Goal: Task Accomplishment & Management: Manage account settings

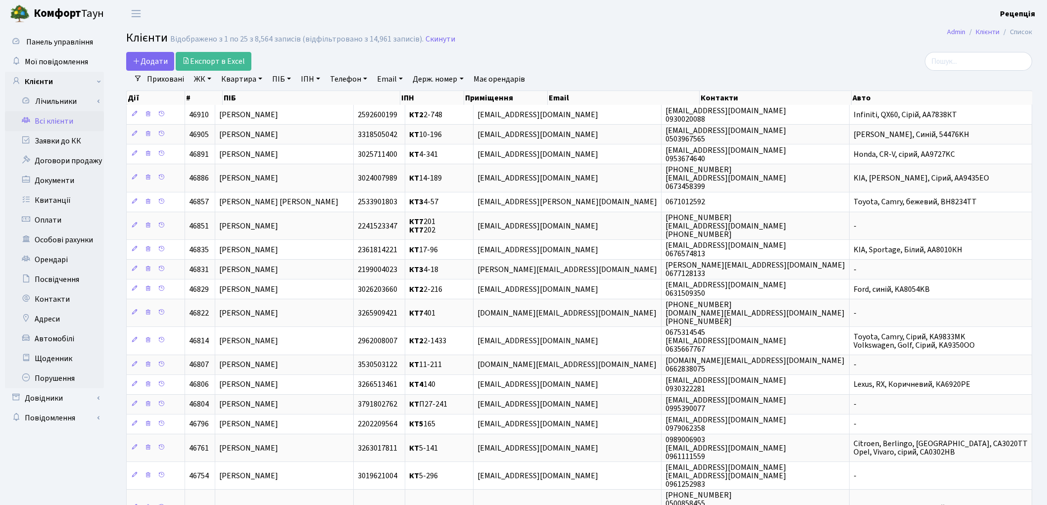
select select "25"
click at [202, 77] on link "ЖК" at bounding box center [202, 79] width 25 height 17
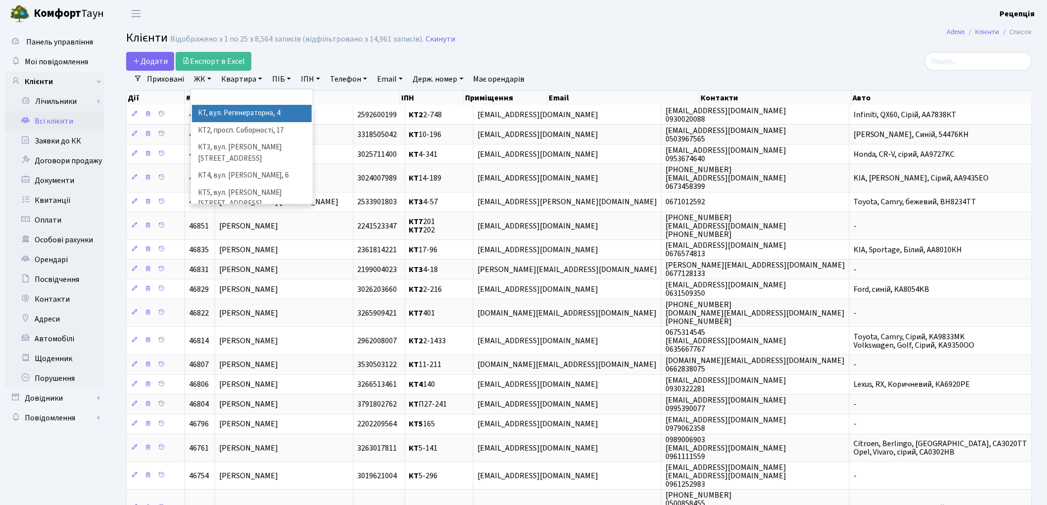
click at [223, 114] on li "КТ, вул. Регенераторна, 4" at bounding box center [252, 113] width 120 height 17
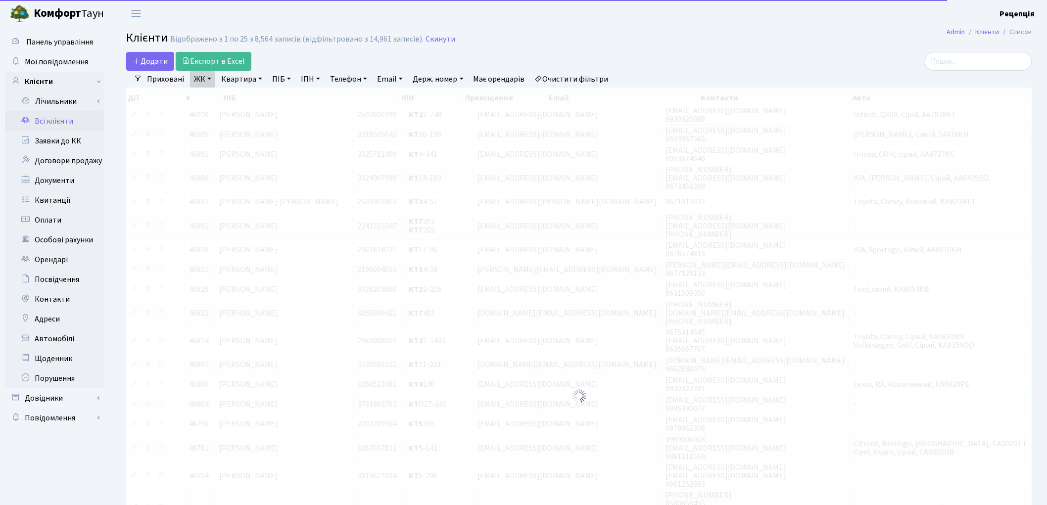
click at [243, 78] on link "Квартира" at bounding box center [241, 79] width 49 height 17
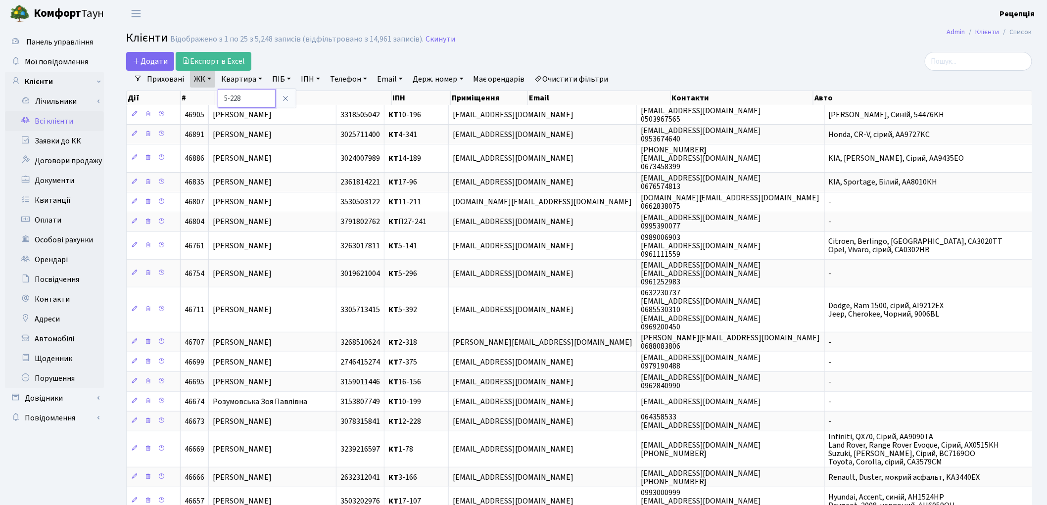
type input "5-228"
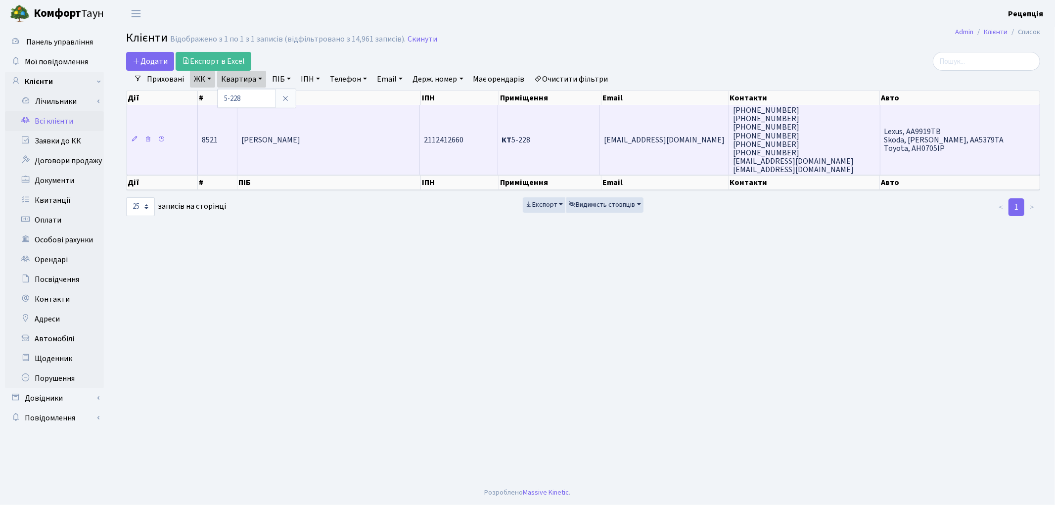
click at [300, 138] on span "Гранич Галина Костянтинівна" at bounding box center [270, 140] width 59 height 11
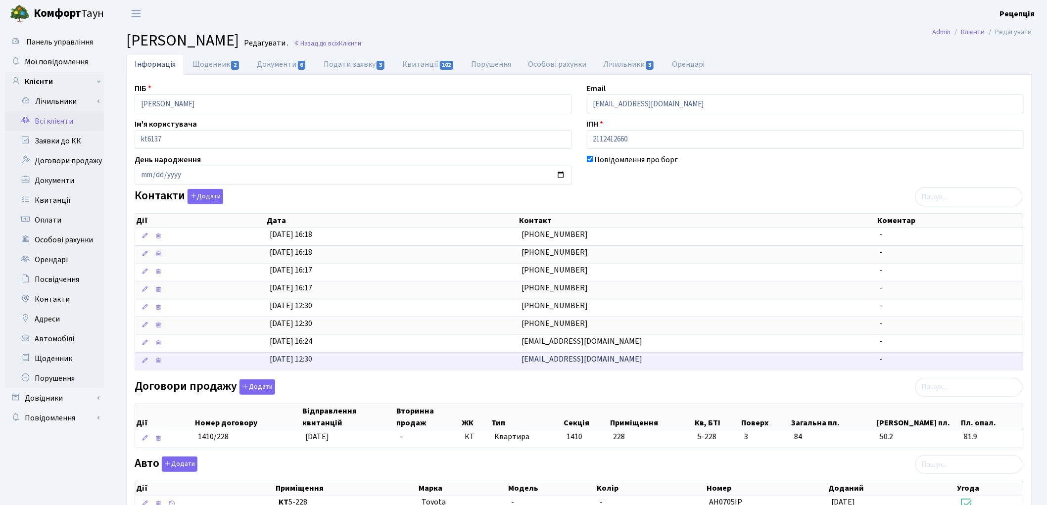
drag, startPoint x: 513, startPoint y: 343, endPoint x: 665, endPoint y: 357, distance: 152.5
click at [664, 357] on tbody "06.06.2017, 16:18 067-685-74-59 - 06.06.2017, 16:18 068-289-76-10 - 06.06.2017,…" at bounding box center [579, 299] width 888 height 142
click at [626, 398] on div at bounding box center [805, 398] width 452 height 6
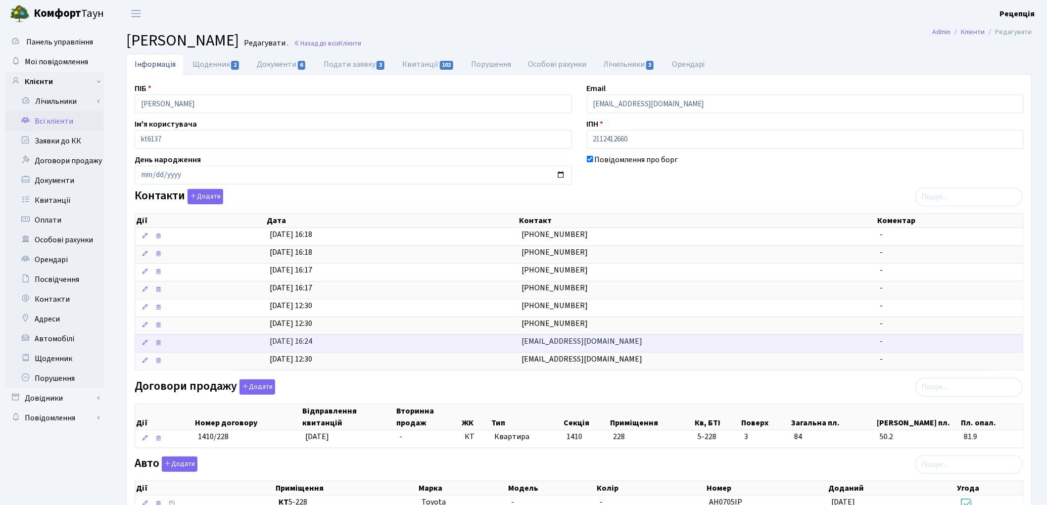
drag, startPoint x: 629, startPoint y: 342, endPoint x: 478, endPoint y: 346, distance: 151.4
click at [491, 342] on \<\/span\>\a "06.06.2017, 16:24 megawind07@gmail.com -" at bounding box center [579, 343] width 888 height 18
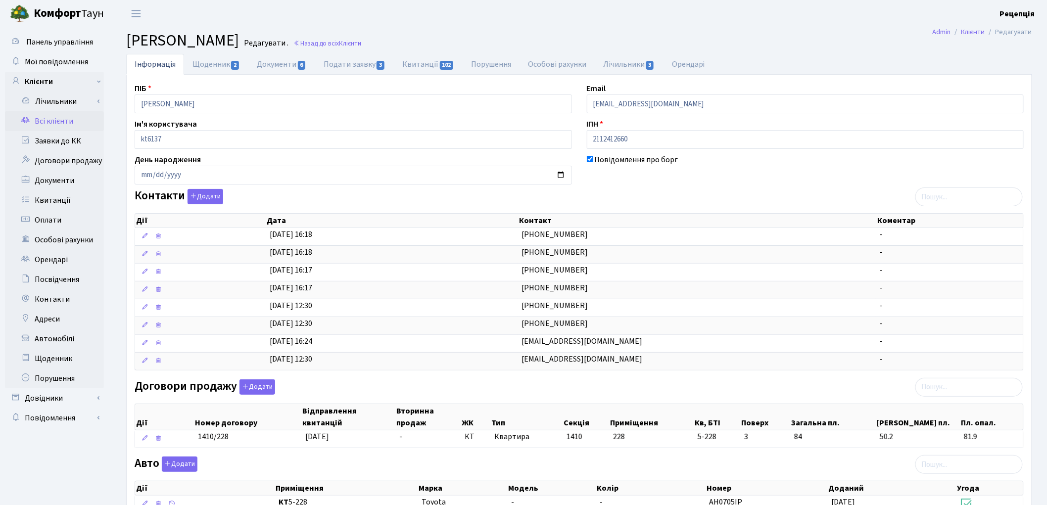
copy \<\/span\>\a "megawind07@gmail.com"
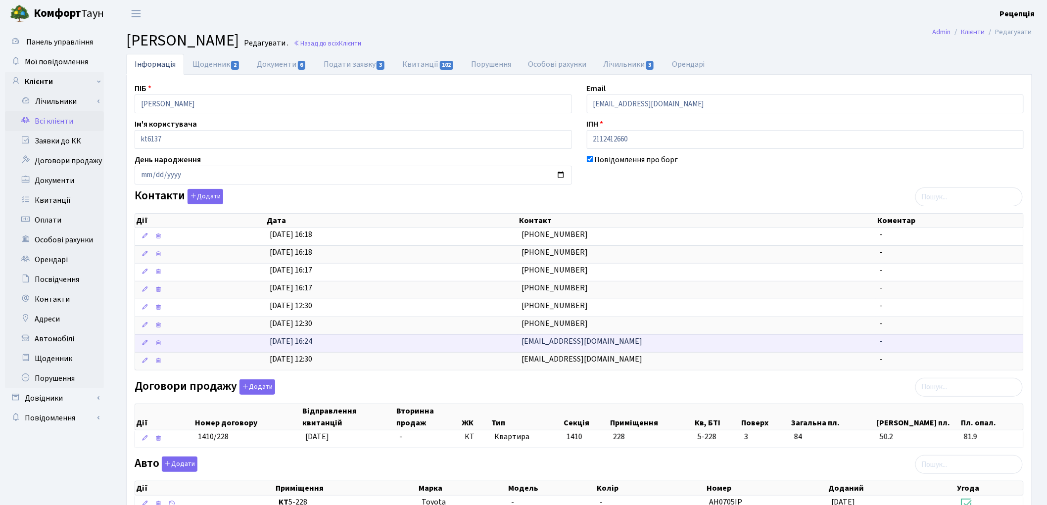
copy \<\/span\>\a "megawind07@gmail.com"
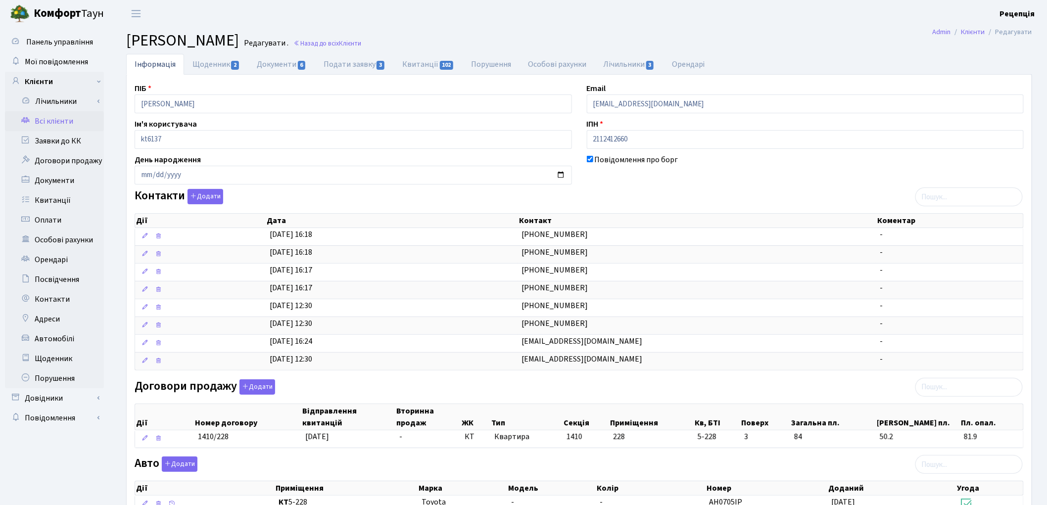
click at [71, 120] on link "Всі клієнти" at bounding box center [54, 121] width 99 height 20
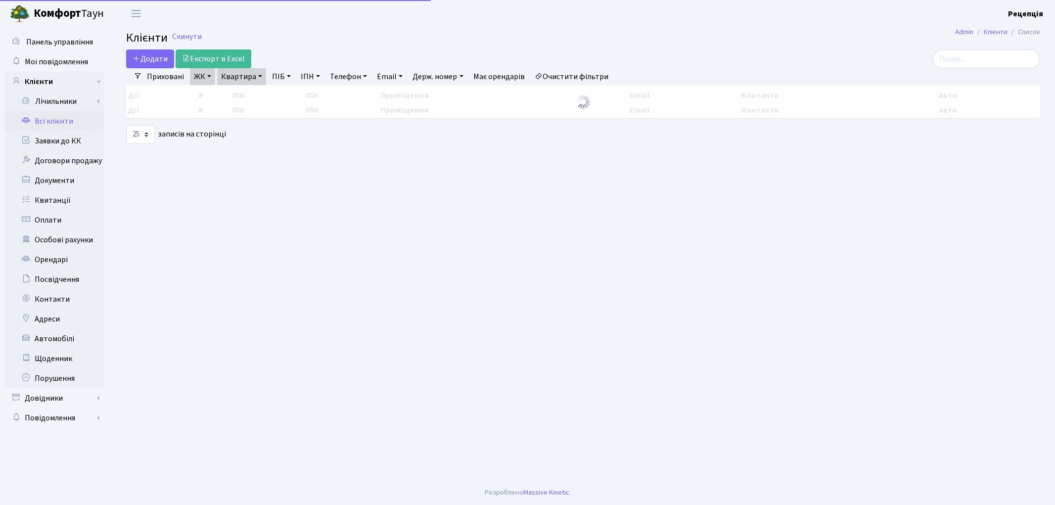
select select "25"
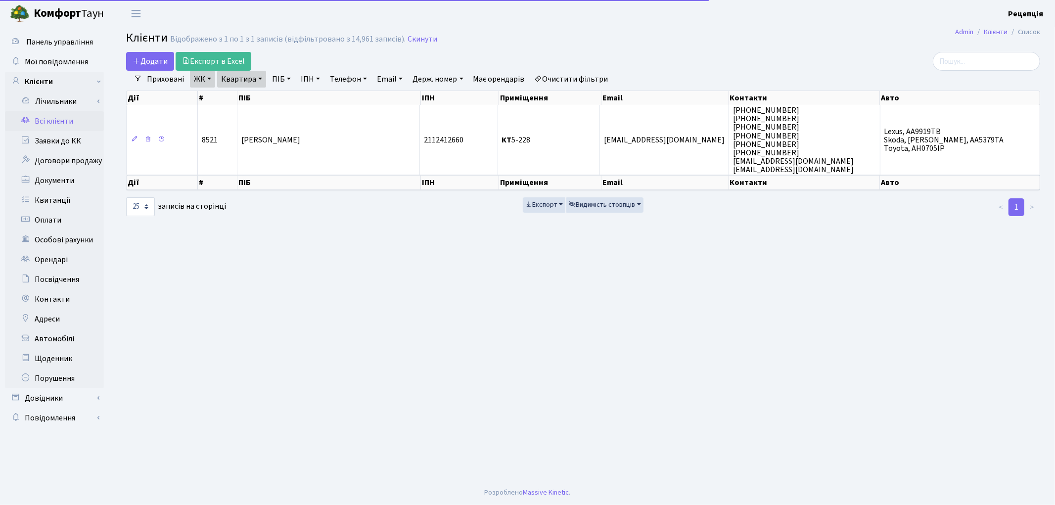
drag, startPoint x: 569, startPoint y: 79, endPoint x: 587, endPoint y: 47, distance: 36.3
click at [569, 79] on link "Очистити фільтри" at bounding box center [572, 79] width 82 height 17
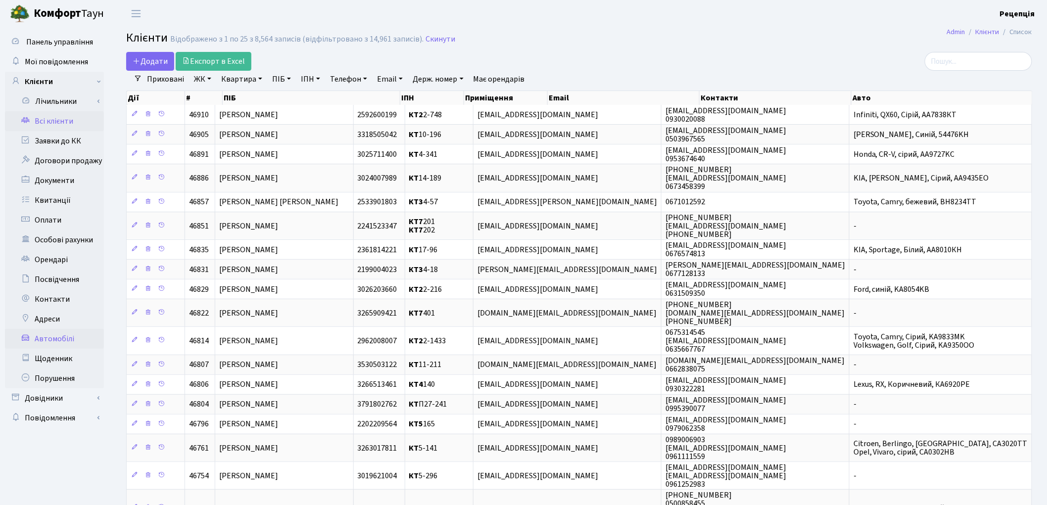
click at [47, 333] on link "Автомобілі" at bounding box center [54, 339] width 99 height 20
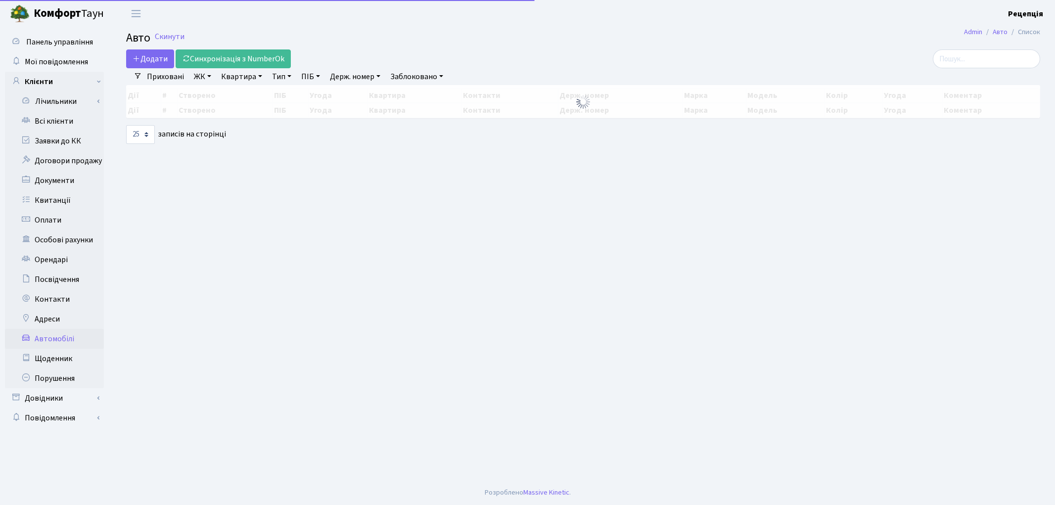
select select "25"
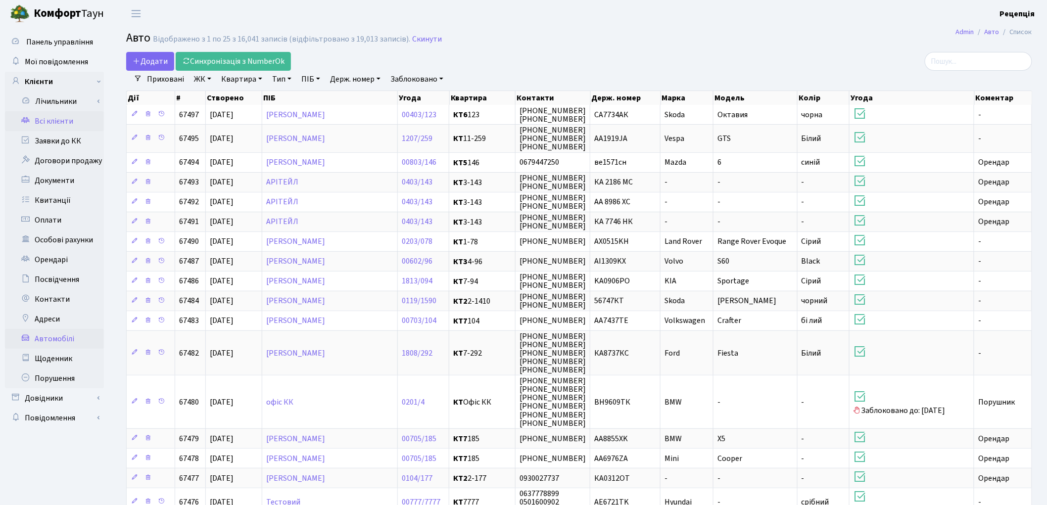
click at [83, 120] on link "Всі клієнти" at bounding box center [54, 121] width 99 height 20
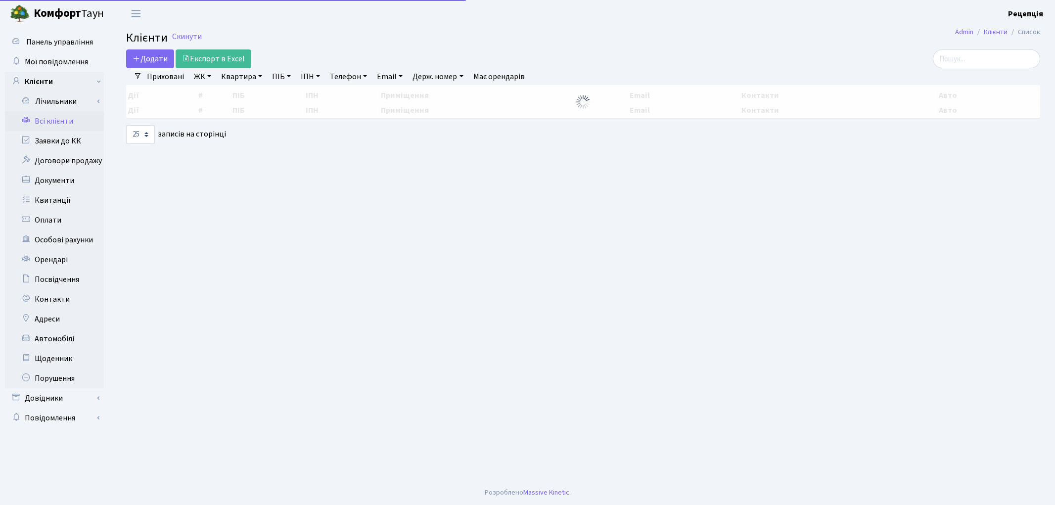
select select "25"
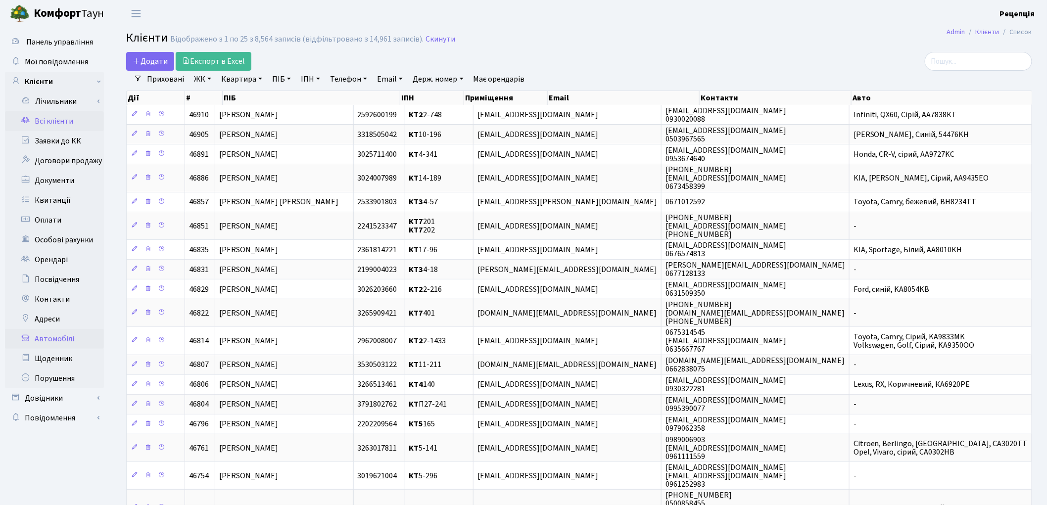
click at [48, 339] on link "Автомобілі" at bounding box center [54, 339] width 99 height 20
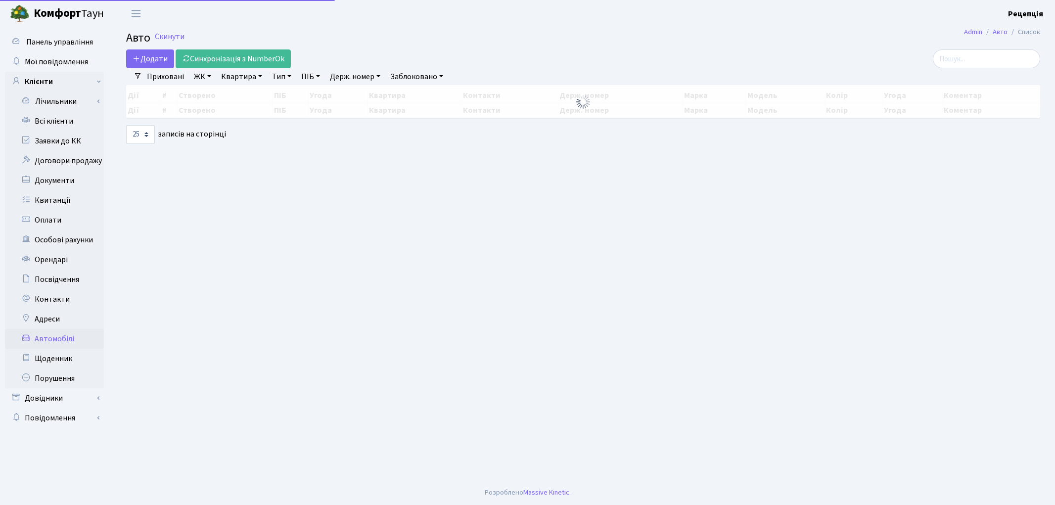
select select "25"
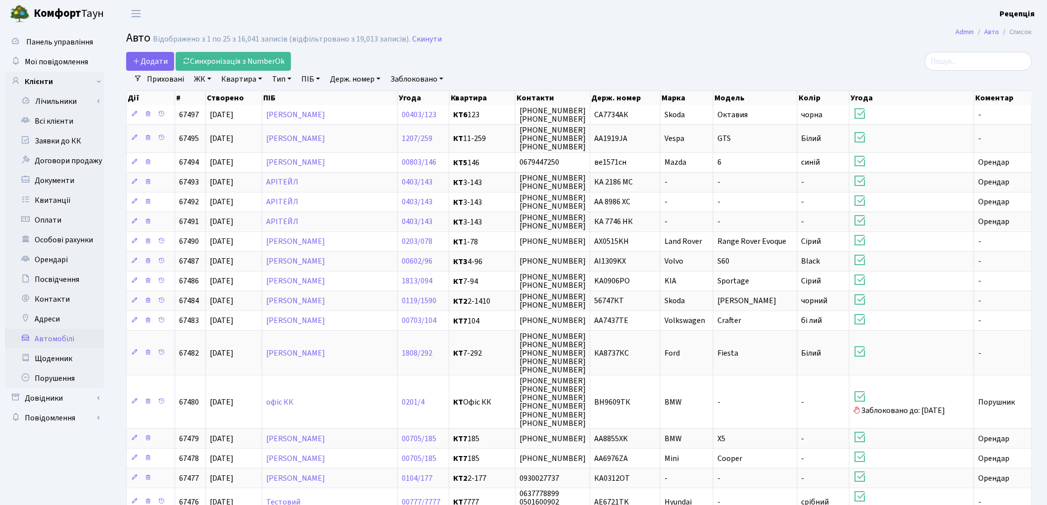
click at [356, 72] on link "Держ. номер" at bounding box center [355, 79] width 58 height 17
click at [398, 96] on icon at bounding box center [394, 98] width 8 height 8
click at [75, 125] on link "Всі клієнти" at bounding box center [54, 121] width 99 height 20
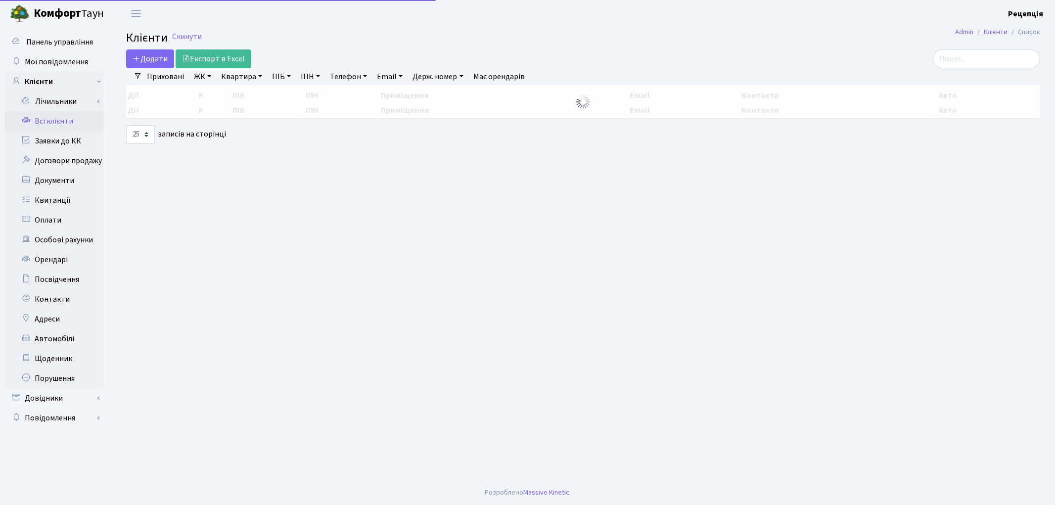
select select
select select "25"
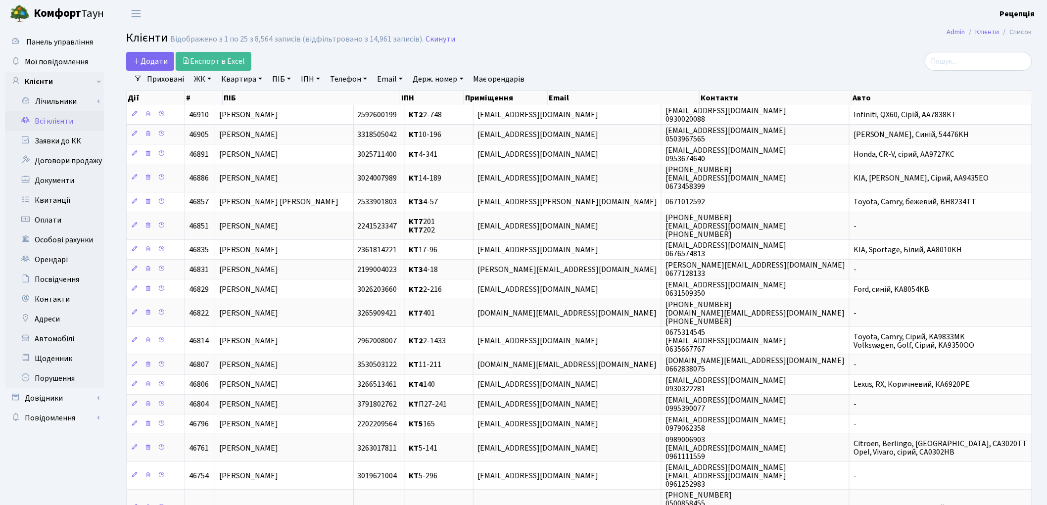
click at [211, 83] on link "ЖК" at bounding box center [202, 79] width 25 height 17
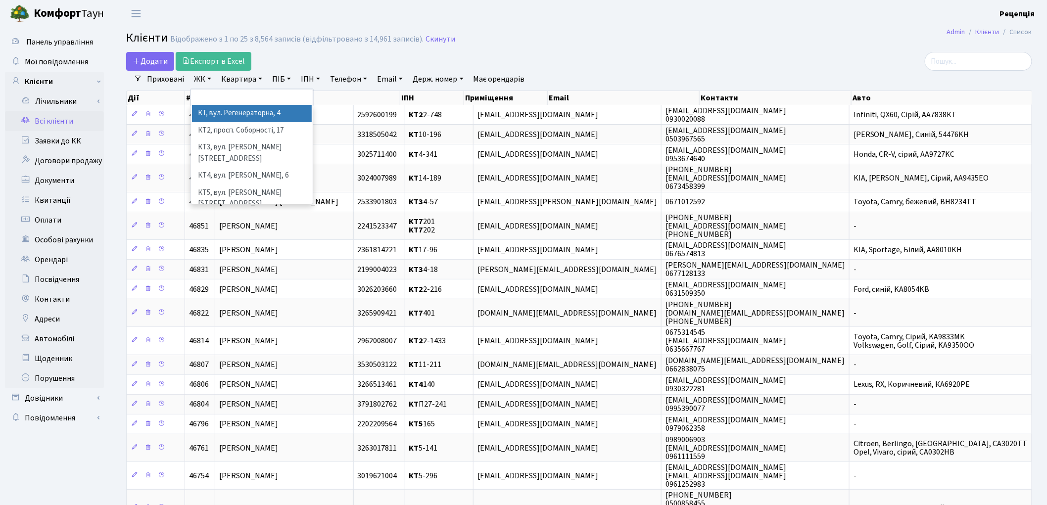
click at [228, 107] on li "КТ, вул. Регенераторна, 4" at bounding box center [252, 113] width 120 height 17
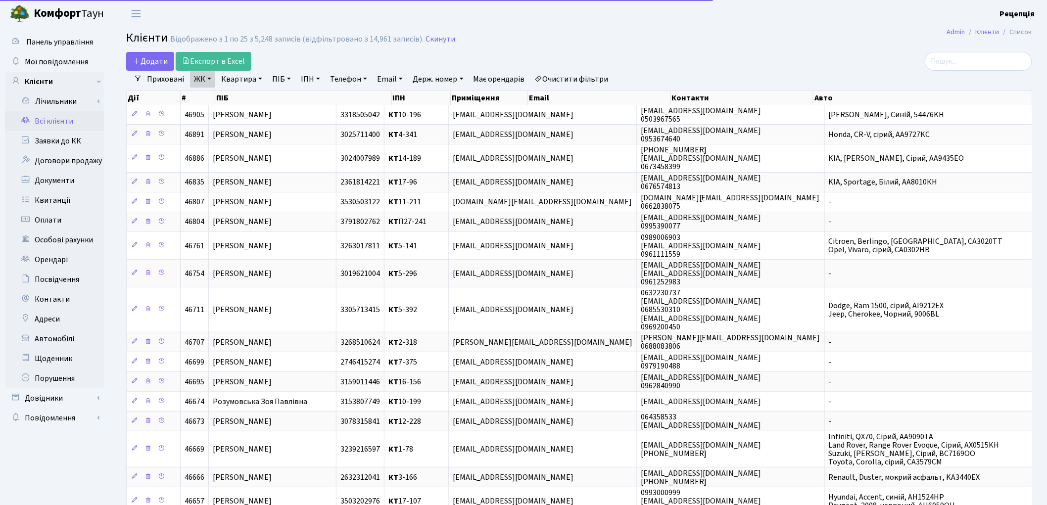
click at [240, 80] on link "Квартира" at bounding box center [241, 79] width 49 height 17
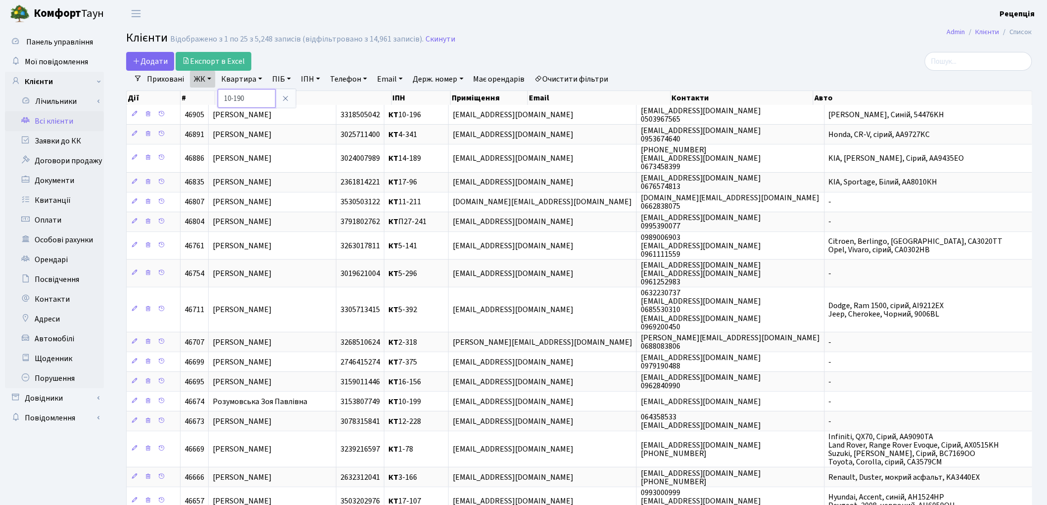
type input "10-190"
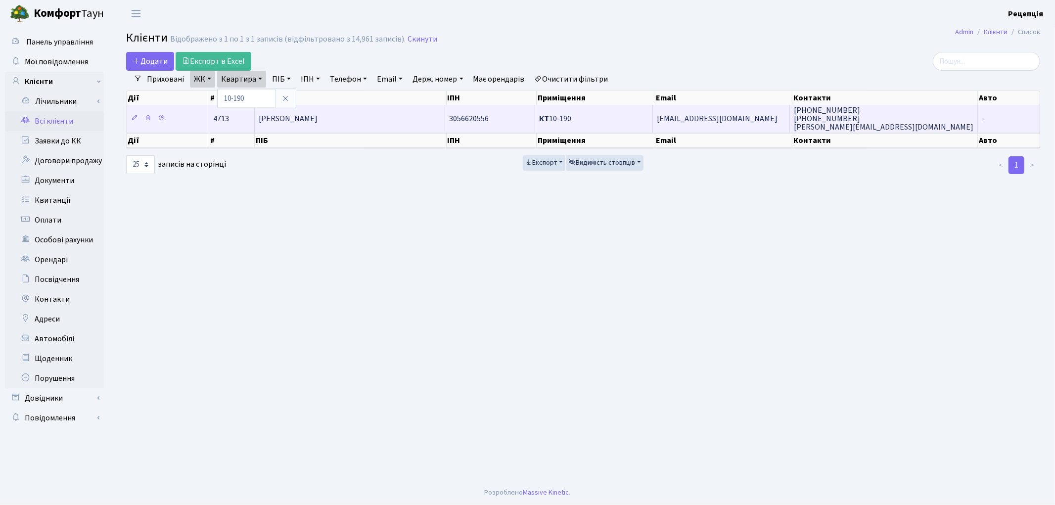
click at [318, 115] on span "Панфілов Олег Сергійович" at bounding box center [288, 118] width 59 height 11
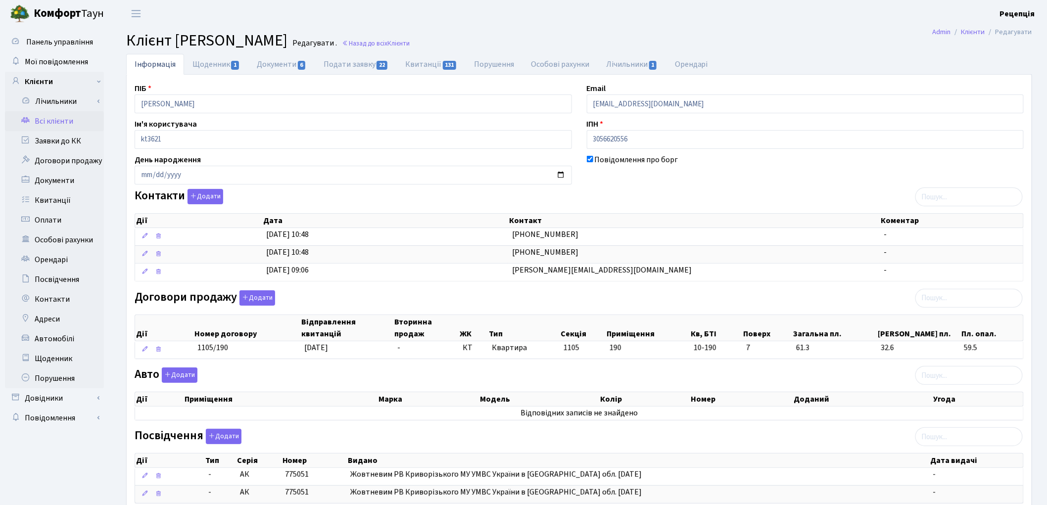
click at [68, 122] on link "Всі клієнти" at bounding box center [54, 121] width 99 height 20
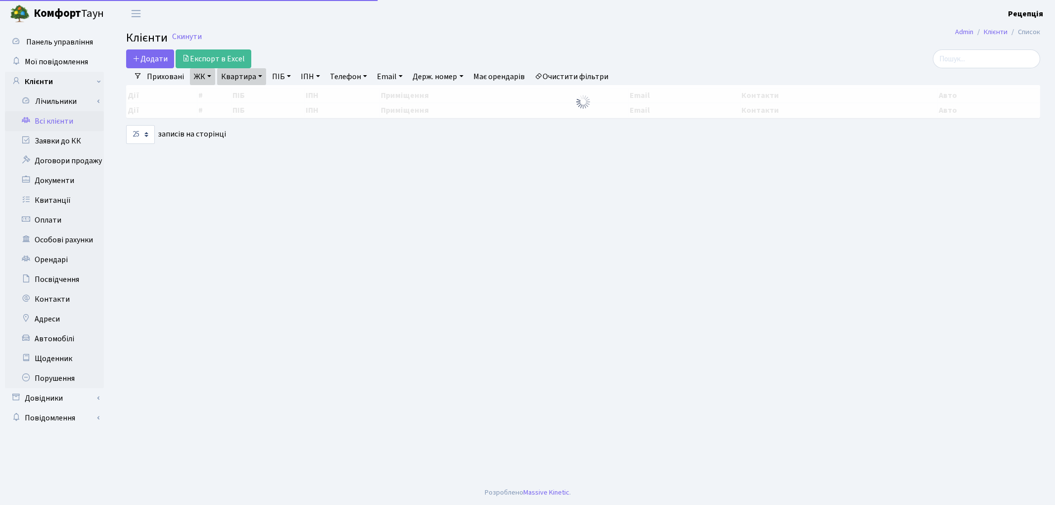
select select "25"
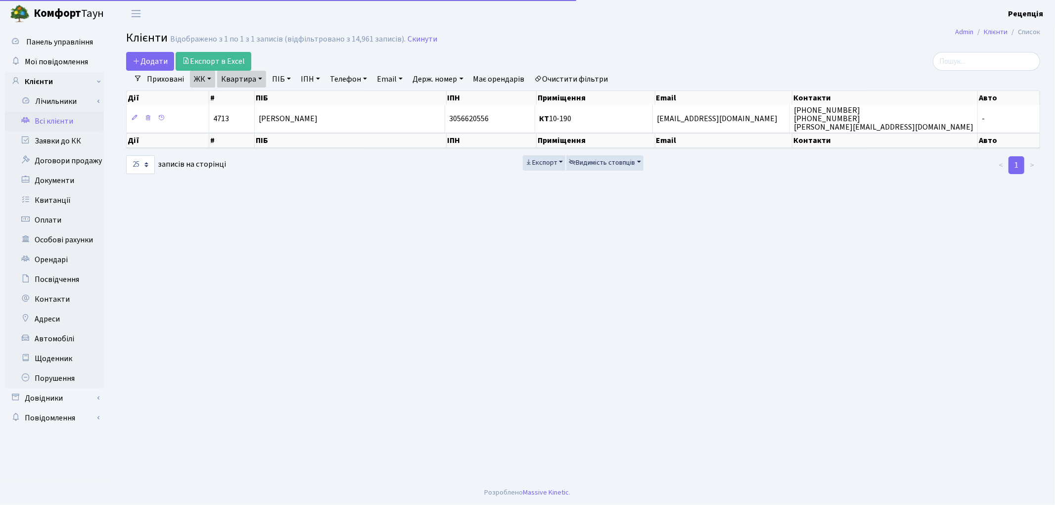
click at [254, 82] on link "Квартира" at bounding box center [241, 79] width 49 height 17
click at [265, 100] on input "10-190" at bounding box center [247, 98] width 58 height 19
type input "1"
type input "10-99"
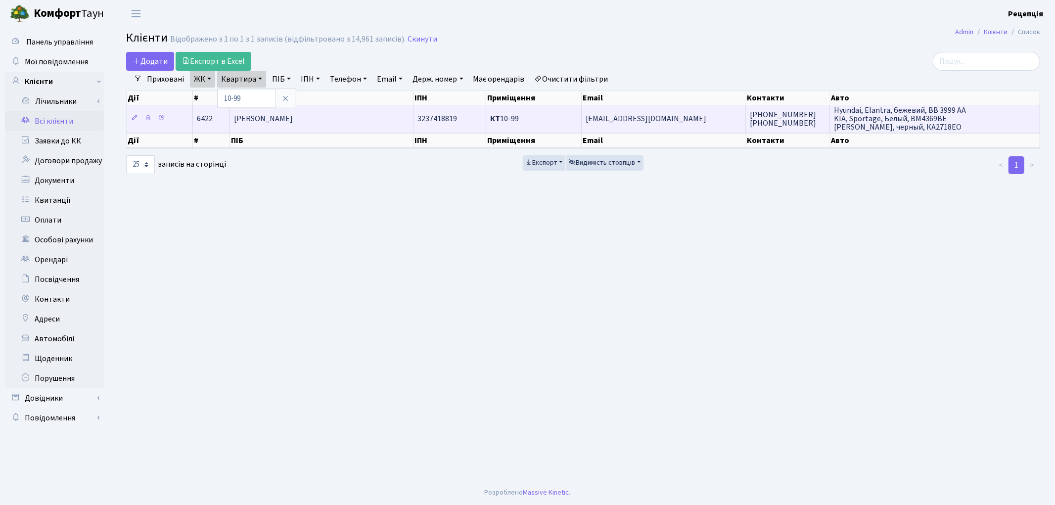
click at [366, 116] on td "[PERSON_NAME]" at bounding box center [322, 118] width 184 height 27
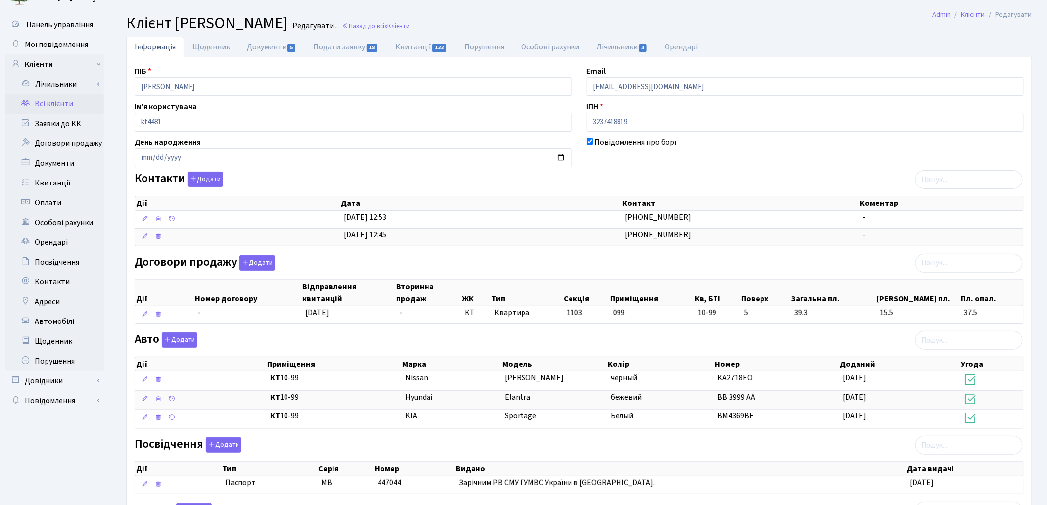
scroll to position [13, 0]
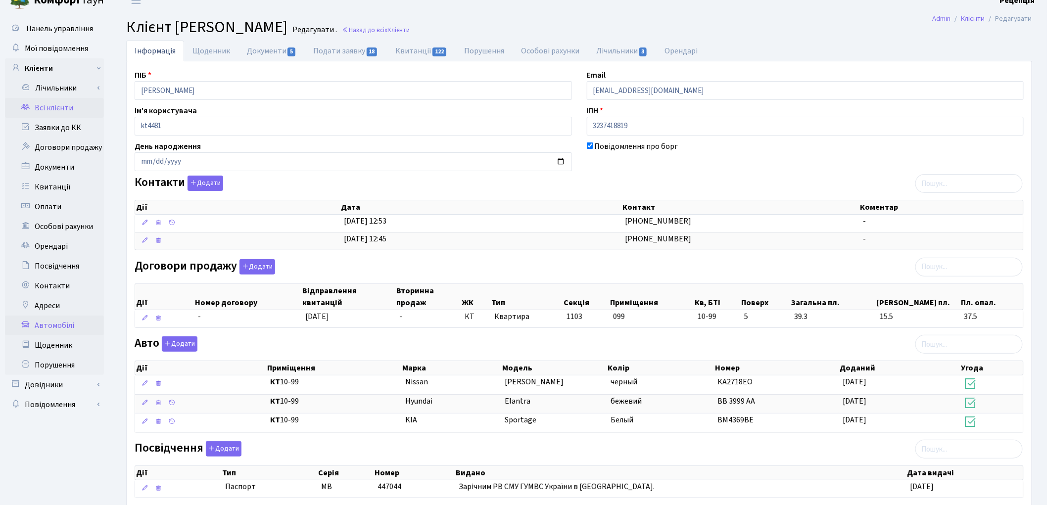
click at [72, 326] on link "Автомобілі" at bounding box center [54, 326] width 99 height 20
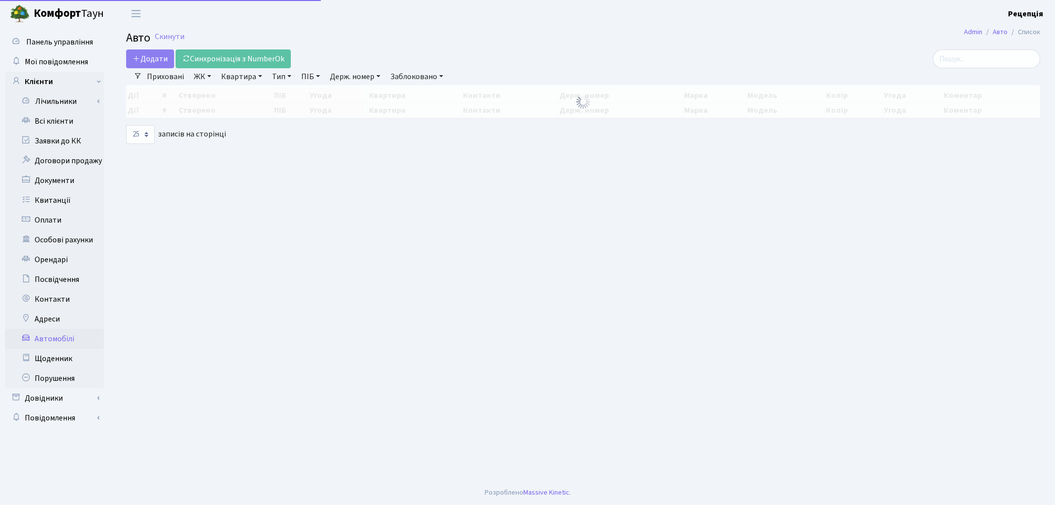
select select "25"
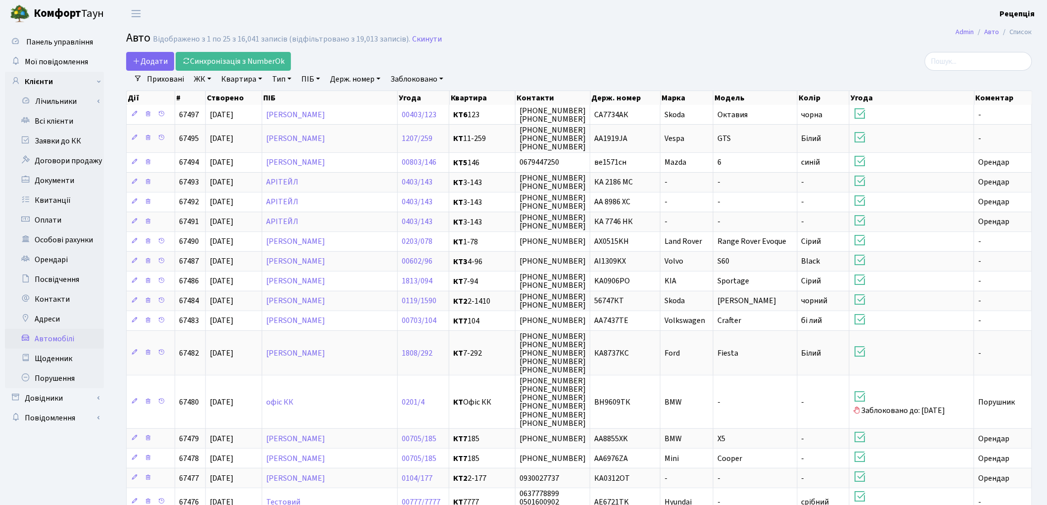
click at [352, 72] on link "Держ. номер" at bounding box center [355, 79] width 58 height 17
type input "4369"
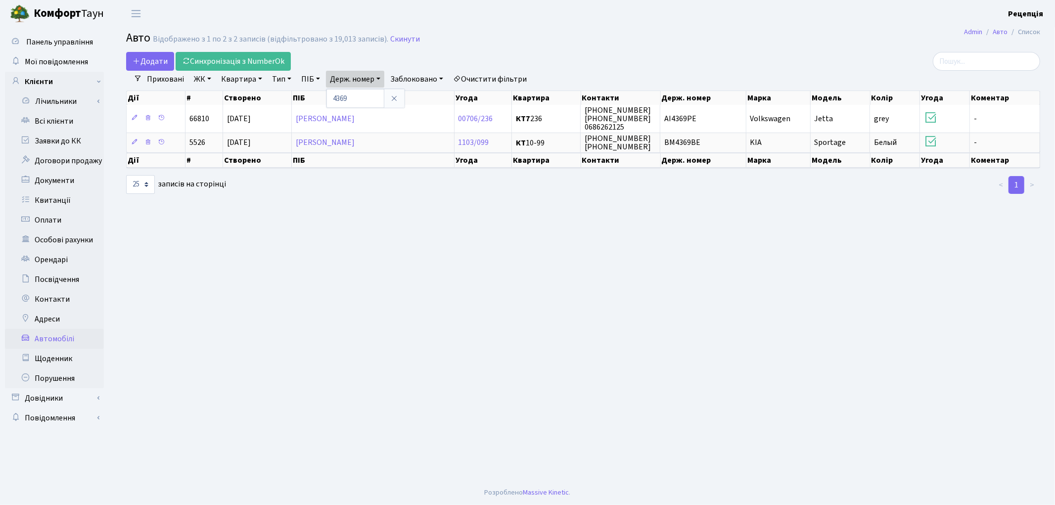
click at [514, 76] on link "Очистити фільтри" at bounding box center [490, 79] width 82 height 17
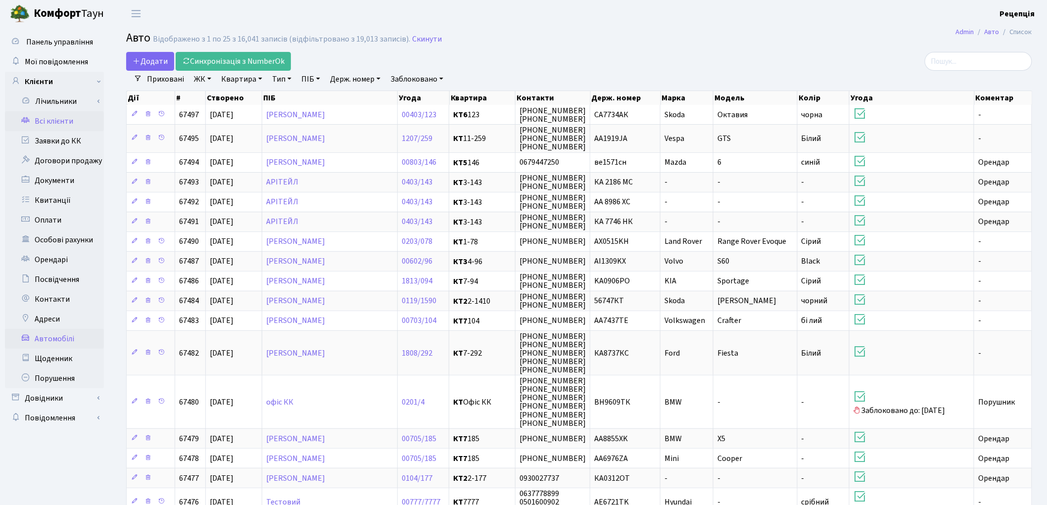
click at [52, 121] on link "Всі клієнти" at bounding box center [54, 121] width 99 height 20
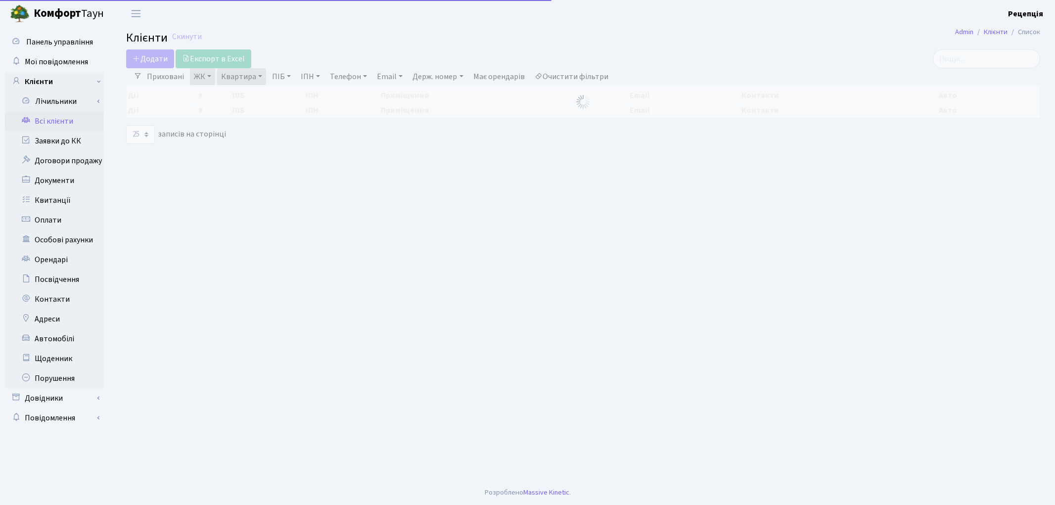
select select "25"
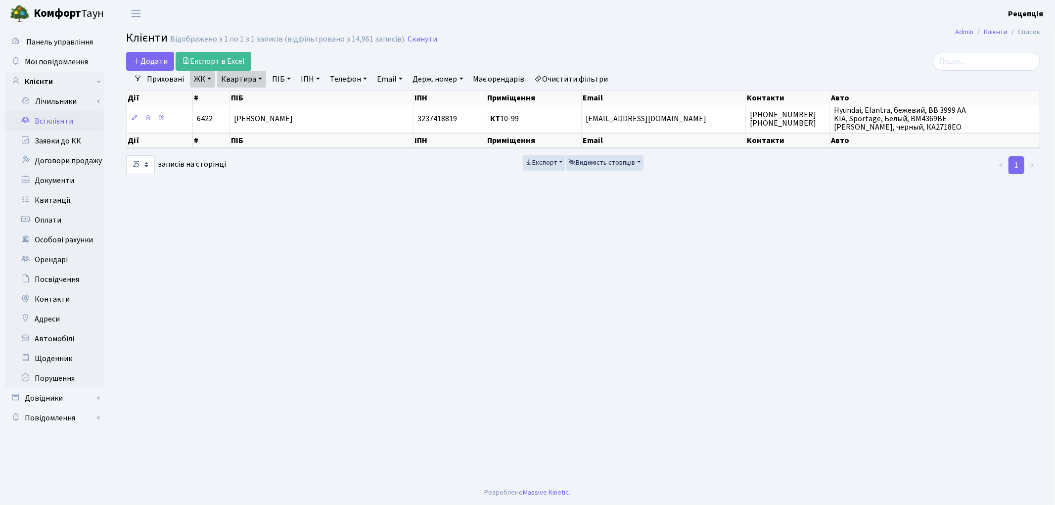
click at [581, 74] on link "Очистити фільтри" at bounding box center [572, 79] width 82 height 17
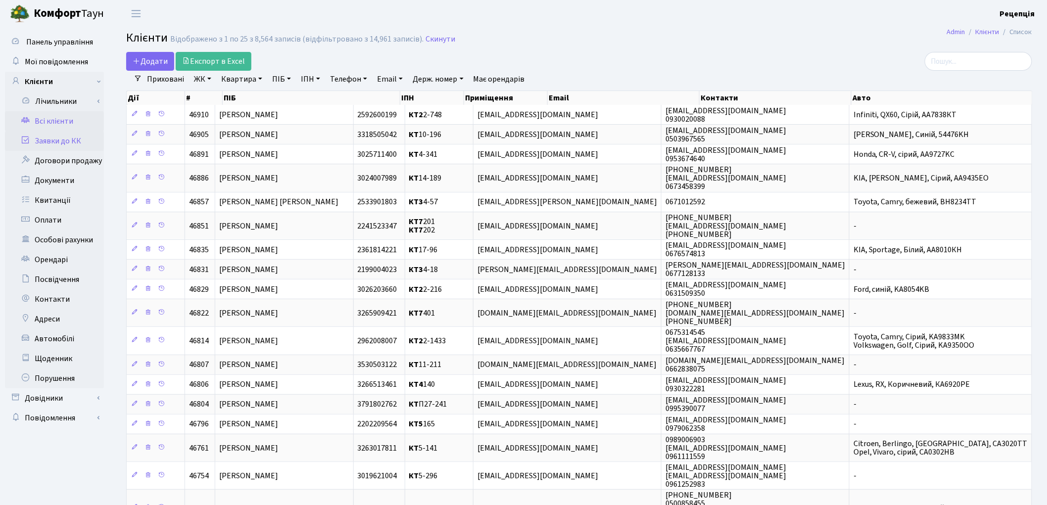
click at [71, 141] on link "Заявки до КК" at bounding box center [54, 141] width 99 height 20
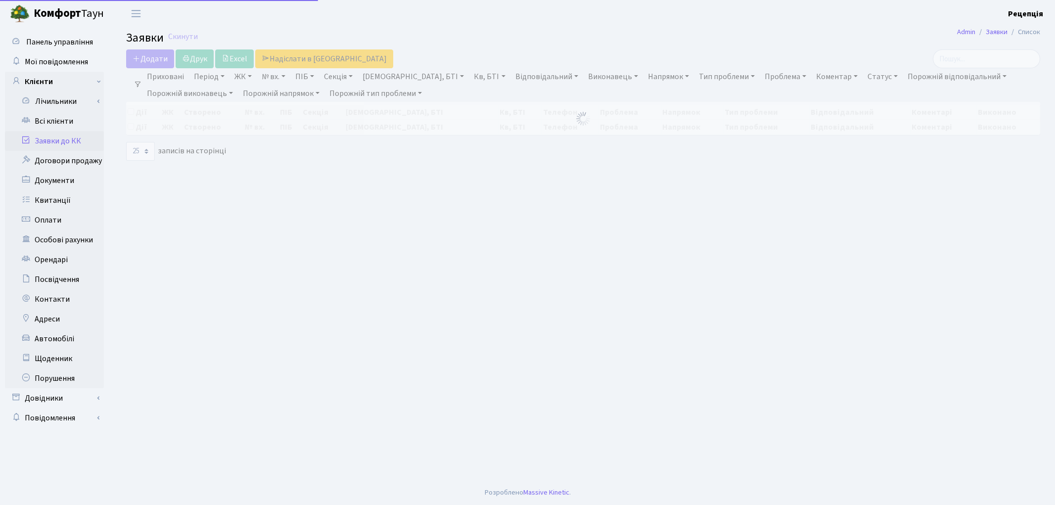
select select "25"
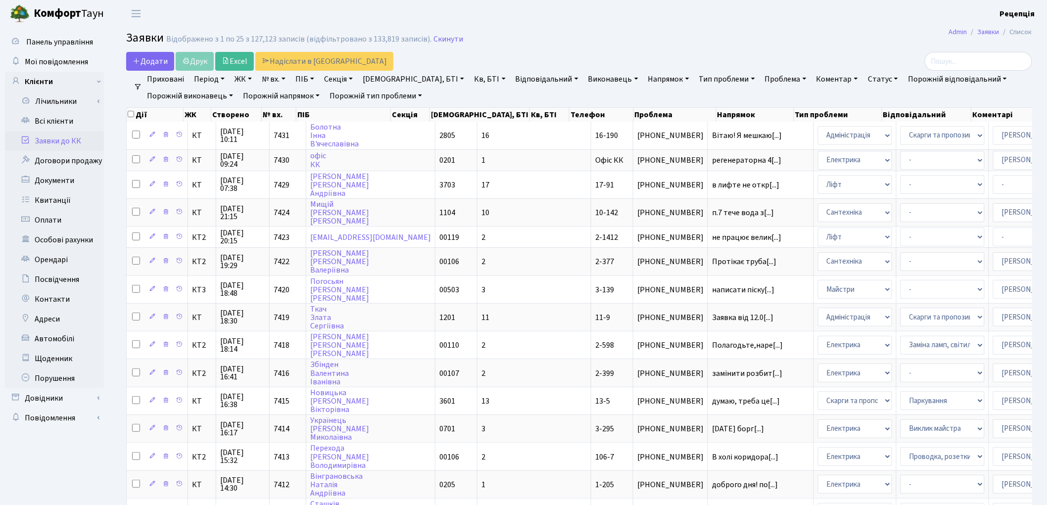
click at [250, 76] on link "ЖК" at bounding box center [243, 79] width 25 height 17
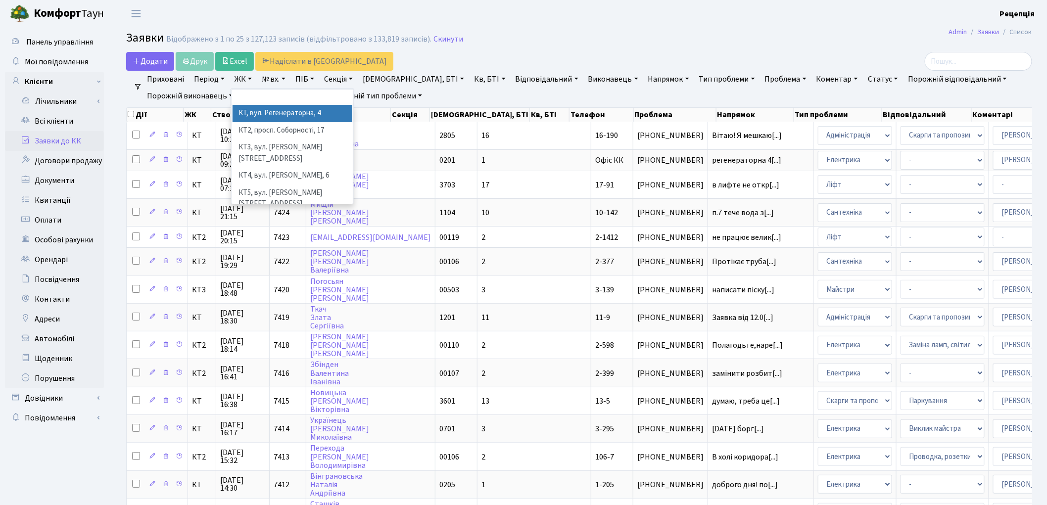
click at [259, 107] on li "КТ, вул. Регенераторна, 4" at bounding box center [292, 113] width 120 height 17
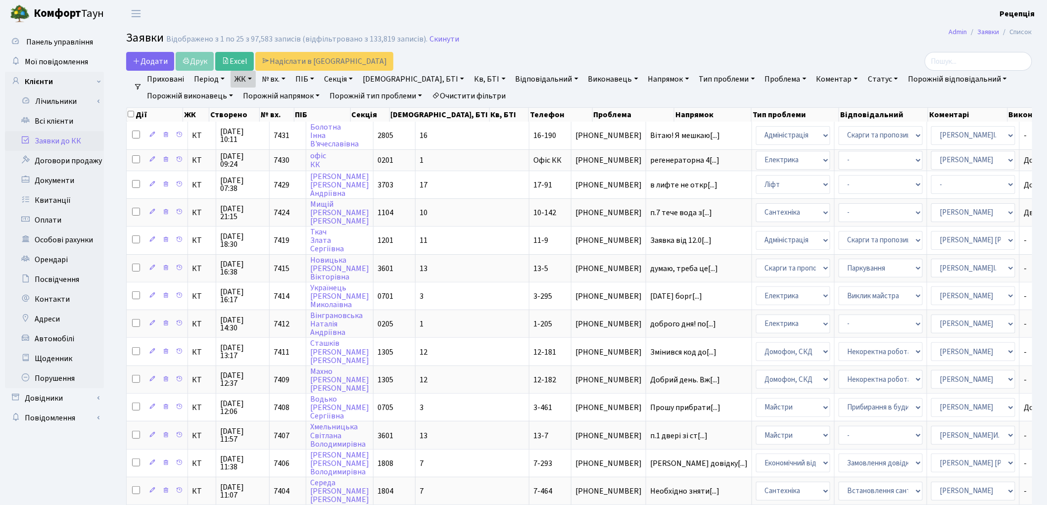
click at [470, 76] on link "Кв, БТІ" at bounding box center [489, 79] width 39 height 17
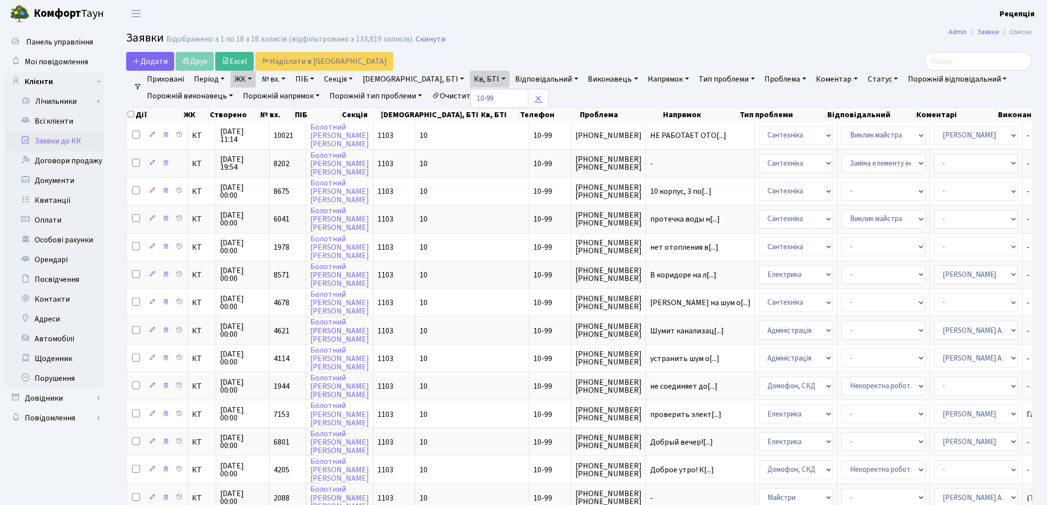
click at [534, 94] on icon at bounding box center [538, 98] width 8 height 8
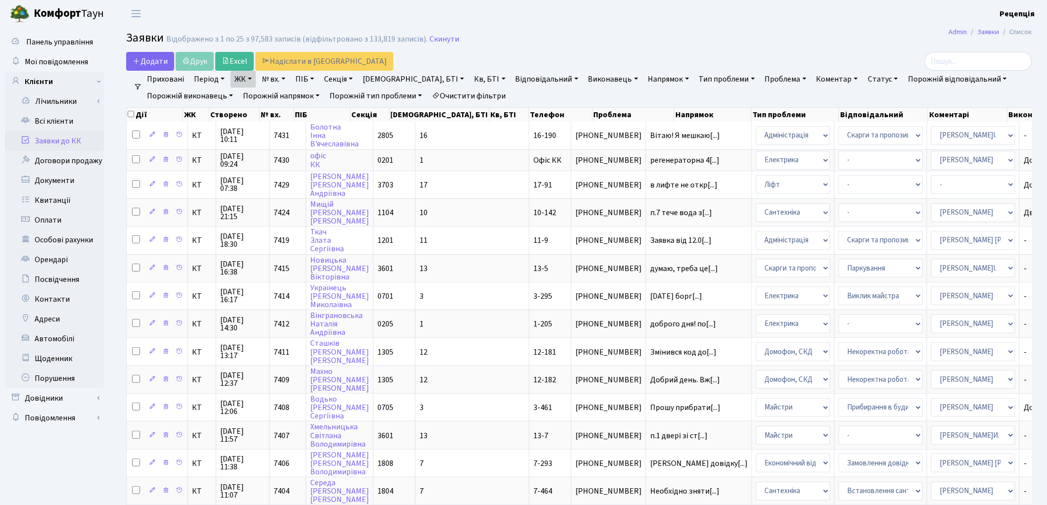
click at [462, 95] on link "Очистити фільтри" at bounding box center [469, 96] width 82 height 17
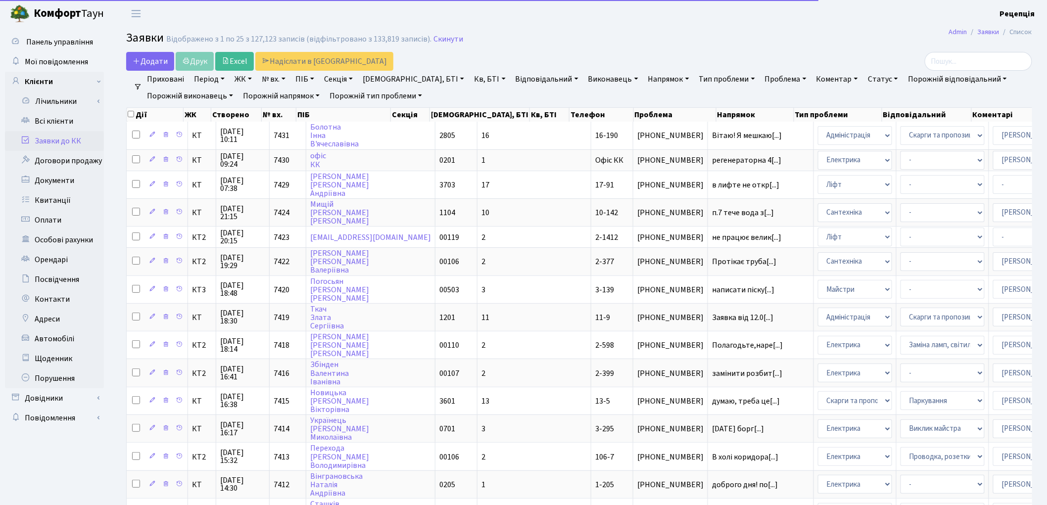
click at [247, 81] on link "ЖК" at bounding box center [243, 79] width 25 height 17
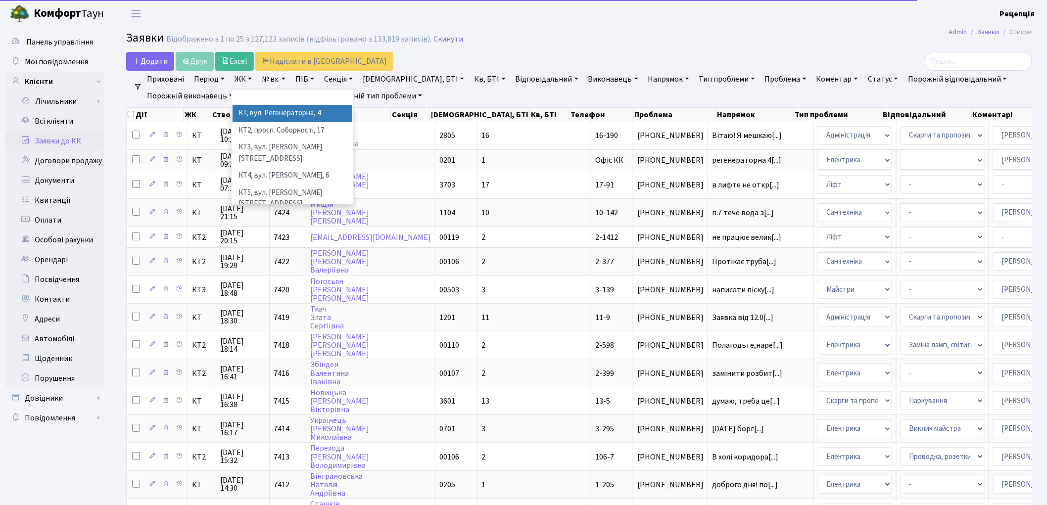
click at [266, 112] on li "КТ, вул. Регенераторна, 4" at bounding box center [292, 113] width 120 height 17
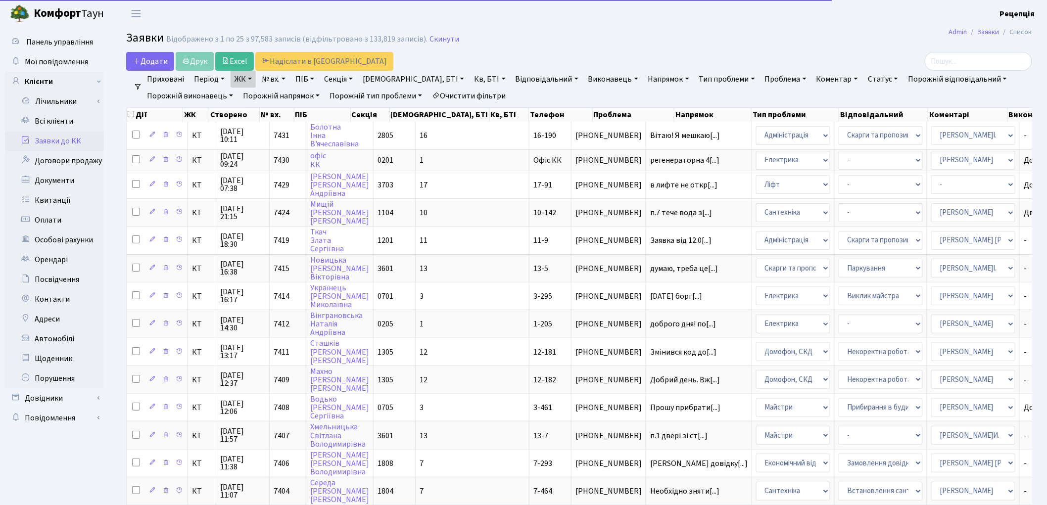
click at [470, 76] on link "Кв, БТІ" at bounding box center [489, 79] width 39 height 17
click at [470, 98] on input "text" at bounding box center [499, 98] width 58 height 19
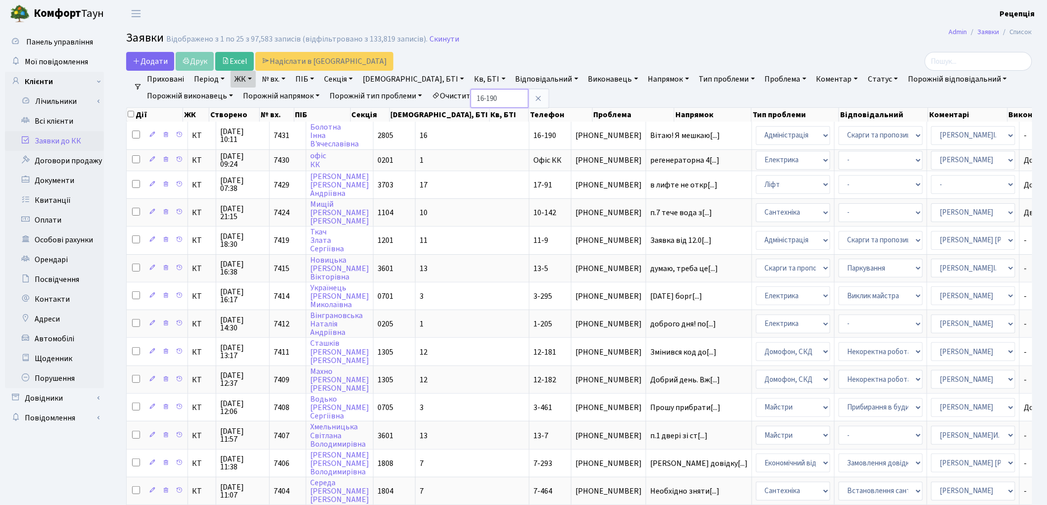
type input "16-190"
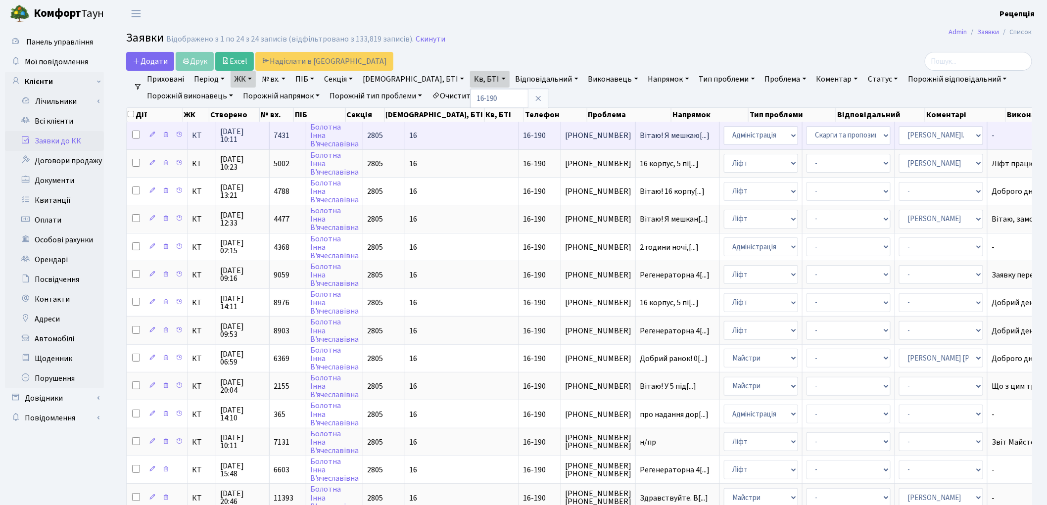
click at [636, 142] on td "Вітаю! Я мешкаю[...]" at bounding box center [678, 135] width 84 height 27
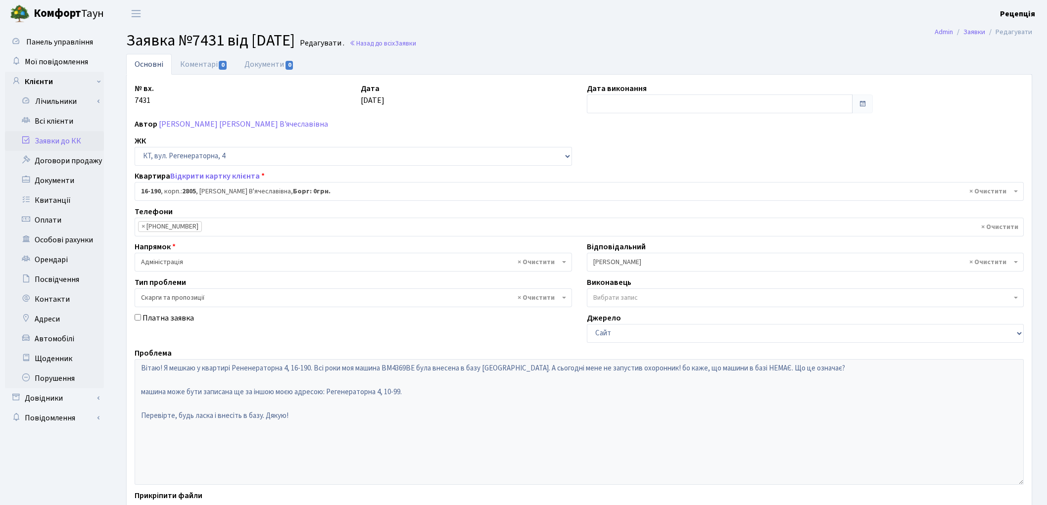
select select "8751"
click at [209, 294] on span "× Скарги та пропозиції" at bounding box center [350, 298] width 418 height 10
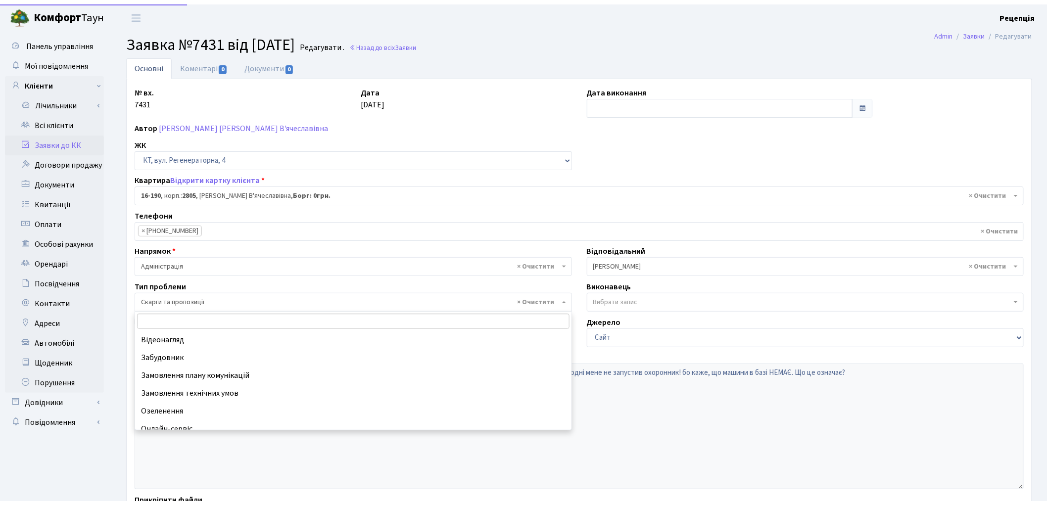
scroll to position [96, 0]
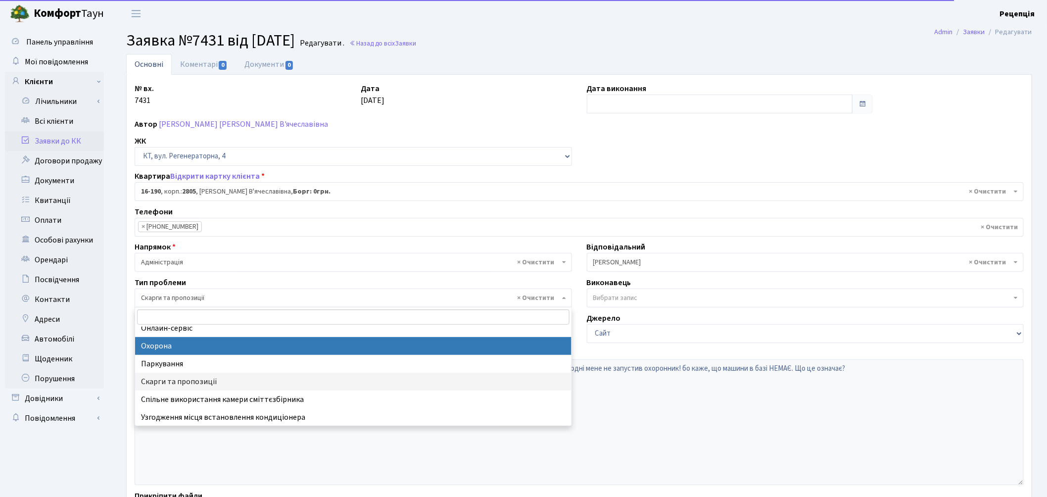
select select "69"
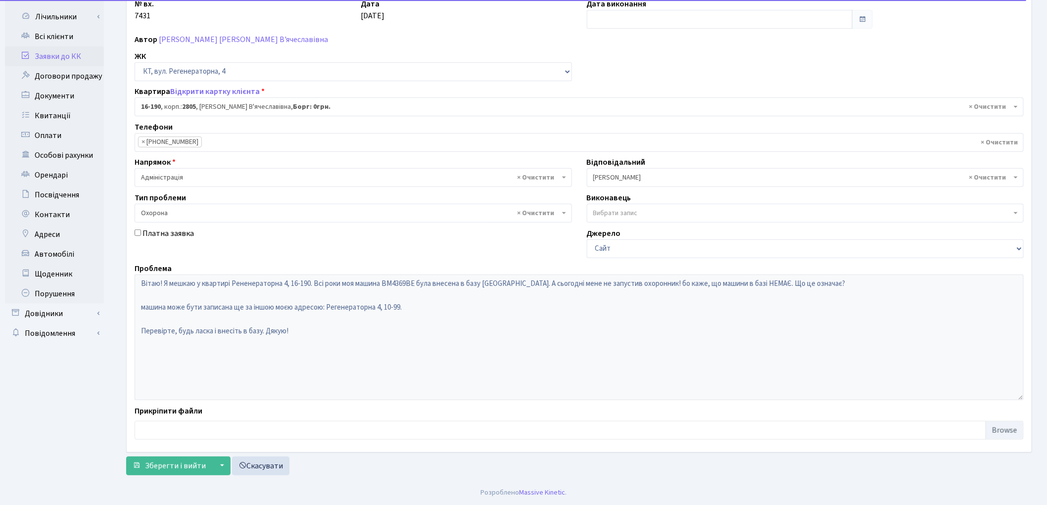
scroll to position [85, 0]
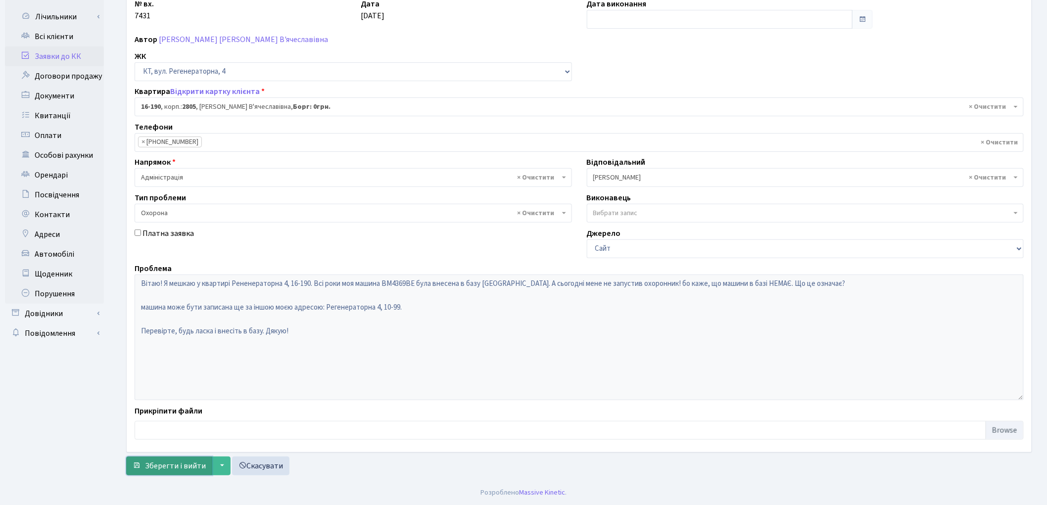
click at [165, 466] on span "Зберегти і вийти" at bounding box center [175, 466] width 61 height 11
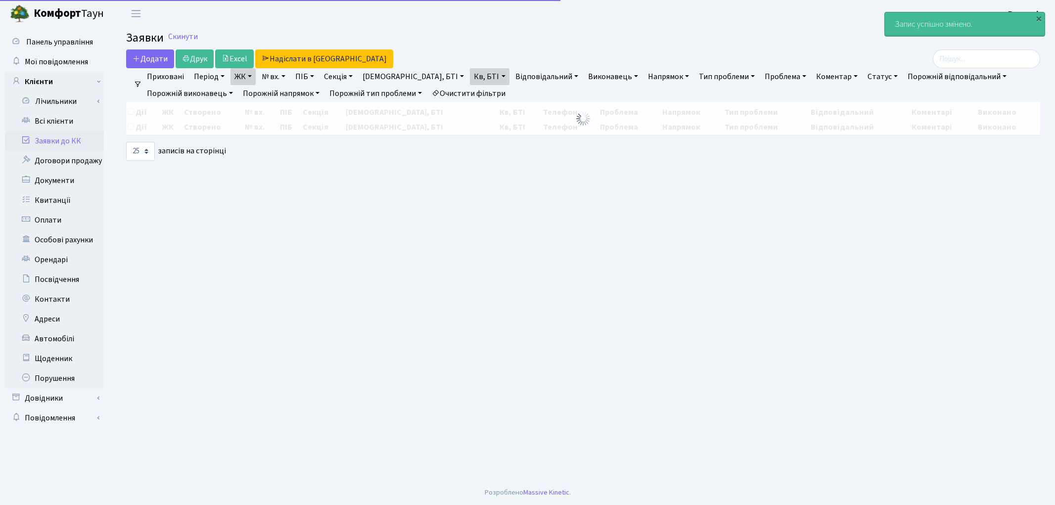
select select "25"
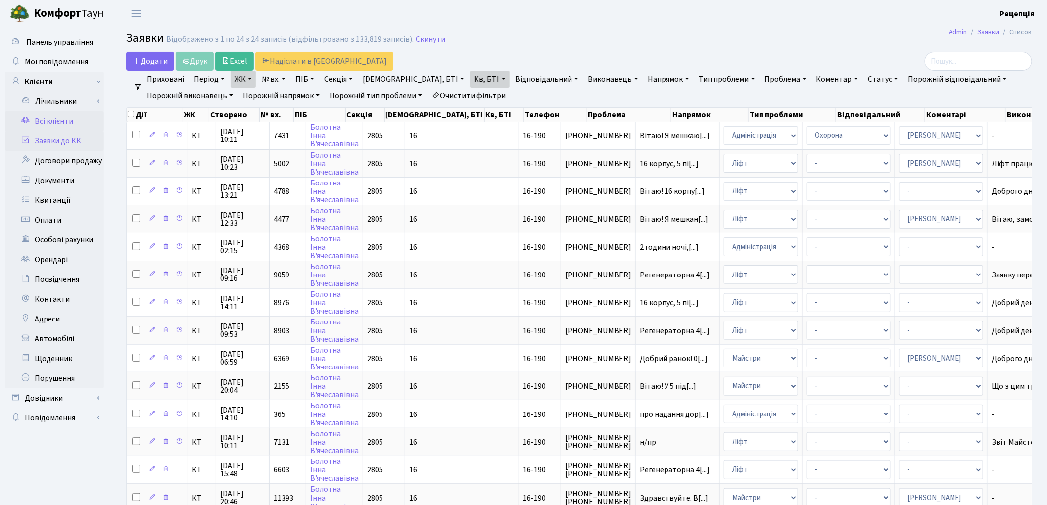
click at [55, 128] on link "Всі клієнти" at bounding box center [54, 121] width 99 height 20
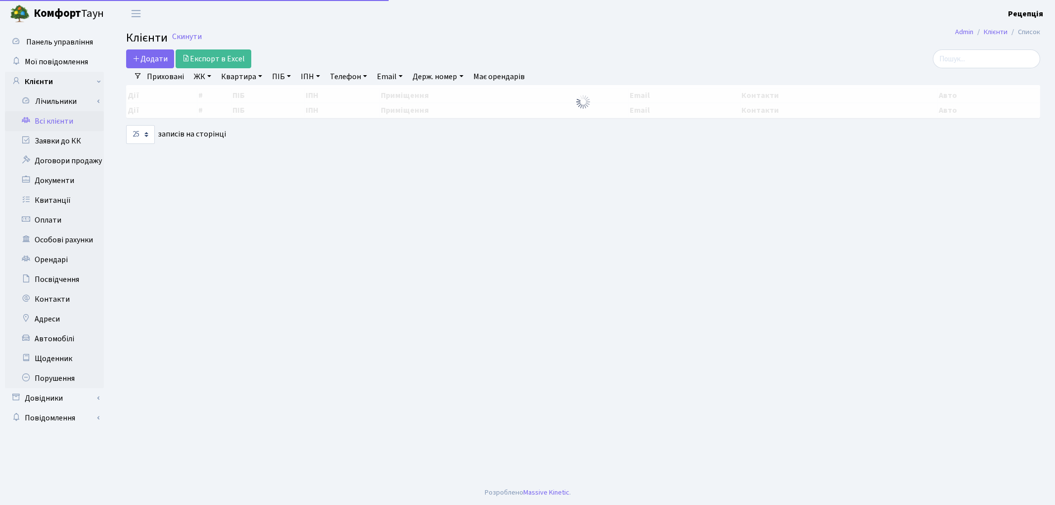
select select "25"
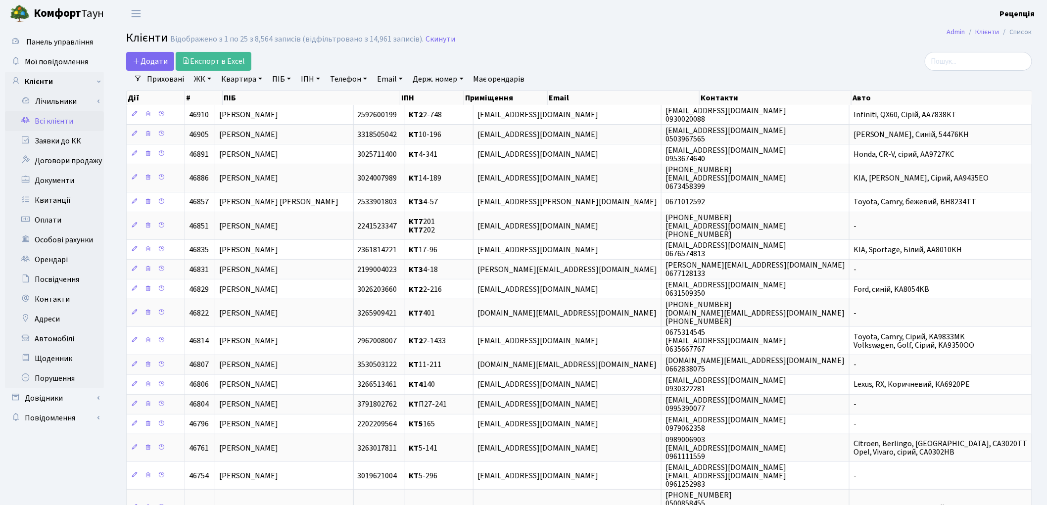
click at [203, 78] on link "ЖК" at bounding box center [202, 79] width 25 height 17
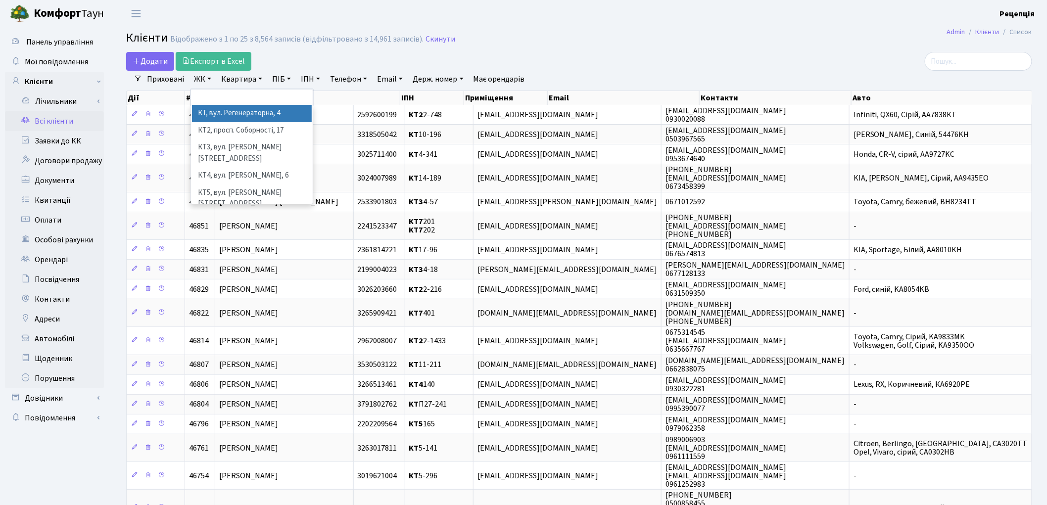
click at [225, 114] on li "КТ, вул. Регенераторна, 4" at bounding box center [252, 113] width 120 height 17
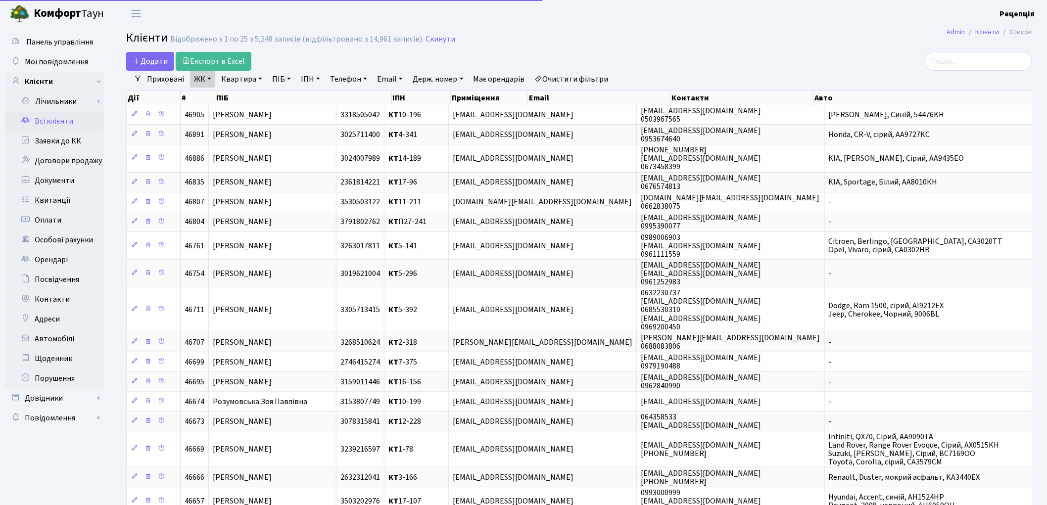
click at [256, 74] on link "Квартира" at bounding box center [241, 79] width 49 height 17
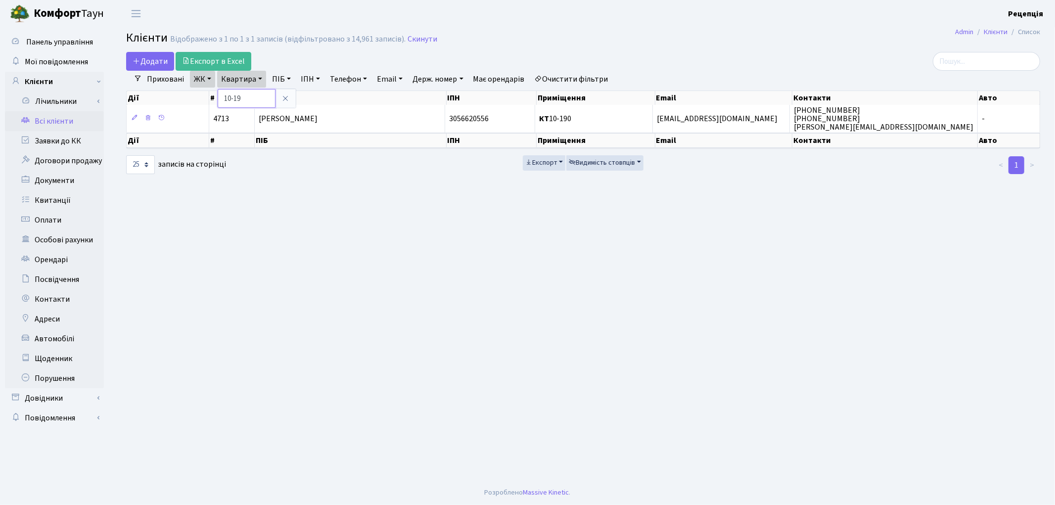
type input "10-190"
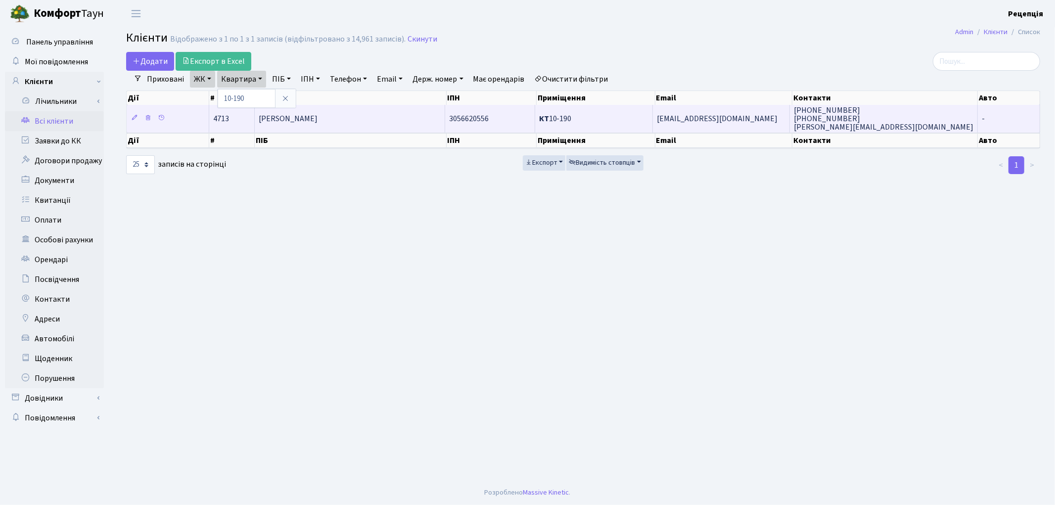
click at [318, 120] on span "[PERSON_NAME]" at bounding box center [288, 118] width 59 height 11
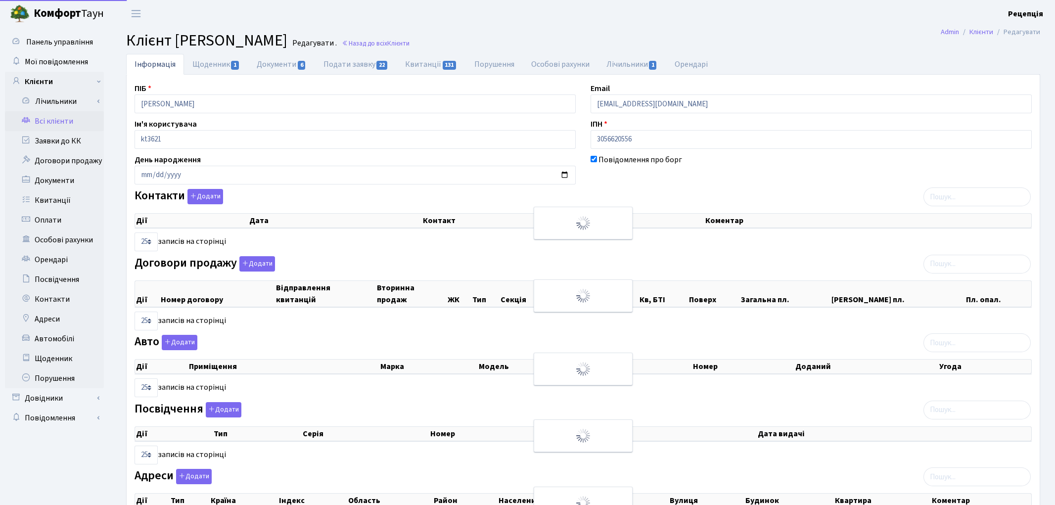
select select "25"
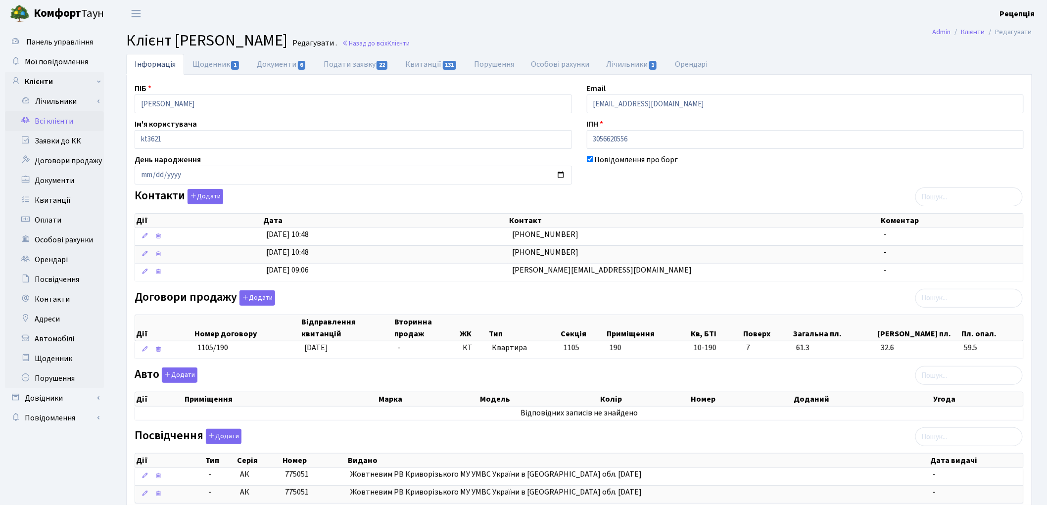
click at [65, 121] on link "Всі клієнти" at bounding box center [54, 121] width 99 height 20
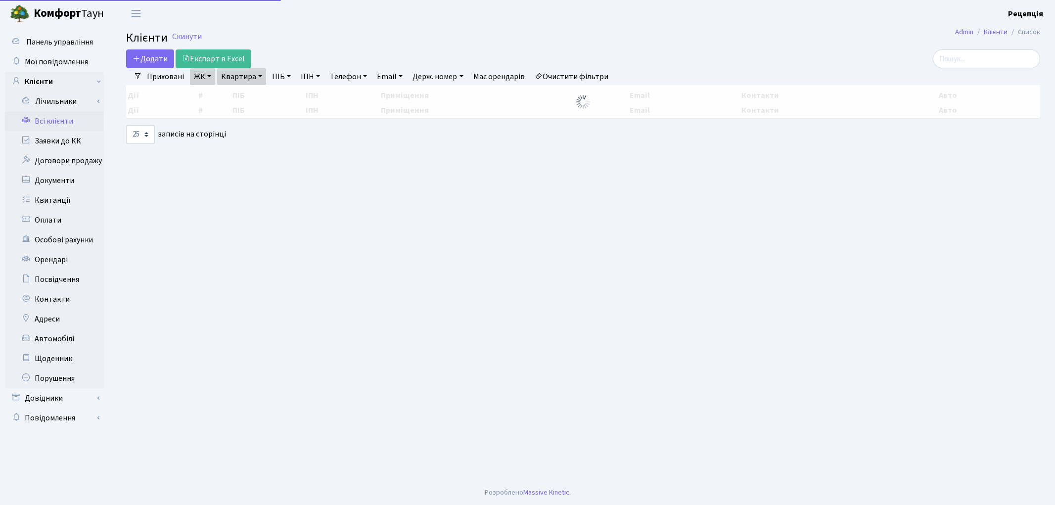
select select "25"
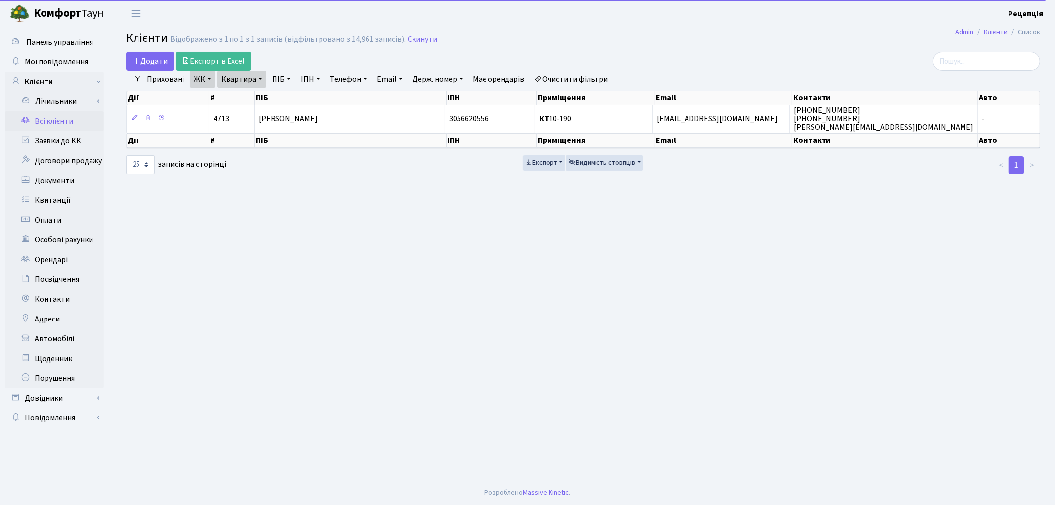
click at [262, 76] on link "Квартира" at bounding box center [241, 79] width 49 height 17
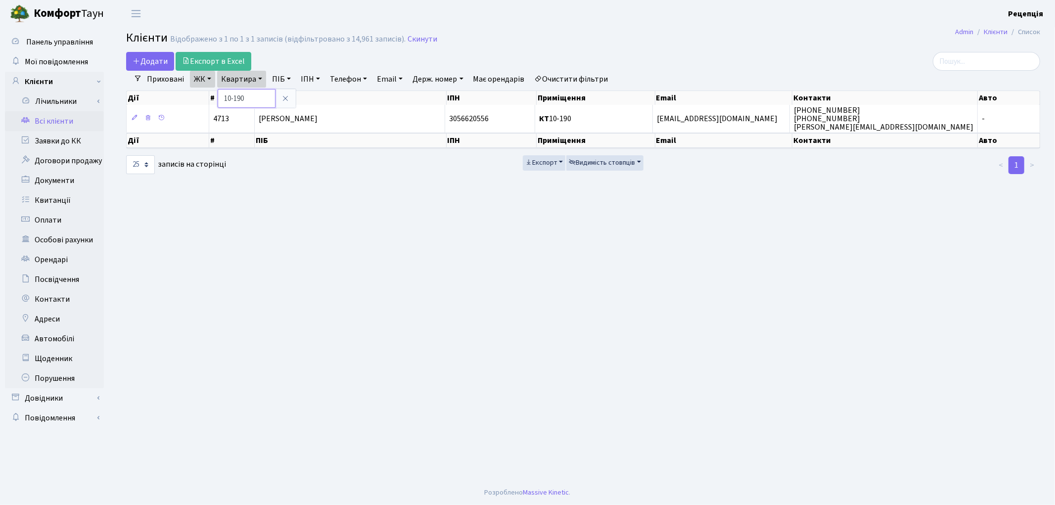
click at [271, 99] on input "10-190" at bounding box center [247, 98] width 58 height 19
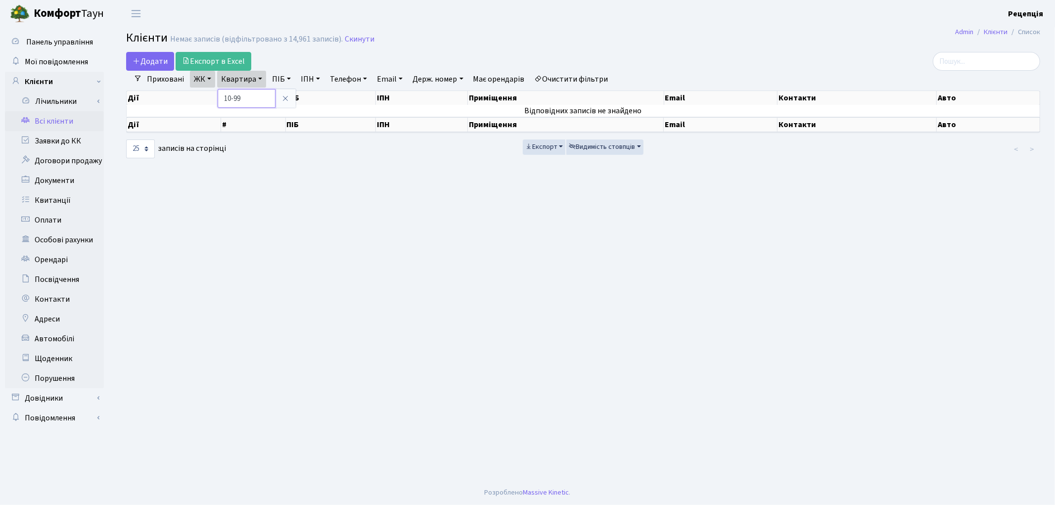
type input "10-99"
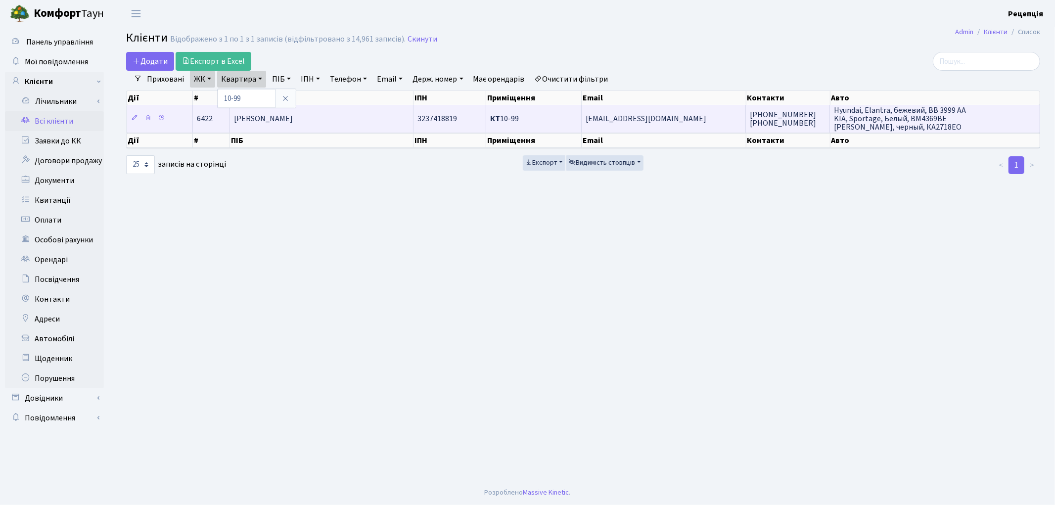
click at [350, 119] on td "[PERSON_NAME]" at bounding box center [322, 118] width 184 height 27
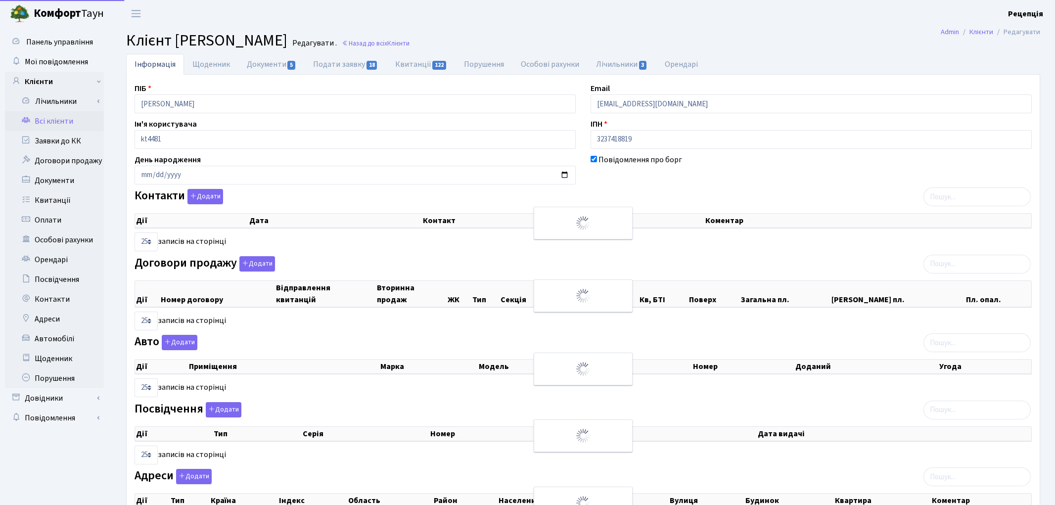
select select "25"
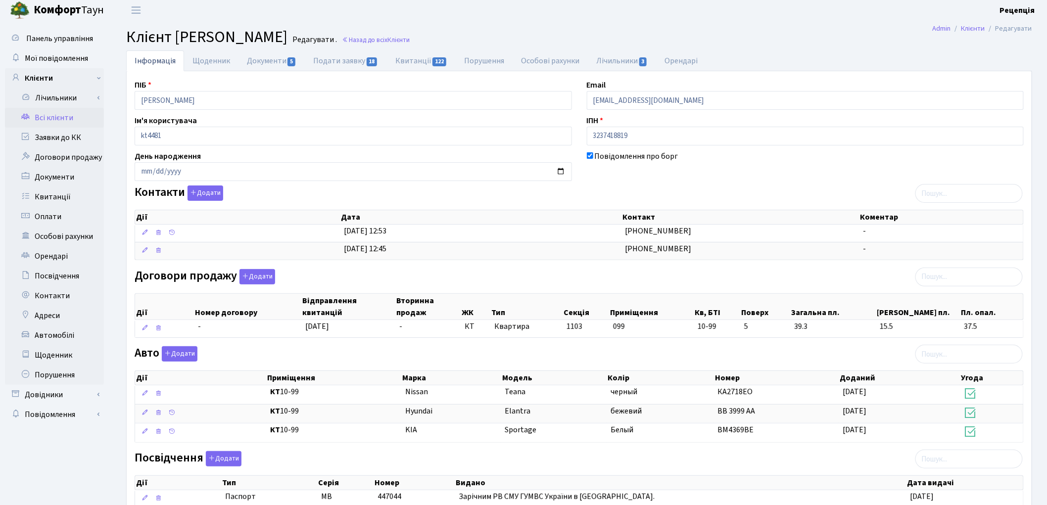
scroll to position [2, 0]
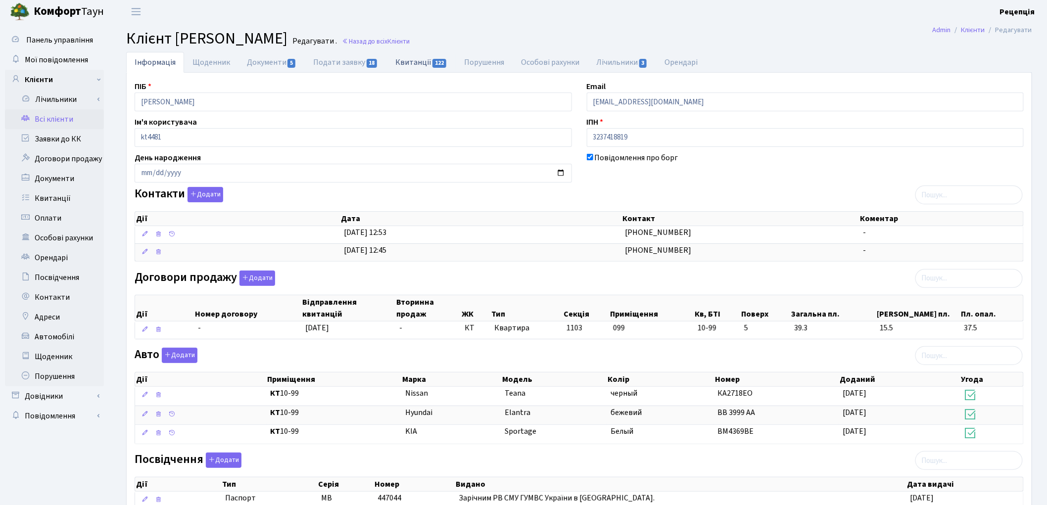
click at [418, 70] on link "Квитанції 122" at bounding box center [421, 62] width 69 height 20
select select "25"
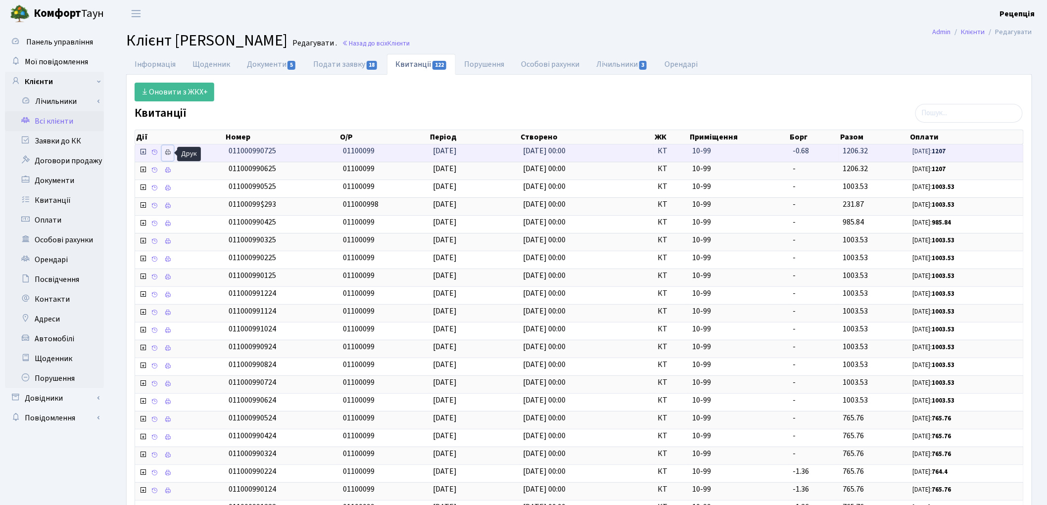
click at [166, 155] on icon at bounding box center [167, 152] width 7 height 7
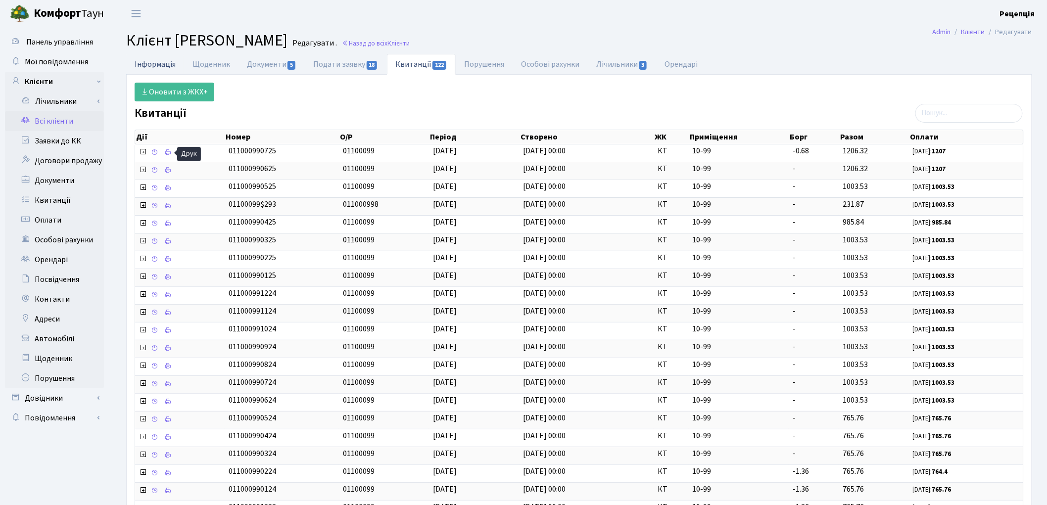
click at [174, 65] on link "Інформація" at bounding box center [155, 64] width 58 height 20
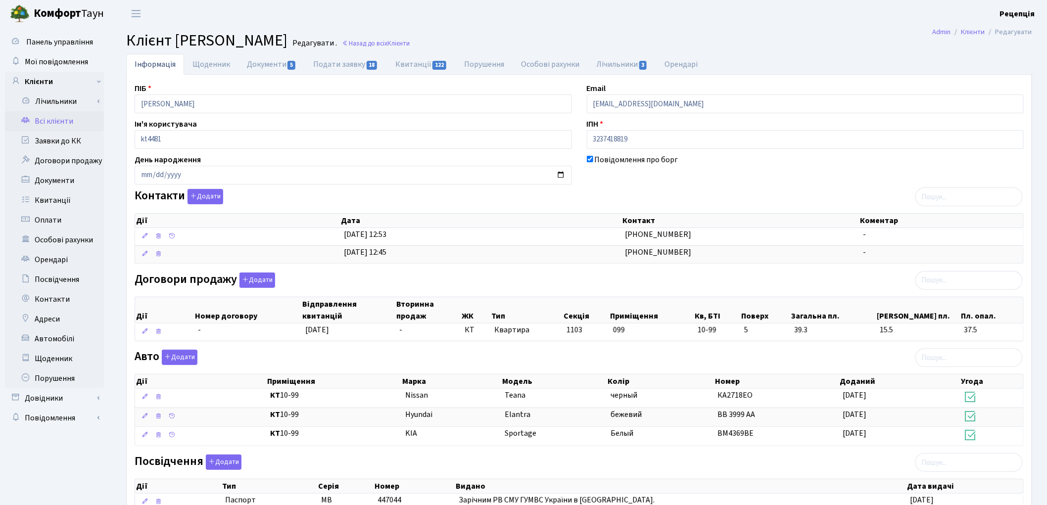
click at [56, 111] on ul "Лічильники" at bounding box center [54, 240] width 99 height 297
click at [54, 120] on link "Всі клієнти" at bounding box center [54, 121] width 99 height 20
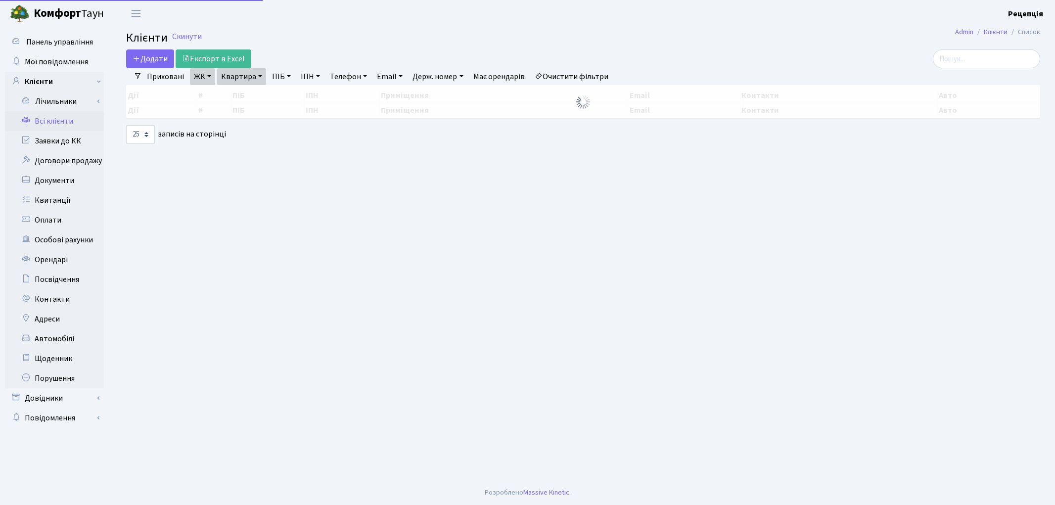
select select "25"
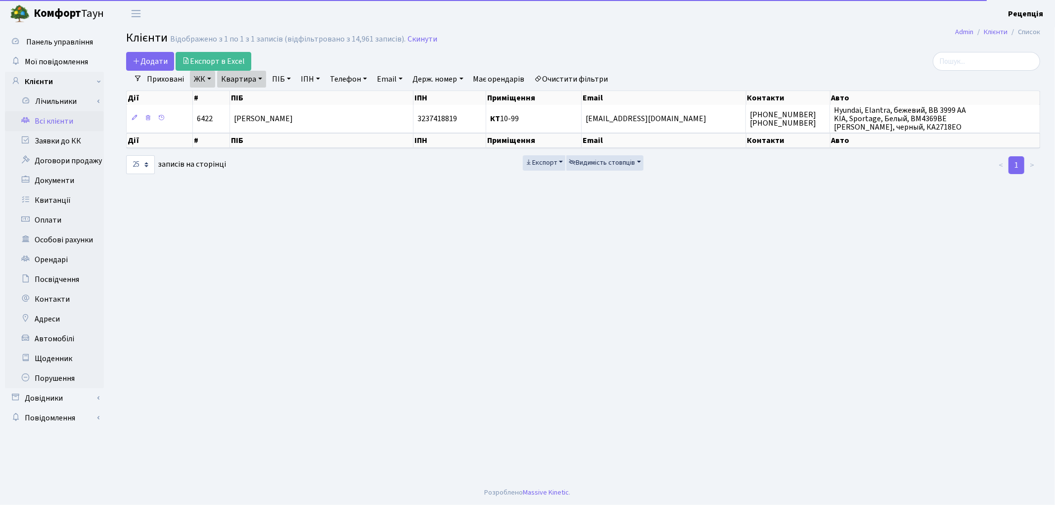
click at [577, 78] on link "Очистити фільтри" at bounding box center [572, 79] width 82 height 17
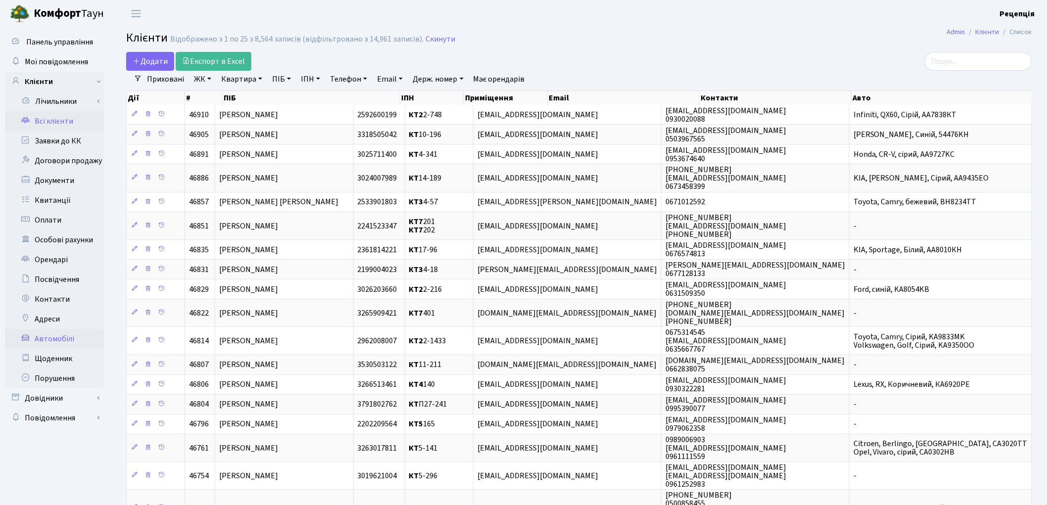
click at [60, 332] on link "Автомобілі" at bounding box center [54, 339] width 99 height 20
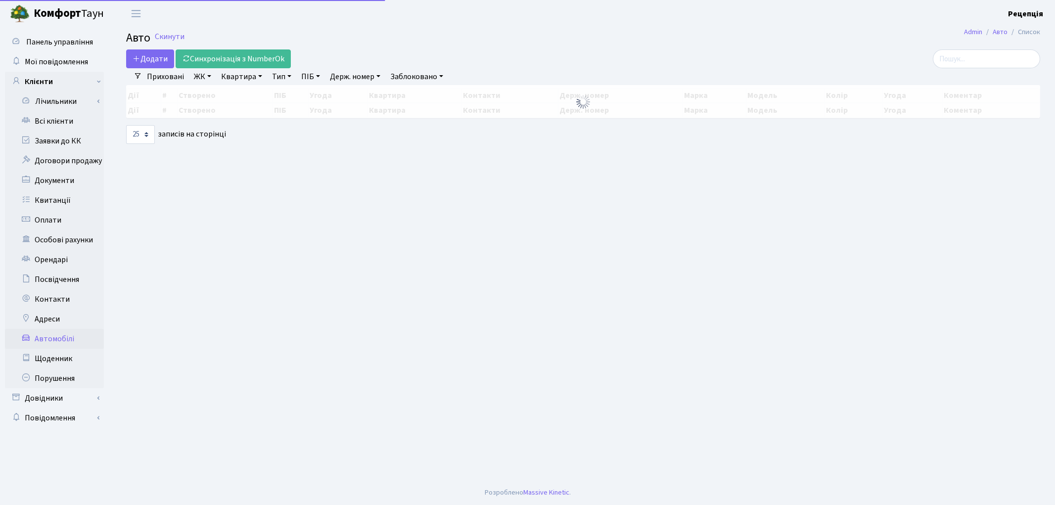
select select "25"
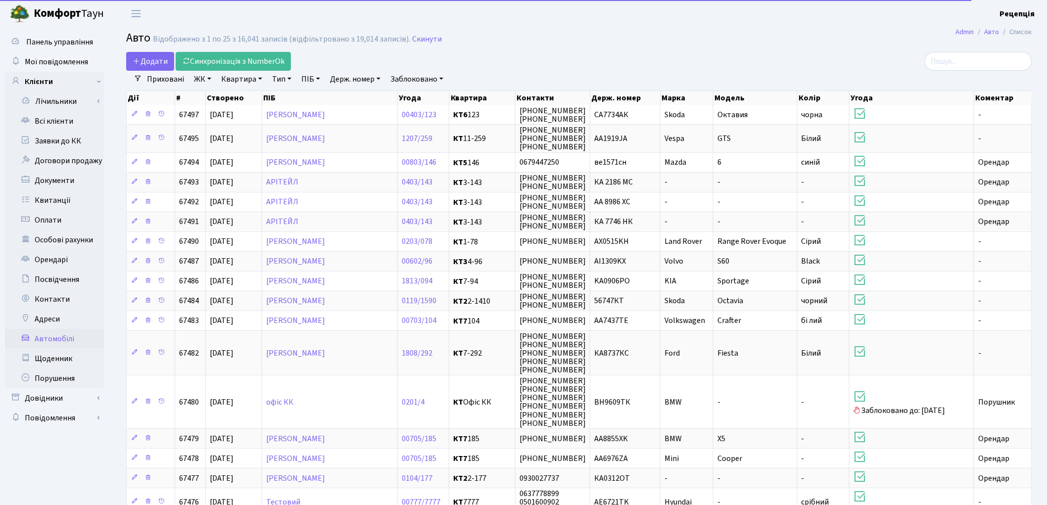
click at [362, 81] on link "Держ. номер" at bounding box center [355, 79] width 58 height 17
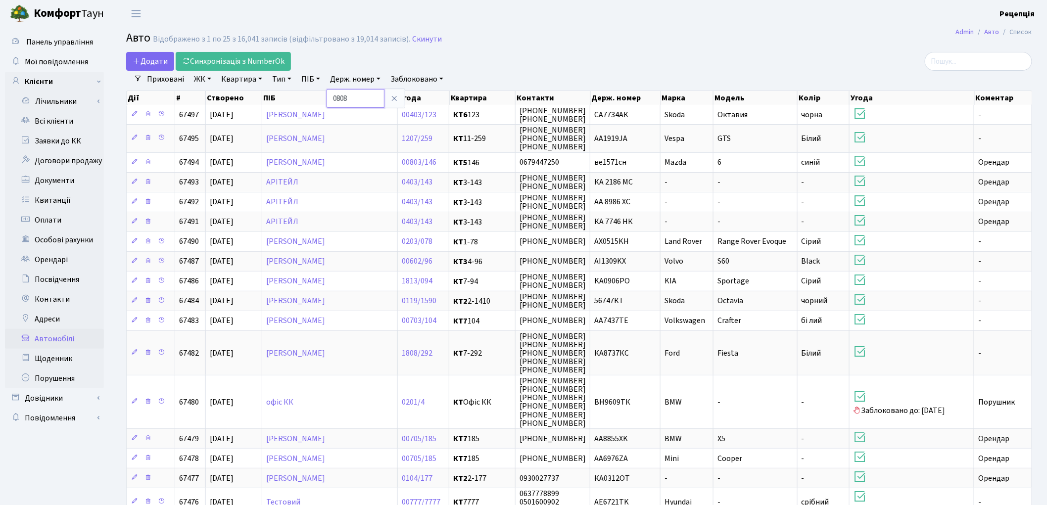
type input "0808"
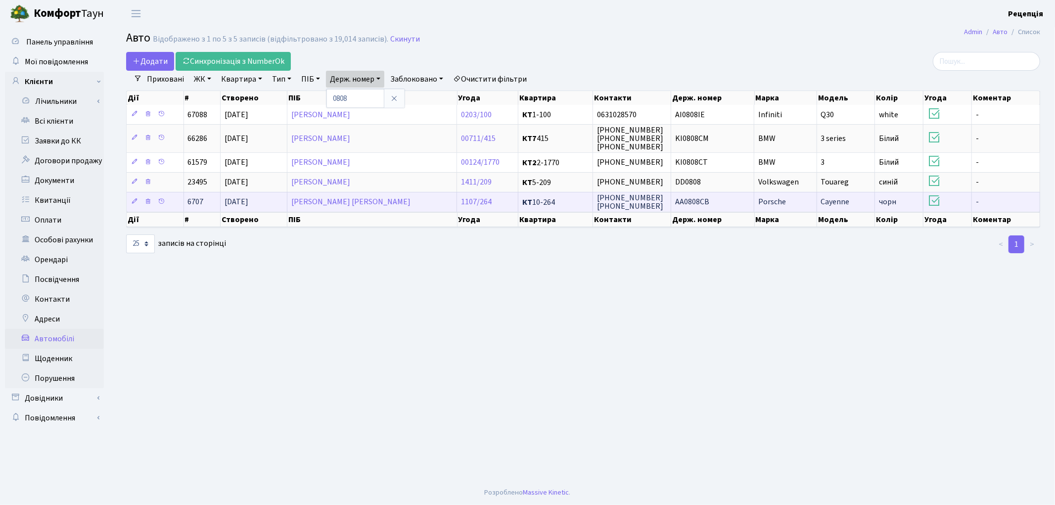
click at [714, 200] on td "АА0808СВ" at bounding box center [712, 202] width 83 height 20
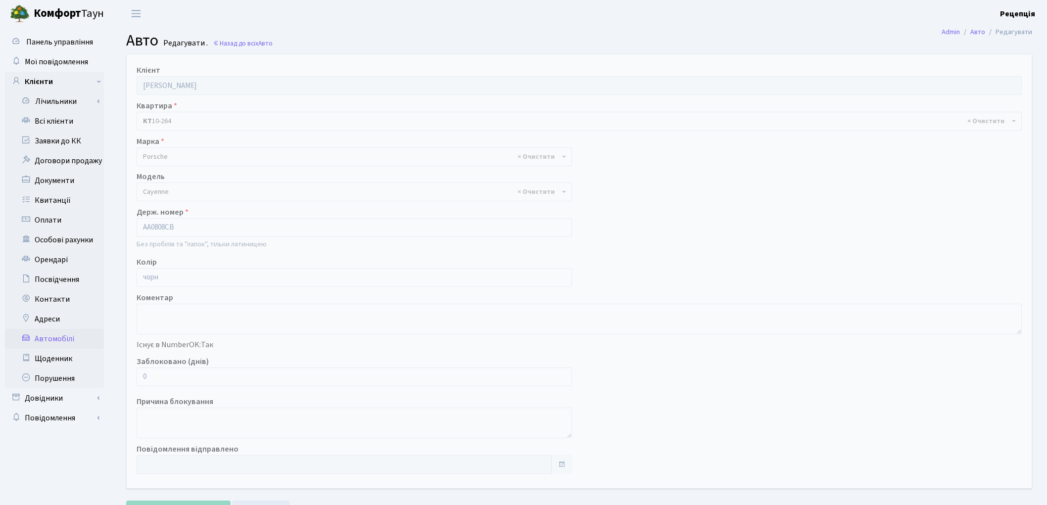
select select "1963"
click at [46, 333] on link "Автомобілі" at bounding box center [54, 339] width 99 height 20
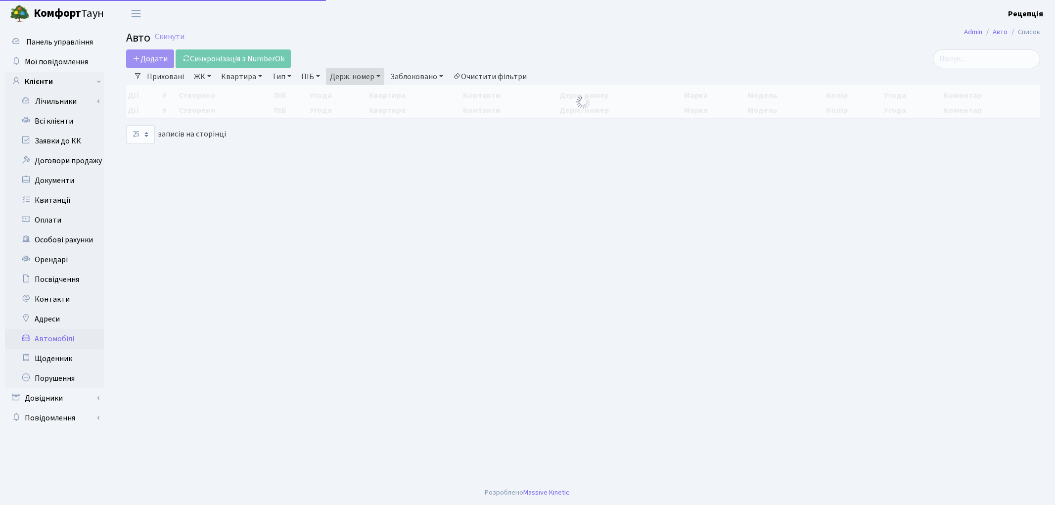
select select "25"
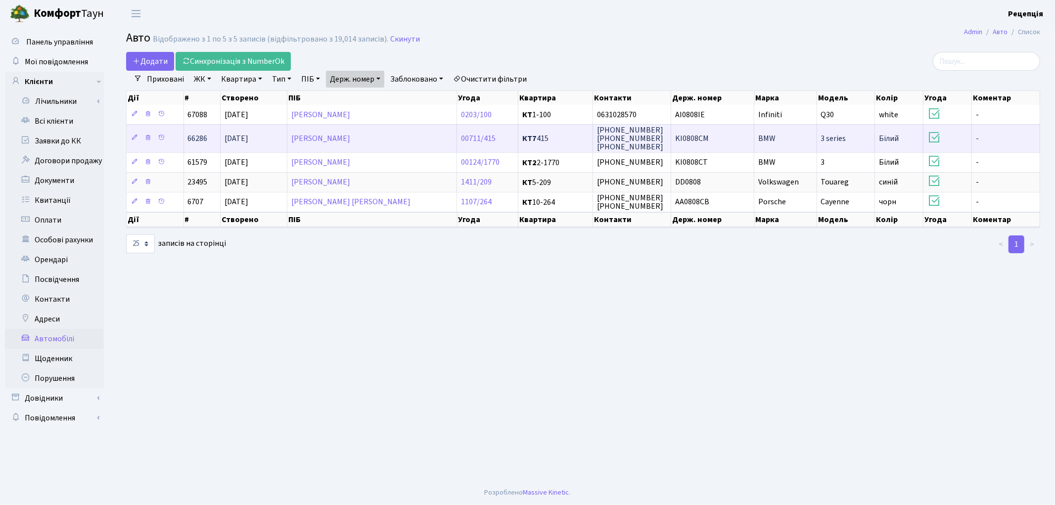
click at [728, 134] on td "KI0808CM" at bounding box center [712, 138] width 83 height 28
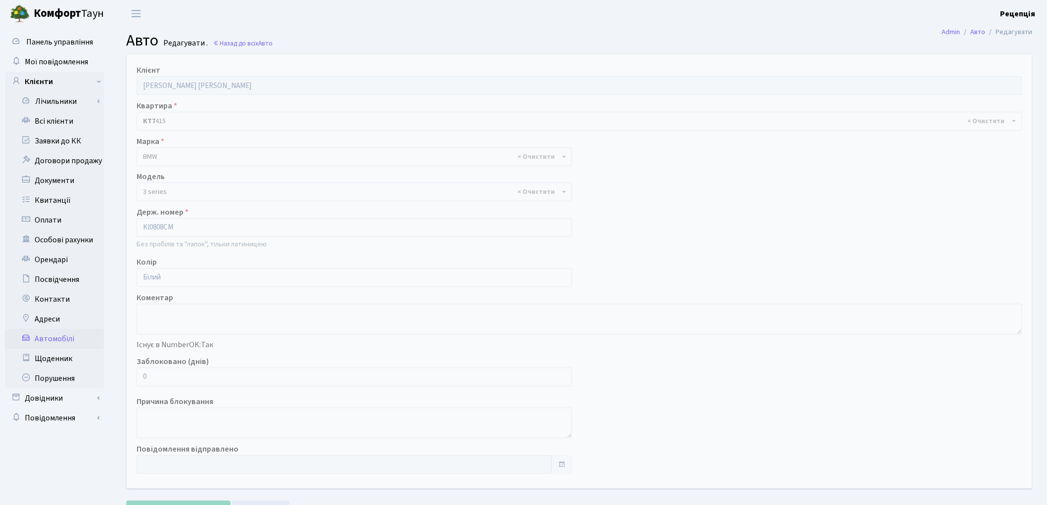
select select "4556"
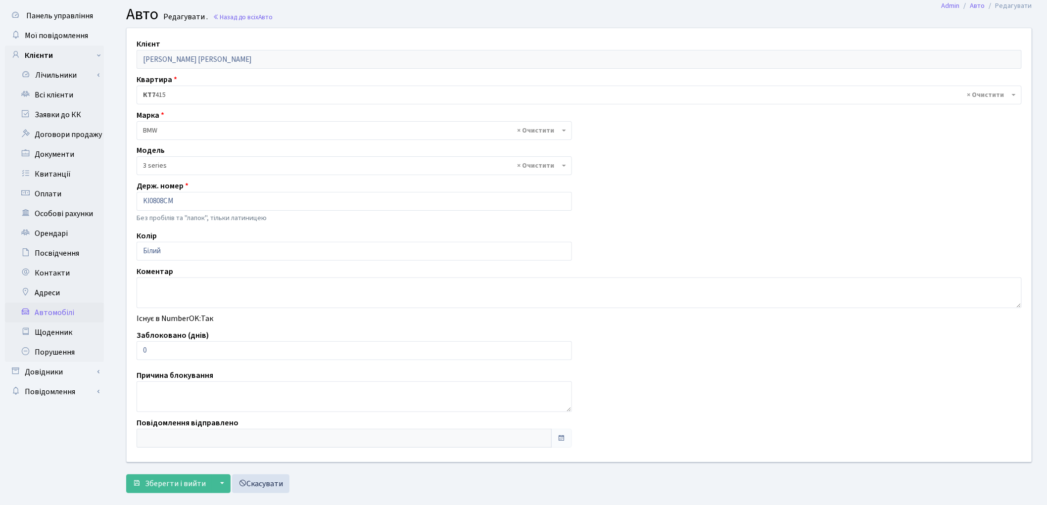
scroll to position [20, 0]
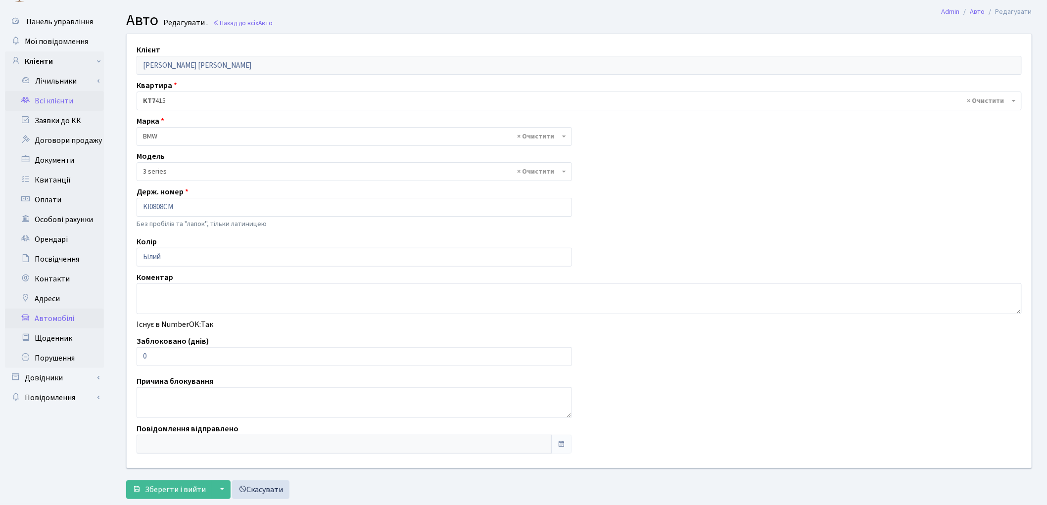
click at [50, 109] on link "Всі клієнти" at bounding box center [54, 101] width 99 height 20
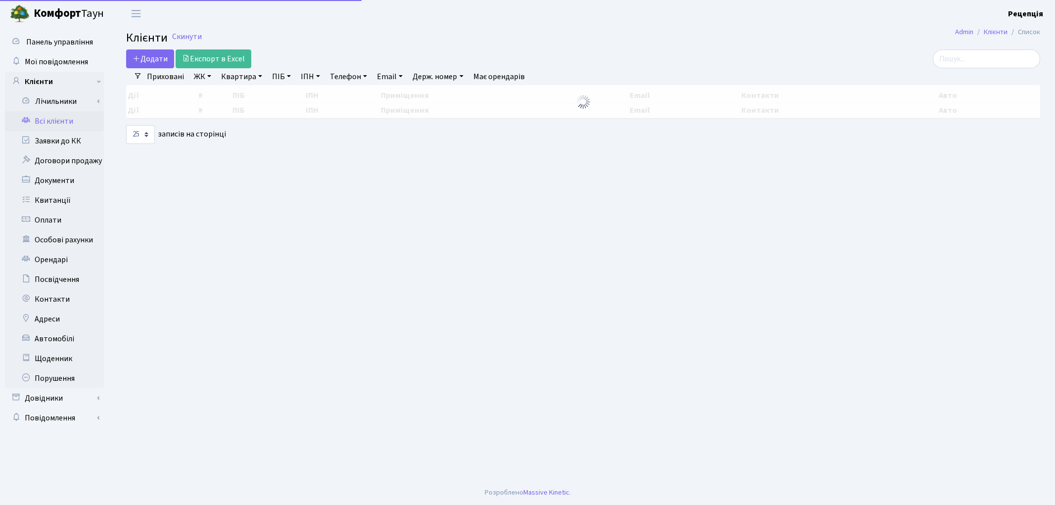
select select "25"
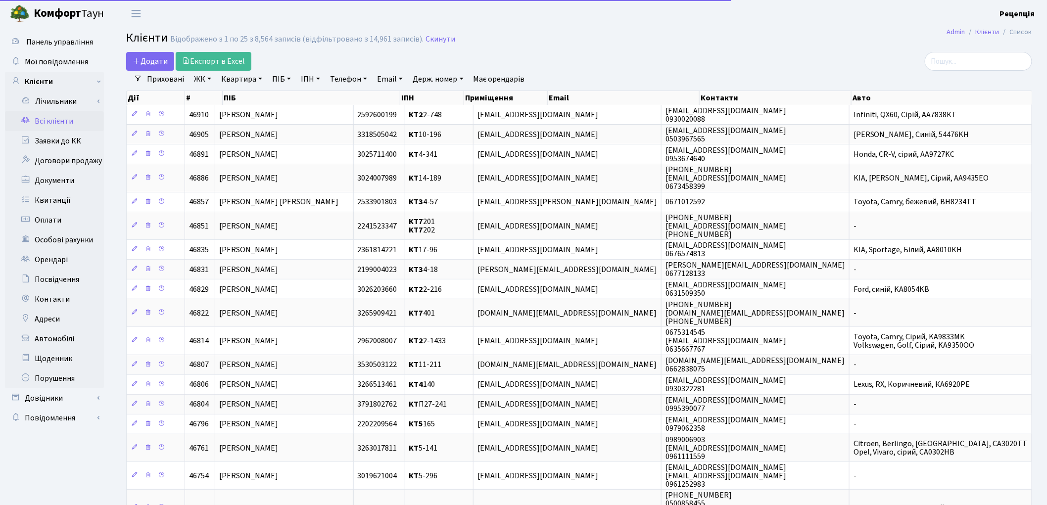
click at [521, 53] on div "Додати Експорт в Excel" at bounding box center [425, 61] width 599 height 19
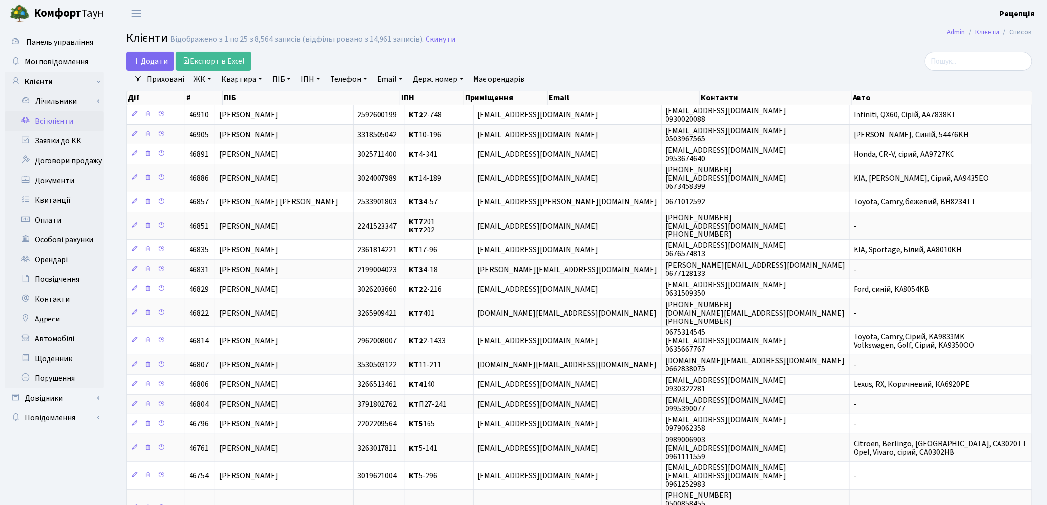
click at [208, 85] on link "ЖК" at bounding box center [202, 79] width 25 height 17
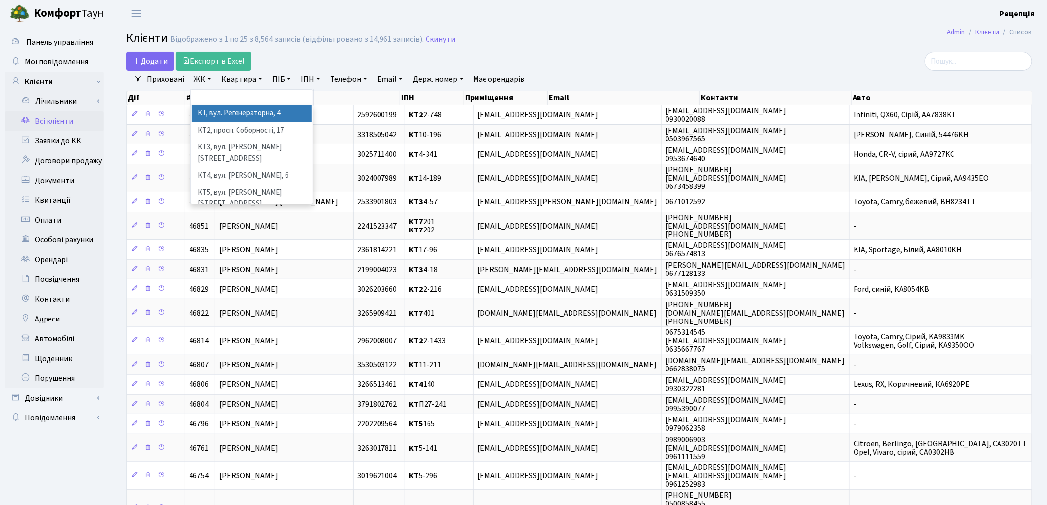
click at [220, 116] on li "КТ, вул. Регенераторна, 4" at bounding box center [252, 113] width 120 height 17
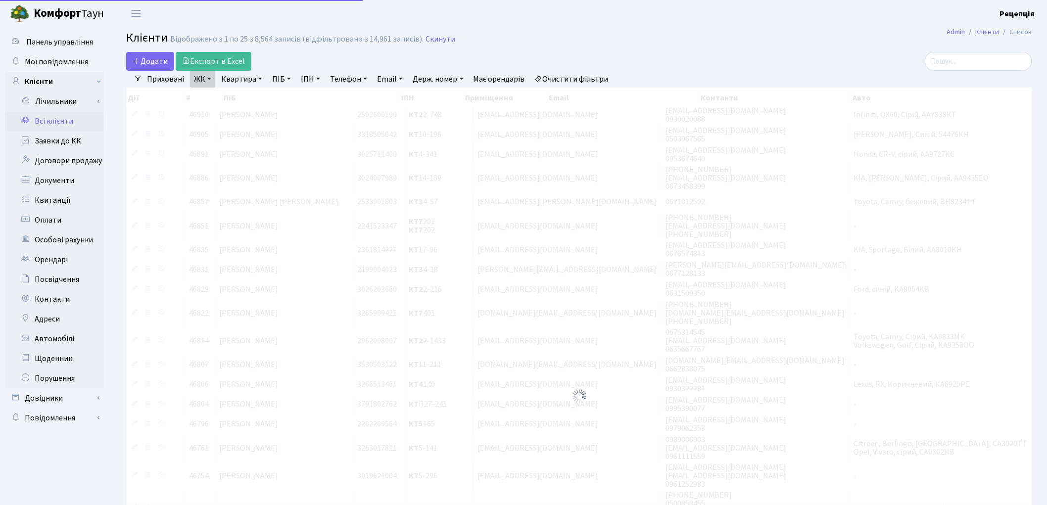
click at [243, 78] on link "Квартира" at bounding box center [241, 79] width 49 height 17
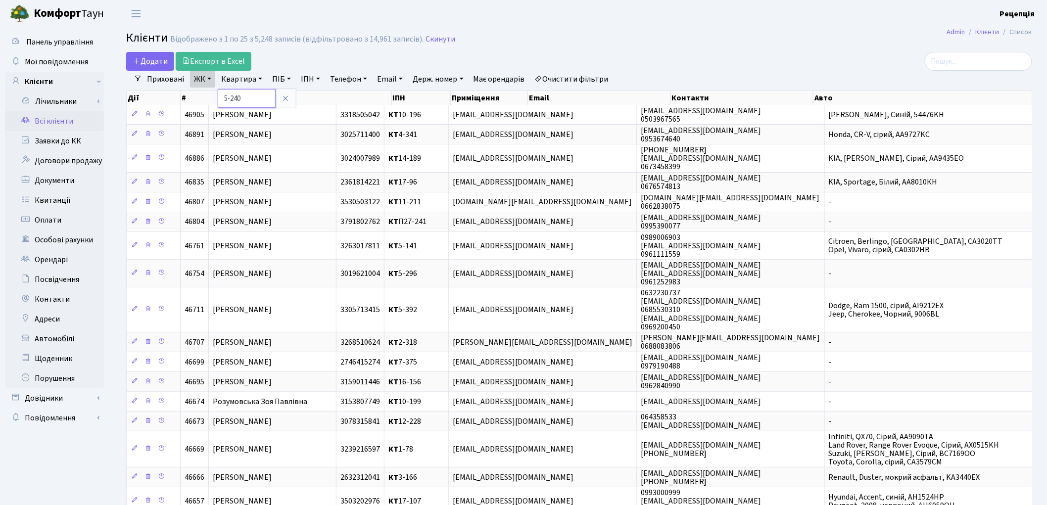
type input "5-240"
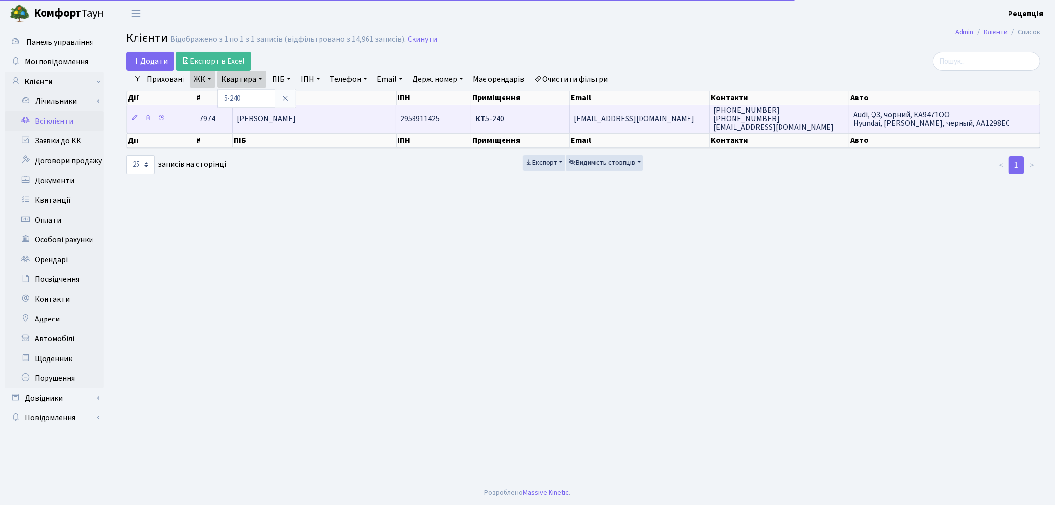
click at [368, 117] on td "[PERSON_NAME]" at bounding box center [314, 118] width 163 height 27
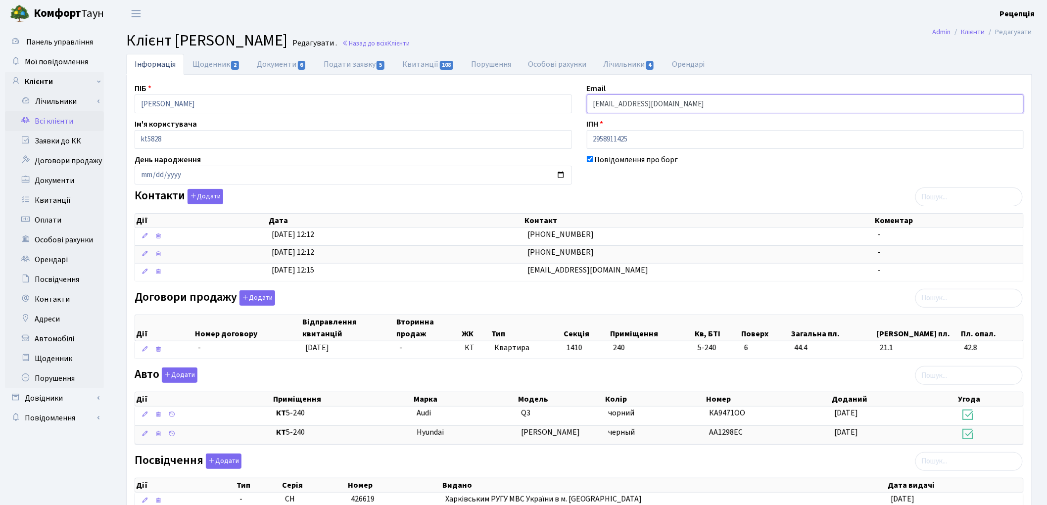
drag, startPoint x: 678, startPoint y: 106, endPoint x: 573, endPoint y: 111, distance: 105.5
click at [573, 111] on div "ПІБ [PERSON_NAME] Email [EMAIL_ADDRESS][DOMAIN_NAME] Ім'я користувача kt5828 ІП…" at bounding box center [579, 351] width 904 height 537
click at [55, 121] on link "Всі клієнти" at bounding box center [54, 121] width 99 height 20
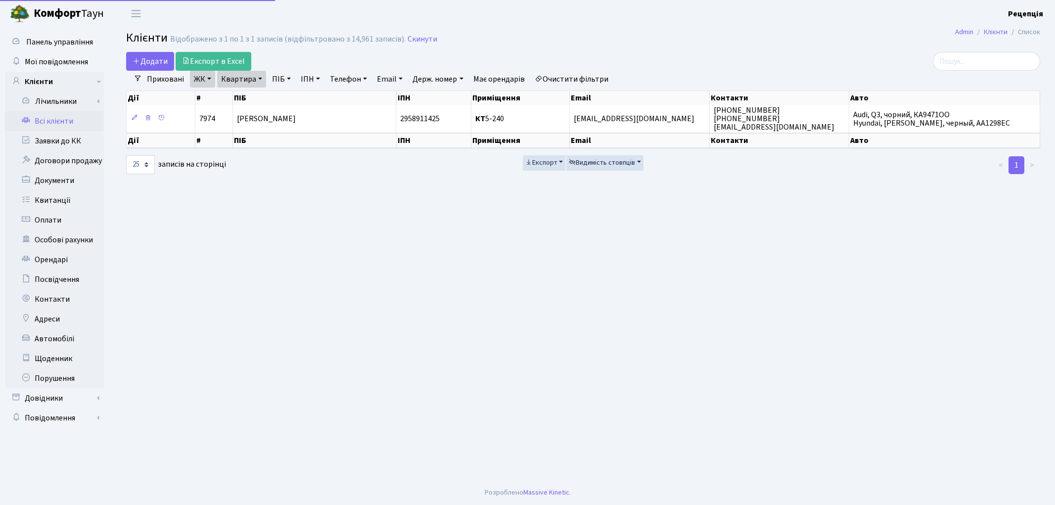
select select "25"
click at [593, 78] on link "Очистити фільтри" at bounding box center [572, 79] width 82 height 17
select select
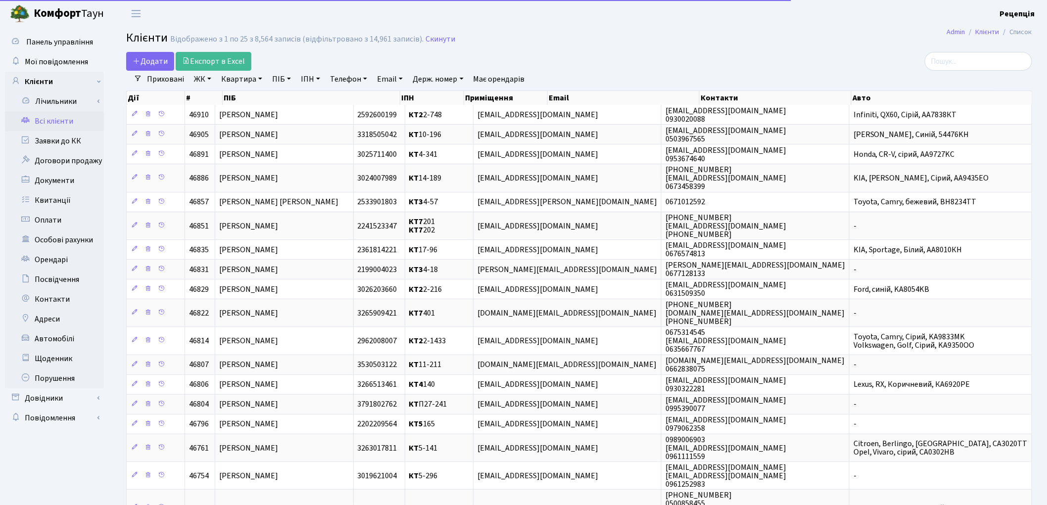
click at [205, 80] on link "ЖК" at bounding box center [202, 79] width 25 height 17
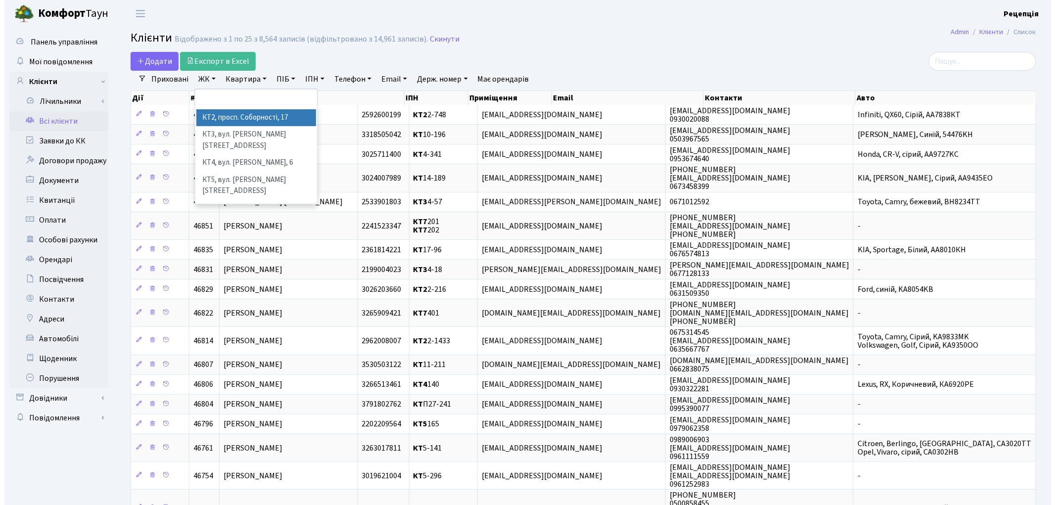
scroll to position [20, 0]
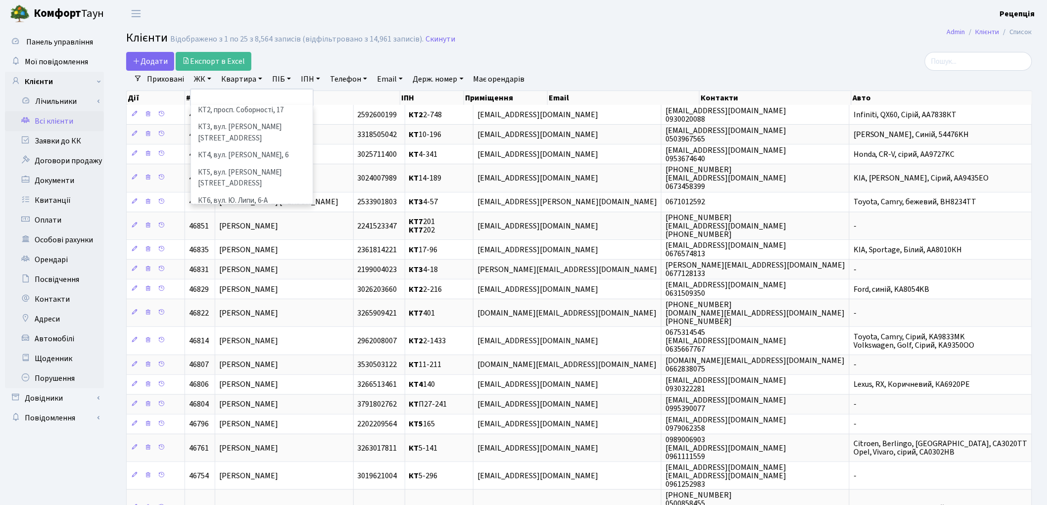
click at [268, 209] on li "КТ7, вул. [PERSON_NAME][STREET_ADDRESS]" at bounding box center [252, 223] width 120 height 28
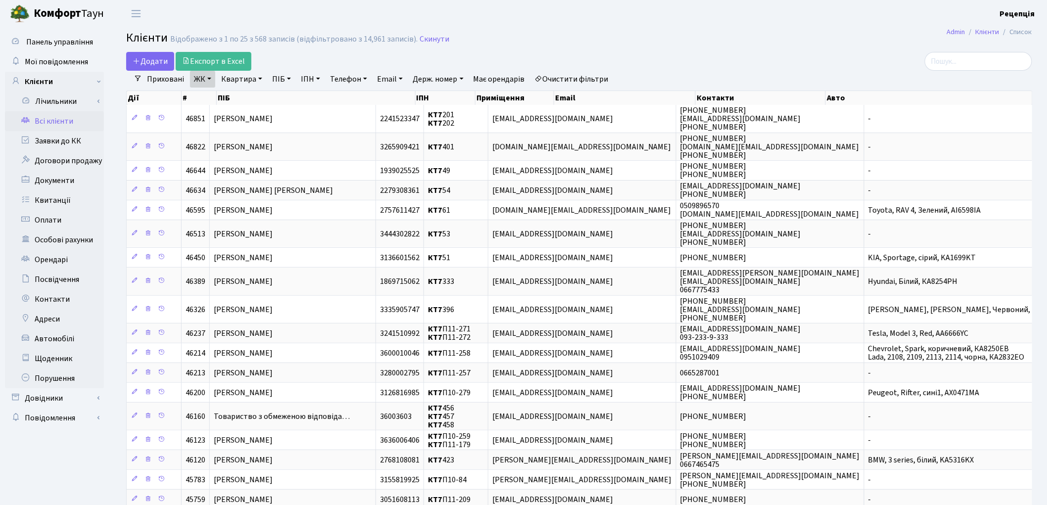
click at [251, 81] on link "Квартира" at bounding box center [241, 79] width 49 height 17
type input "293"
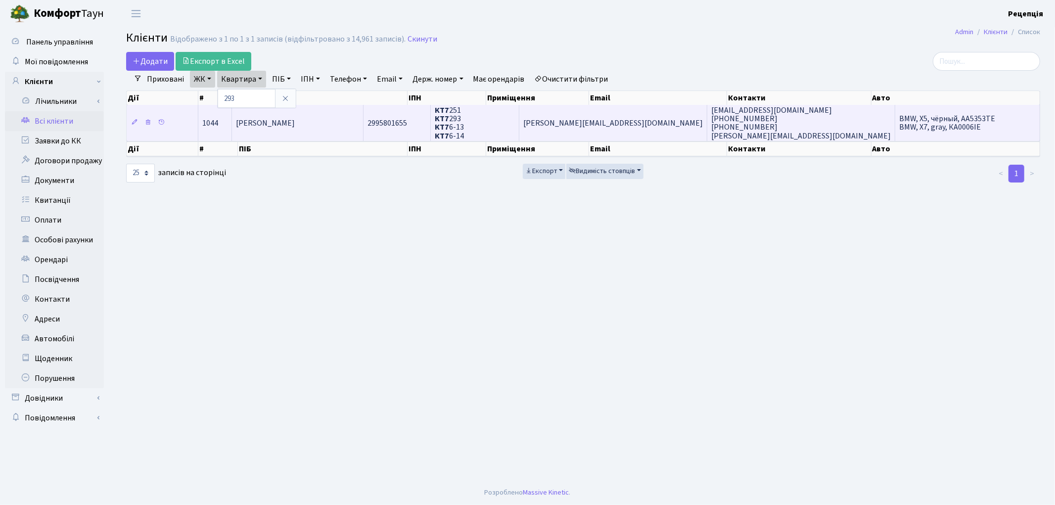
click at [340, 123] on td "Клєц Дмитро Анатолійович" at bounding box center [298, 123] width 132 height 36
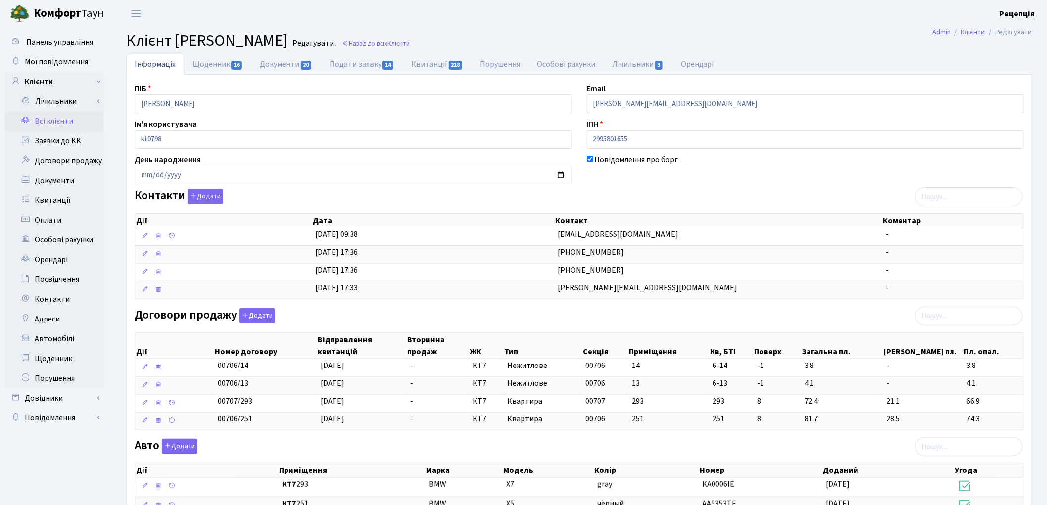
click at [69, 117] on link "Всі клієнти" at bounding box center [54, 121] width 99 height 20
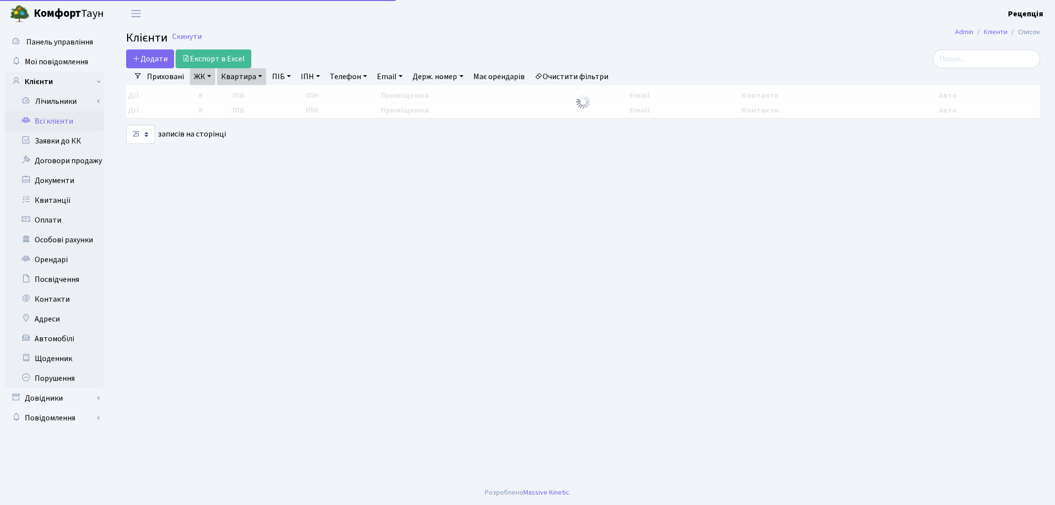
select select "25"
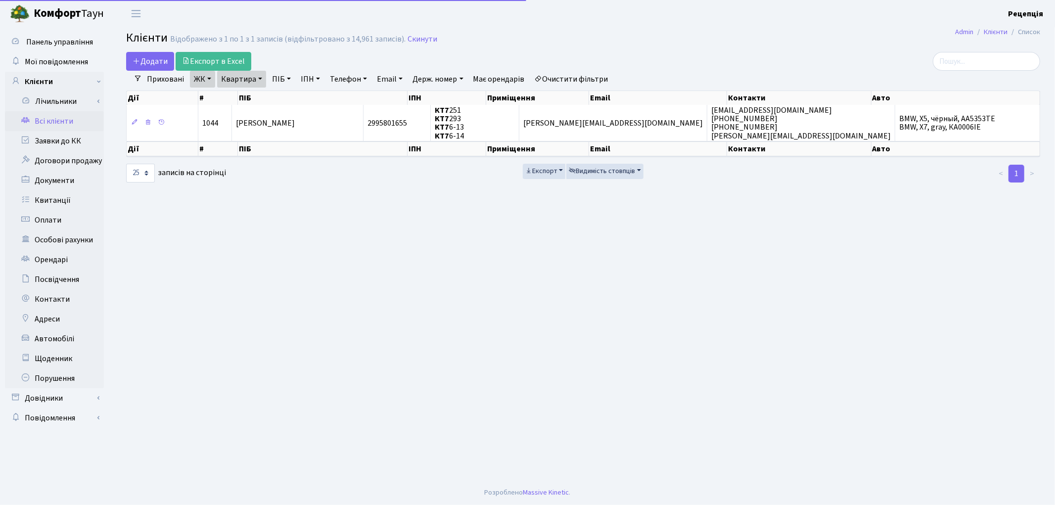
click at [581, 78] on link "Очистити фільтри" at bounding box center [572, 79] width 82 height 17
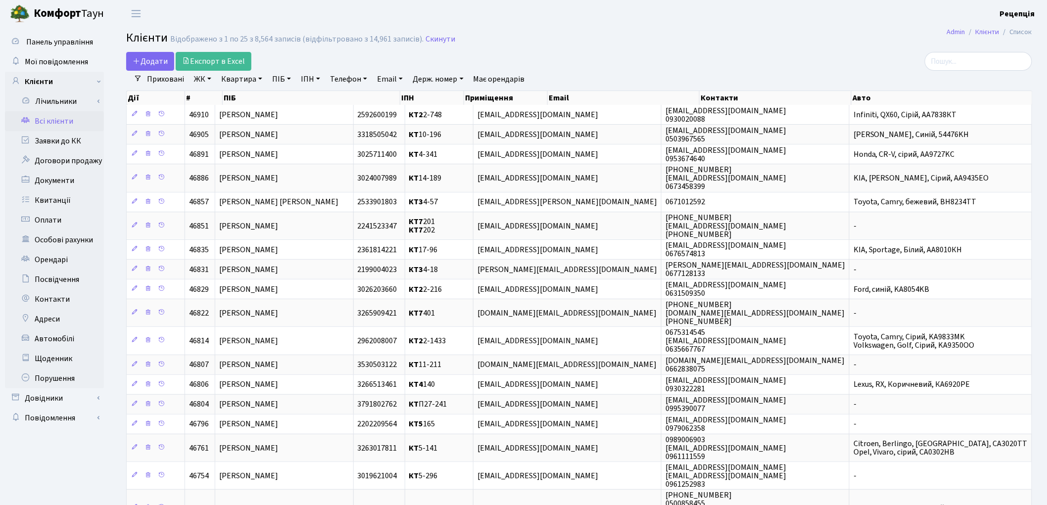
click at [199, 75] on link "ЖК" at bounding box center [202, 79] width 25 height 17
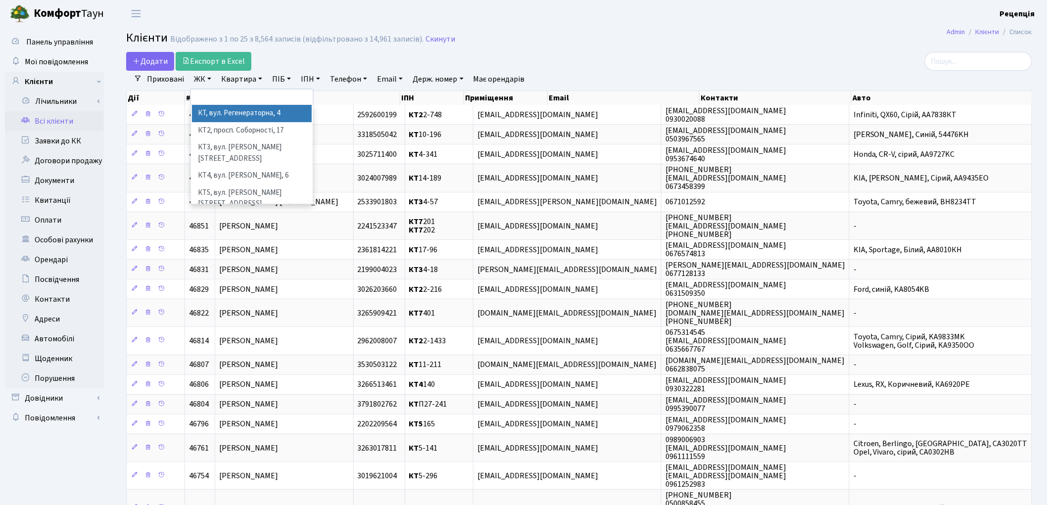
click at [220, 115] on li "КТ, вул. Регенераторна, 4" at bounding box center [252, 113] width 120 height 17
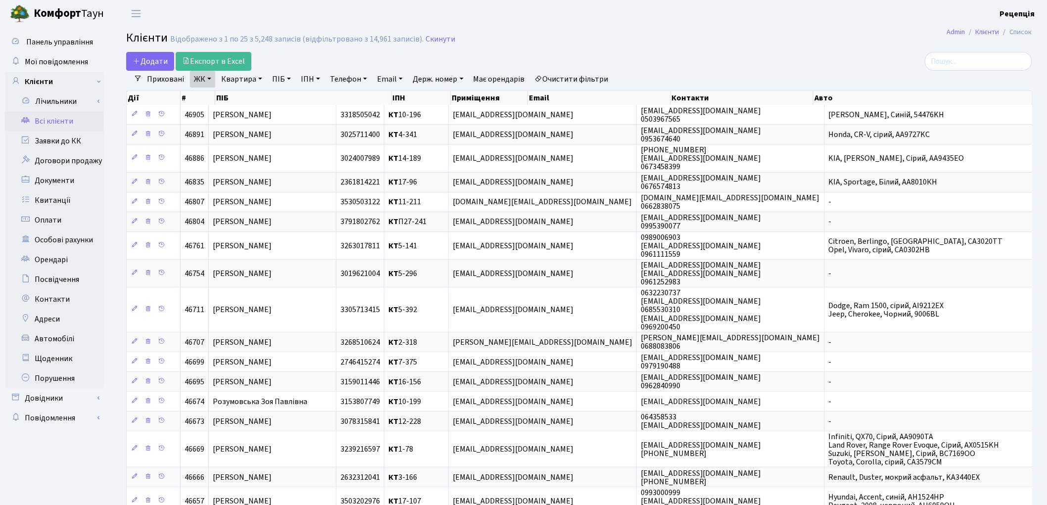
click at [231, 77] on link "Квартира" at bounding box center [241, 79] width 49 height 17
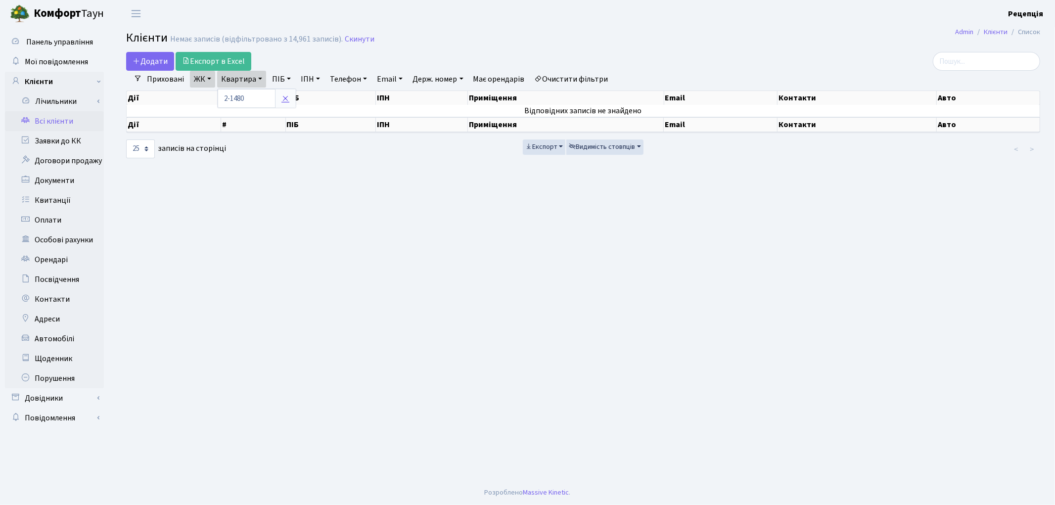
click at [282, 101] on icon at bounding box center [285, 98] width 8 height 8
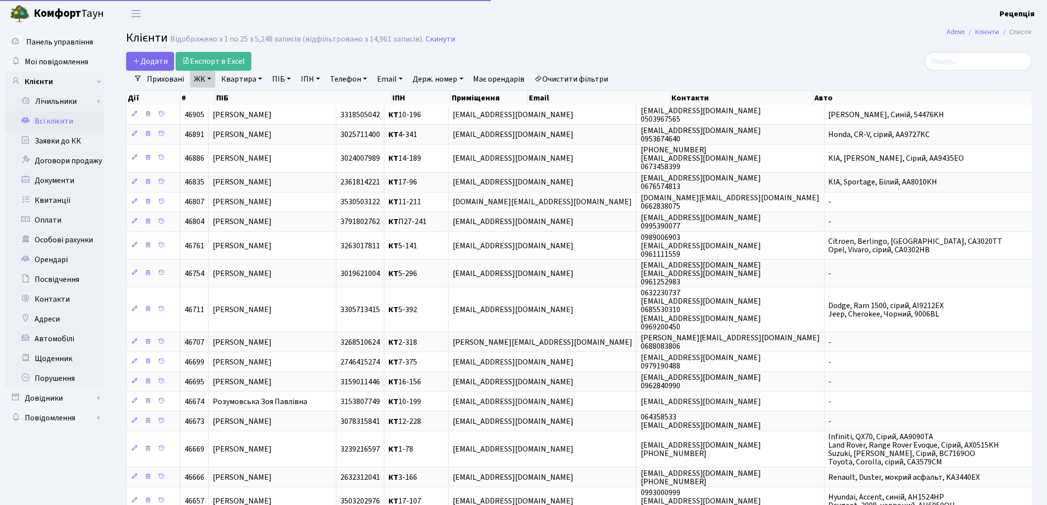
click at [573, 75] on link "Очистити фільтри" at bounding box center [572, 79] width 82 height 17
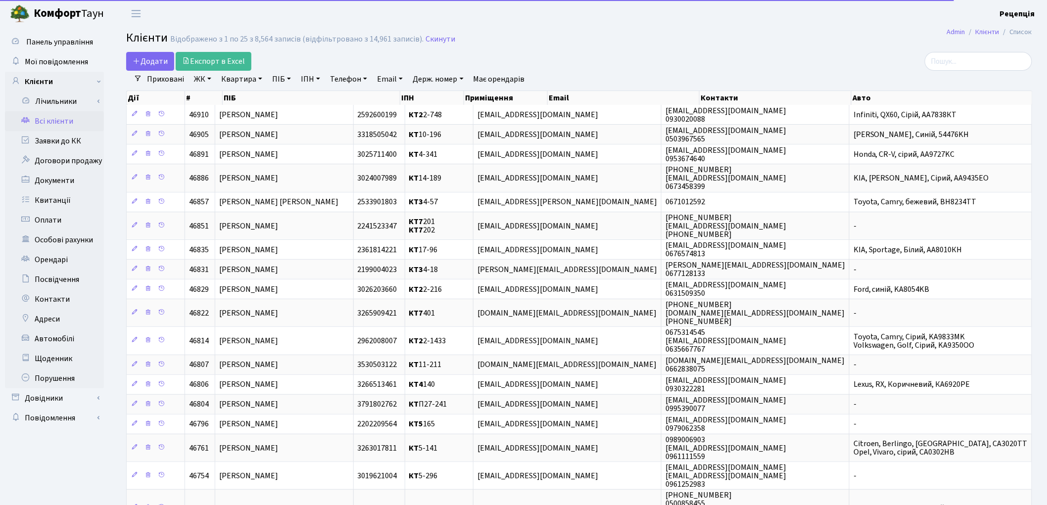
click at [210, 81] on link "ЖК" at bounding box center [202, 79] width 25 height 17
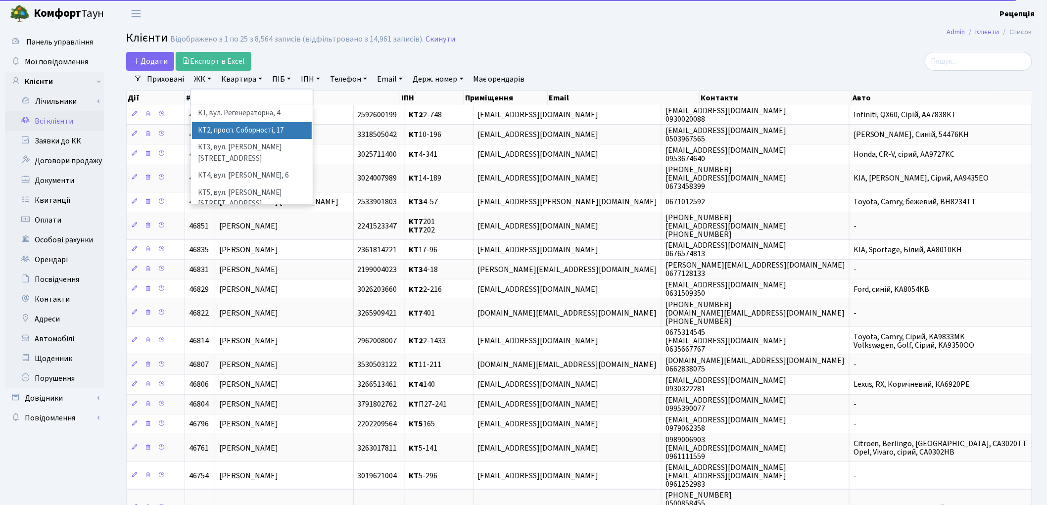
drag, startPoint x: 236, startPoint y: 126, endPoint x: 235, endPoint y: 106, distance: 19.3
click at [236, 126] on li "КТ2, просп. Соборності, 17" at bounding box center [252, 130] width 120 height 17
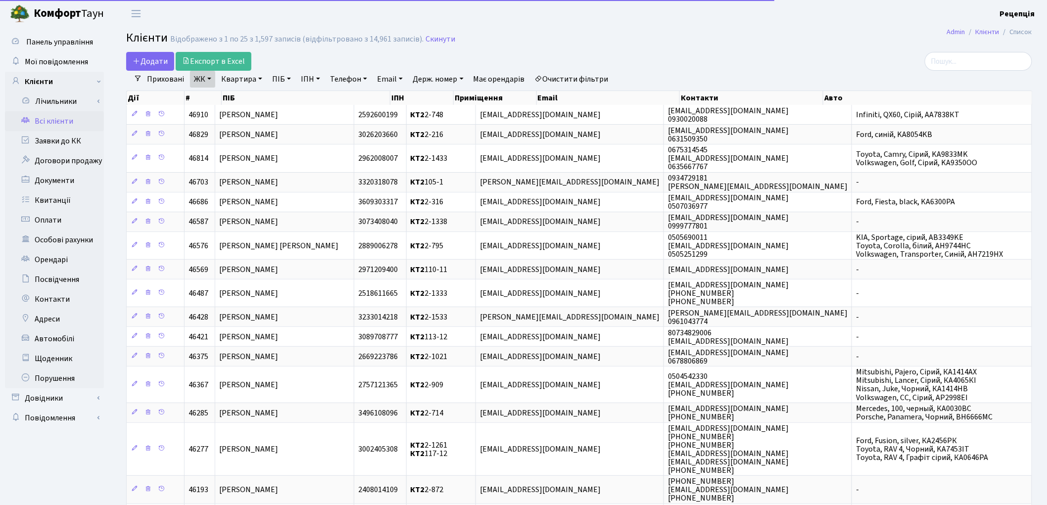
click at [243, 75] on link "Квартира" at bounding box center [241, 79] width 49 height 17
click at [249, 98] on input "text" at bounding box center [247, 98] width 58 height 19
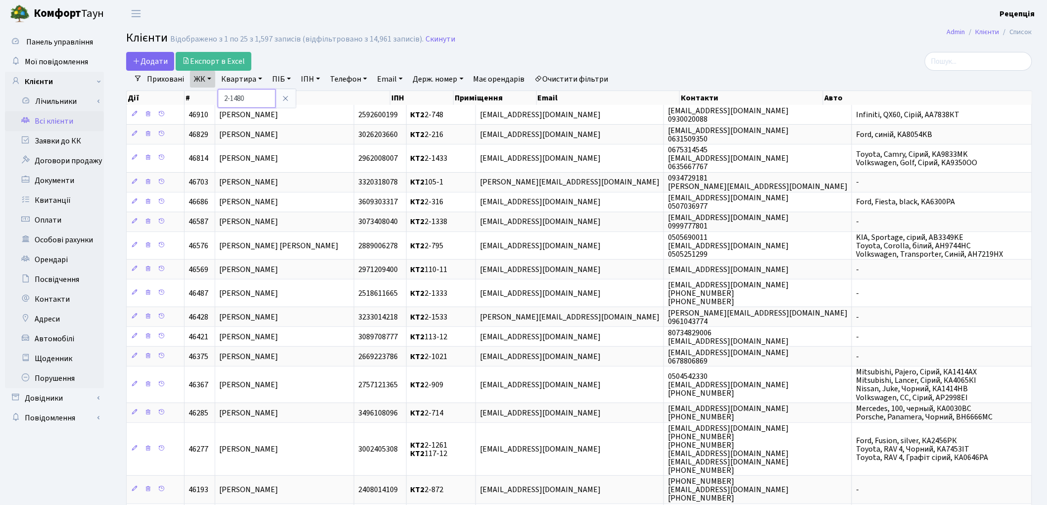
type input "2-1480"
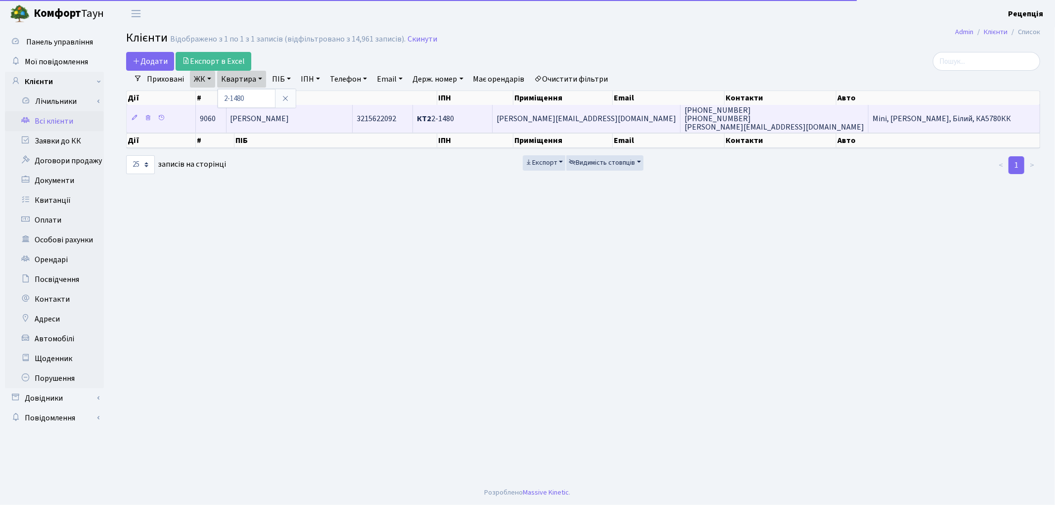
click at [289, 121] on span "Шевченко Олександр Михайлович" at bounding box center [260, 118] width 59 height 11
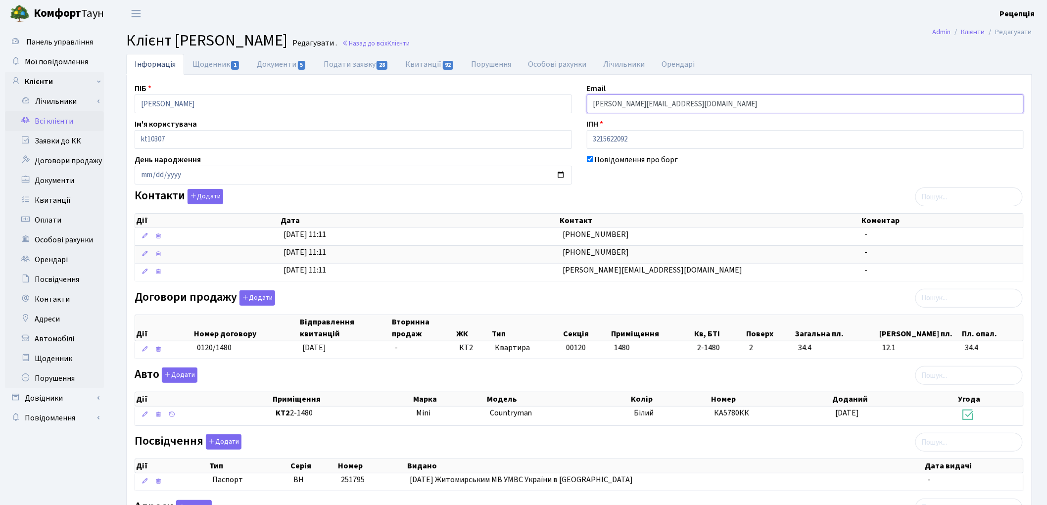
drag, startPoint x: 660, startPoint y: 105, endPoint x: 576, endPoint y: 108, distance: 84.1
click at [576, 108] on div "ПІБ Шевченко Олександр Михайлович Email dagordan@ukr.net Ім'я користувача kt103…" at bounding box center [579, 333] width 904 height 501
click at [45, 125] on link "Всі клієнти" at bounding box center [54, 121] width 99 height 20
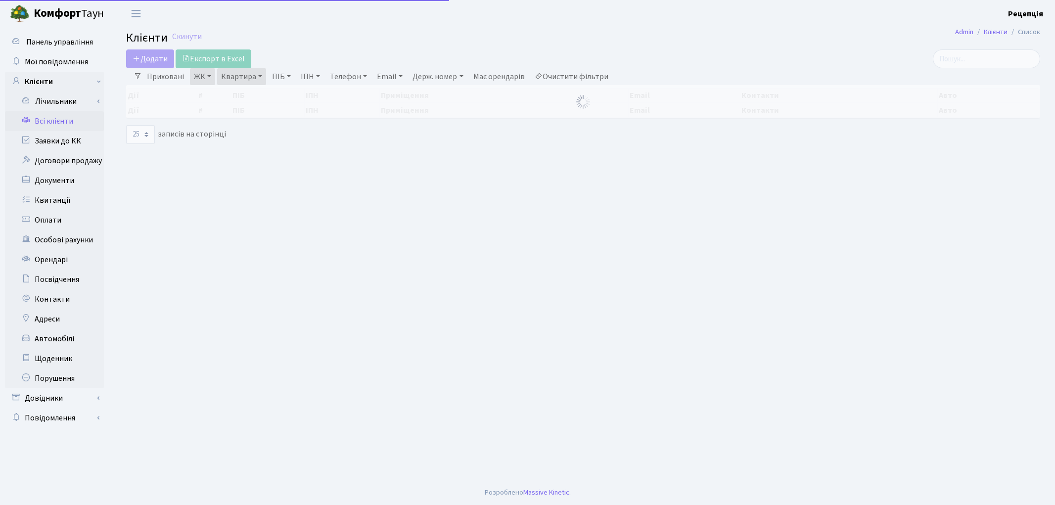
select select "25"
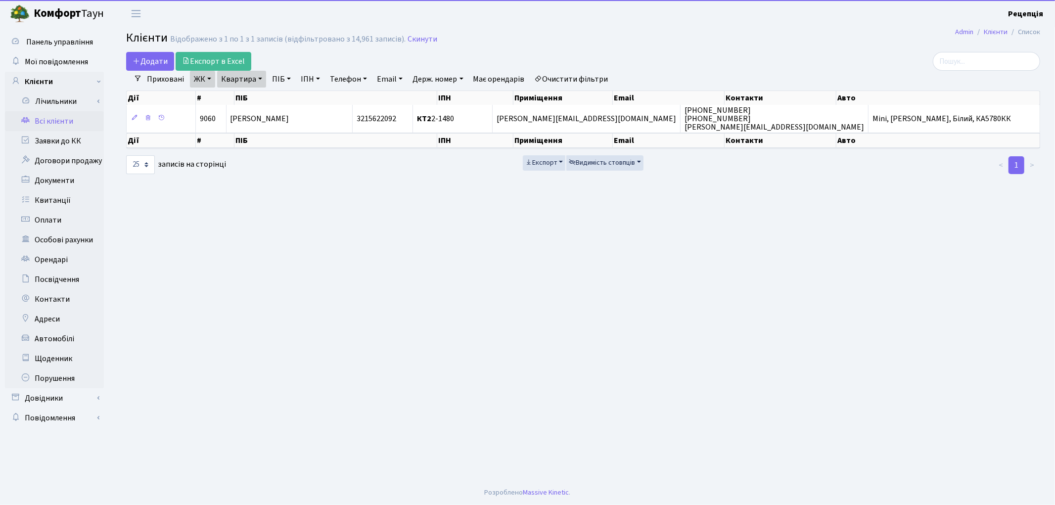
click at [580, 72] on link "Очистити фільтри" at bounding box center [572, 79] width 82 height 17
select select
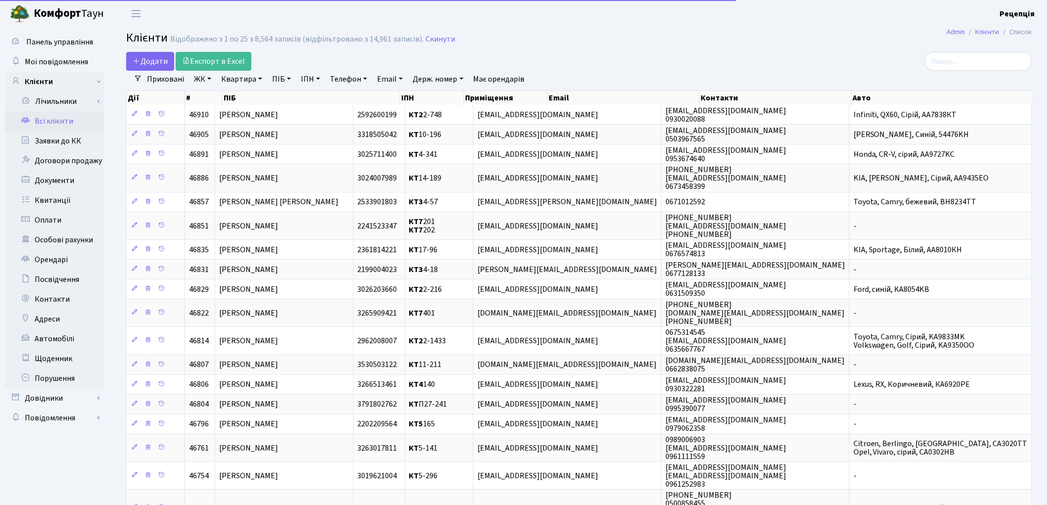
click at [205, 80] on link "ЖК" at bounding box center [202, 79] width 25 height 17
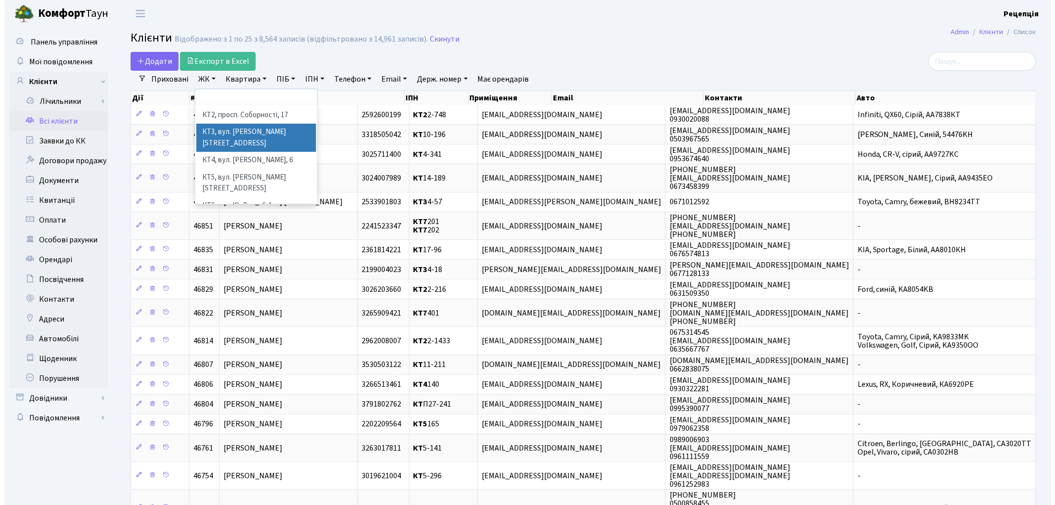
scroll to position [20, 0]
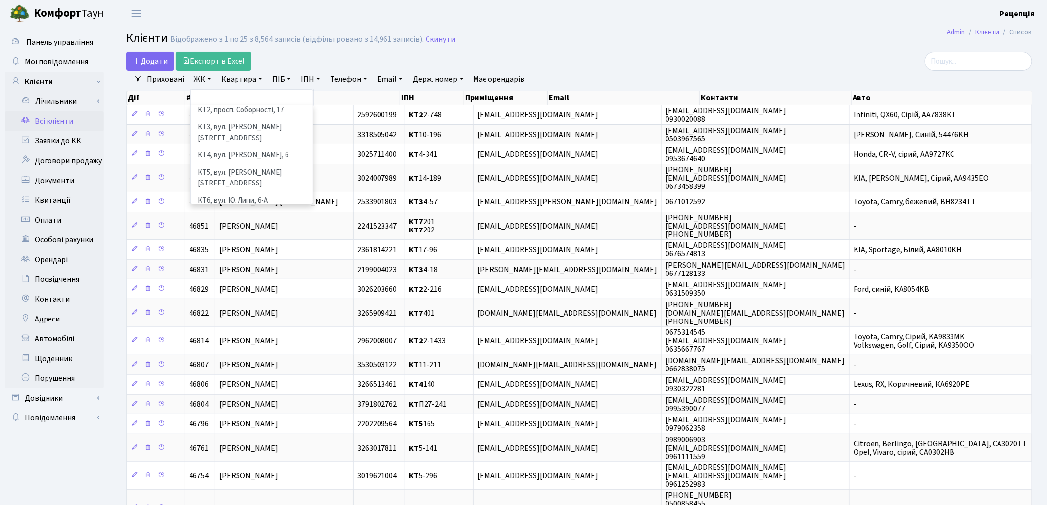
click at [269, 209] on li "КТ7, вул. [PERSON_NAME][STREET_ADDRESS]" at bounding box center [252, 223] width 120 height 28
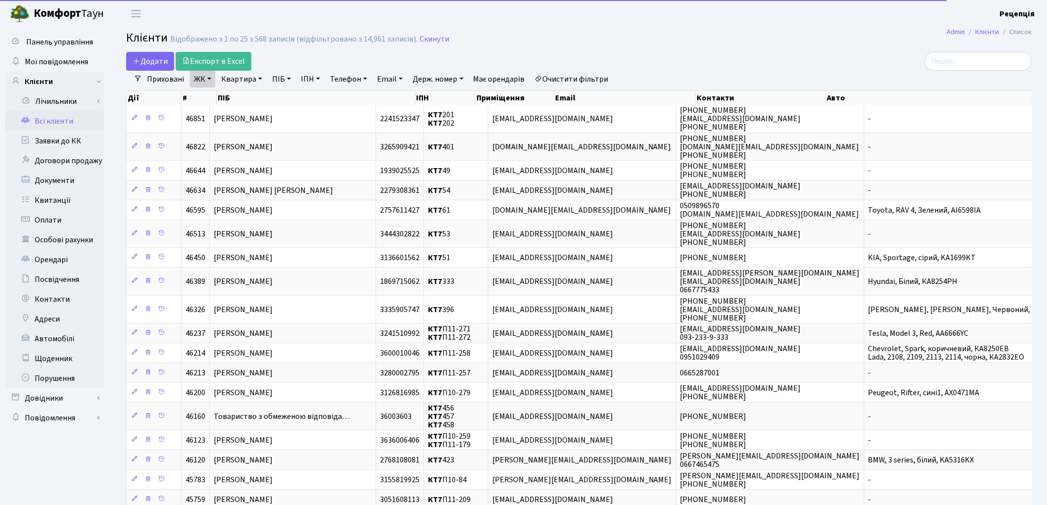
click at [245, 86] on link "Квартира" at bounding box center [241, 79] width 49 height 17
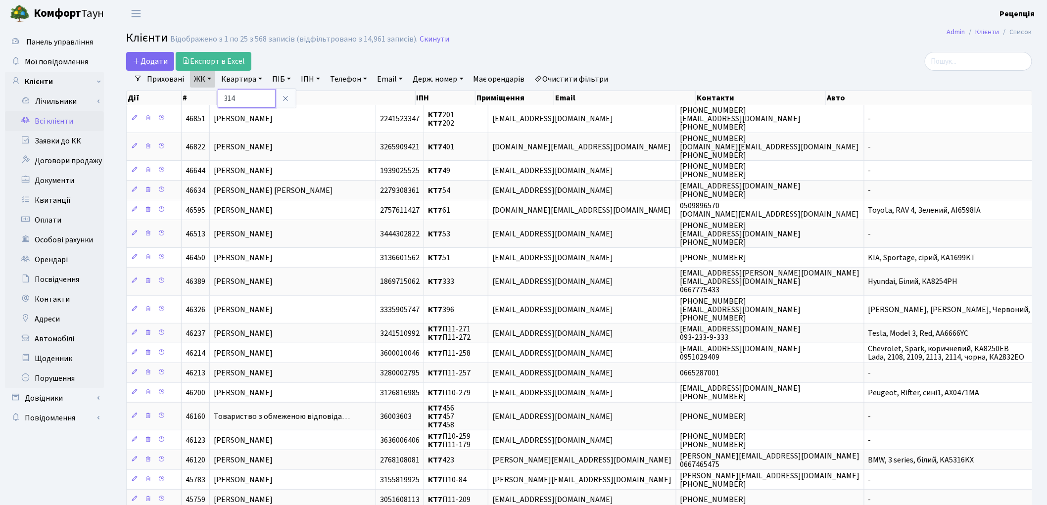
type input "314"
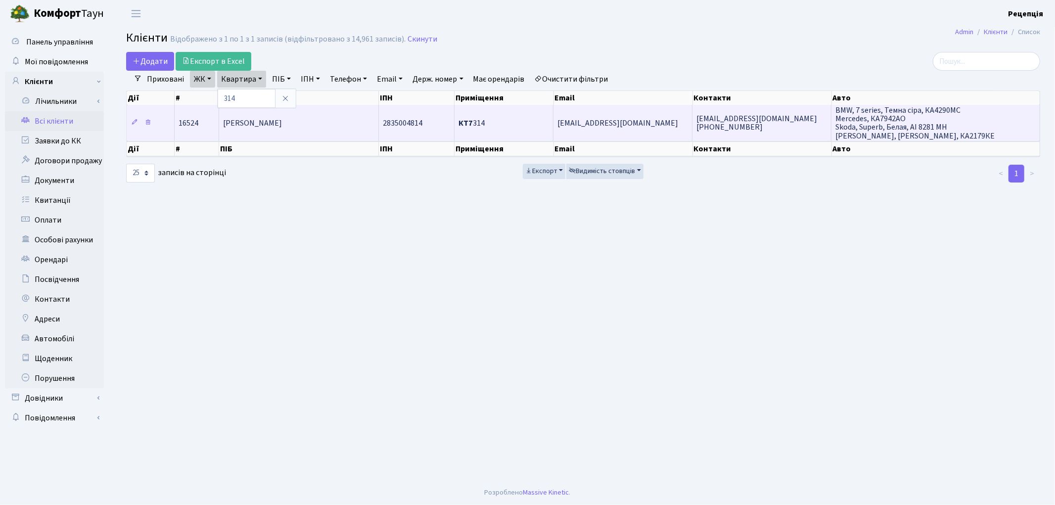
click at [330, 124] on td "[PERSON_NAME]" at bounding box center [299, 123] width 160 height 36
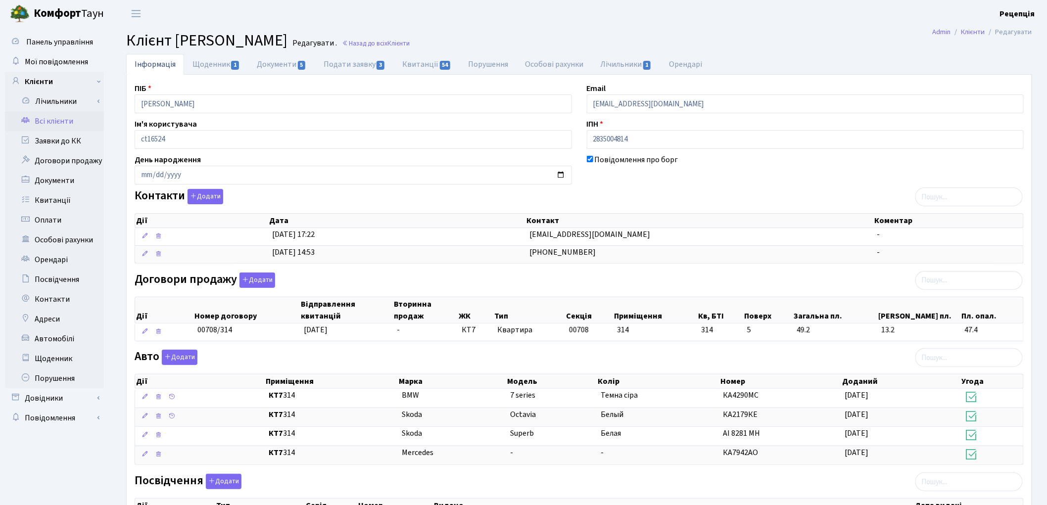
click at [52, 117] on link "Всі клієнти" at bounding box center [54, 121] width 99 height 20
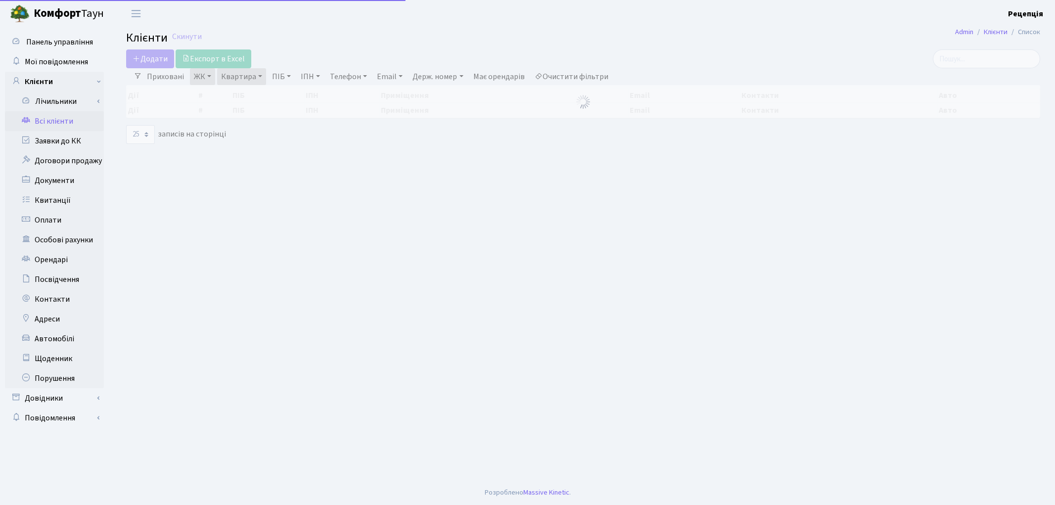
select select "25"
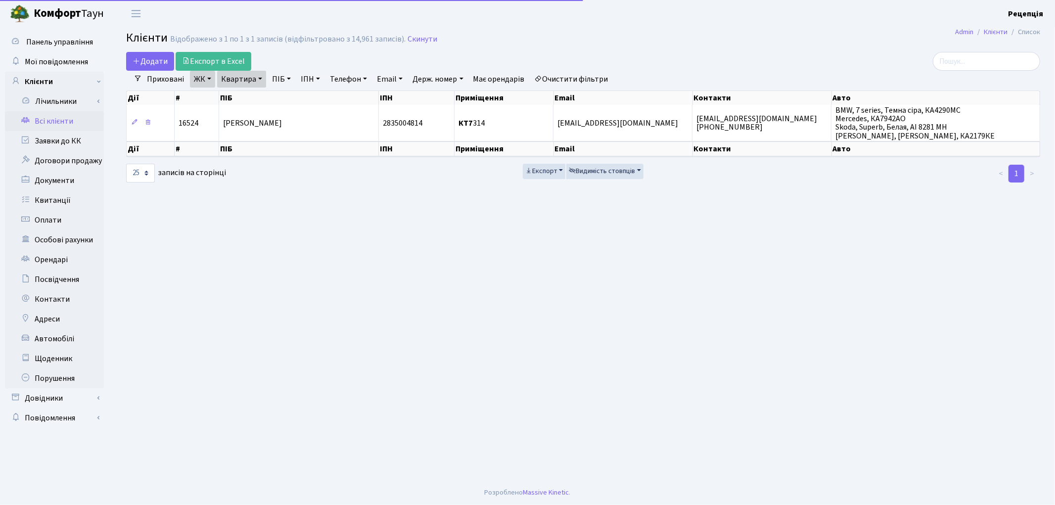
click at [588, 73] on link "Очистити фільтри" at bounding box center [572, 79] width 82 height 17
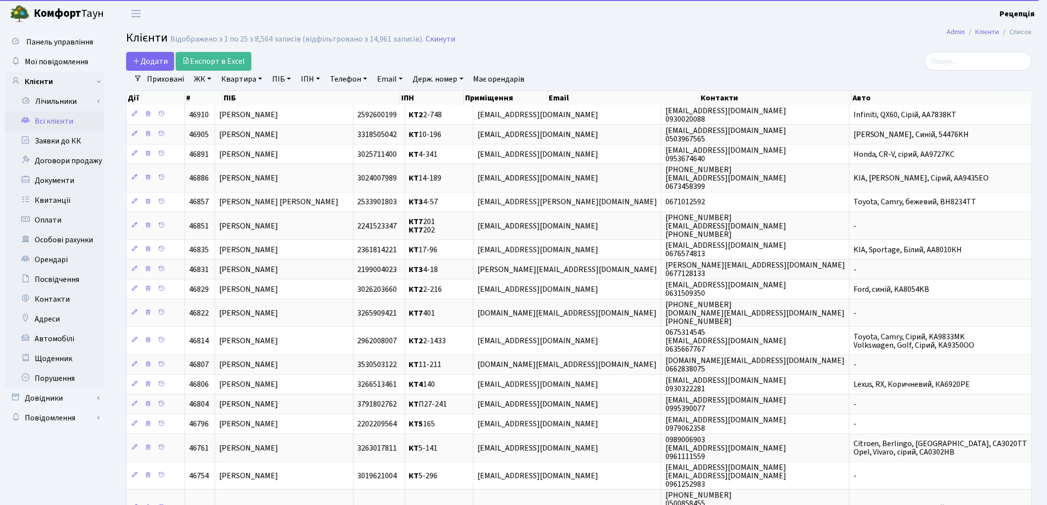
click at [292, 81] on link "ПІБ" at bounding box center [281, 79] width 27 height 17
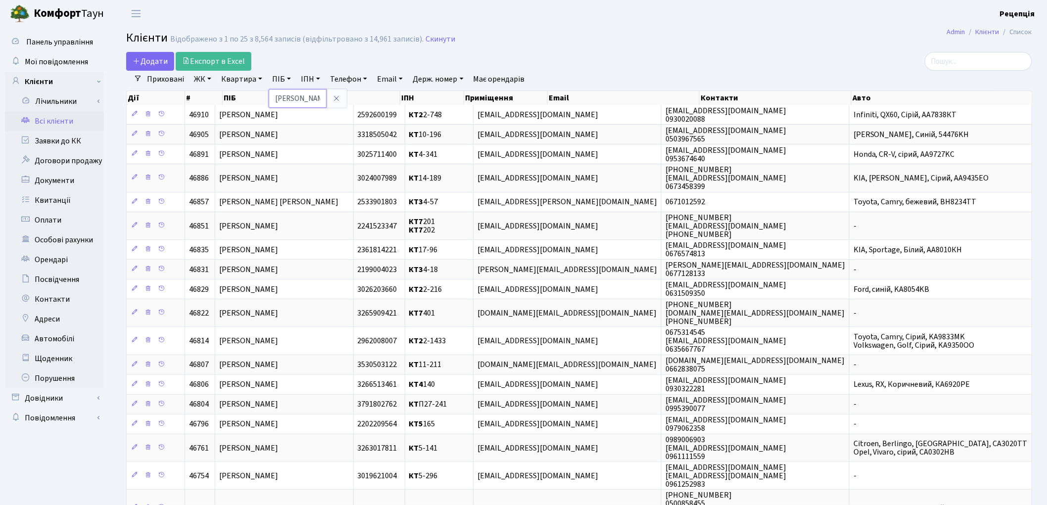
type input "болбат"
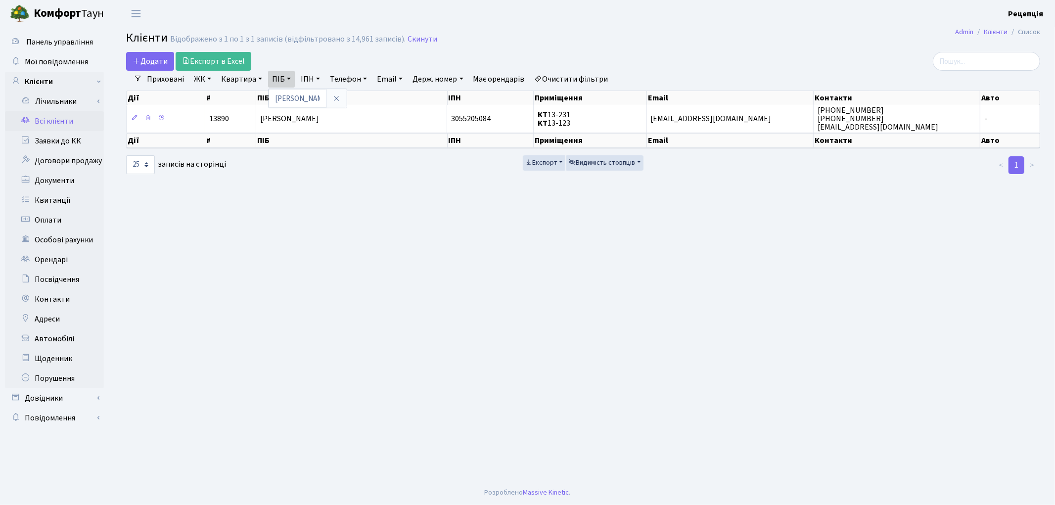
click at [577, 77] on link "Очистити фільтри" at bounding box center [572, 79] width 82 height 17
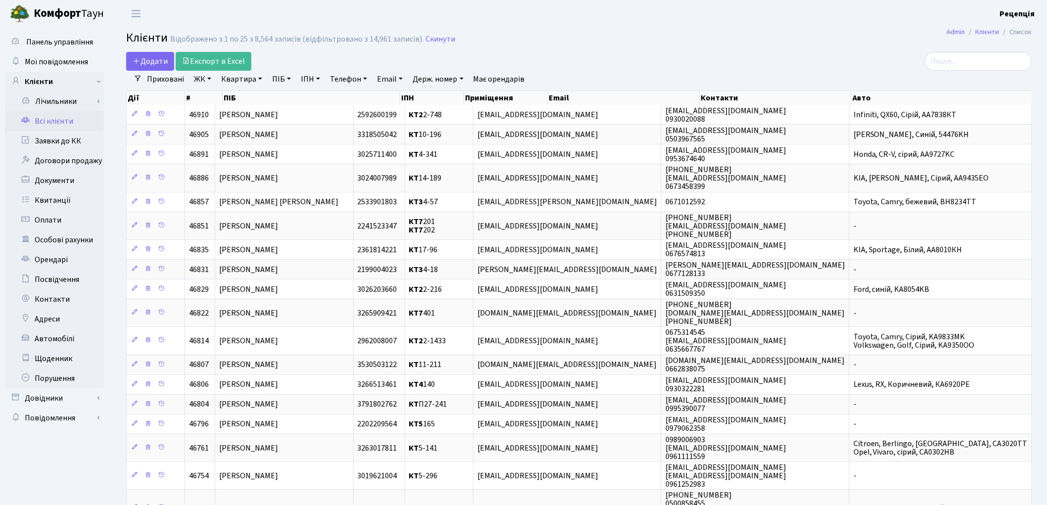
click at [206, 82] on link "ЖК" at bounding box center [202, 79] width 25 height 17
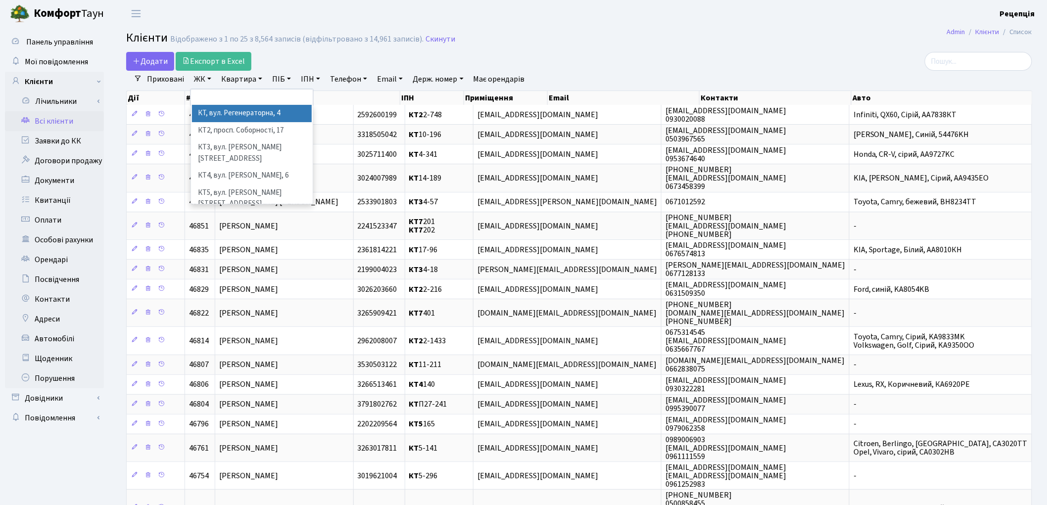
click at [228, 117] on li "КТ, вул. Регенераторна, 4" at bounding box center [252, 113] width 120 height 17
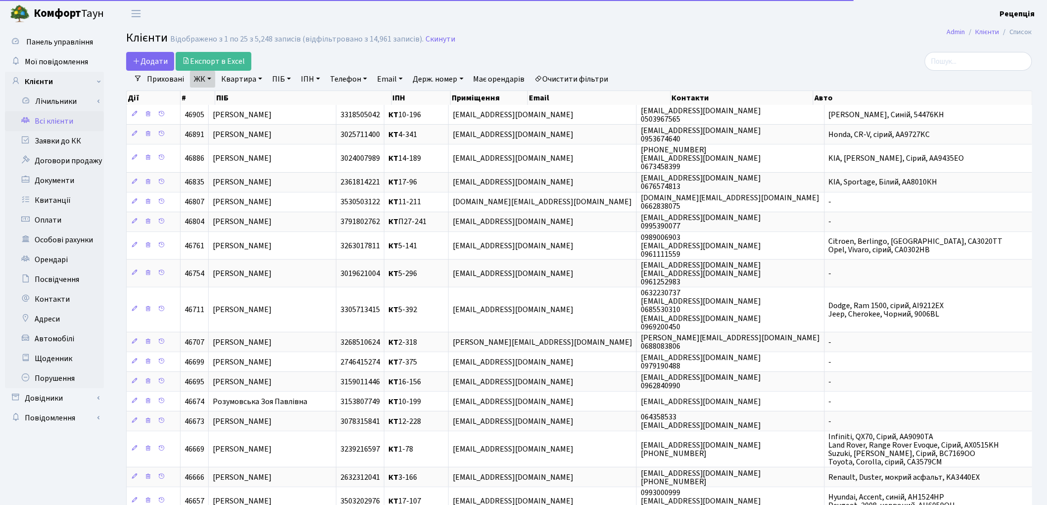
click at [238, 81] on link "Квартира" at bounding box center [241, 79] width 49 height 17
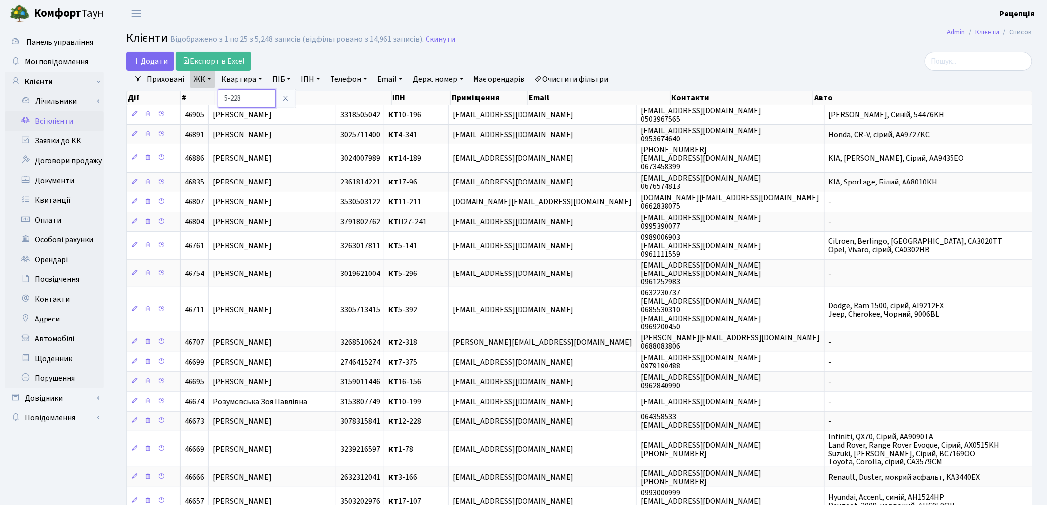
type input "5-228"
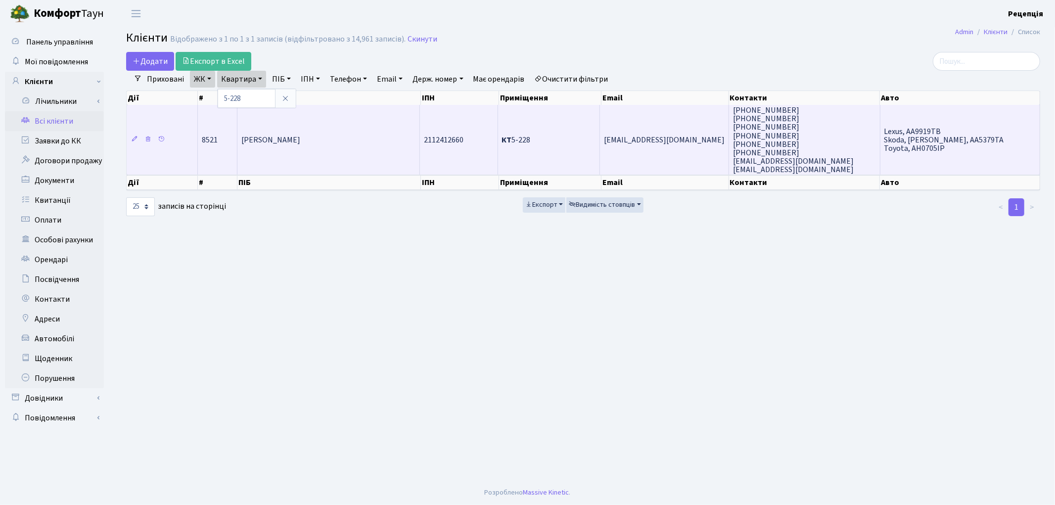
click at [368, 128] on td "Гранич Галина Костянтинівна" at bounding box center [328, 140] width 183 height 70
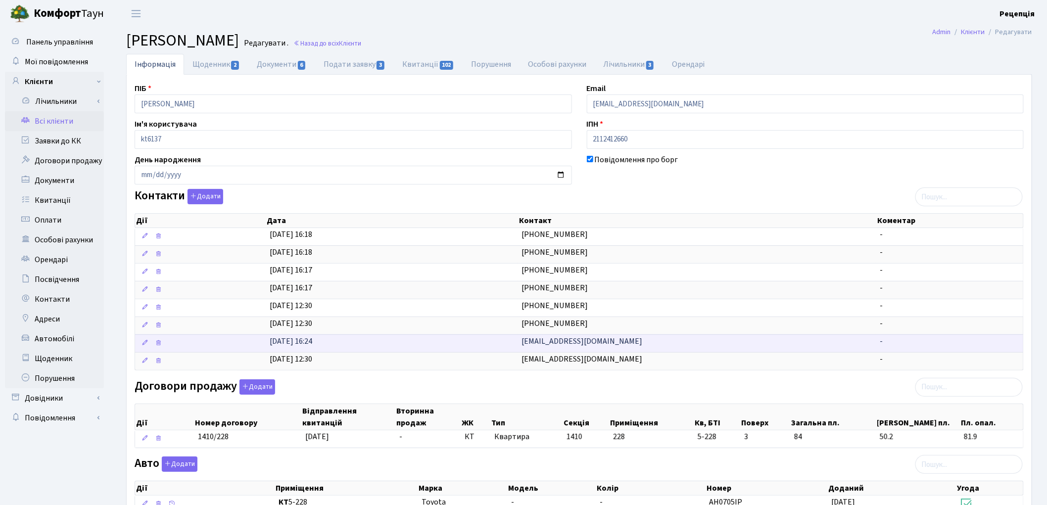
drag, startPoint x: 517, startPoint y: 344, endPoint x: 669, endPoint y: 350, distance: 152.0
click at [667, 351] on td "[EMAIL_ADDRESS][DOMAIN_NAME]" at bounding box center [697, 343] width 358 height 18
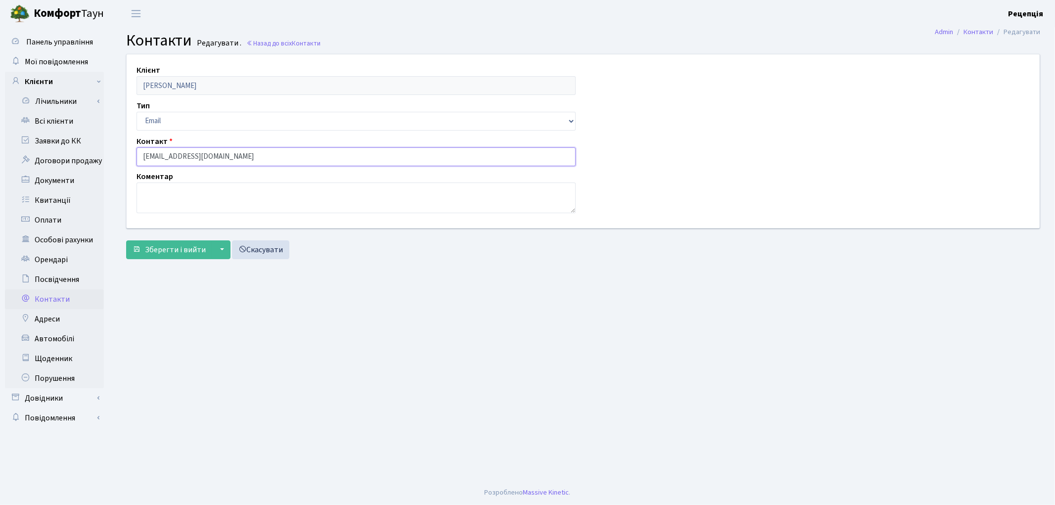
drag, startPoint x: 233, startPoint y: 154, endPoint x: 135, endPoint y: 161, distance: 98.2
click at [135, 161] on div "Контакт [EMAIL_ADDRESS][DOMAIN_NAME]" at bounding box center [356, 151] width 454 height 31
click at [49, 120] on link "Всі клієнти" at bounding box center [54, 121] width 99 height 20
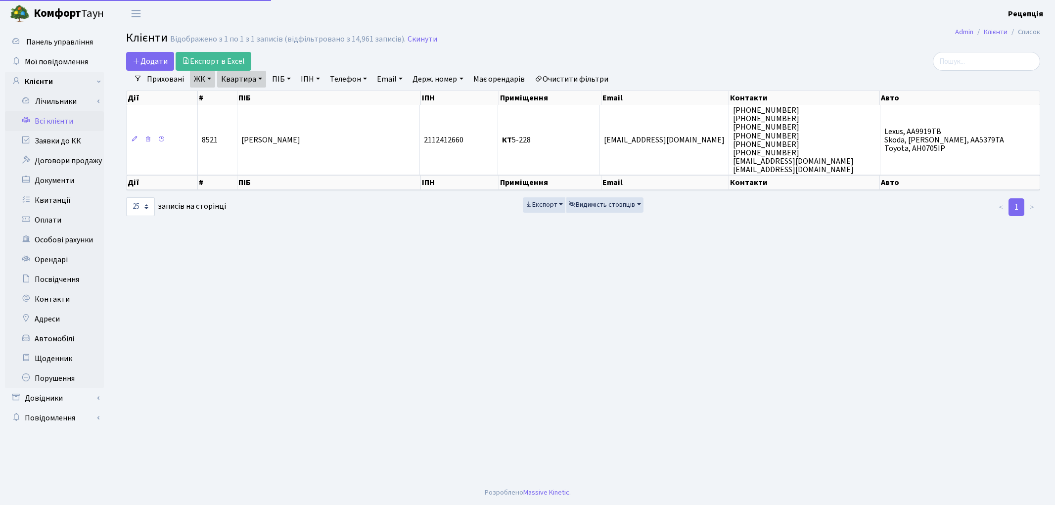
select select "25"
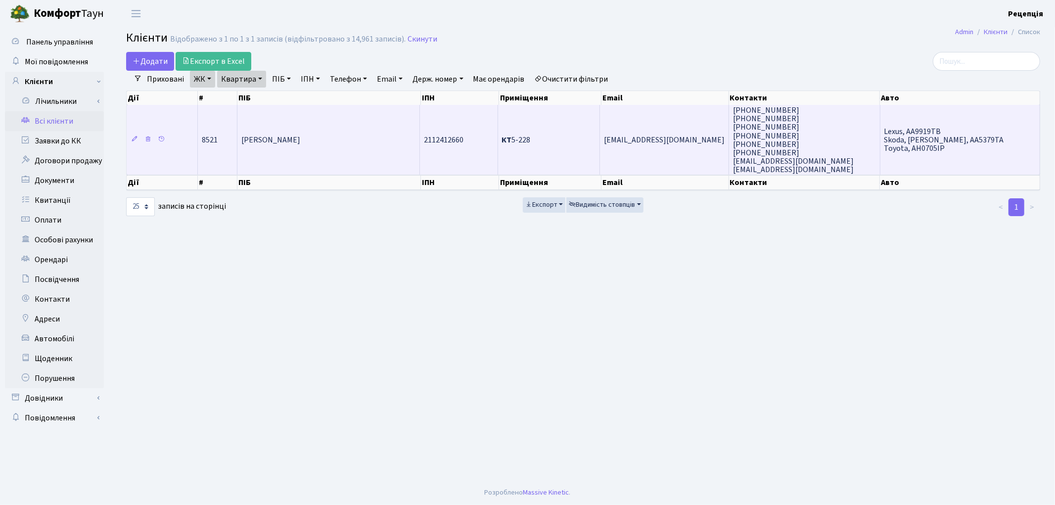
click at [383, 119] on td "[PERSON_NAME]" at bounding box center [328, 140] width 183 height 70
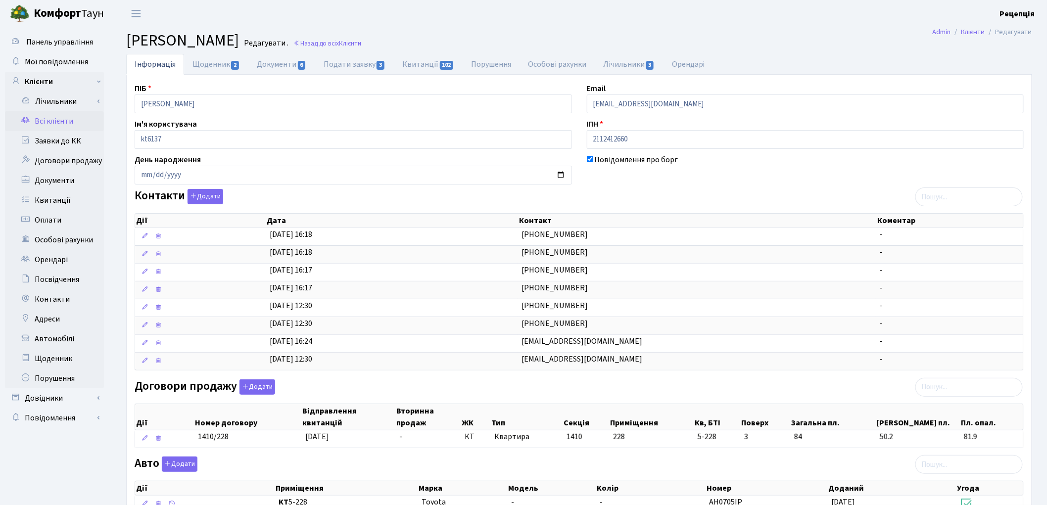
click at [55, 122] on link "Всі клієнти" at bounding box center [54, 121] width 99 height 20
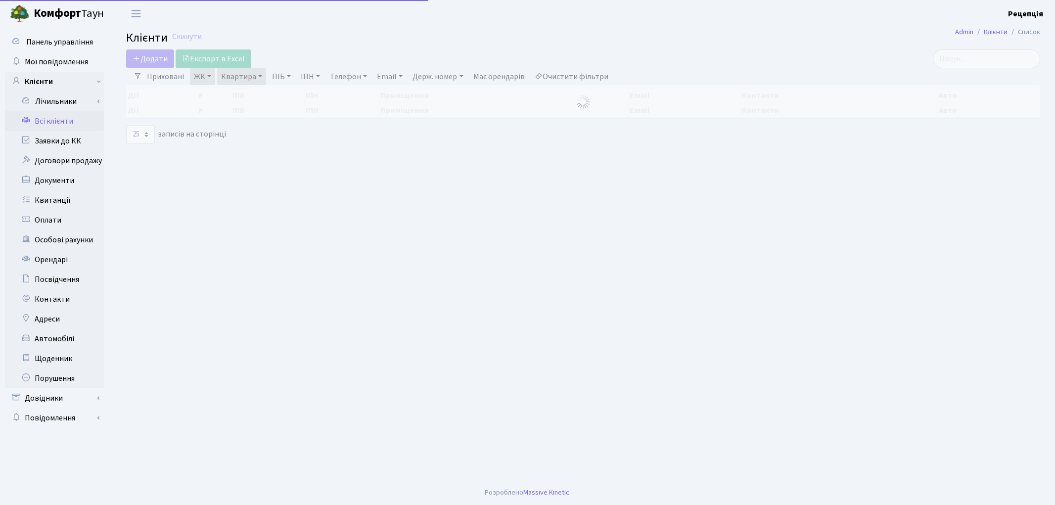
select select "25"
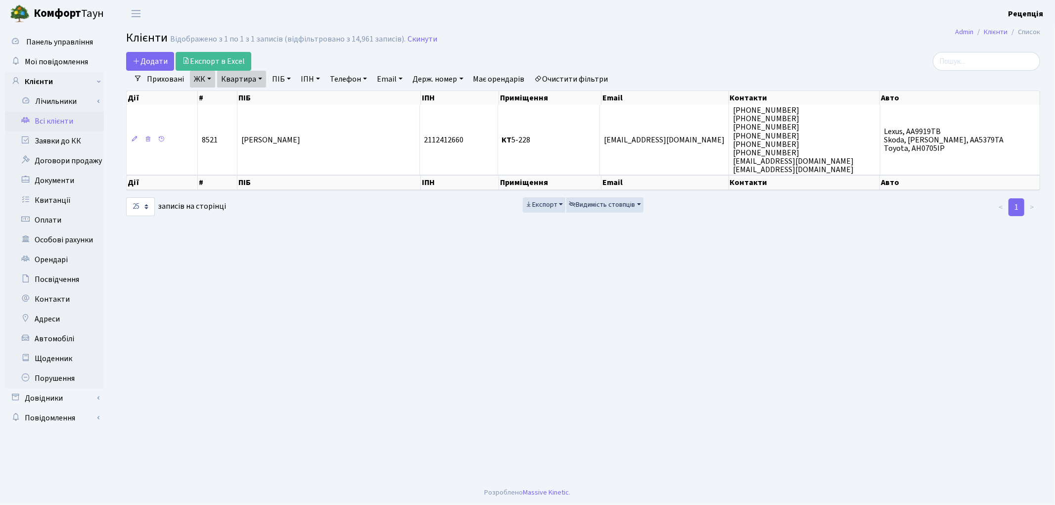
click at [585, 83] on link "Очистити фільтри" at bounding box center [572, 79] width 82 height 17
select select
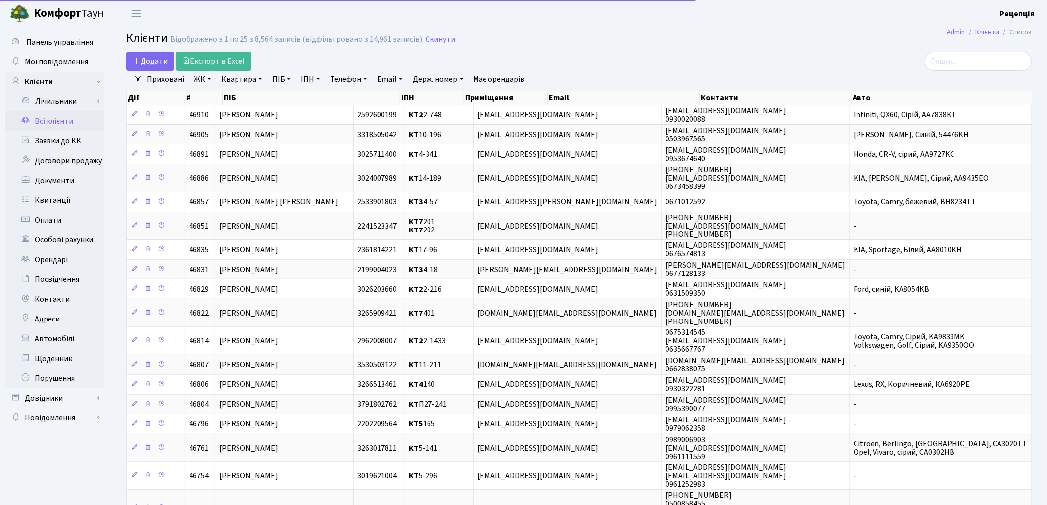
click at [195, 81] on link "ЖК" at bounding box center [202, 79] width 25 height 17
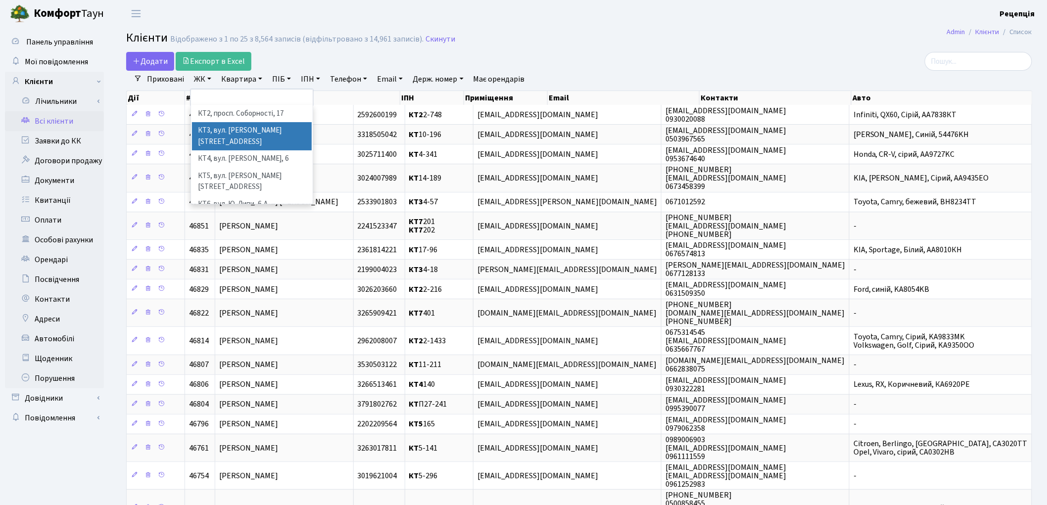
scroll to position [20, 0]
click at [280, 209] on li "КТ7, вул. [PERSON_NAME][STREET_ADDRESS]" at bounding box center [252, 223] width 120 height 28
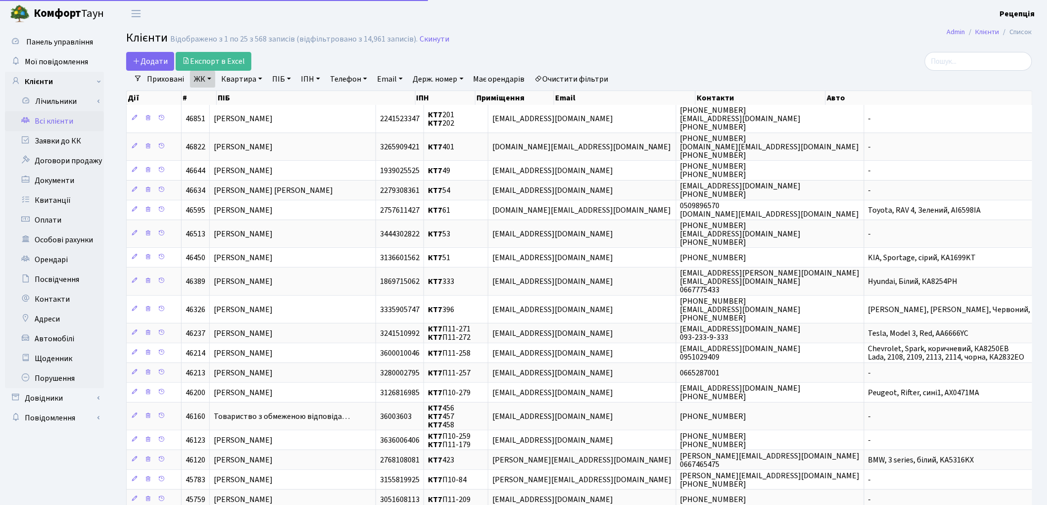
click at [244, 79] on link "Квартира" at bounding box center [241, 79] width 49 height 17
type input "82"
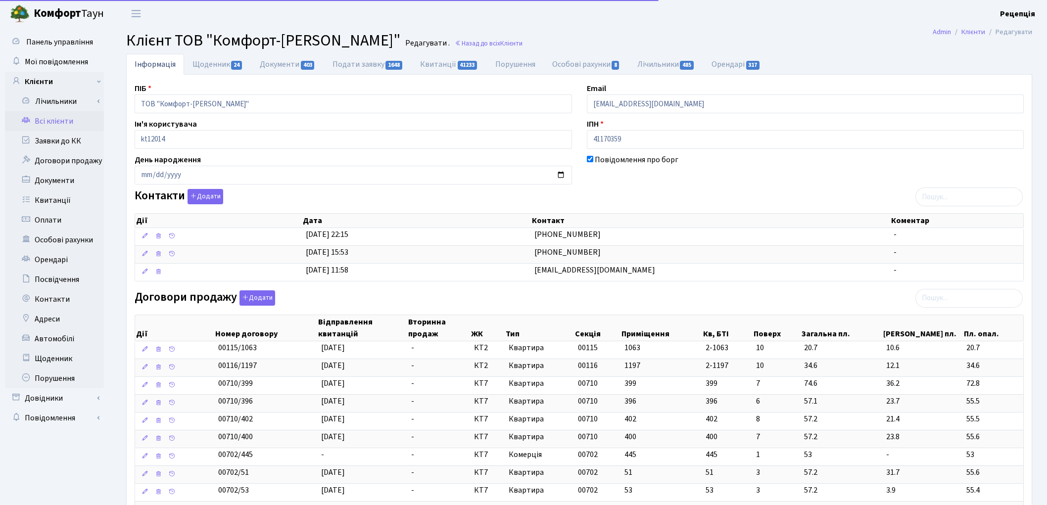
select select "25"
click at [737, 66] on link "Орендарі 317" at bounding box center [736, 64] width 66 height 20
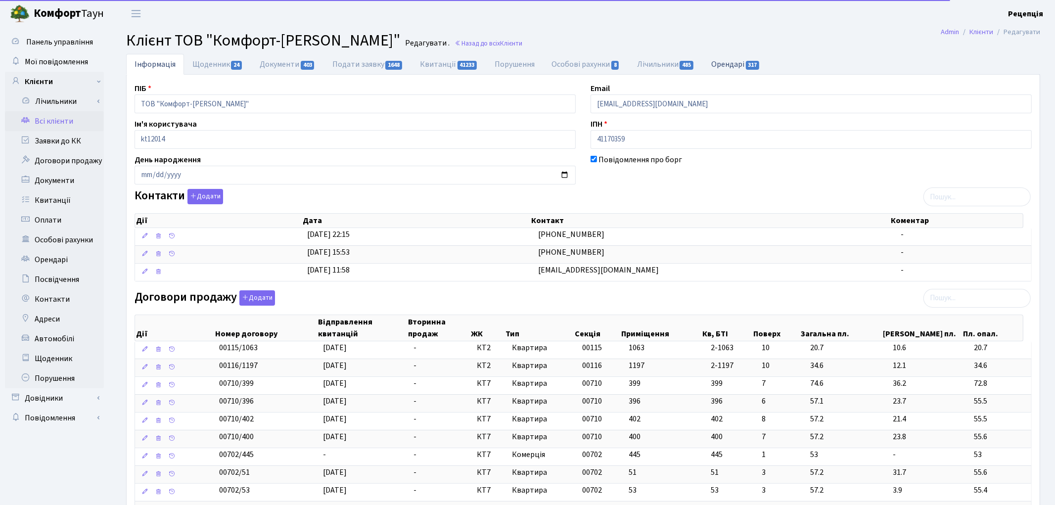
select select "25"
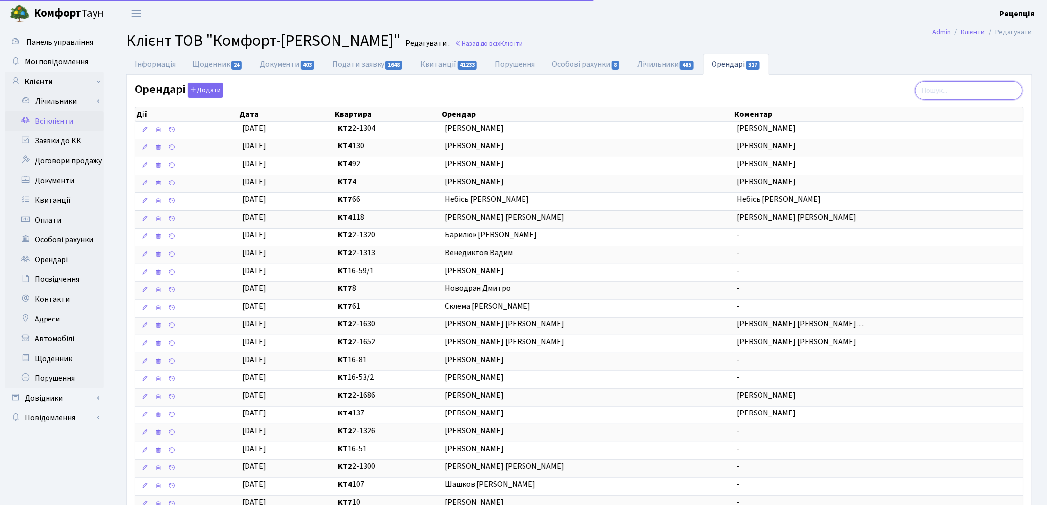
click at [954, 92] on input "search" at bounding box center [968, 90] width 107 height 19
type input "82"
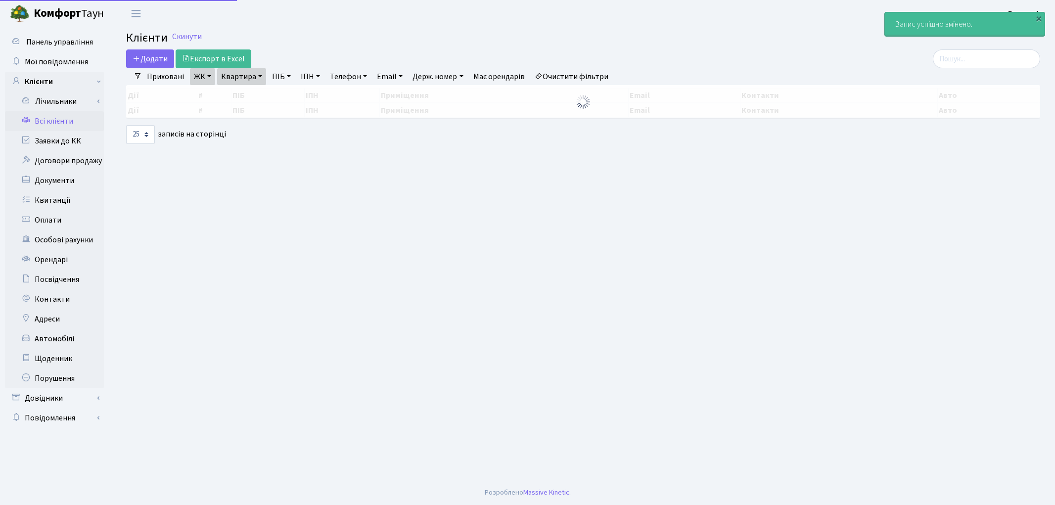
select select "25"
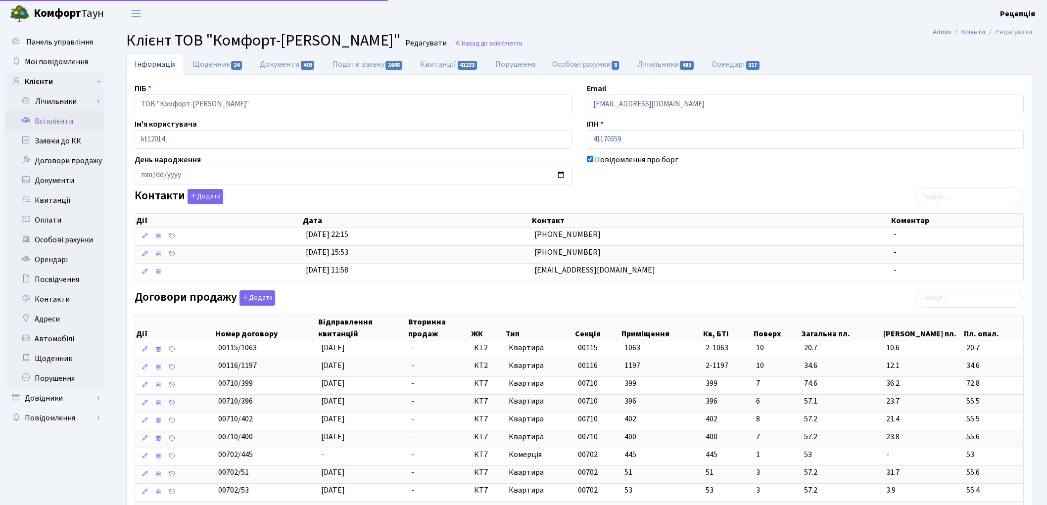
select select "25"
click at [747, 66] on link "Орендарі 317" at bounding box center [736, 64] width 66 height 20
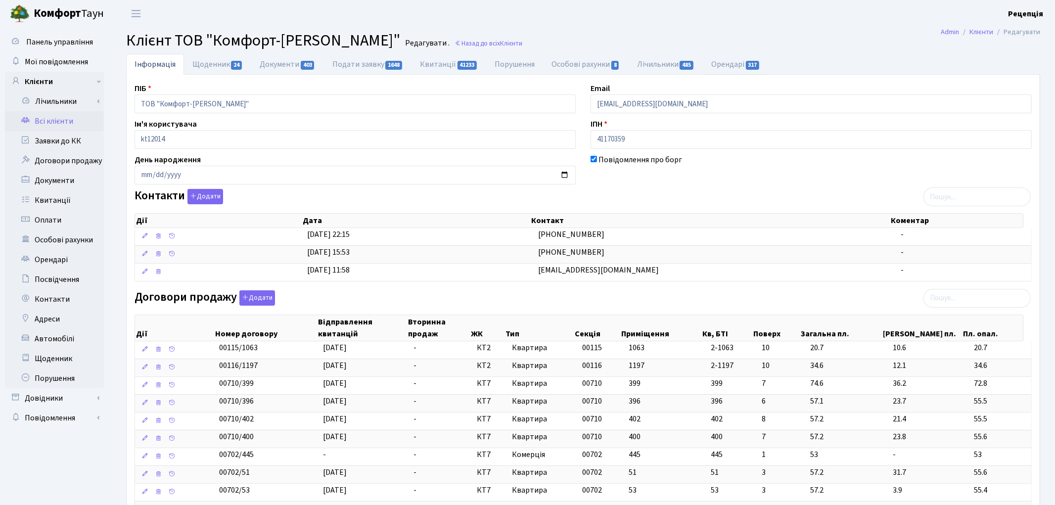
select select "25"
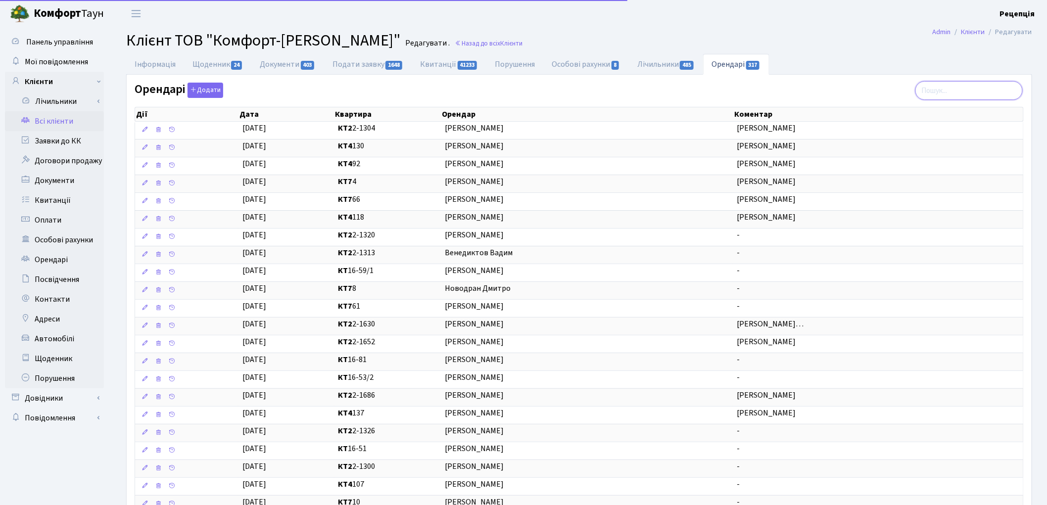
click at [952, 85] on input "search" at bounding box center [968, 90] width 107 height 19
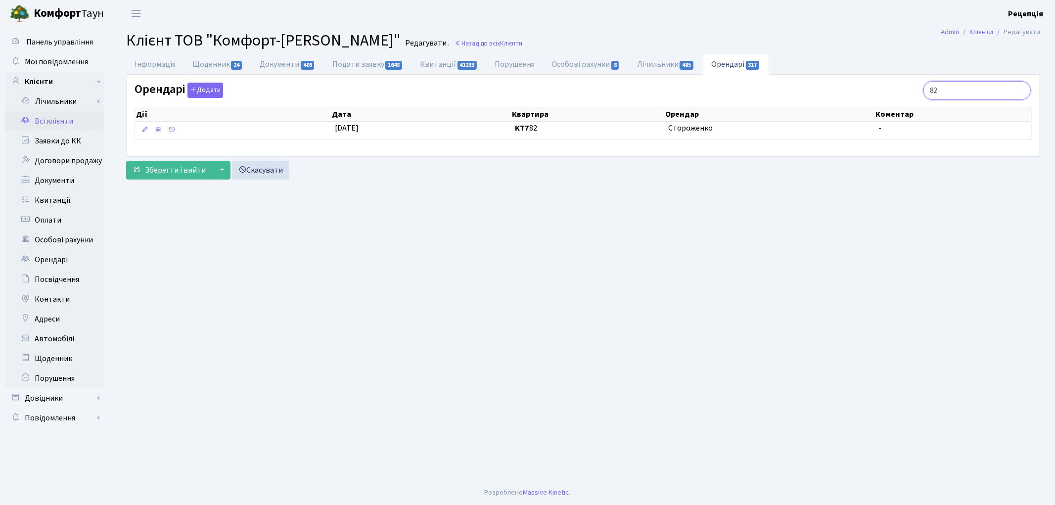
type input "8"
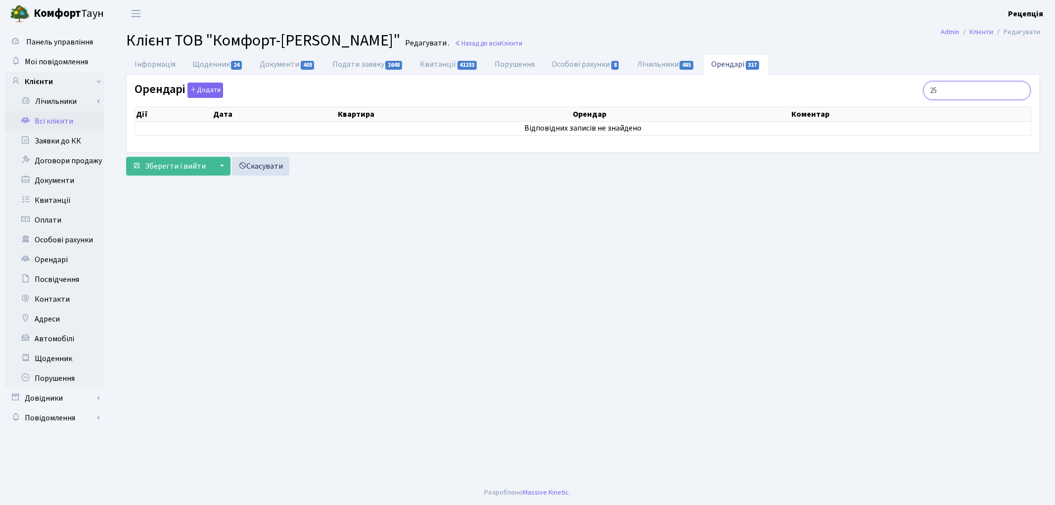
type input "2"
type input "360"
click at [71, 114] on link "Всі клієнти" at bounding box center [54, 121] width 99 height 20
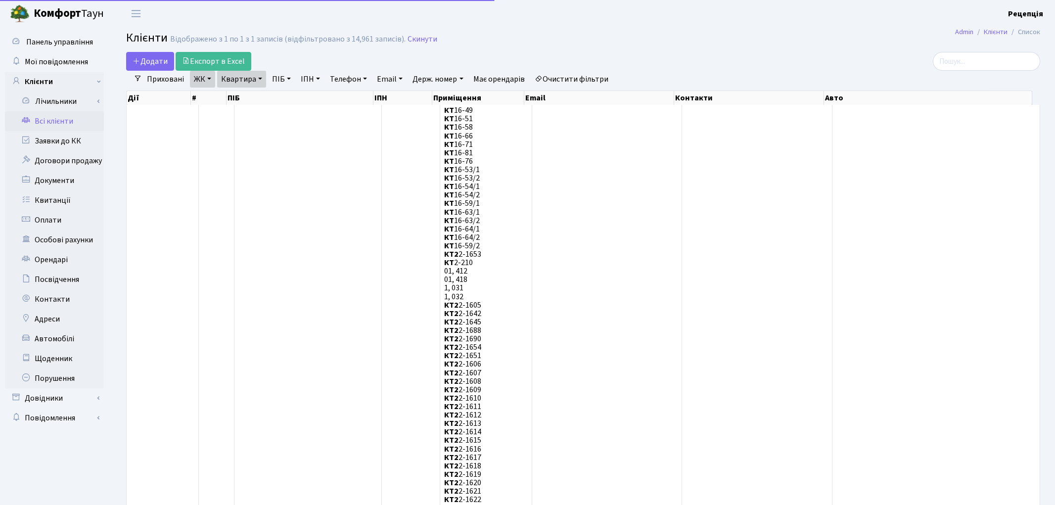
select select "25"
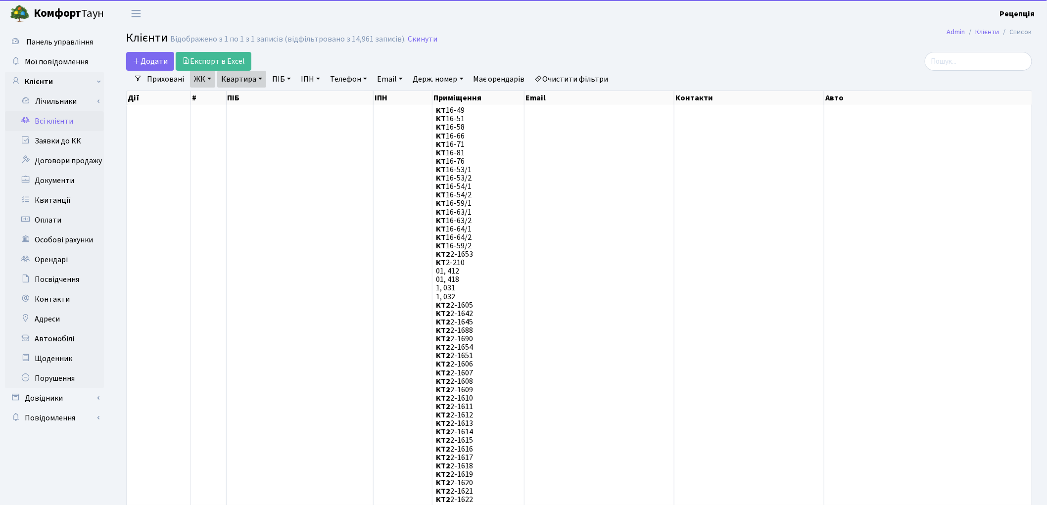
click at [555, 78] on link "Очистити фільтри" at bounding box center [572, 79] width 82 height 17
select select
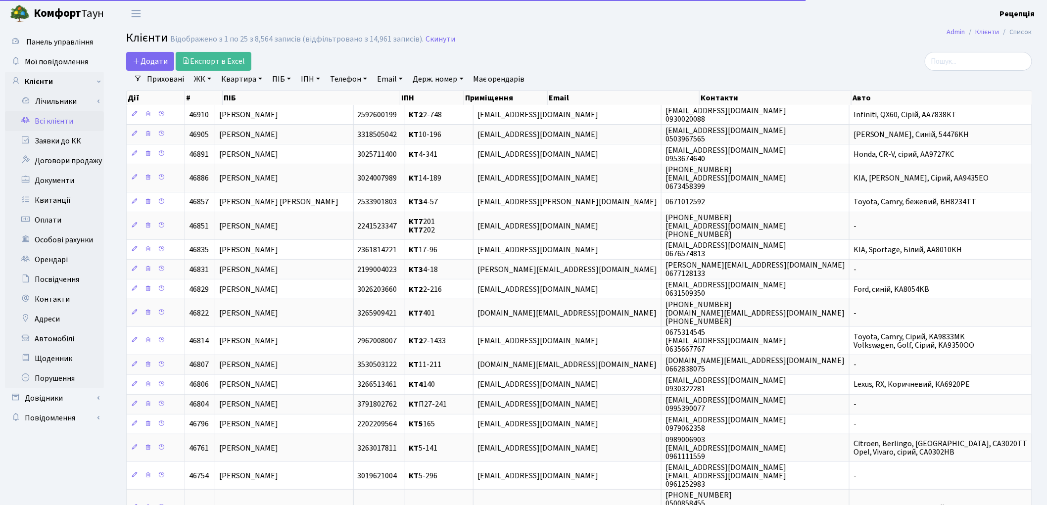
click at [199, 81] on link "ЖК" at bounding box center [202, 79] width 25 height 17
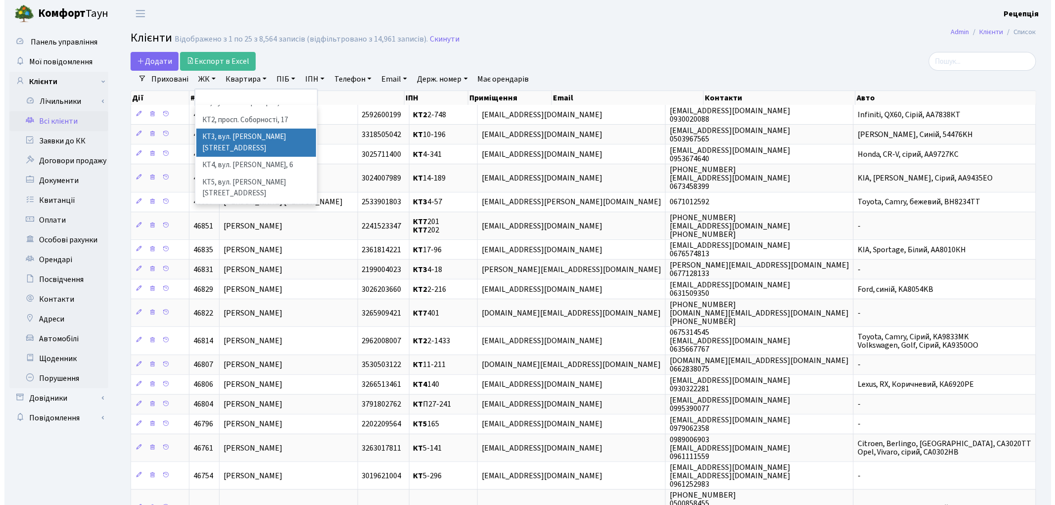
scroll to position [20, 0]
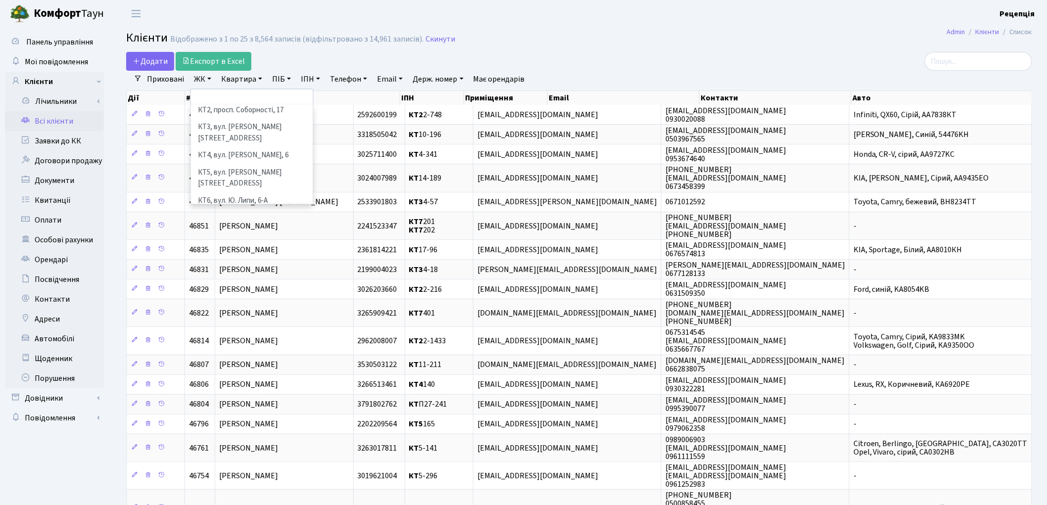
click at [266, 209] on li "КТ7, вул. Березнева, 12" at bounding box center [252, 223] width 120 height 28
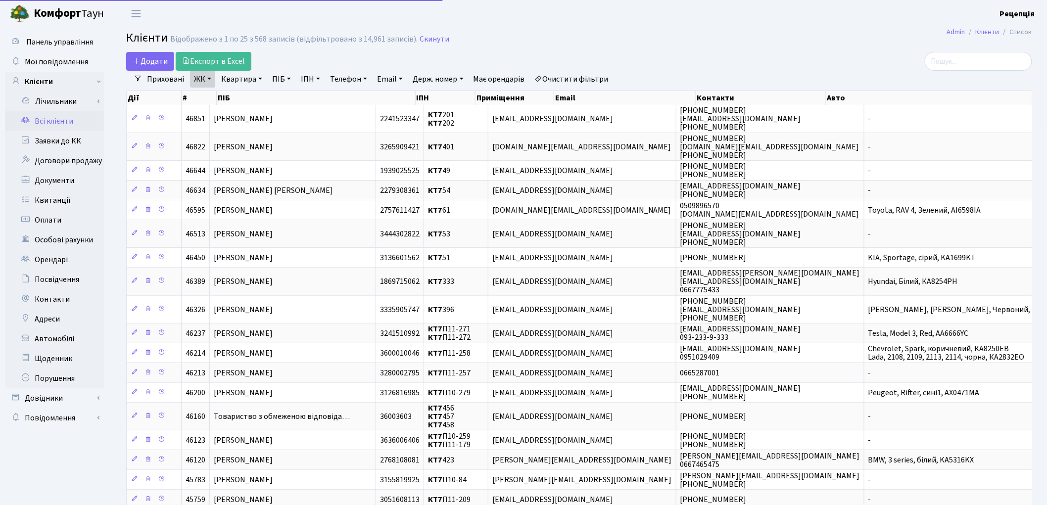
click at [246, 81] on link "Квартира" at bounding box center [241, 79] width 49 height 17
type input "360"
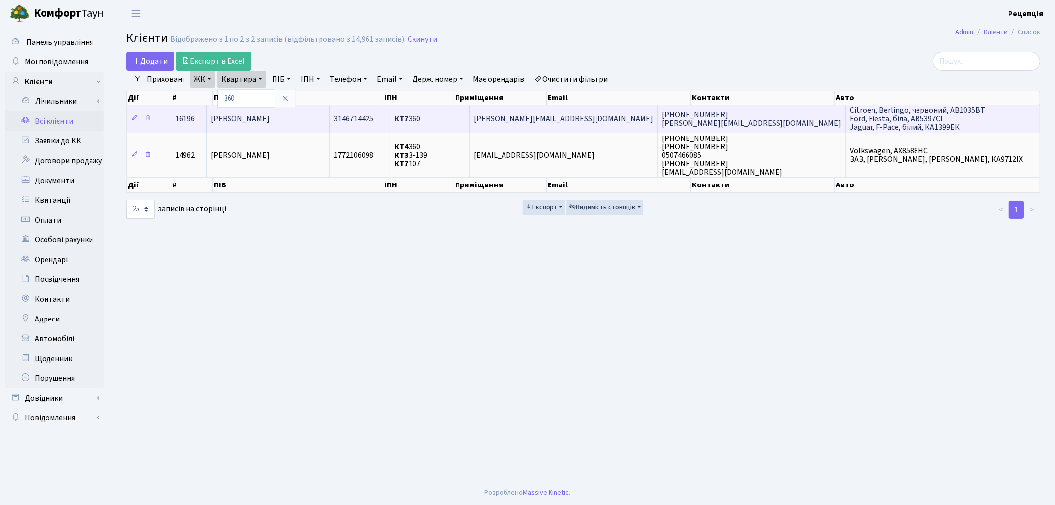
click at [470, 126] on td "КТ7 360" at bounding box center [430, 118] width 80 height 27
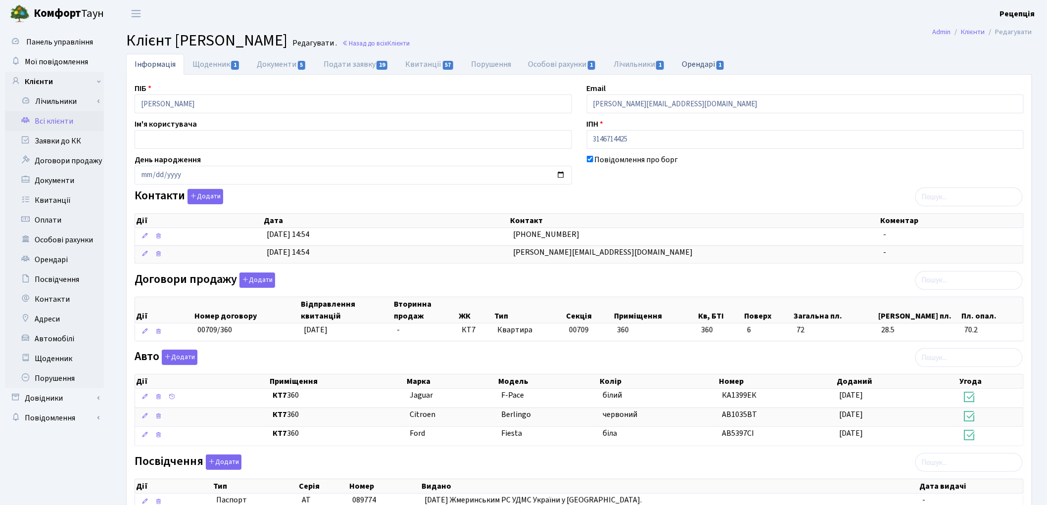
click at [698, 54] on link "Орендарі 1" at bounding box center [703, 64] width 60 height 20
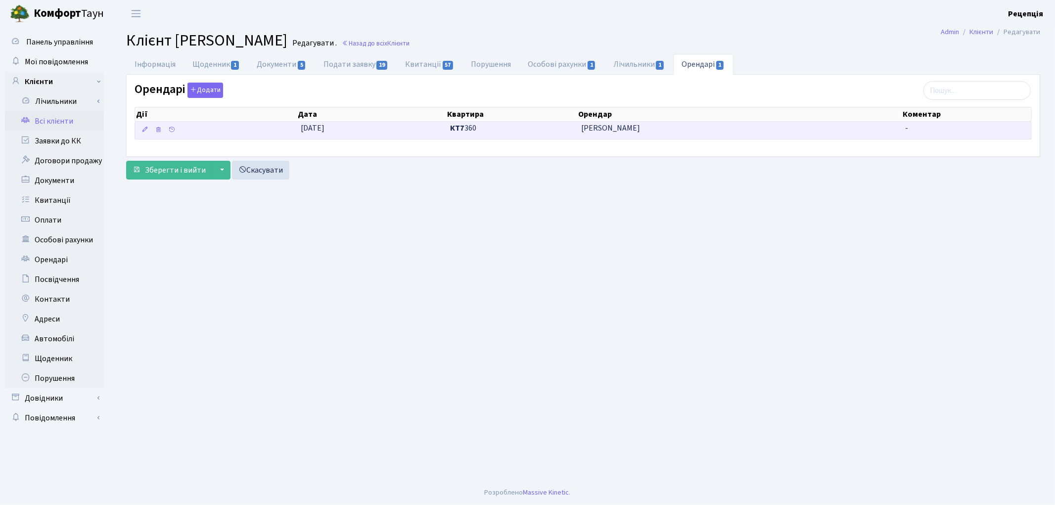
click at [668, 125] on span "[PERSON_NAME] [PERSON_NAME]" at bounding box center [739, 128] width 317 height 11
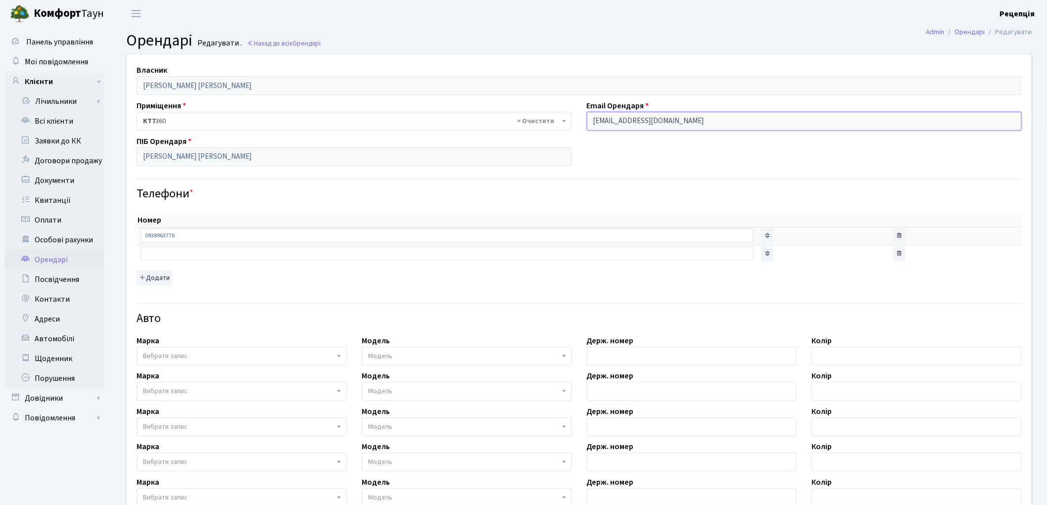
drag, startPoint x: 712, startPoint y: 119, endPoint x: 545, endPoint y: 148, distance: 169.8
click at [545, 148] on div "Власник Хархан Ольга Павлівна Приміщення - <b>КТ7</b>&nbsp;&nbsp;&nbsp;360 × КТ…" at bounding box center [579, 356] width 920 height 605
click at [64, 119] on link "Всі клієнти" at bounding box center [54, 121] width 99 height 20
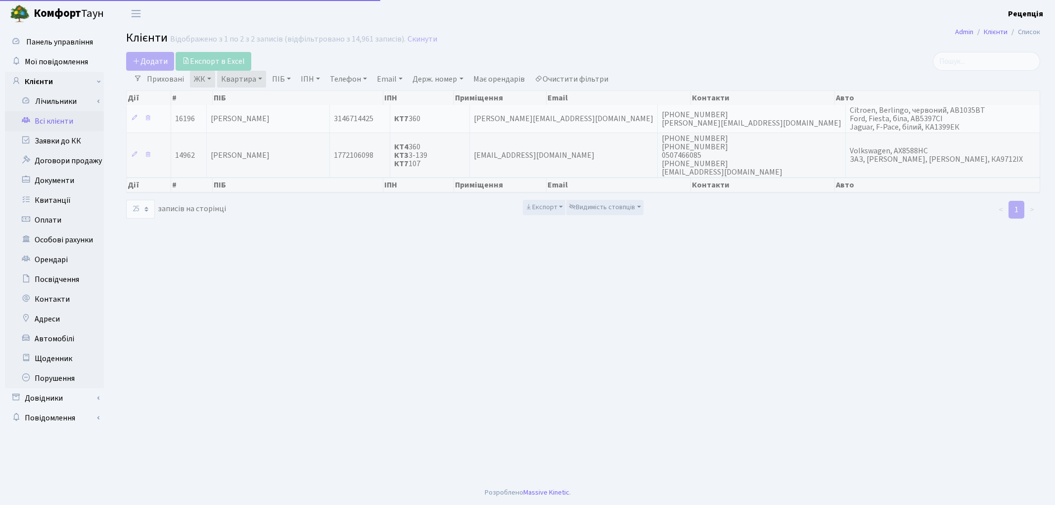
select select "25"
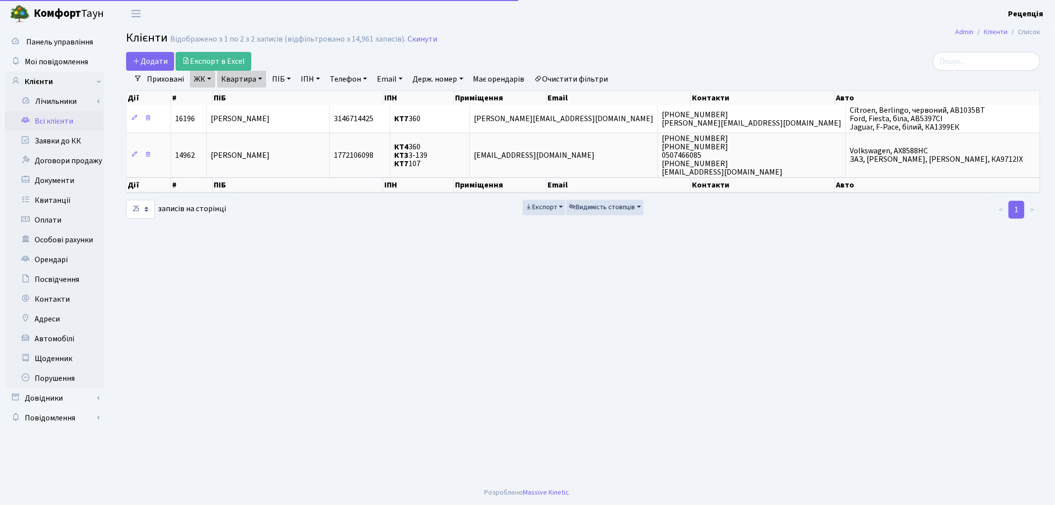
click at [576, 79] on link "Очистити фільтри" at bounding box center [572, 79] width 82 height 17
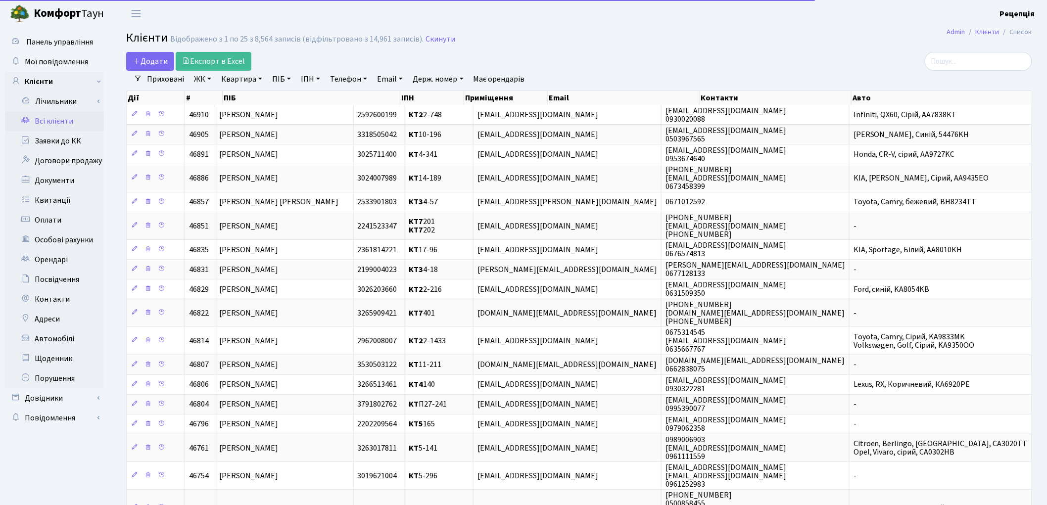
click at [201, 82] on link "ЖК" at bounding box center [202, 79] width 25 height 17
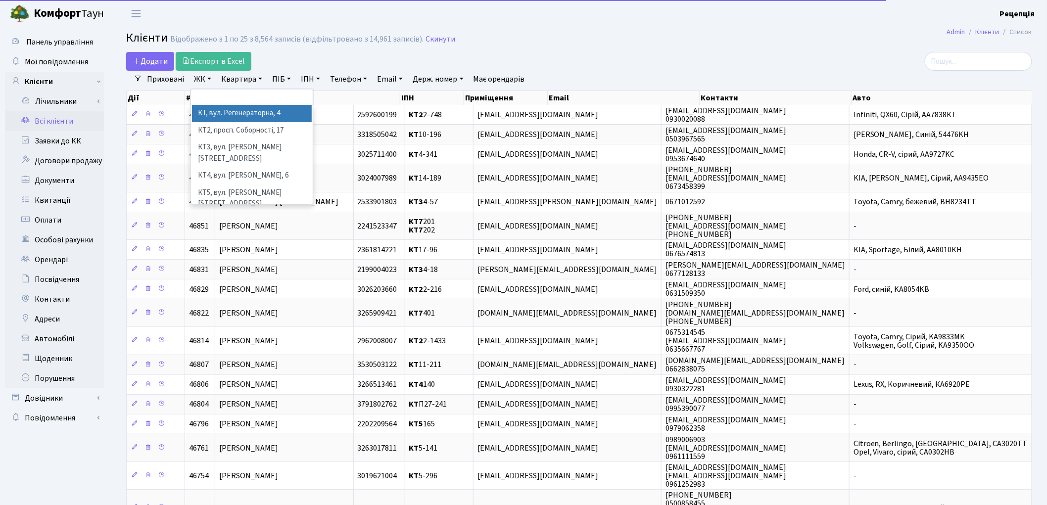
click at [230, 108] on li "КТ, вул. Регенераторна, 4" at bounding box center [252, 113] width 120 height 17
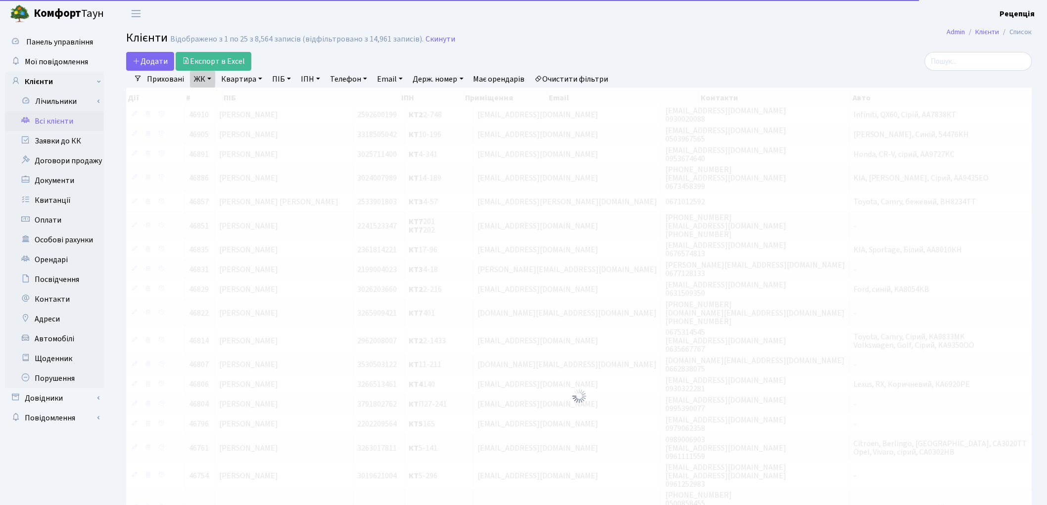
click at [244, 74] on link "Квартира" at bounding box center [241, 79] width 49 height 17
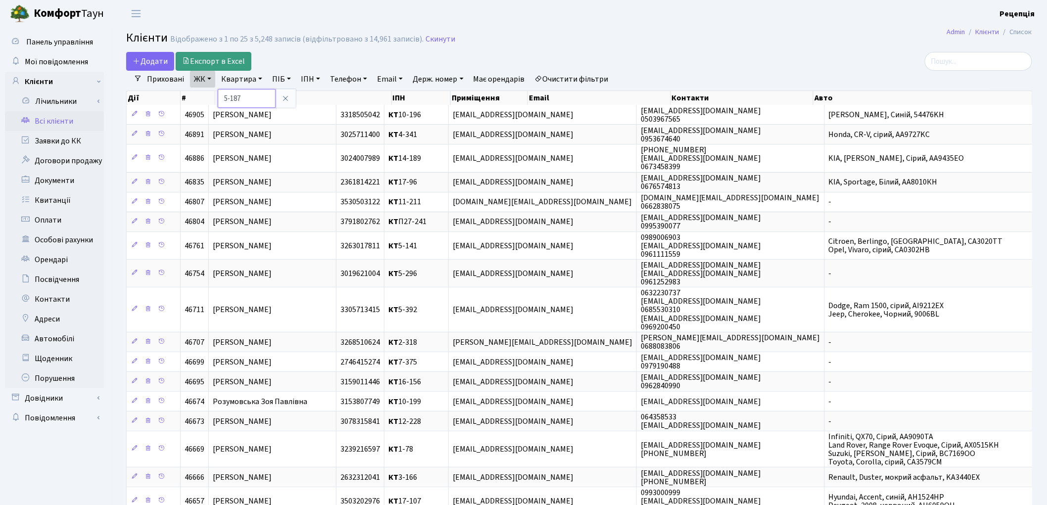
type input "5-187"
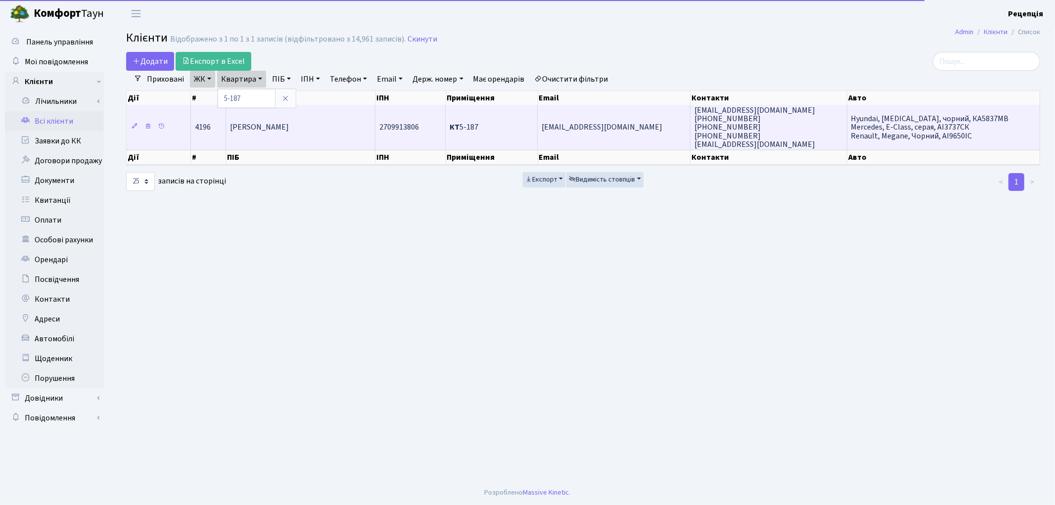
click at [364, 127] on td "Мизовець Наталія Іванівна" at bounding box center [300, 127] width 149 height 45
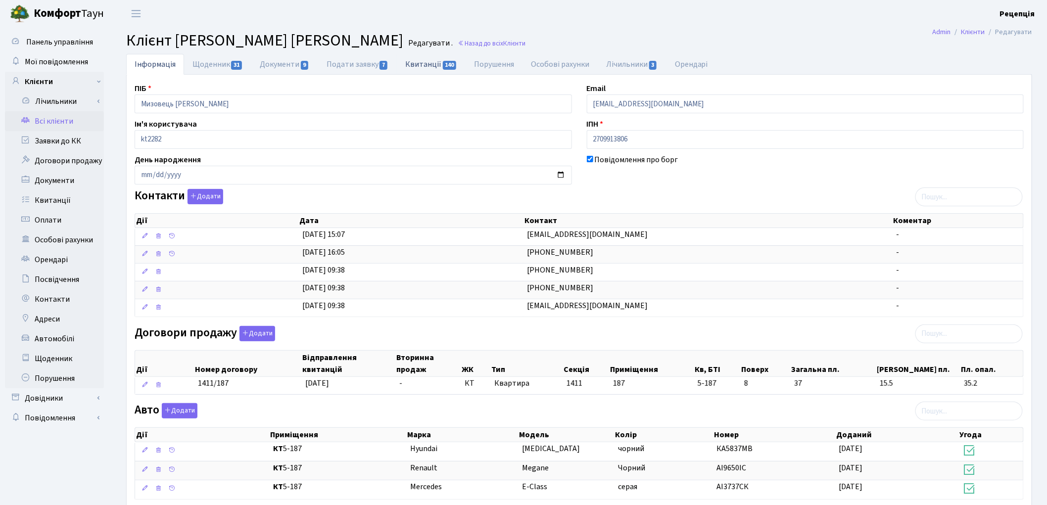
click at [436, 68] on link "Квитанції 140" at bounding box center [431, 64] width 69 height 20
select select "25"
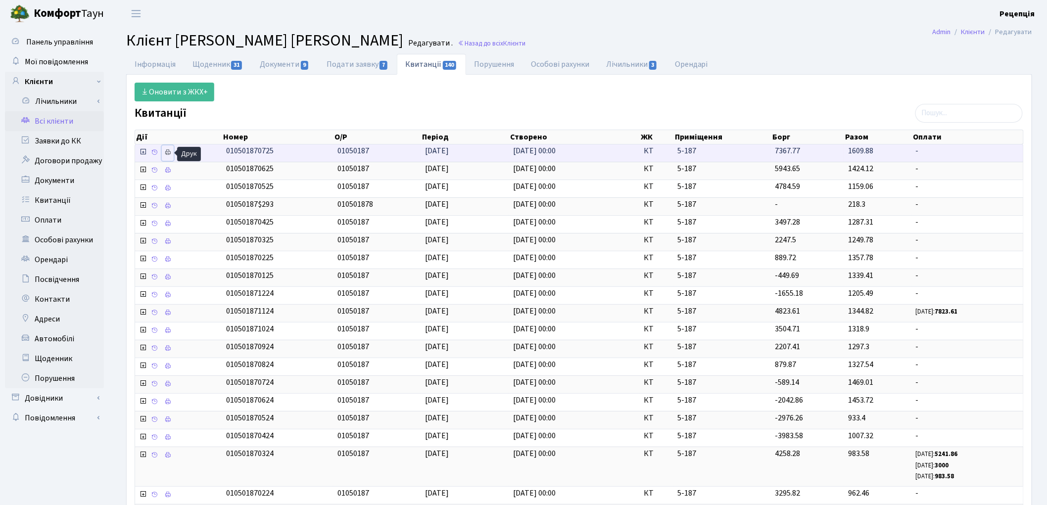
click at [168, 156] on icon at bounding box center [167, 152] width 7 height 7
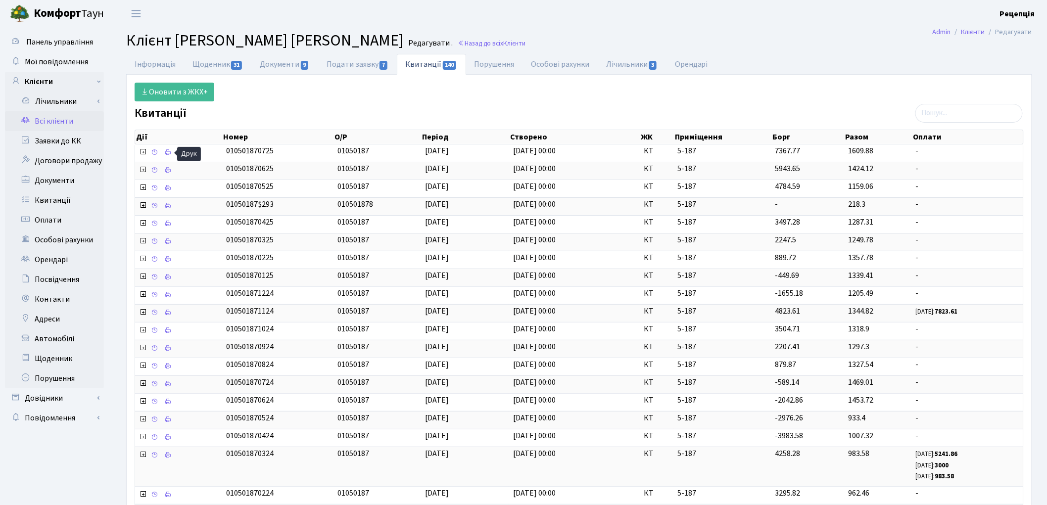
click at [50, 119] on link "Всі клієнти" at bounding box center [54, 121] width 99 height 20
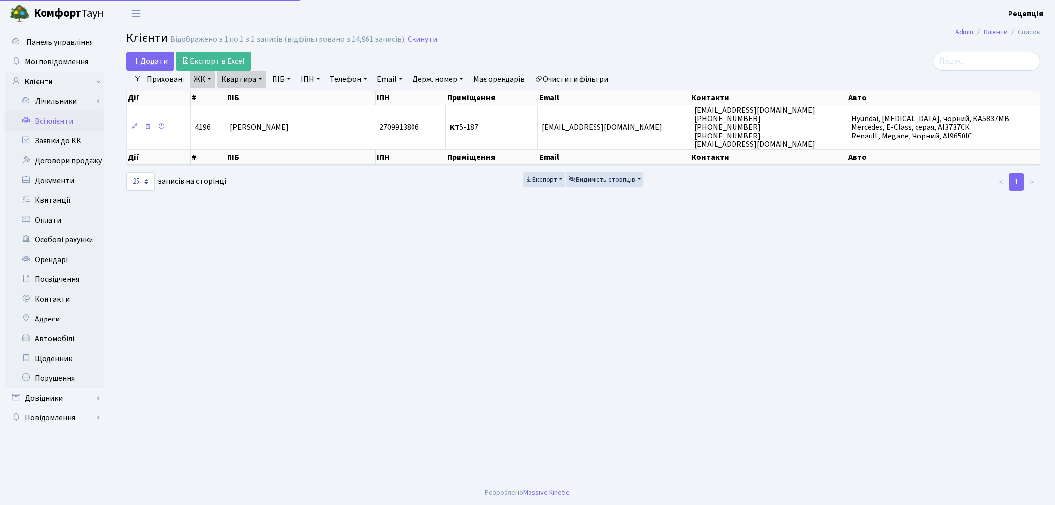
select select "25"
click at [593, 76] on link "Очистити фільтри" at bounding box center [572, 79] width 82 height 17
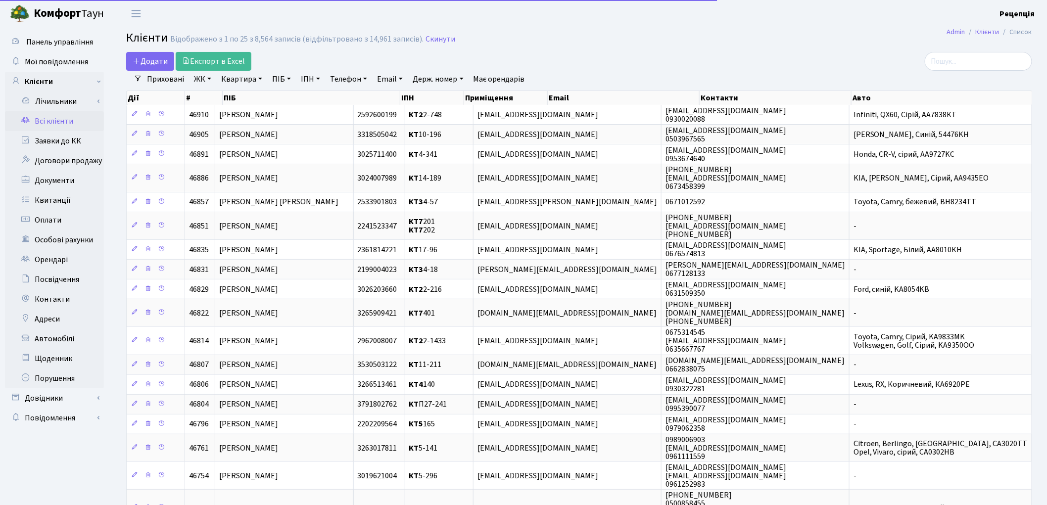
click at [209, 81] on link "ЖК" at bounding box center [202, 79] width 25 height 17
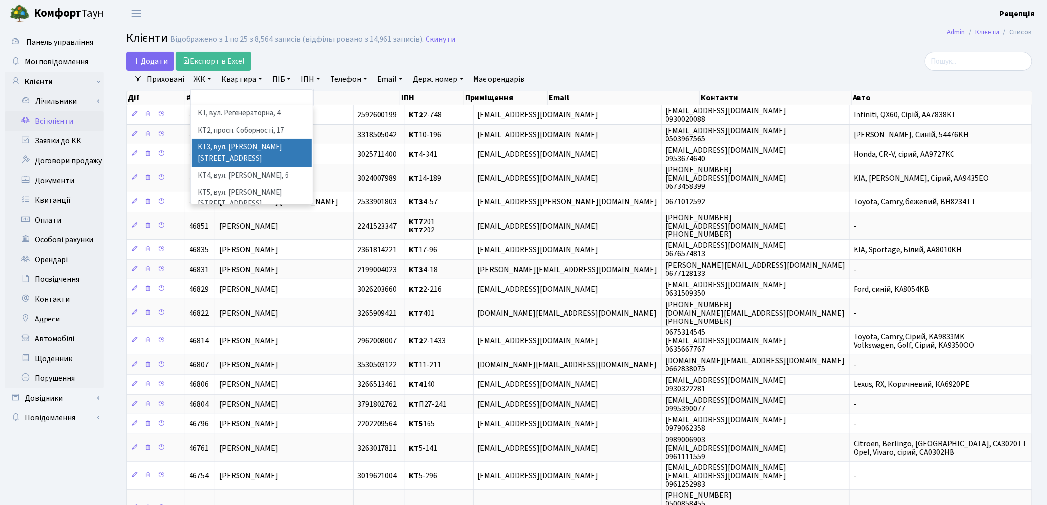
scroll to position [20, 0]
click at [278, 209] on li "КТ7, вул. Березнева, 12" at bounding box center [252, 223] width 120 height 28
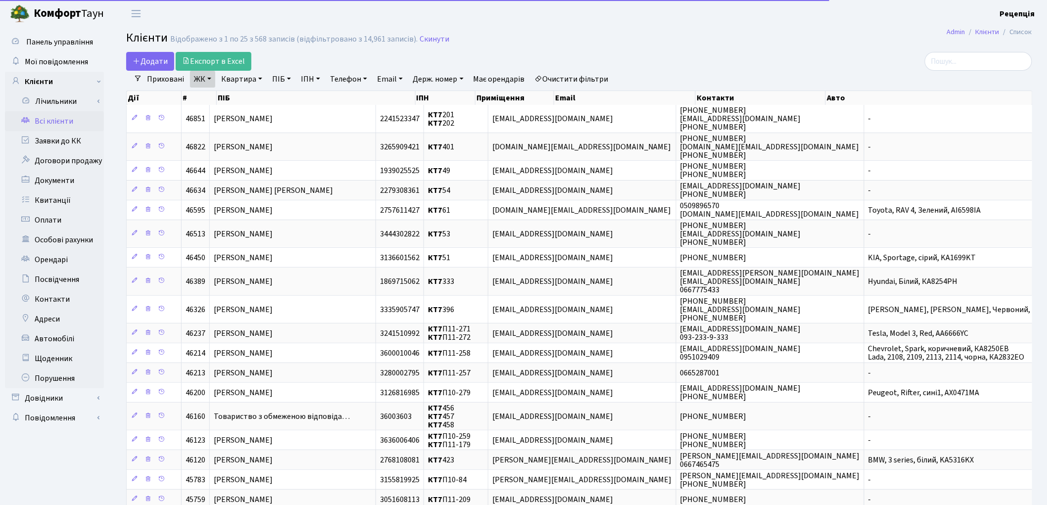
click at [246, 84] on link "Квартира" at bounding box center [241, 79] width 49 height 17
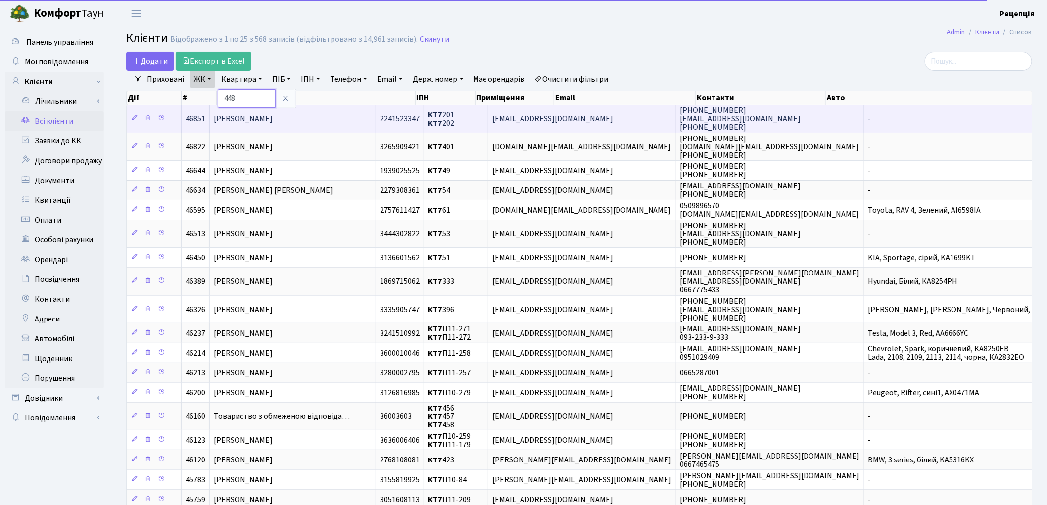
type input "448"
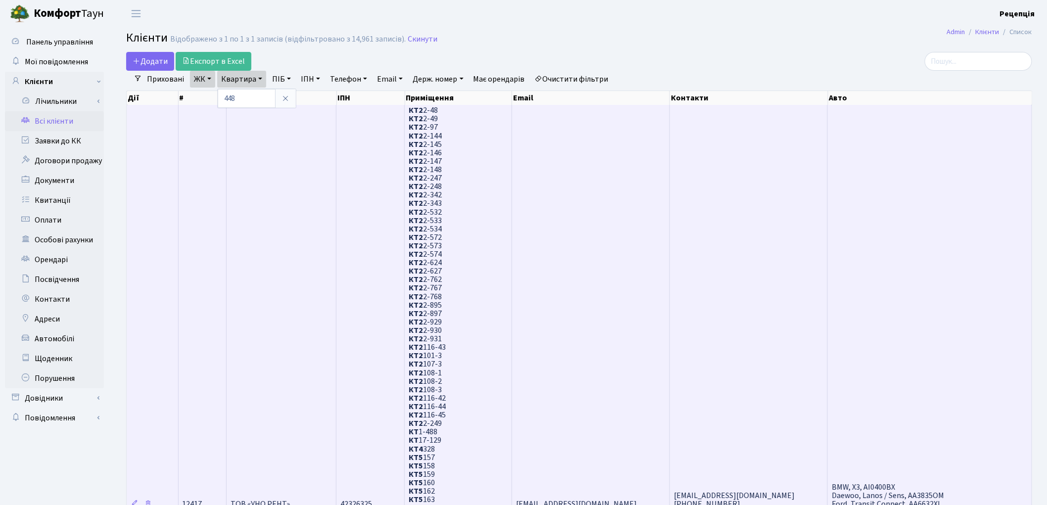
click at [293, 174] on td "ТОВ «УНО РЕНТ»" at bounding box center [282, 503] width 110 height 797
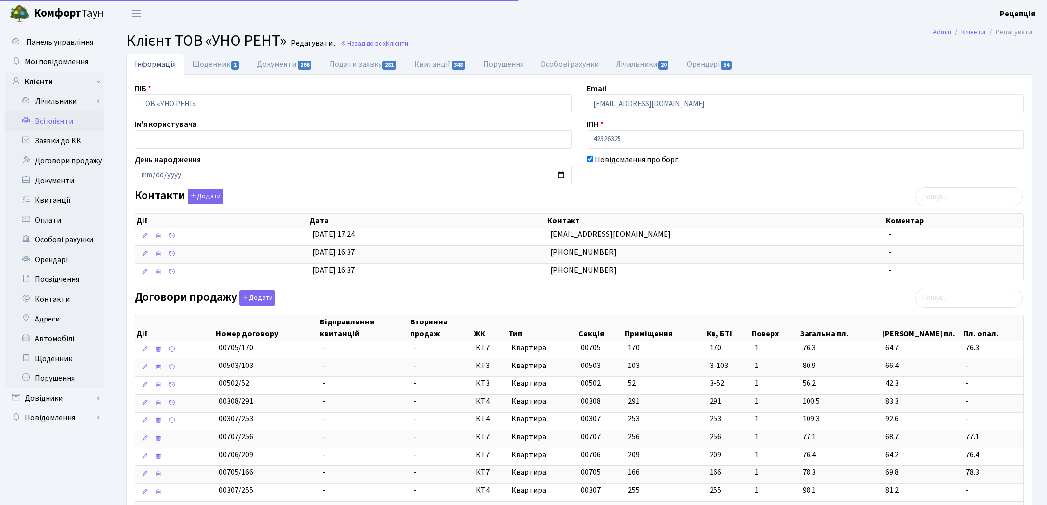
select select "25"
click at [709, 64] on link "Орендарі 54" at bounding box center [709, 64] width 63 height 20
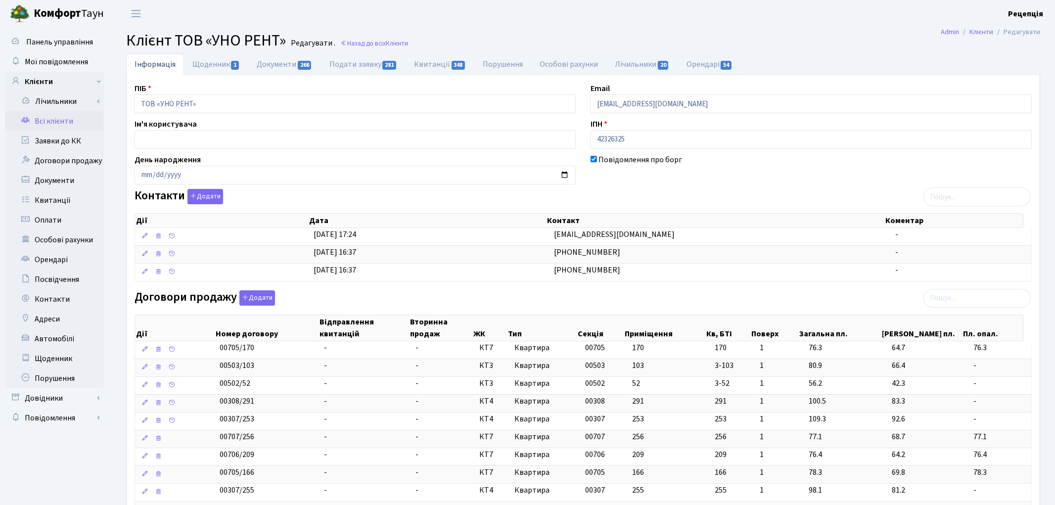
select select "25"
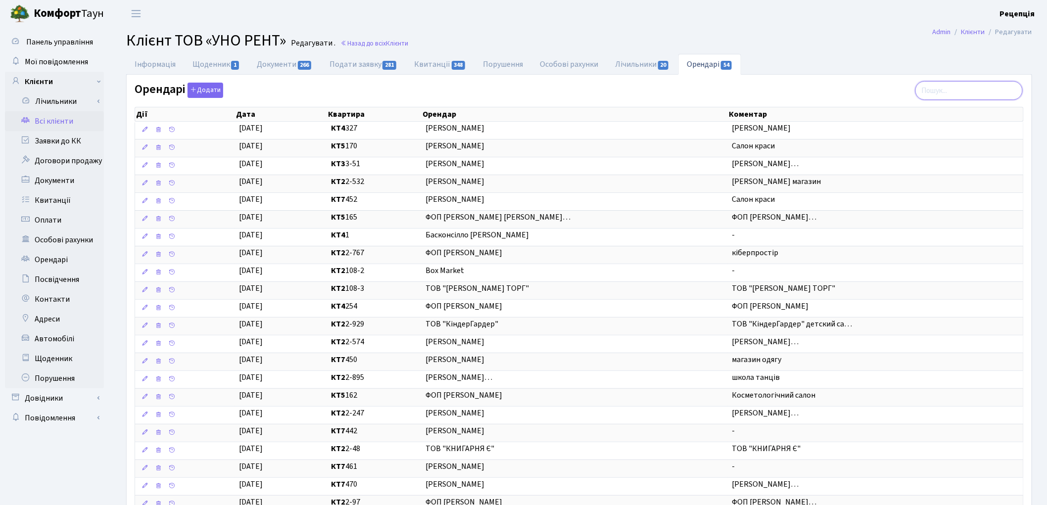
click at [951, 91] on input "search" at bounding box center [968, 90] width 107 height 19
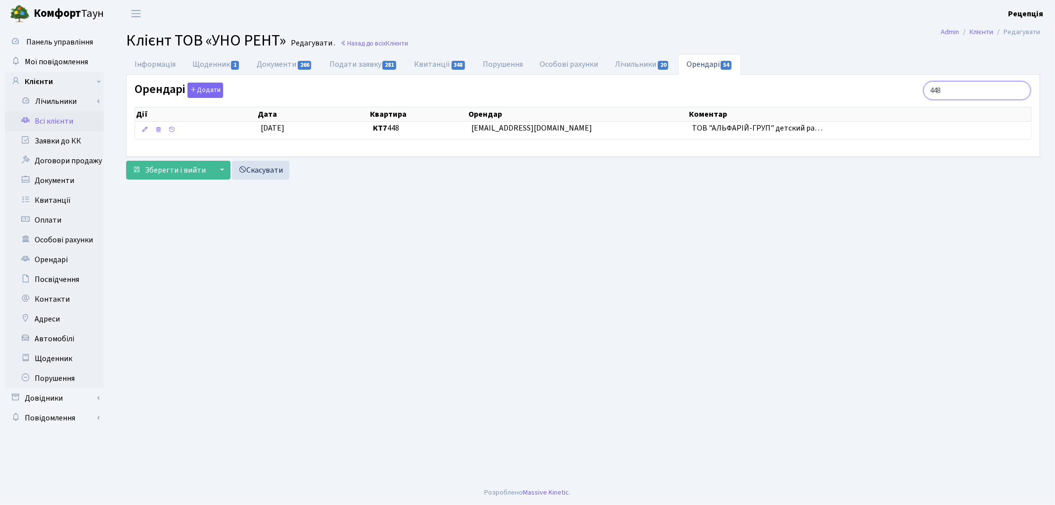
type input "448"
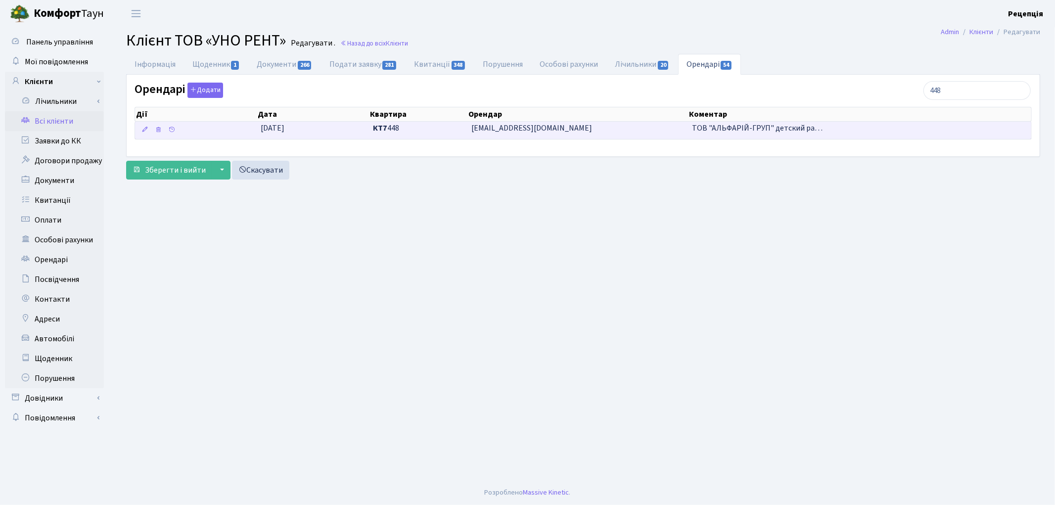
click at [433, 139] on td "КТ7 448" at bounding box center [418, 130] width 98 height 17
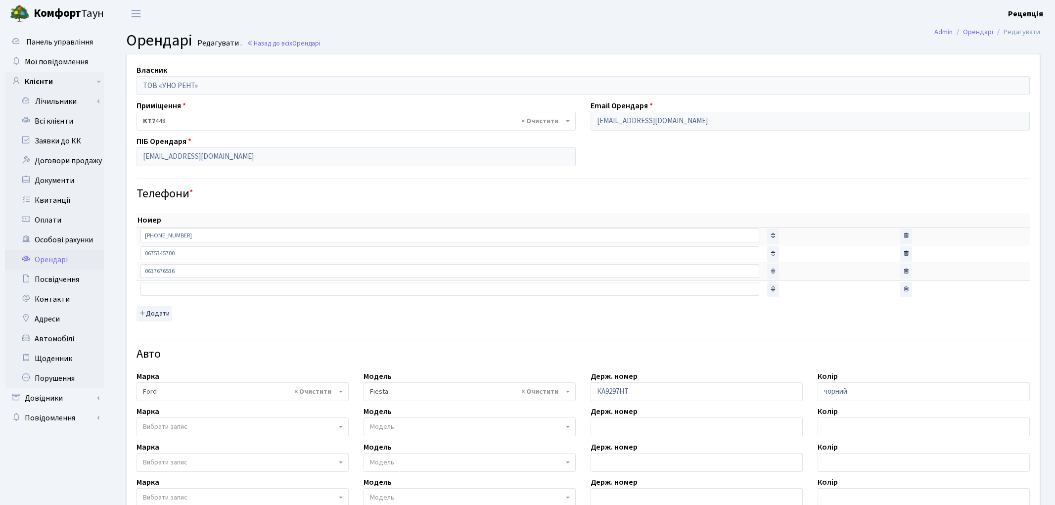
select select "780"
click at [71, 121] on link "Всі клієнти" at bounding box center [54, 121] width 99 height 20
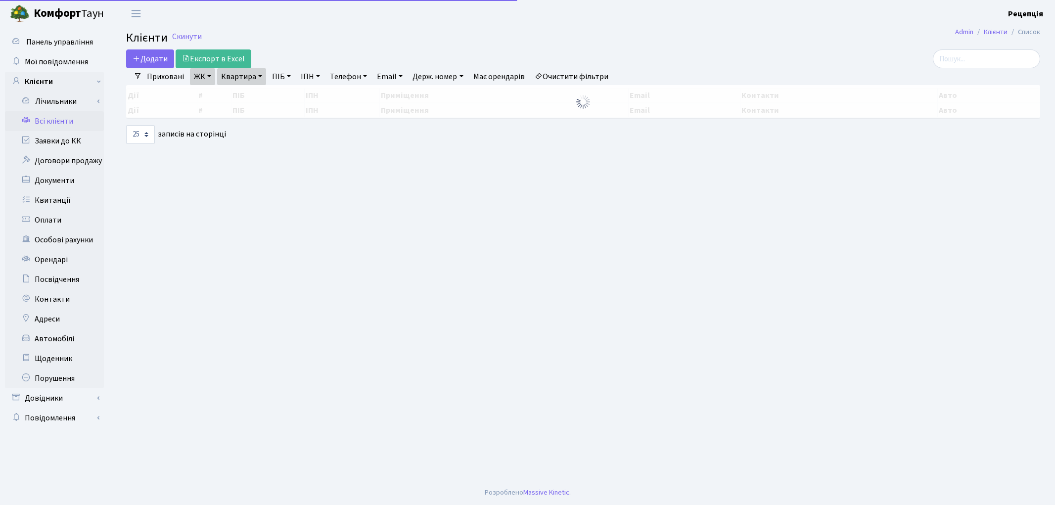
select select "25"
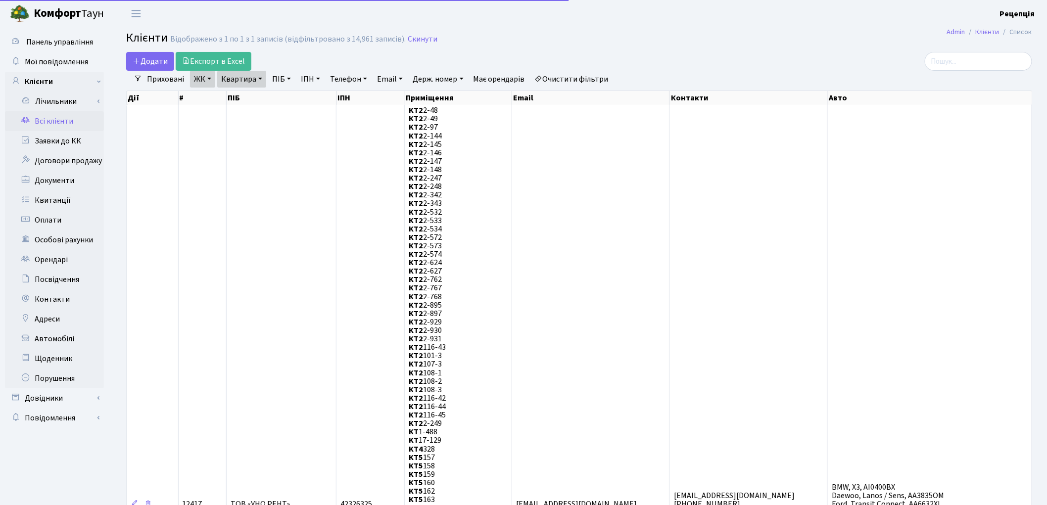
click at [571, 77] on link "Очистити фільтри" at bounding box center [572, 79] width 82 height 17
select select
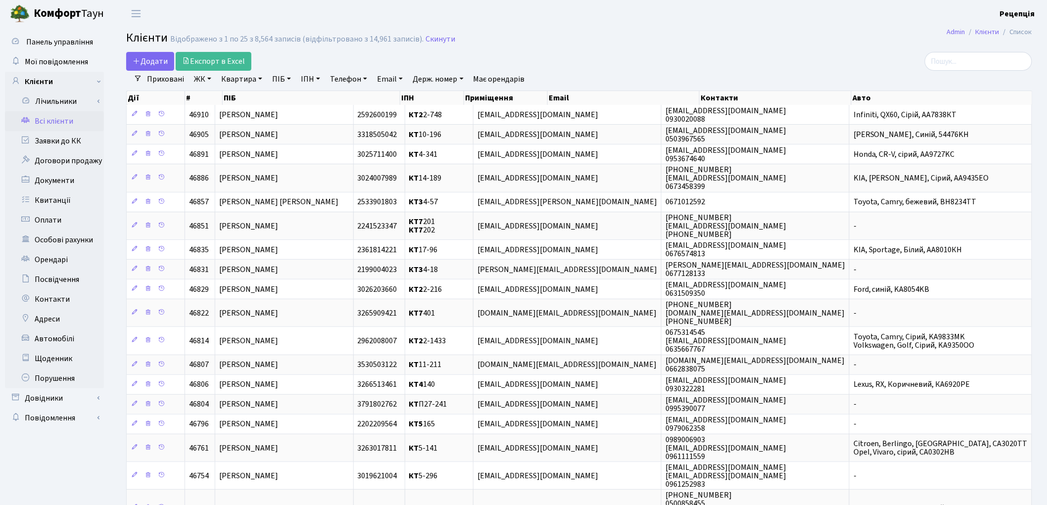
click at [202, 81] on link "ЖК" at bounding box center [202, 79] width 25 height 17
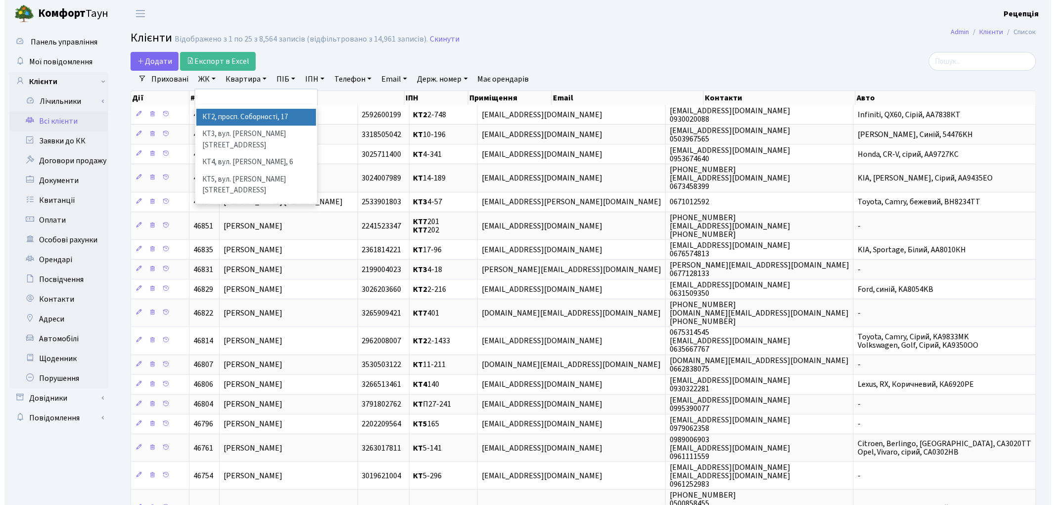
scroll to position [20, 0]
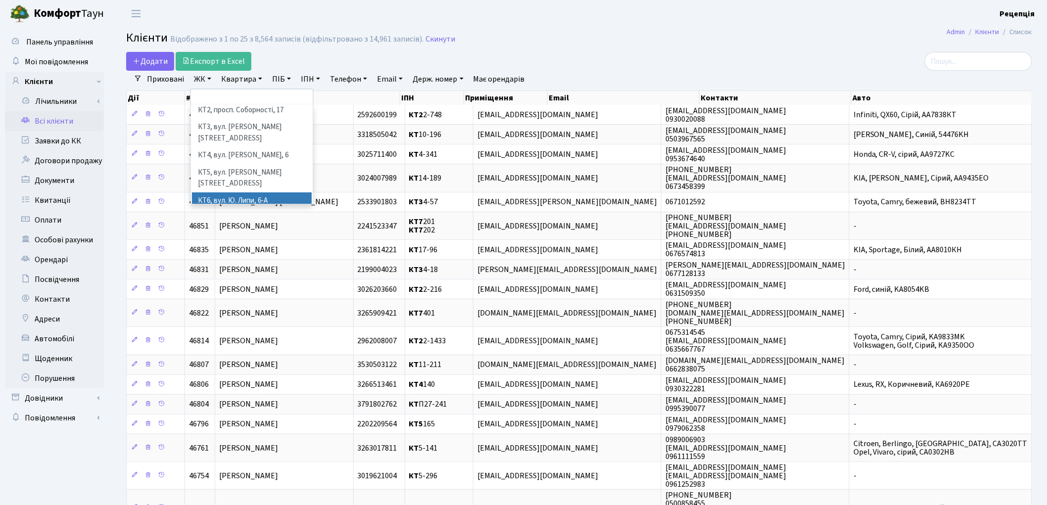
click at [289, 192] on li "КТ6, вул. Ю. Липи, 6-А" at bounding box center [252, 200] width 120 height 17
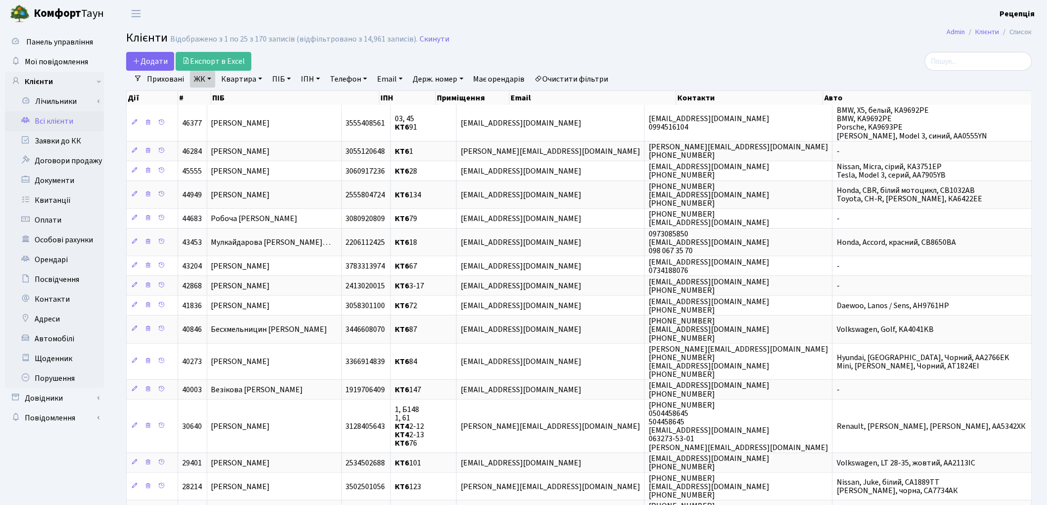
click at [250, 78] on link "Квартира" at bounding box center [241, 79] width 49 height 17
type input "154"
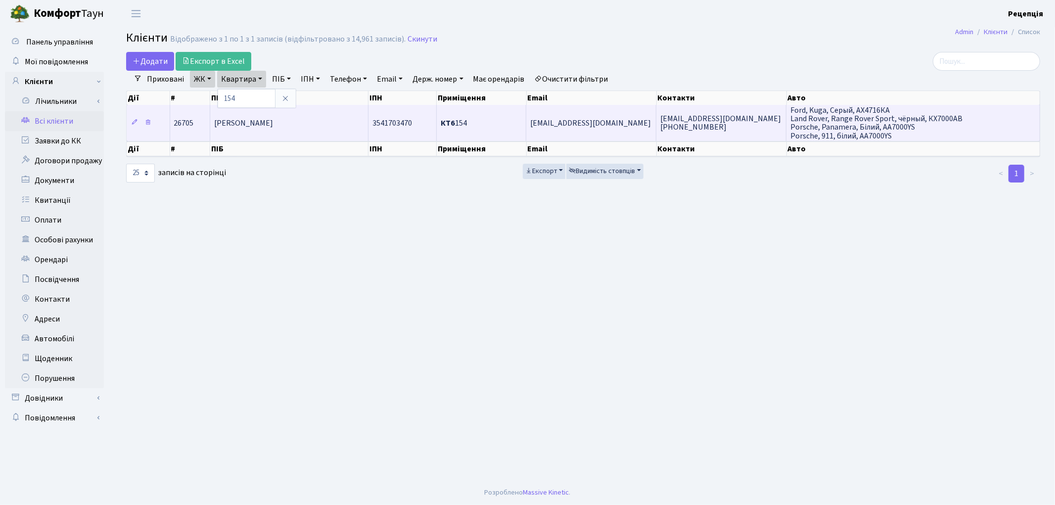
click at [318, 129] on td "Русанов Артем Вячеславович" at bounding box center [289, 123] width 158 height 36
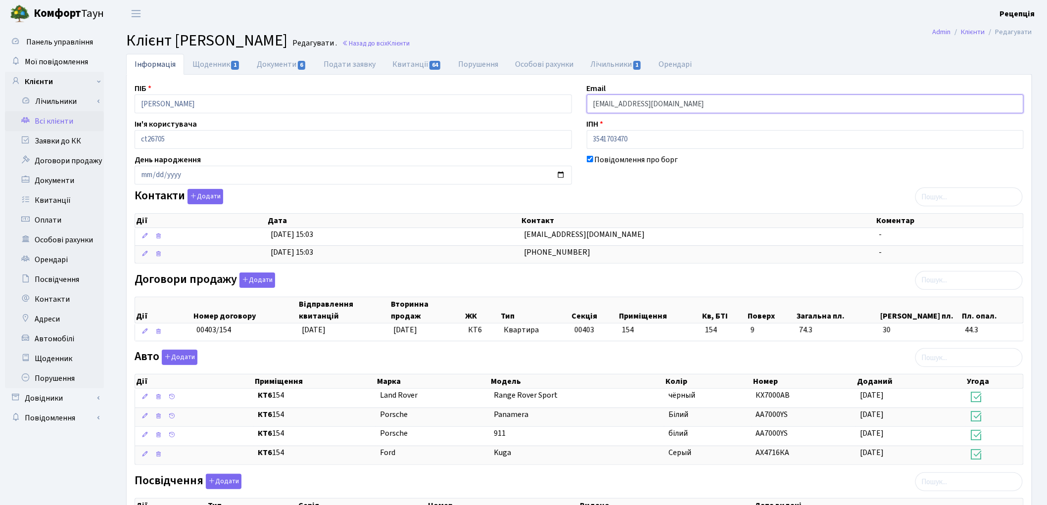
drag, startPoint x: 687, startPoint y: 97, endPoint x: 574, endPoint y: 110, distance: 113.5
click at [574, 110] on div "ПІБ Русанов Артем Вячеславович Email rusanov.d2d@gmail.com Ім'я користувача ct2…" at bounding box center [579, 342] width 904 height 518
click at [58, 336] on link "Автомобілі" at bounding box center [54, 339] width 99 height 20
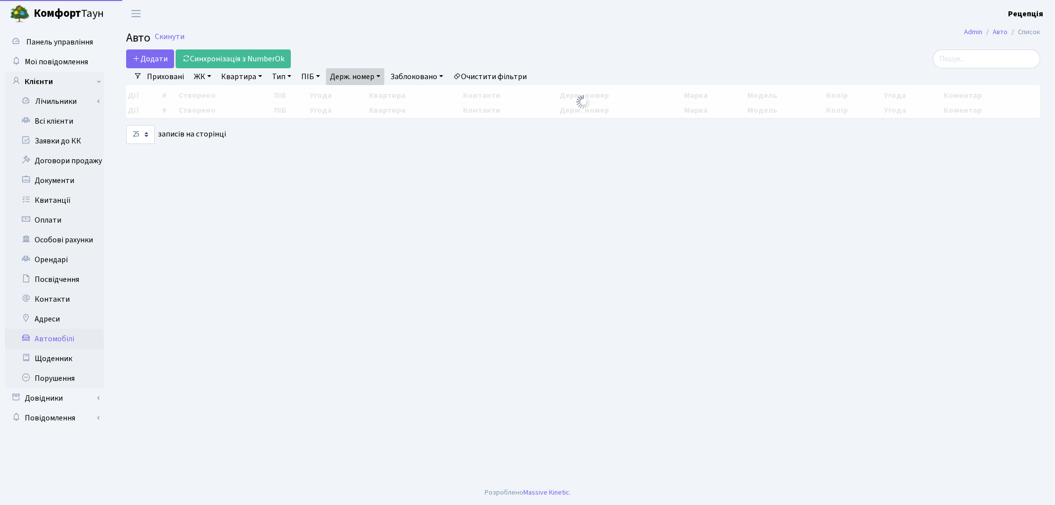
select select "25"
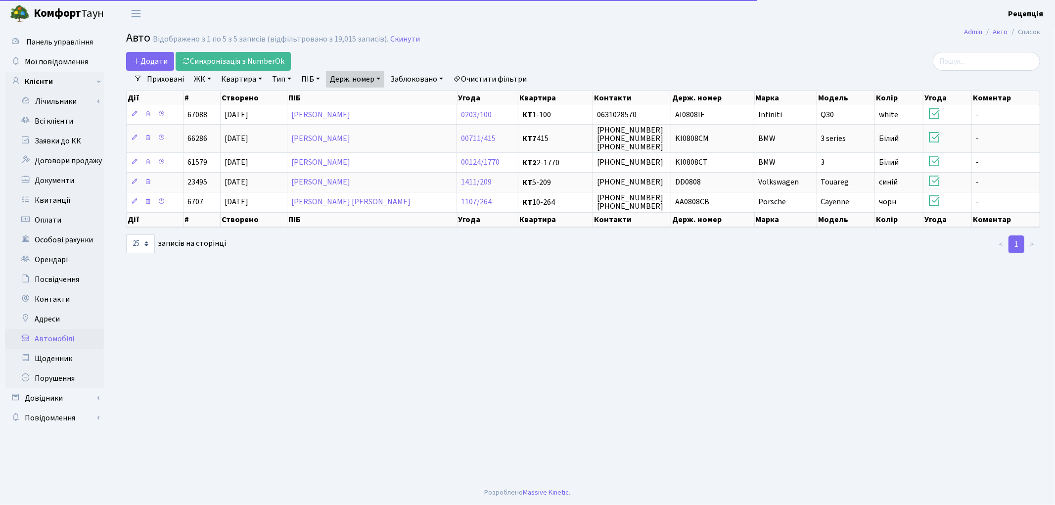
click at [490, 76] on link "Очистити фільтри" at bounding box center [490, 79] width 82 height 17
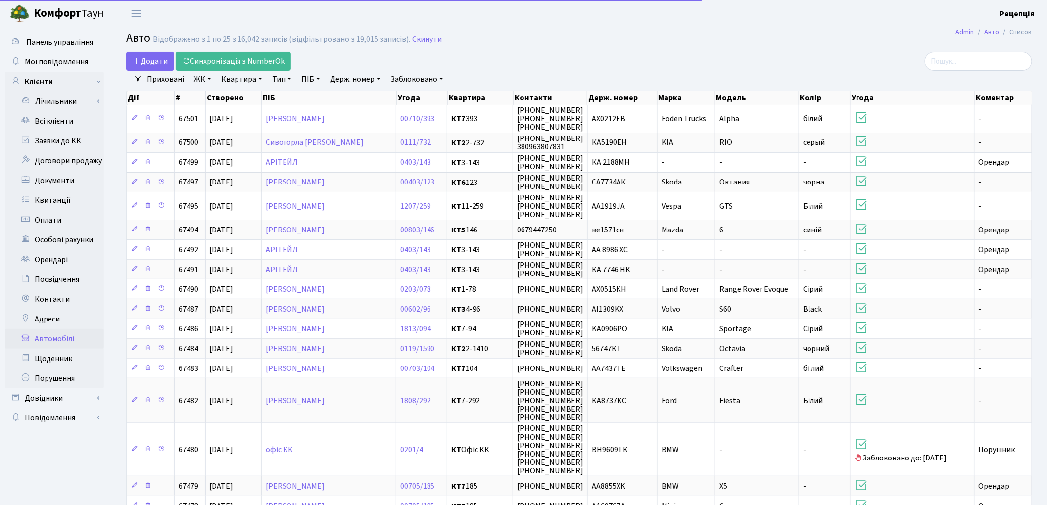
click at [367, 80] on link "Держ. номер" at bounding box center [355, 79] width 58 height 17
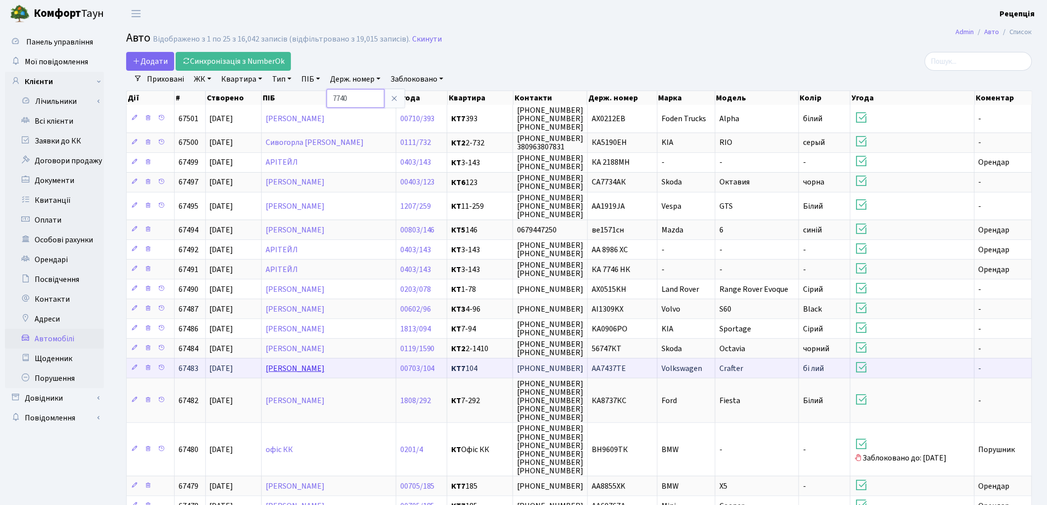
type input "7740"
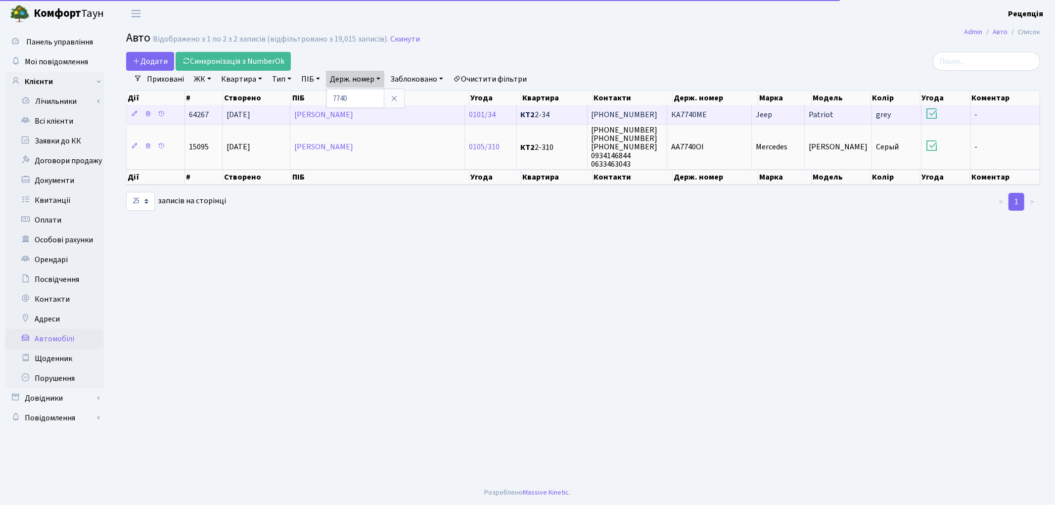
click at [703, 112] on span "КА7740МЕ" at bounding box center [689, 114] width 36 height 11
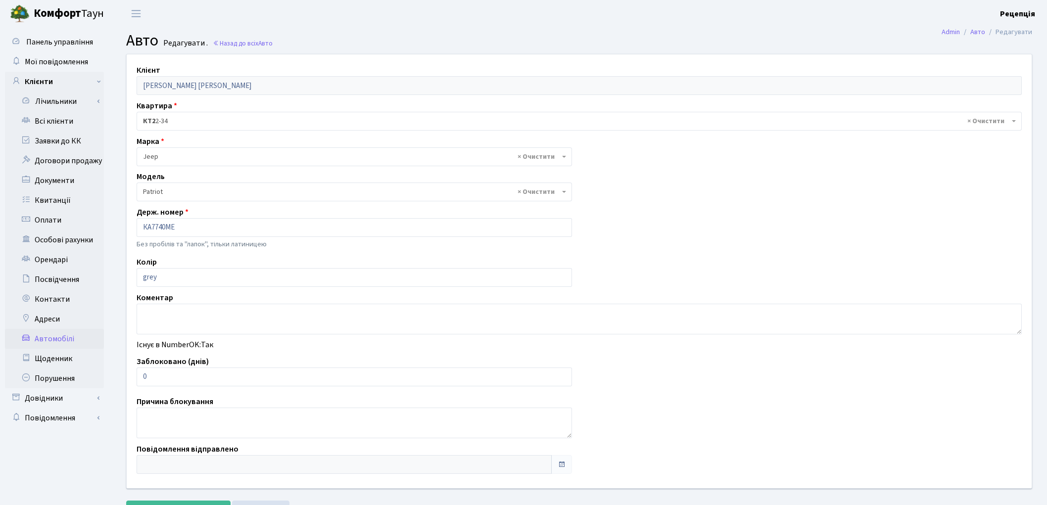
select select "1140"
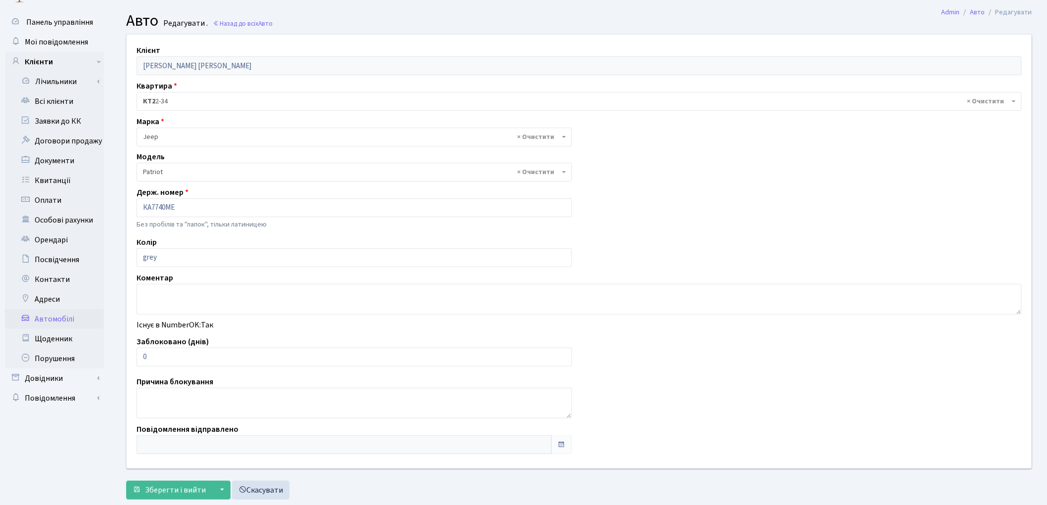
scroll to position [18, 0]
click at [67, 117] on link "Заявки до КК" at bounding box center [54, 123] width 99 height 20
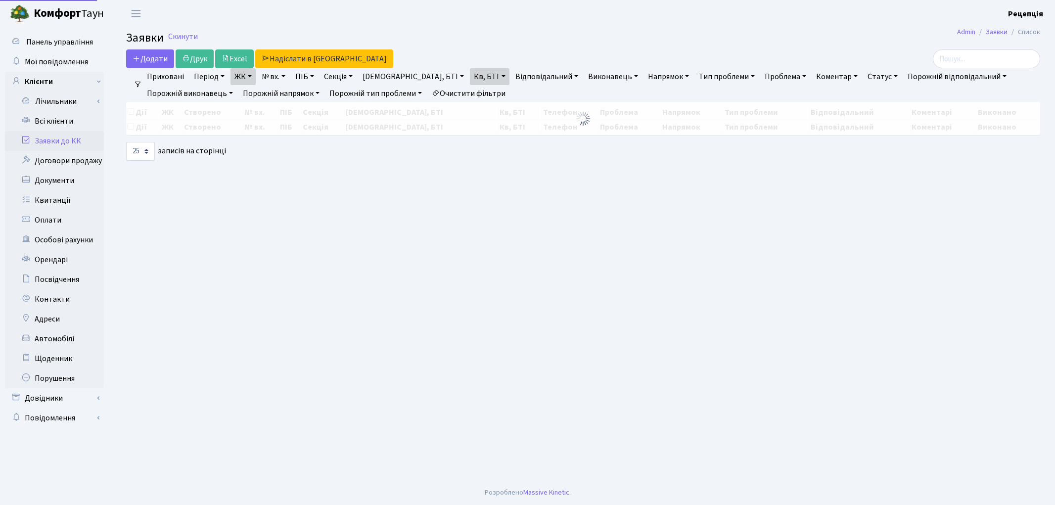
select select "25"
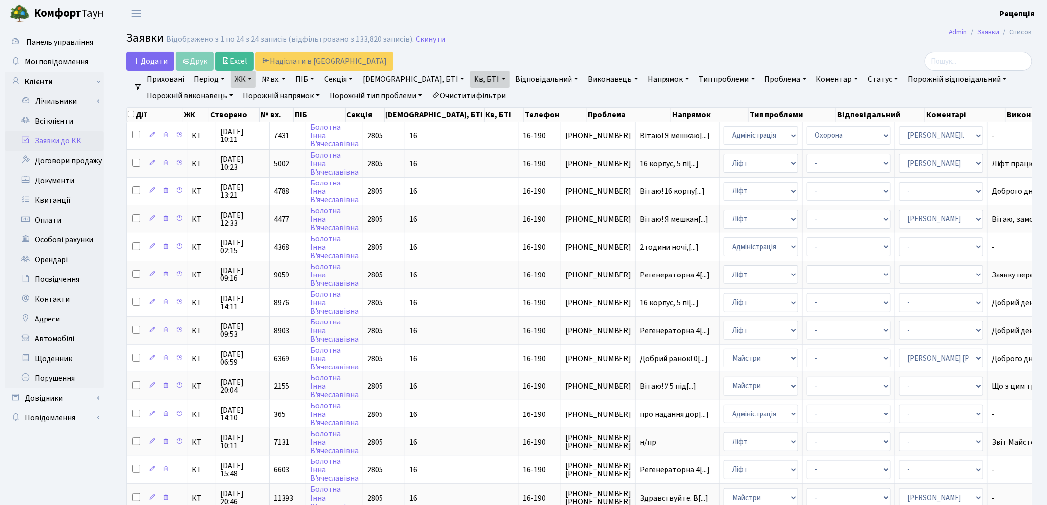
click at [484, 90] on link "Очистити фільтри" at bounding box center [469, 96] width 82 height 17
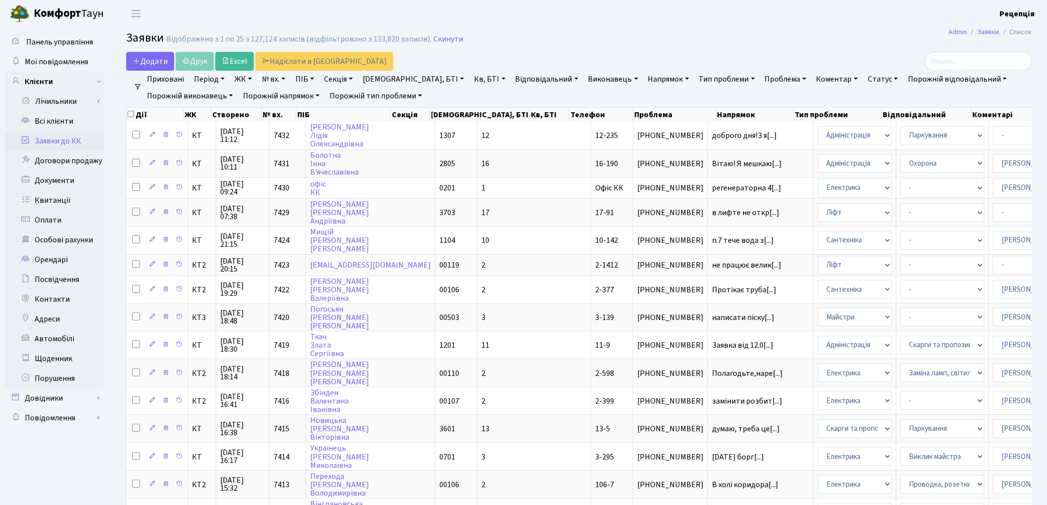
click at [245, 79] on link "ЖК" at bounding box center [243, 79] width 25 height 17
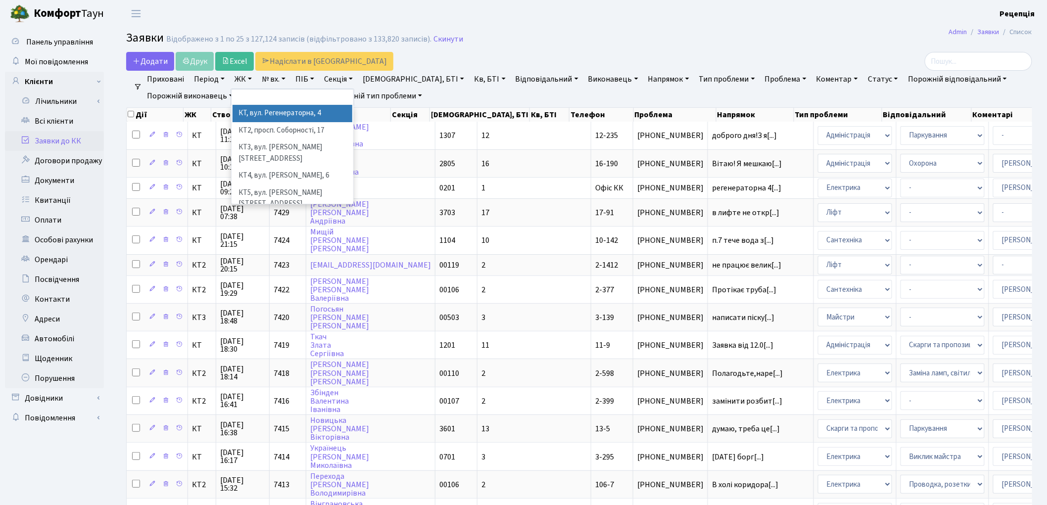
click at [644, 78] on link "Напрямок" at bounding box center [668, 79] width 49 height 17
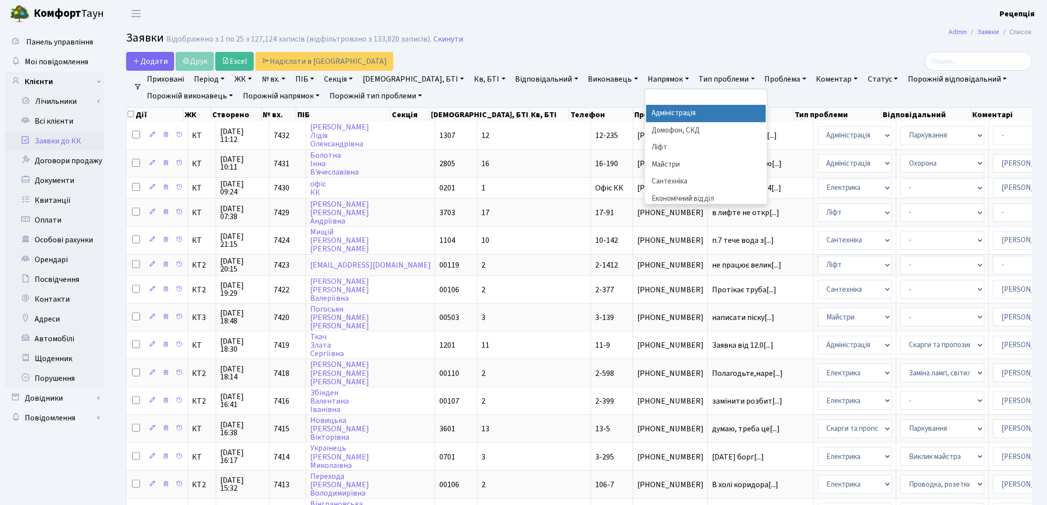
click at [646, 112] on li "Адміністрація" at bounding box center [706, 113] width 120 height 17
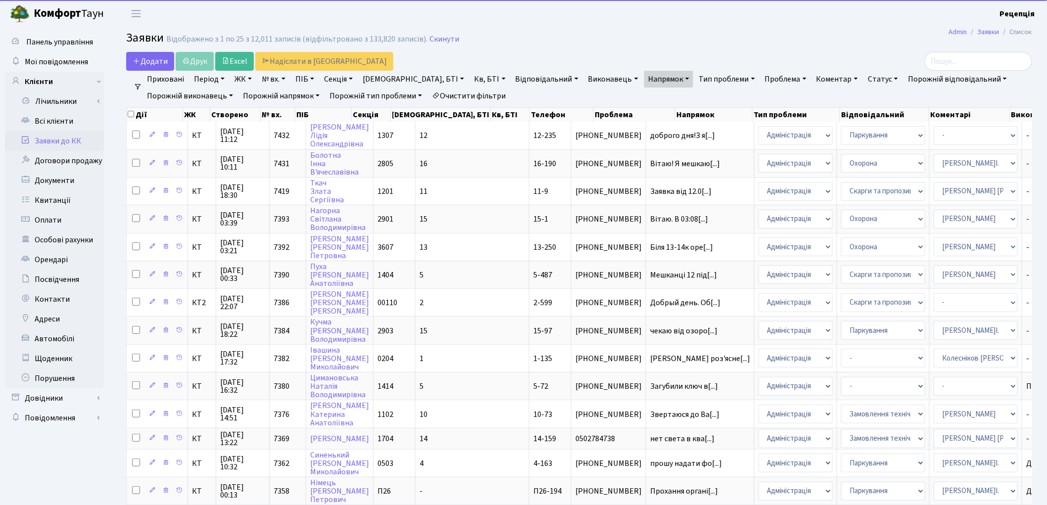
click at [761, 73] on link "Проблема" at bounding box center [785, 79] width 49 height 17
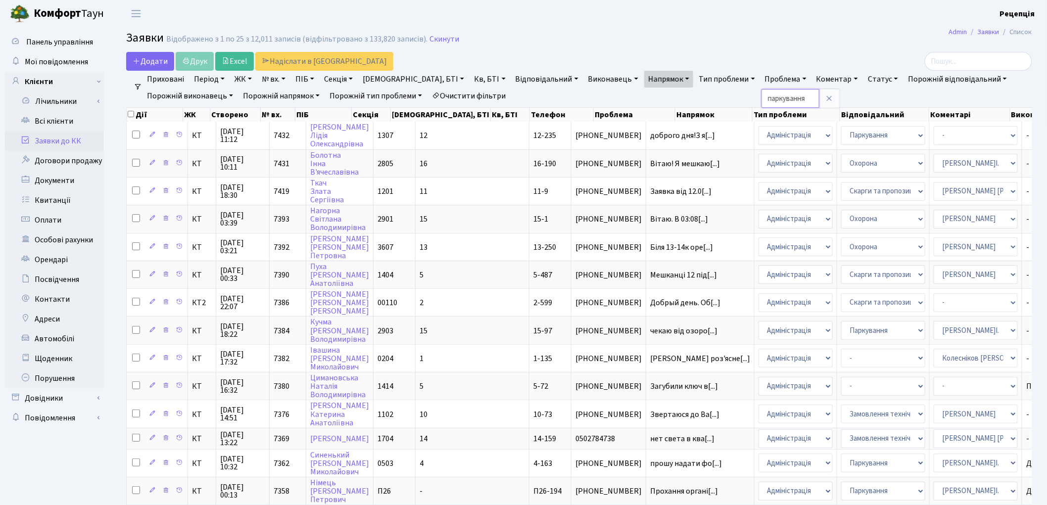
type input "паркування"
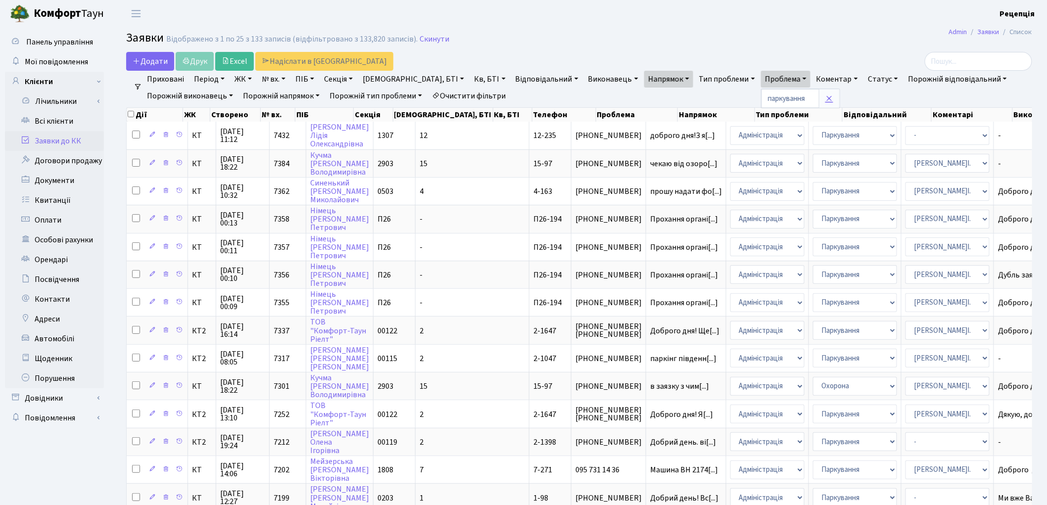
click at [819, 92] on link at bounding box center [829, 98] width 21 height 19
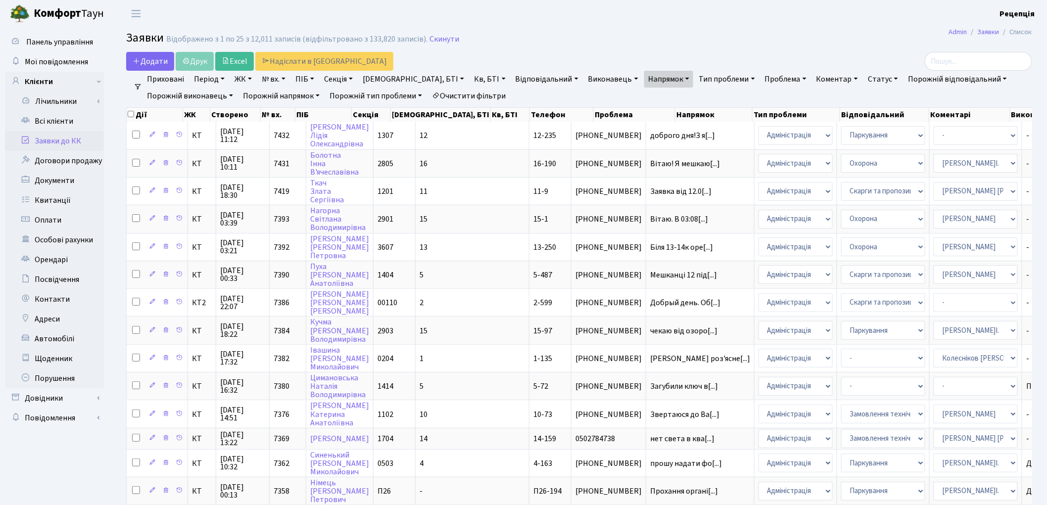
click at [480, 95] on link "Очистити фільтри" at bounding box center [469, 96] width 82 height 17
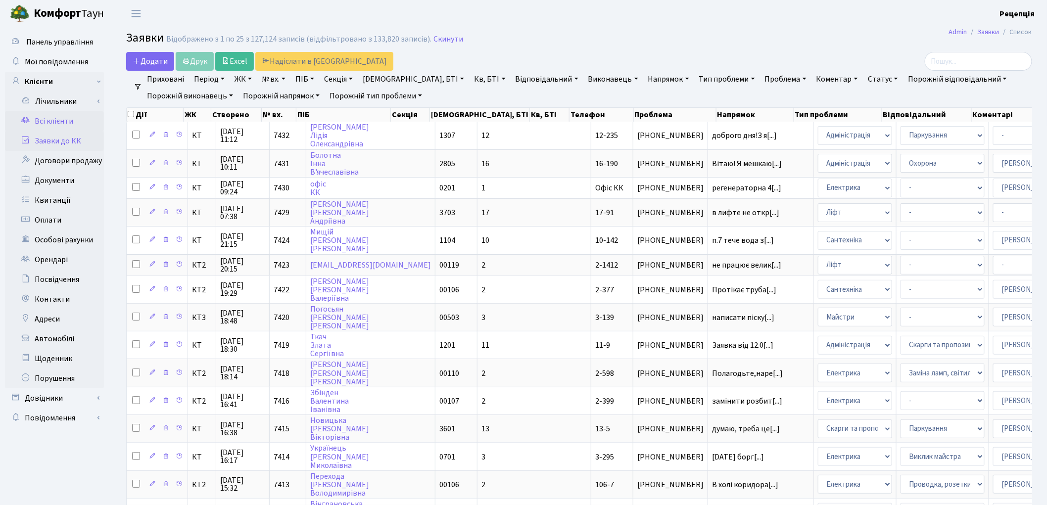
click at [80, 119] on link "Всі клієнти" at bounding box center [54, 121] width 99 height 20
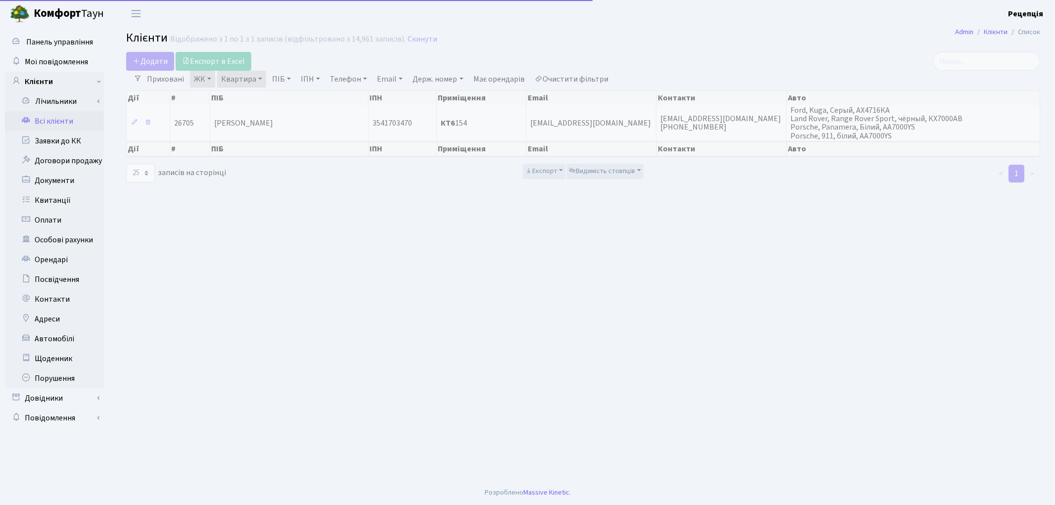
select select "25"
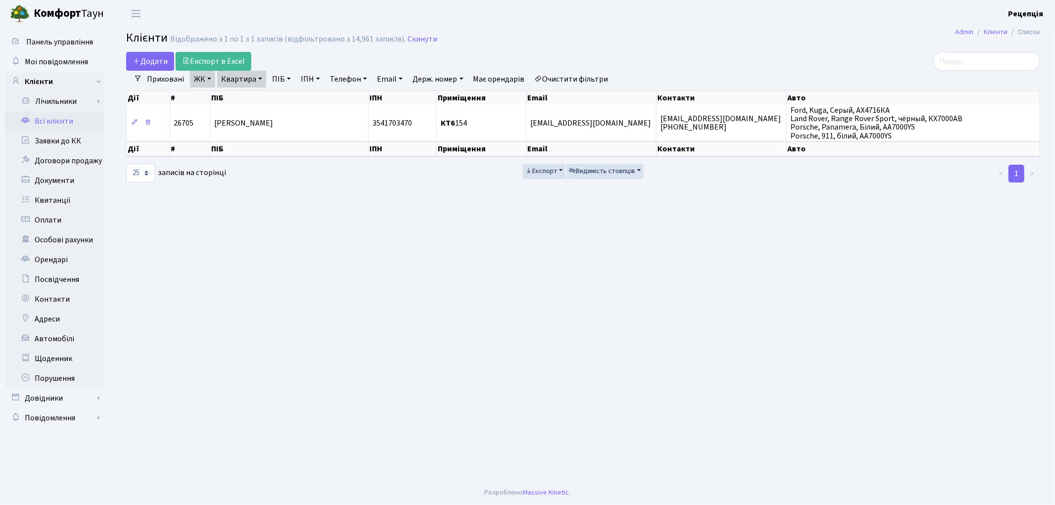
click at [580, 79] on link "Очистити фільтри" at bounding box center [572, 79] width 82 height 17
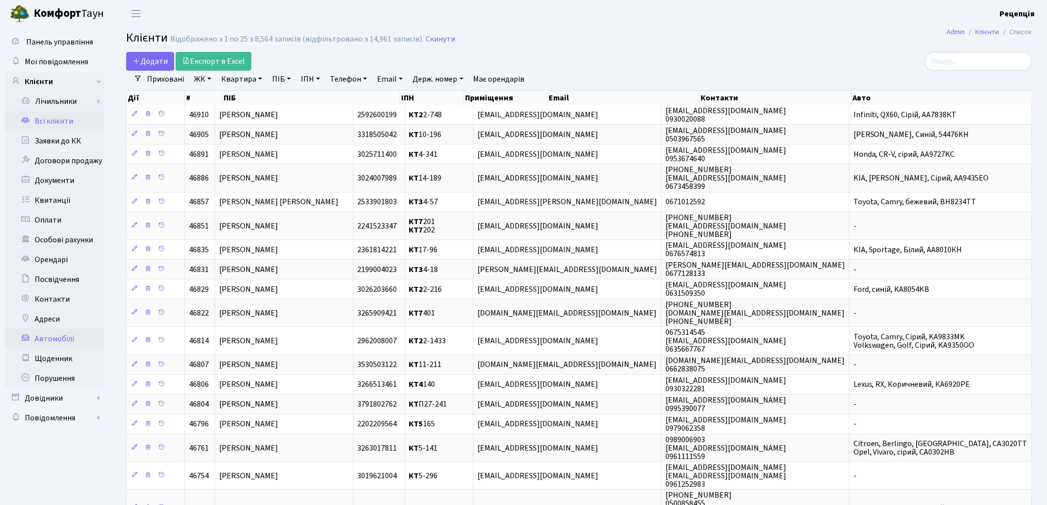
click at [62, 335] on link "Автомобілі" at bounding box center [54, 339] width 99 height 20
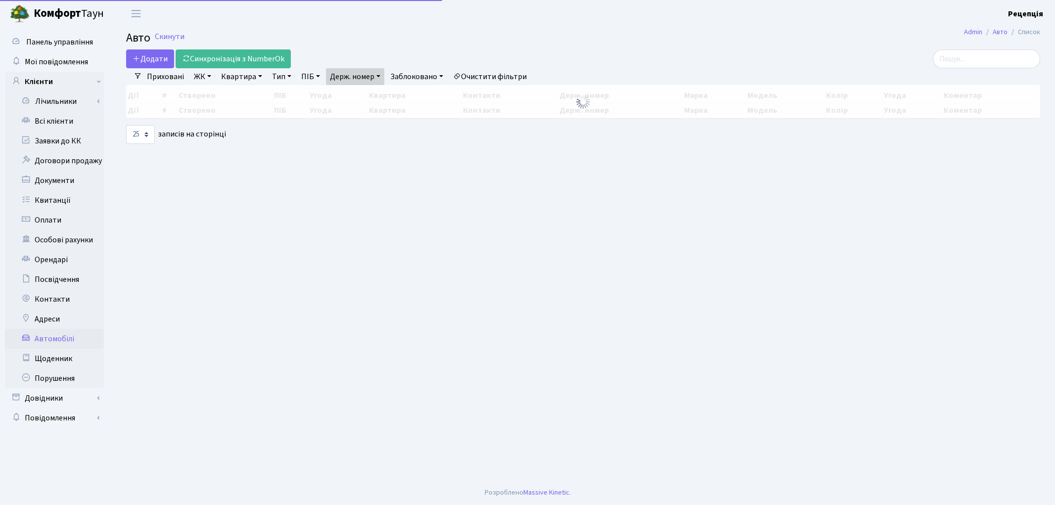
select select "25"
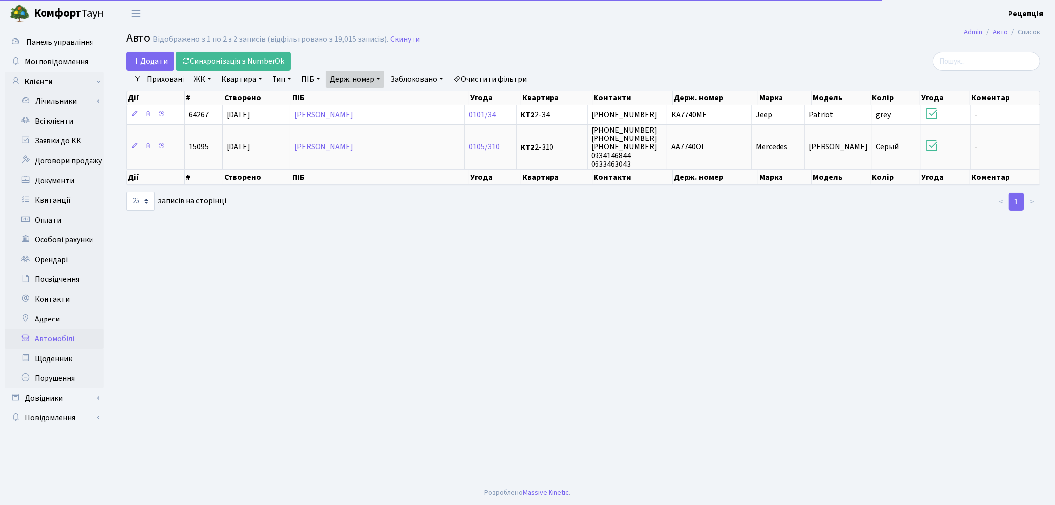
click at [472, 75] on link "Очистити фільтри" at bounding box center [490, 79] width 82 height 17
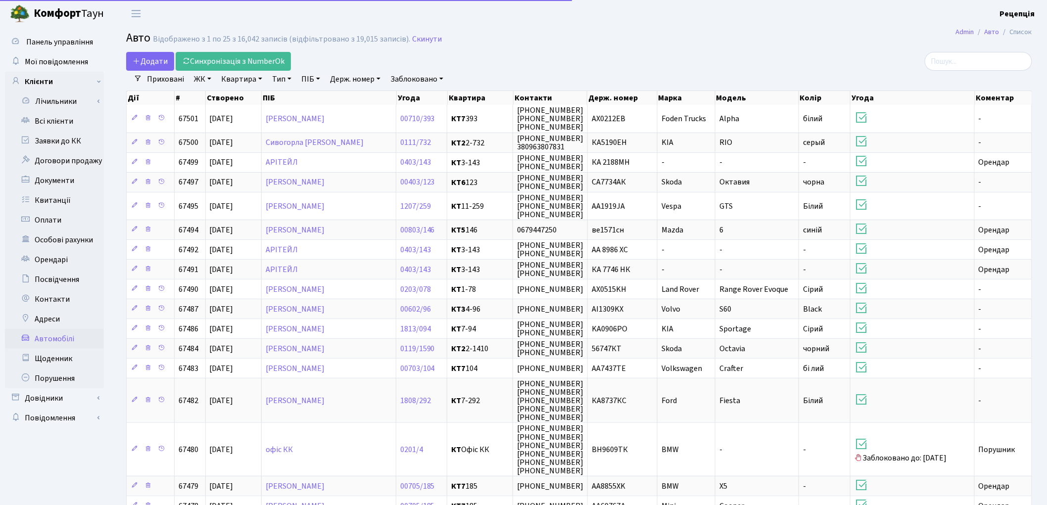
click at [378, 76] on link "Держ. номер" at bounding box center [355, 79] width 58 height 17
type input "5892"
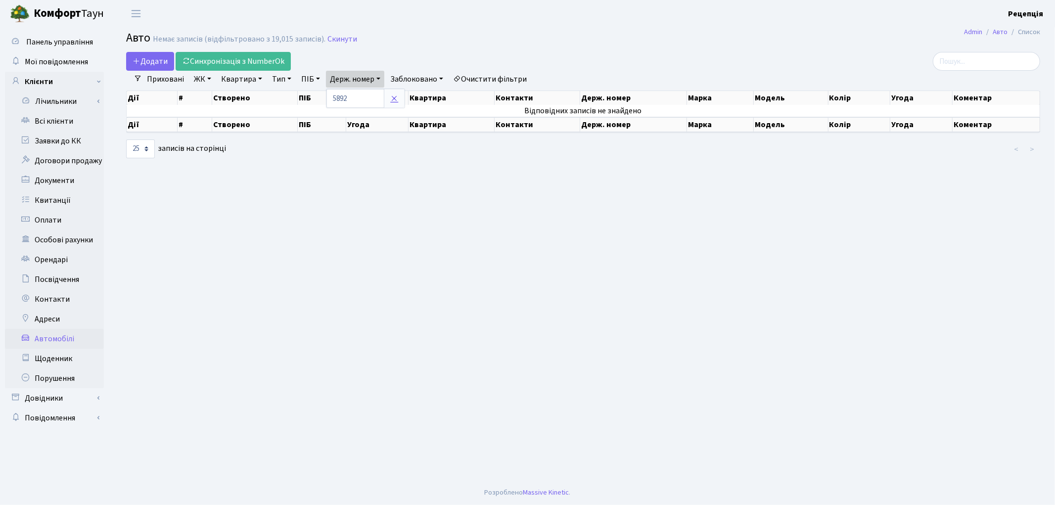
click at [397, 96] on icon at bounding box center [394, 98] width 8 height 8
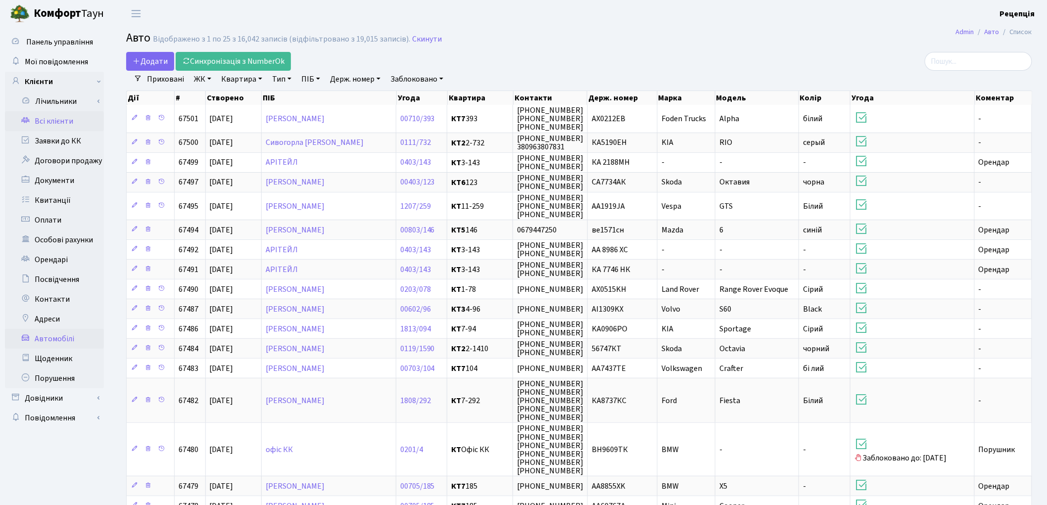
click at [58, 126] on link "Всі клієнти" at bounding box center [54, 121] width 99 height 20
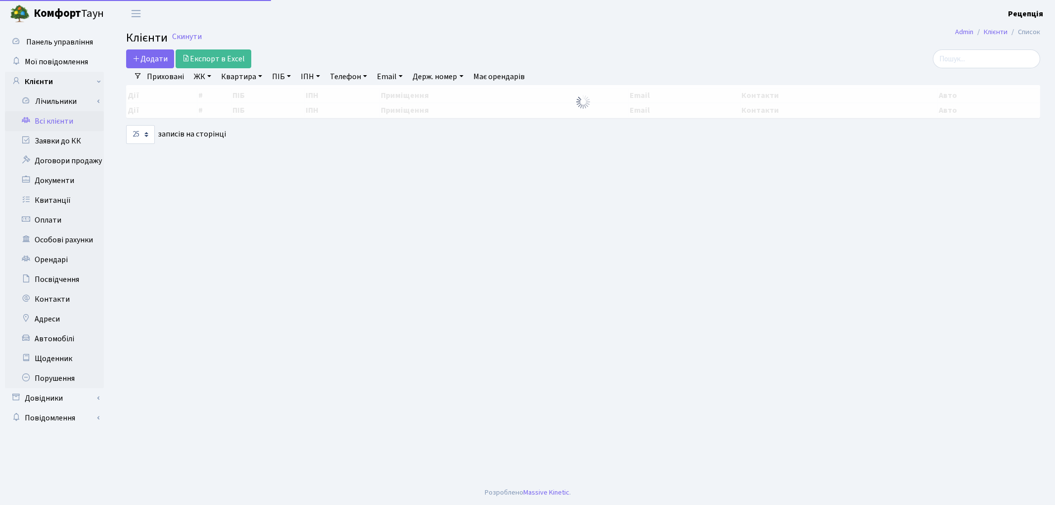
select select "25"
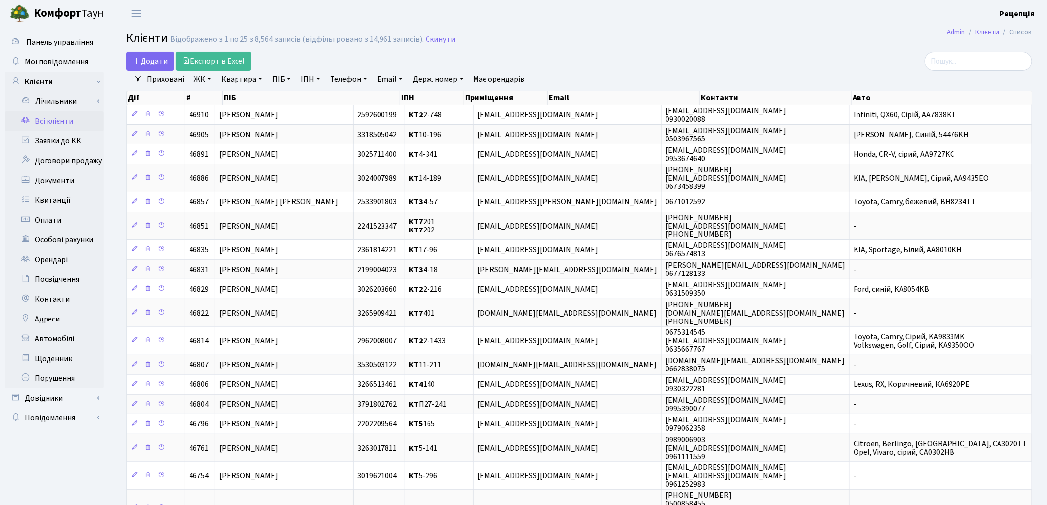
click at [235, 82] on link "Квартира" at bounding box center [241, 79] width 49 height 17
click at [245, 78] on link "Квартира" at bounding box center [241, 79] width 49 height 17
click at [203, 76] on link "ЖК" at bounding box center [202, 79] width 25 height 17
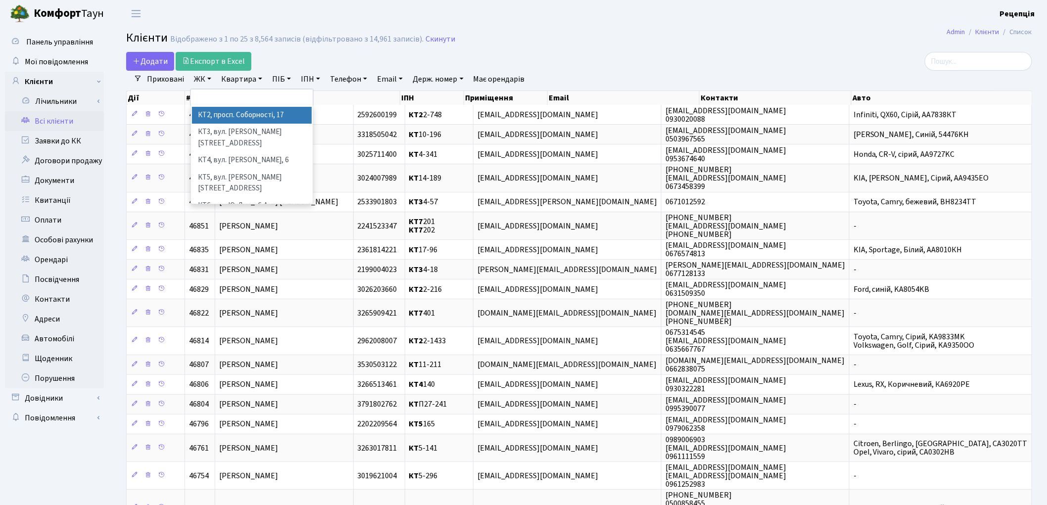
scroll to position [20, 0]
click at [273, 209] on li "КТ7, вул. Березнева, 12" at bounding box center [252, 223] width 120 height 28
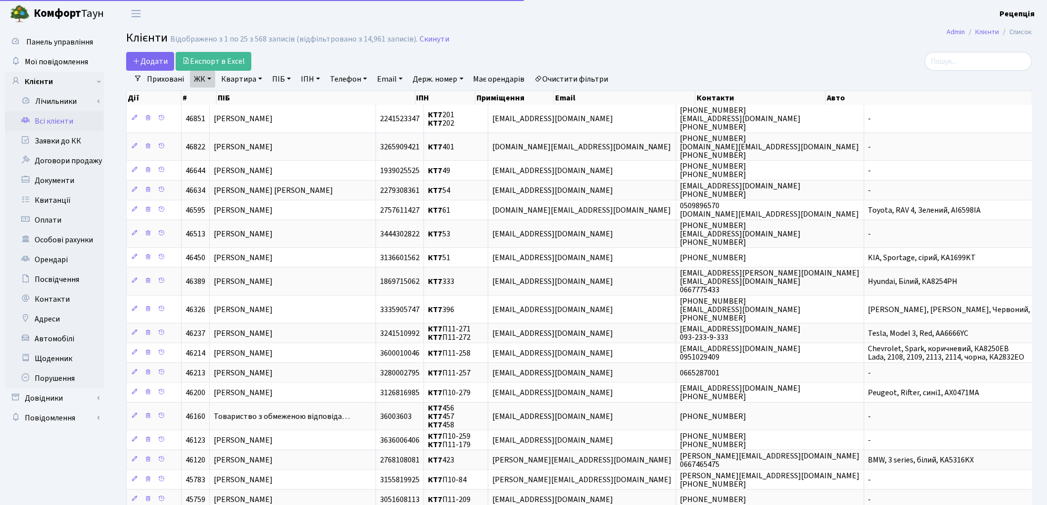
click at [244, 77] on link "Квартира" at bounding box center [241, 79] width 49 height 17
click at [231, 97] on input "text" at bounding box center [247, 98] width 58 height 19
type input "49"
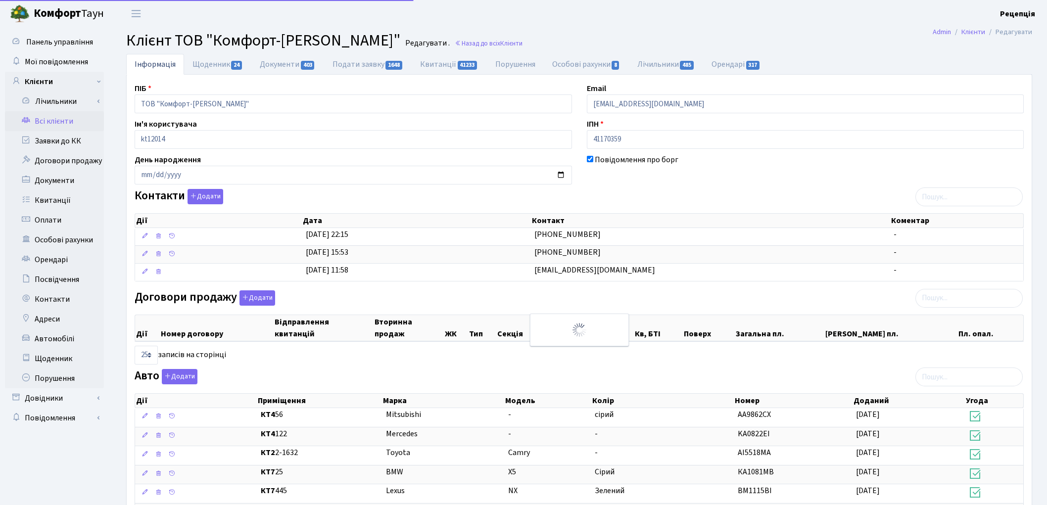
select select "25"
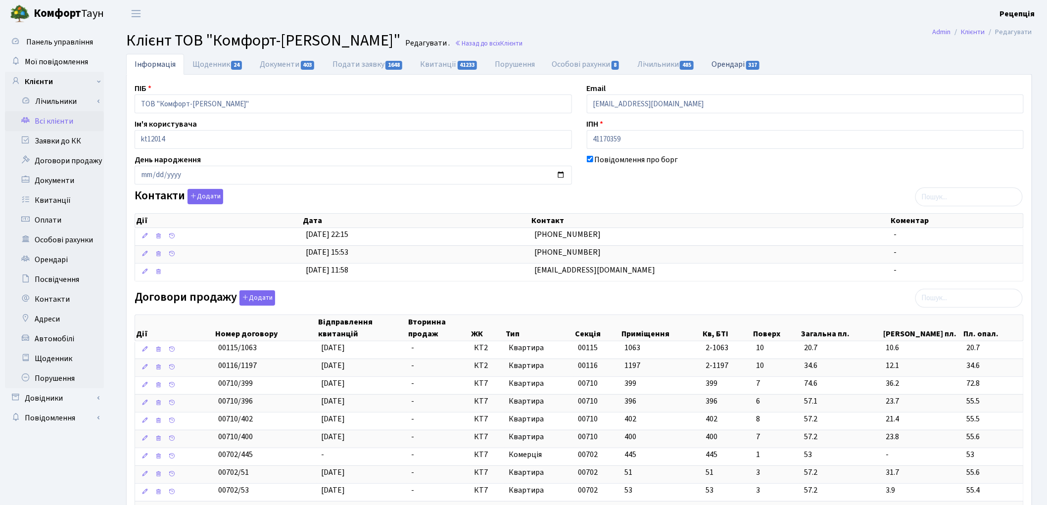
click at [741, 67] on link "Орендарі 317" at bounding box center [736, 64] width 66 height 20
select select "25"
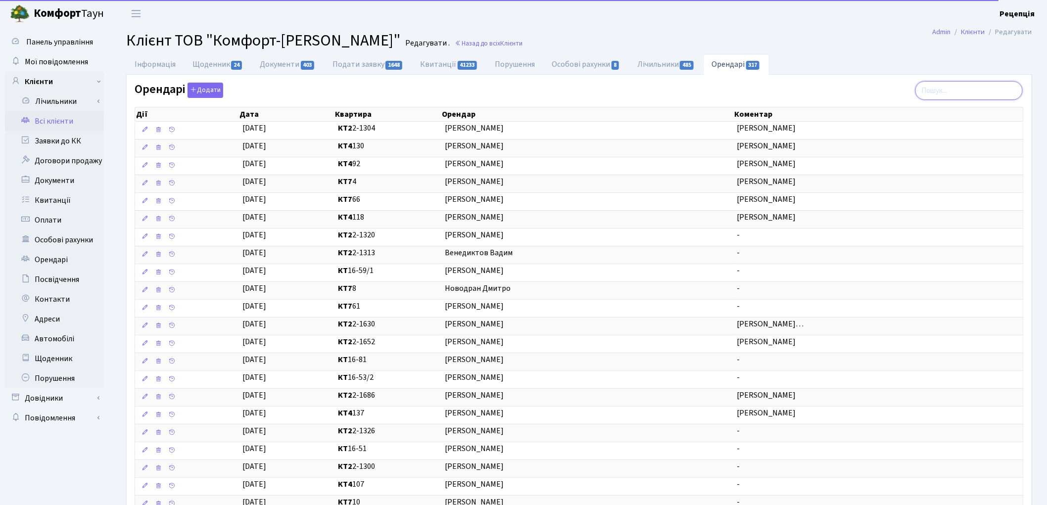
click at [942, 92] on input "search" at bounding box center [968, 90] width 107 height 19
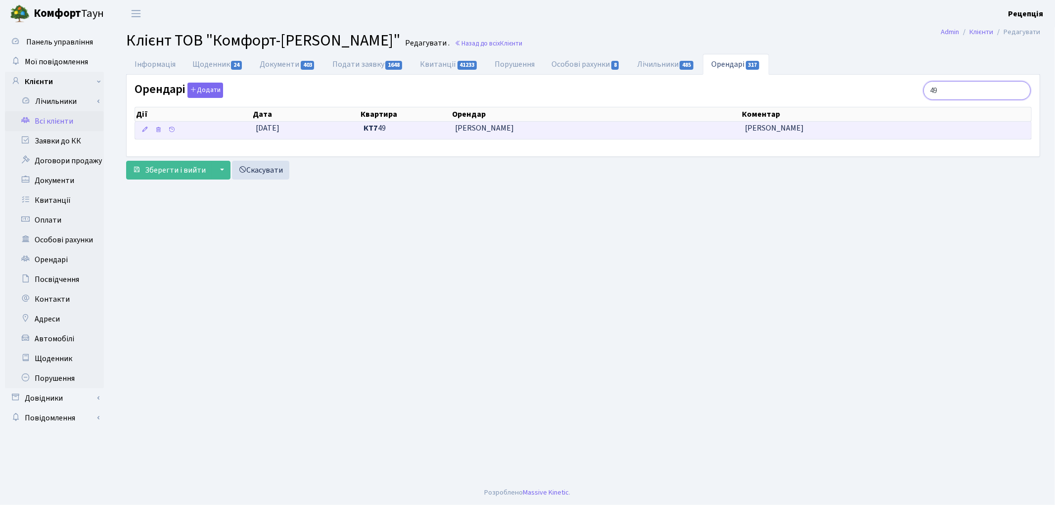
type input "49"
click at [804, 132] on span "[PERSON_NAME]" at bounding box center [774, 128] width 59 height 11
click at [770, 134] on span "[PERSON_NAME]" at bounding box center [774, 128] width 59 height 11
click at [471, 126] on span "[PERSON_NAME]" at bounding box center [596, 128] width 282 height 11
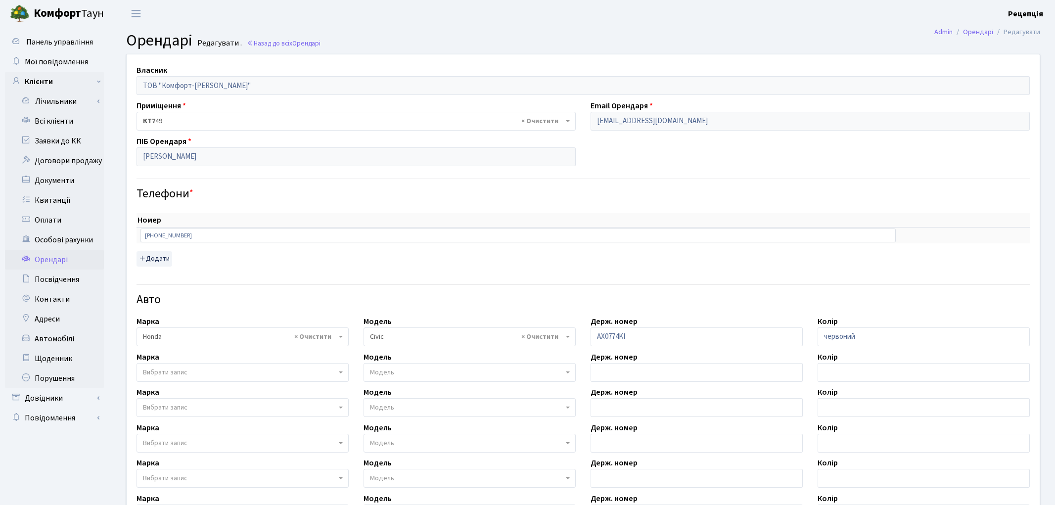
select select "900"
click at [73, 117] on link "Всі клієнти" at bounding box center [54, 121] width 99 height 20
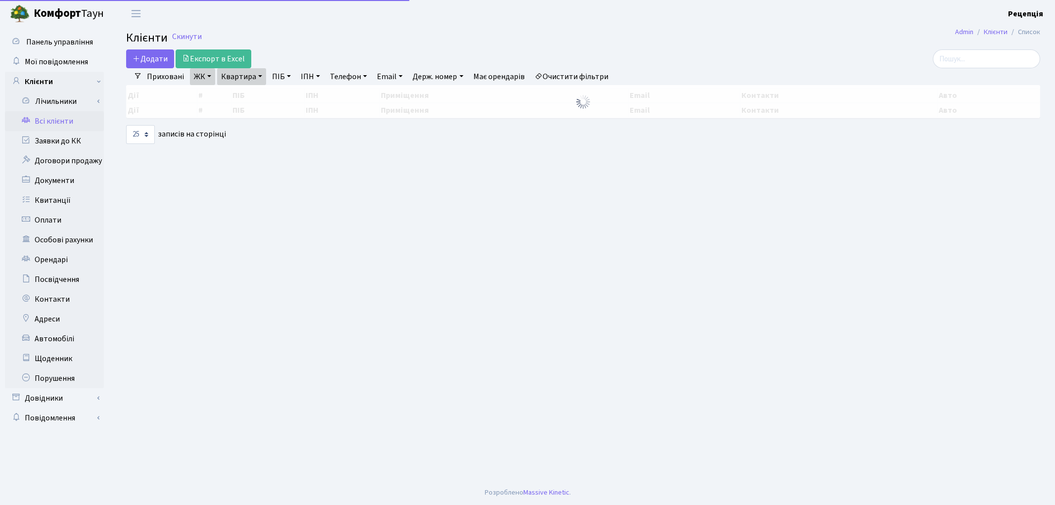
select select "25"
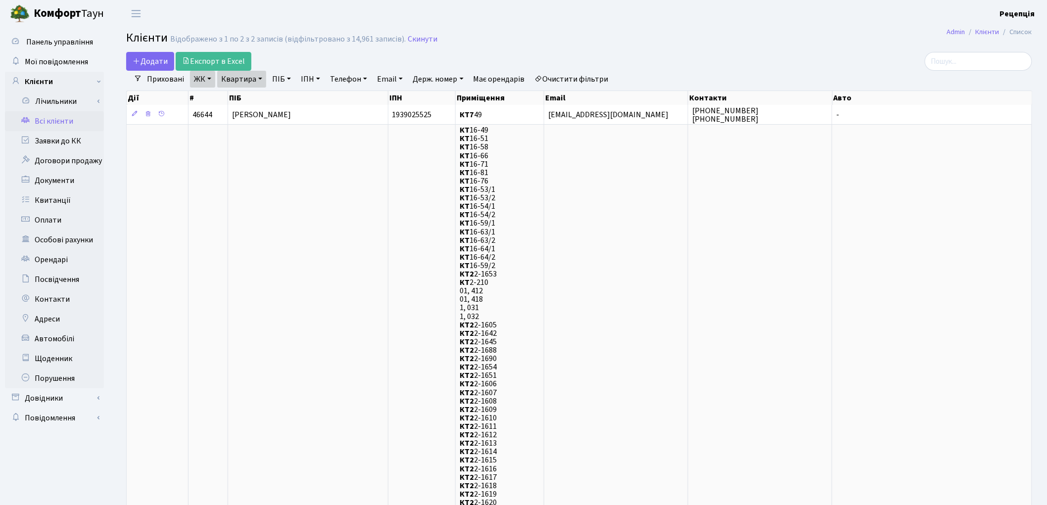
click at [592, 78] on link "Очистити фільтри" at bounding box center [572, 79] width 82 height 17
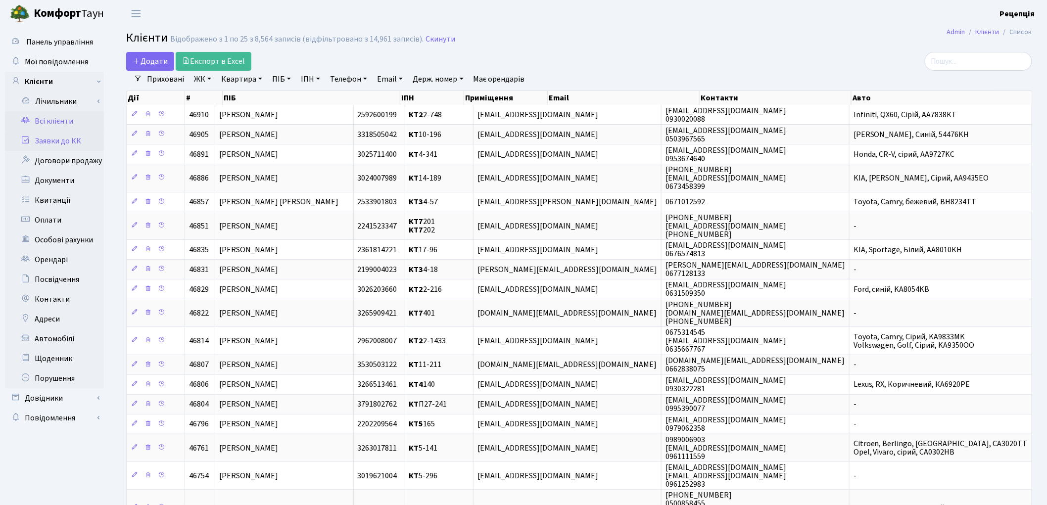
click at [61, 140] on link "Заявки до КК" at bounding box center [54, 141] width 99 height 20
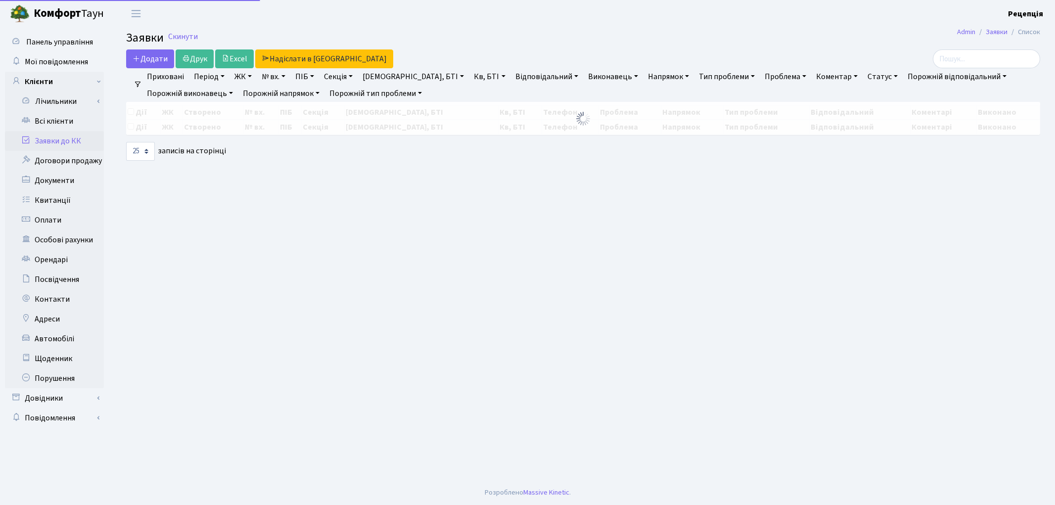
select select "25"
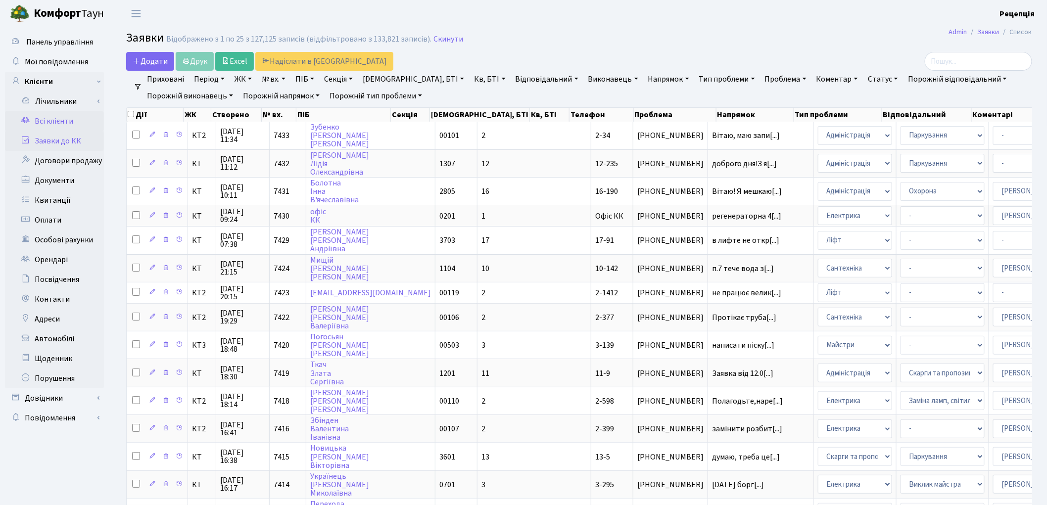
click at [73, 120] on link "Всі клієнти" at bounding box center [54, 121] width 99 height 20
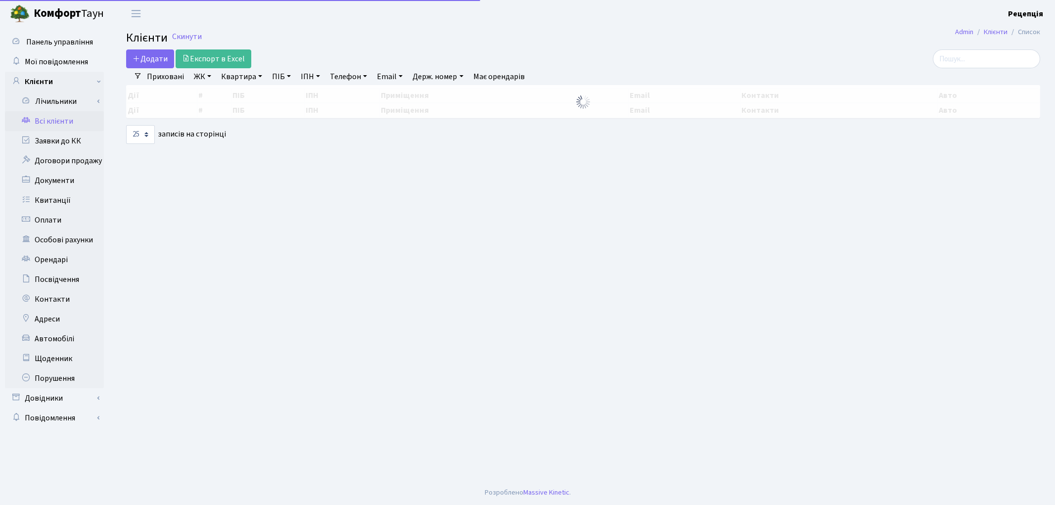
select select
select select "25"
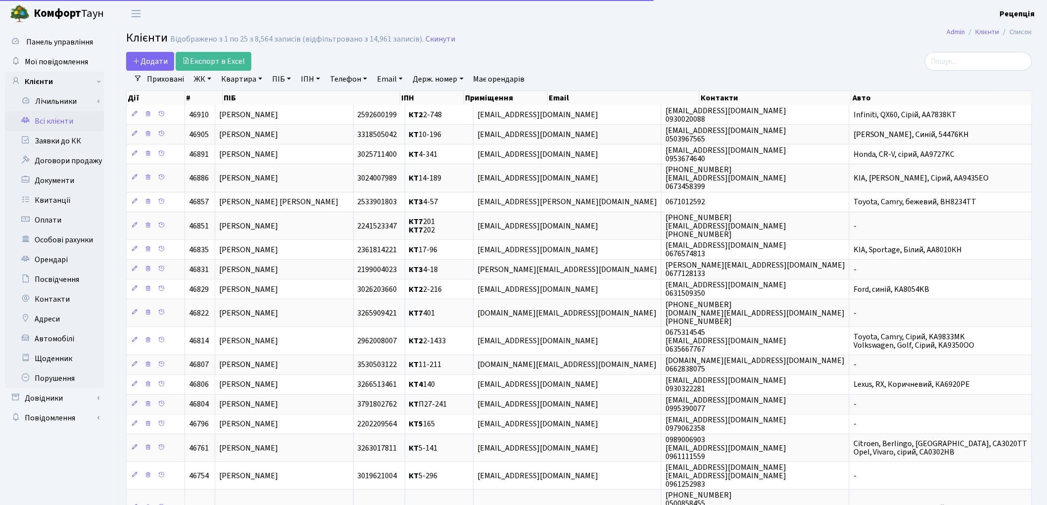
click at [203, 80] on link "ЖК" at bounding box center [202, 79] width 25 height 17
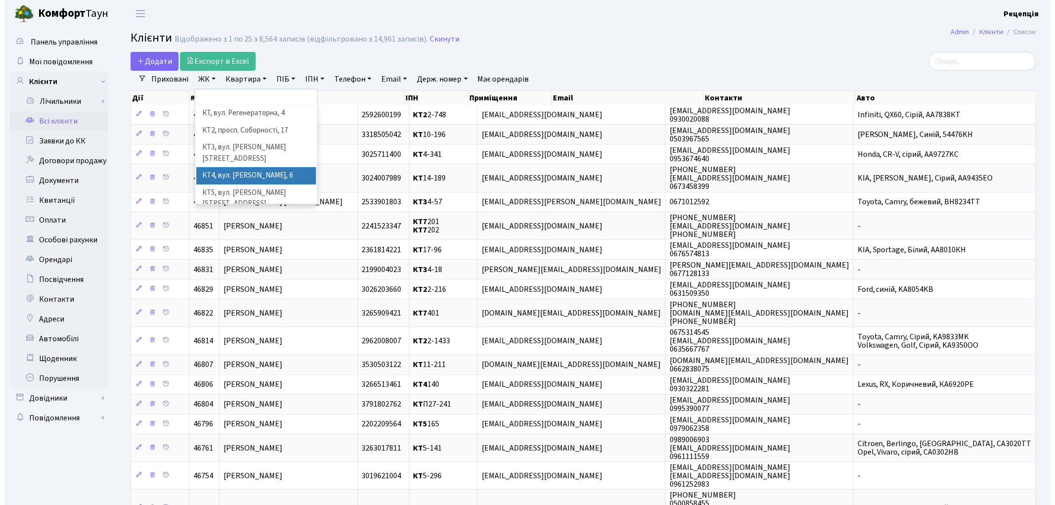
scroll to position [20, 0]
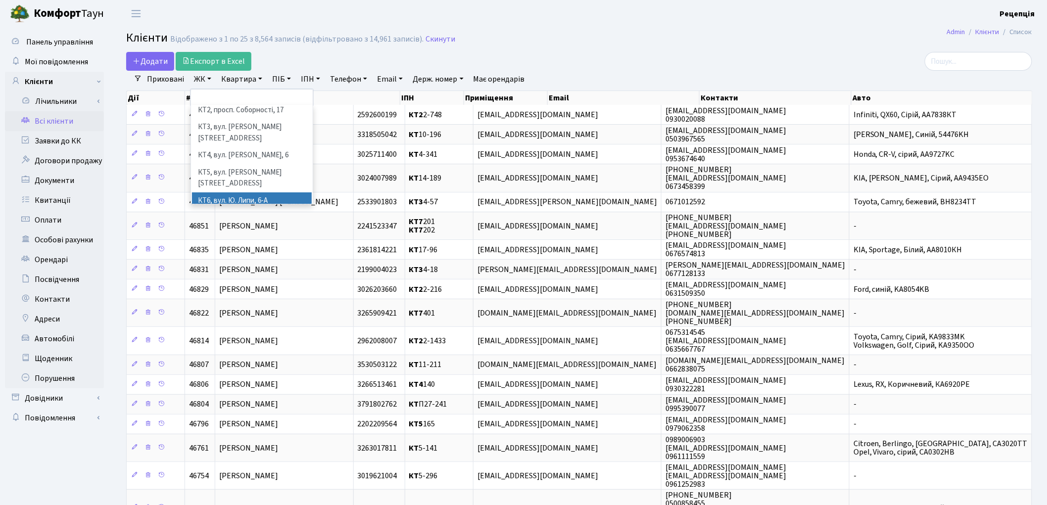
click at [283, 192] on li "КТ6, вул. Ю. Липи, 6-А" at bounding box center [252, 200] width 120 height 17
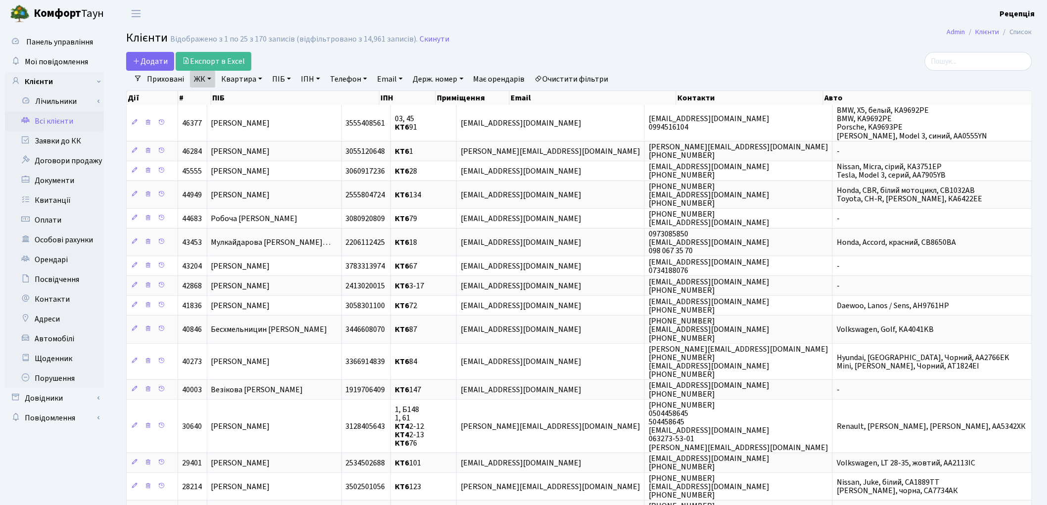
click at [249, 76] on link "Квартира" at bounding box center [241, 79] width 49 height 17
type input "154"
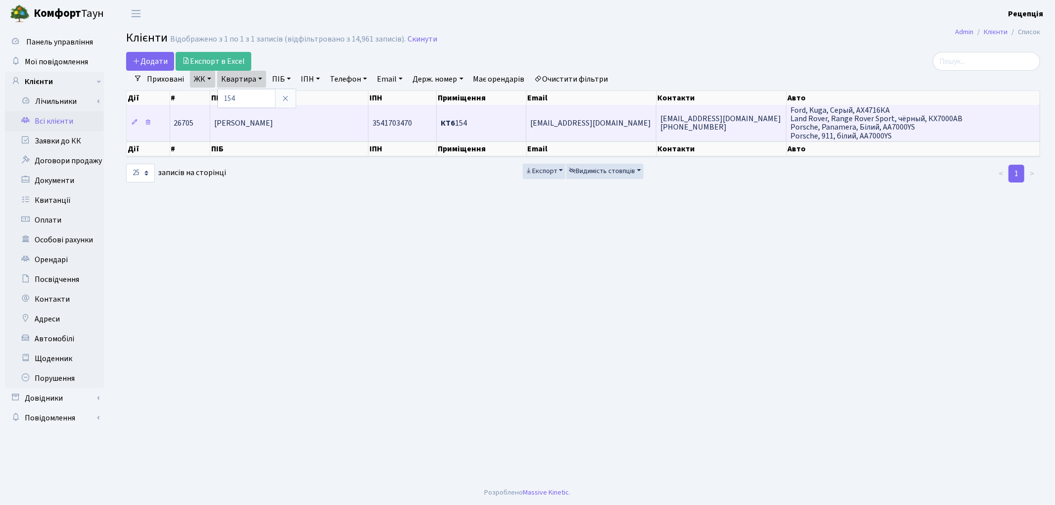
click at [323, 132] on td "Русанов Артем Вячеславович" at bounding box center [289, 123] width 158 height 36
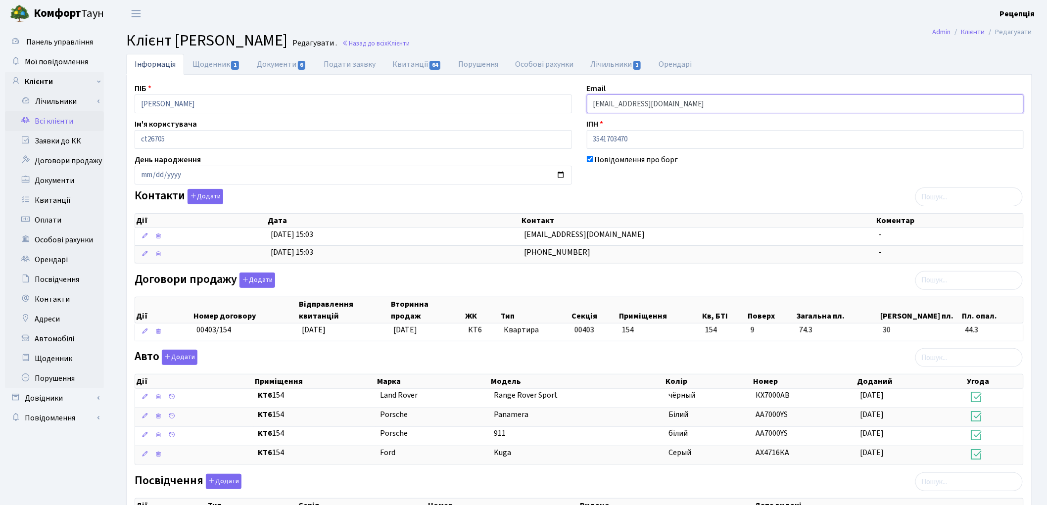
drag, startPoint x: 689, startPoint y: 107, endPoint x: 558, endPoint y: 111, distance: 131.2
click at [558, 111] on div "ПІБ Русанов Артем Вячеславович Email rusanov.d2d@gmail.com Ім'я користувача ct2…" at bounding box center [579, 342] width 904 height 518
click at [75, 124] on link "Всі клієнти" at bounding box center [54, 121] width 99 height 20
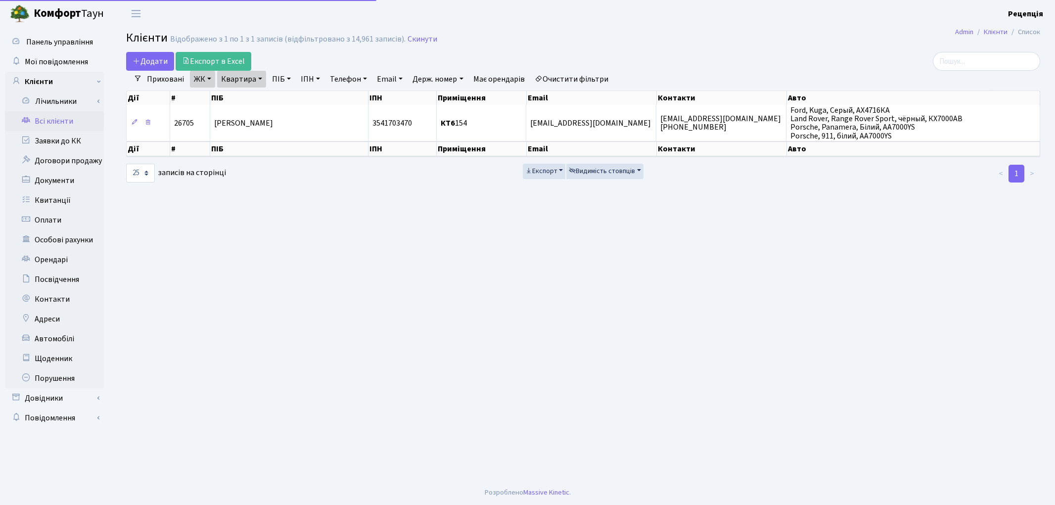
select select "25"
click at [586, 79] on link "Очистити фільтри" at bounding box center [572, 79] width 82 height 17
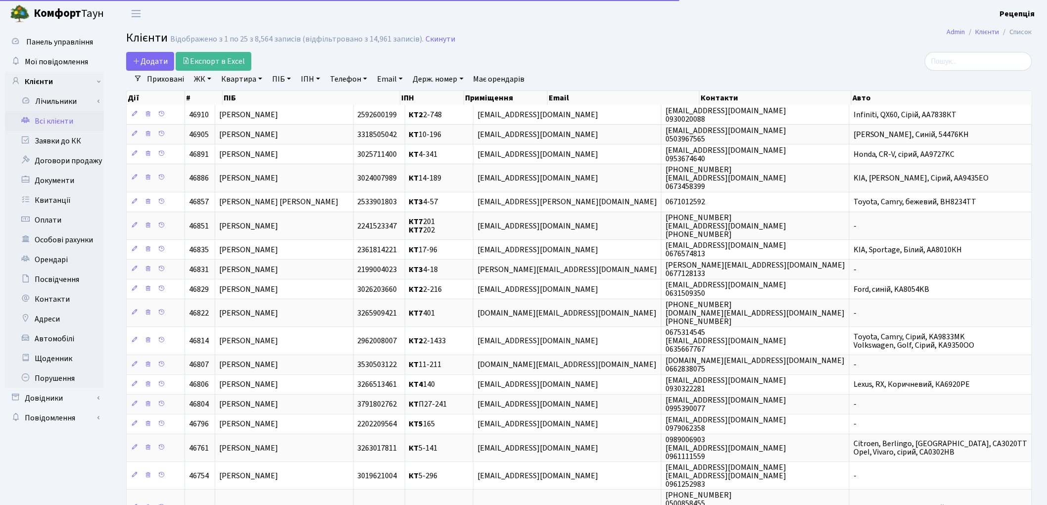
click at [203, 81] on link "ЖК" at bounding box center [202, 79] width 25 height 17
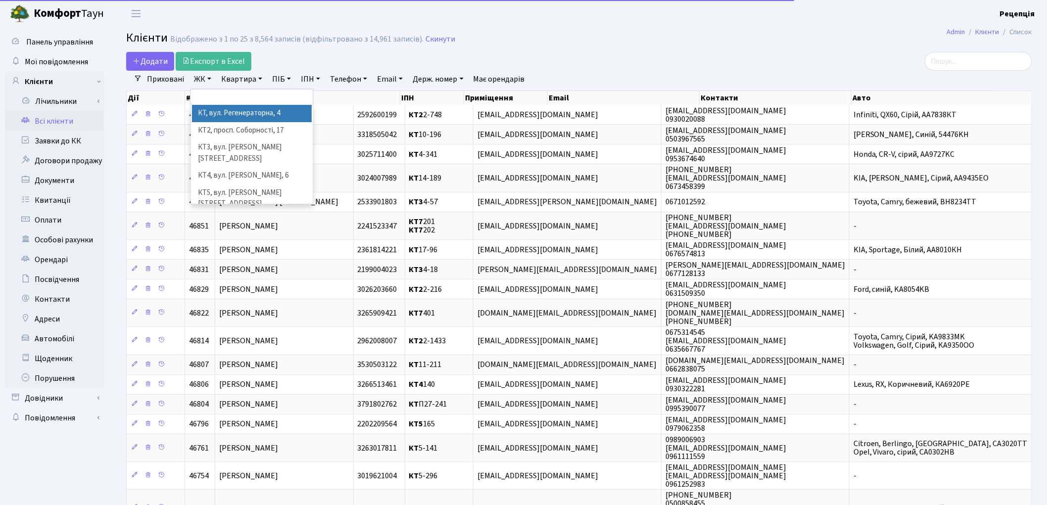
click at [227, 110] on li "КТ, вул. Регенераторна, 4" at bounding box center [252, 113] width 120 height 17
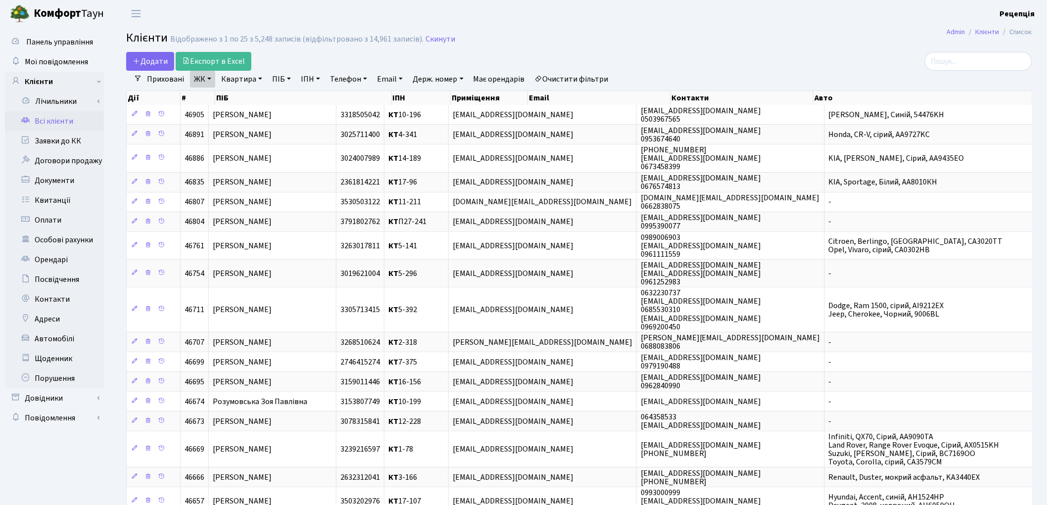
click at [248, 79] on link "Квартира" at bounding box center [241, 79] width 49 height 17
type input "3-34"
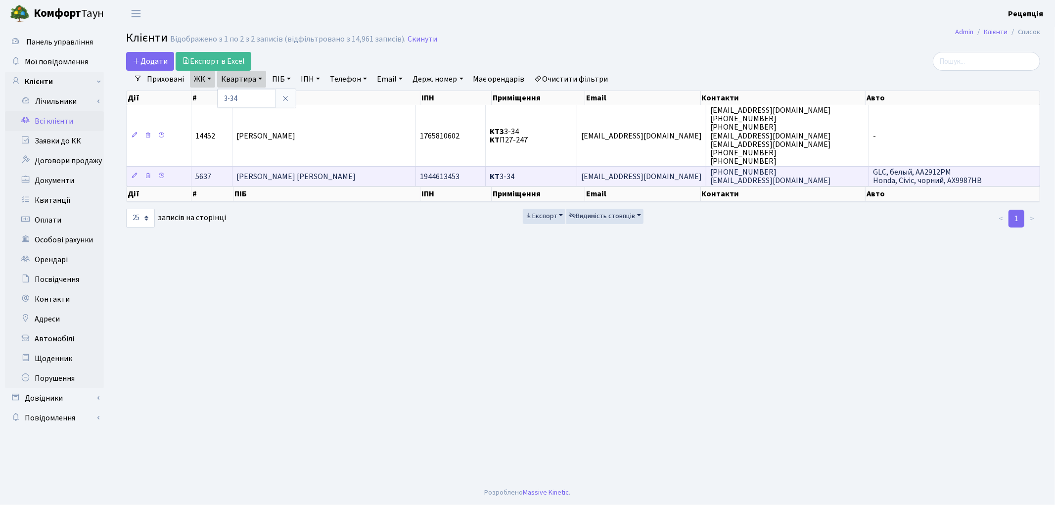
click at [500, 176] on b "КТ" at bounding box center [495, 176] width 10 height 11
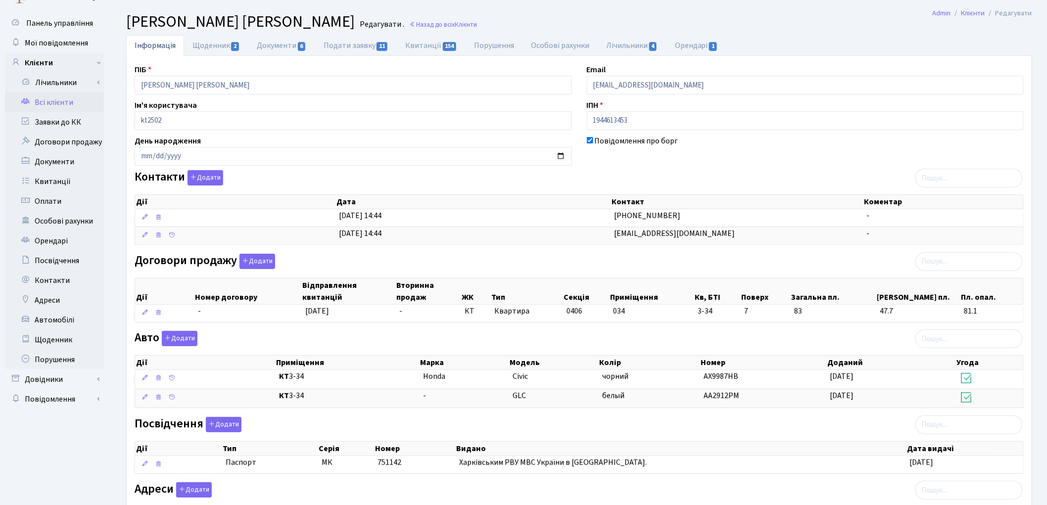
scroll to position [9, 0]
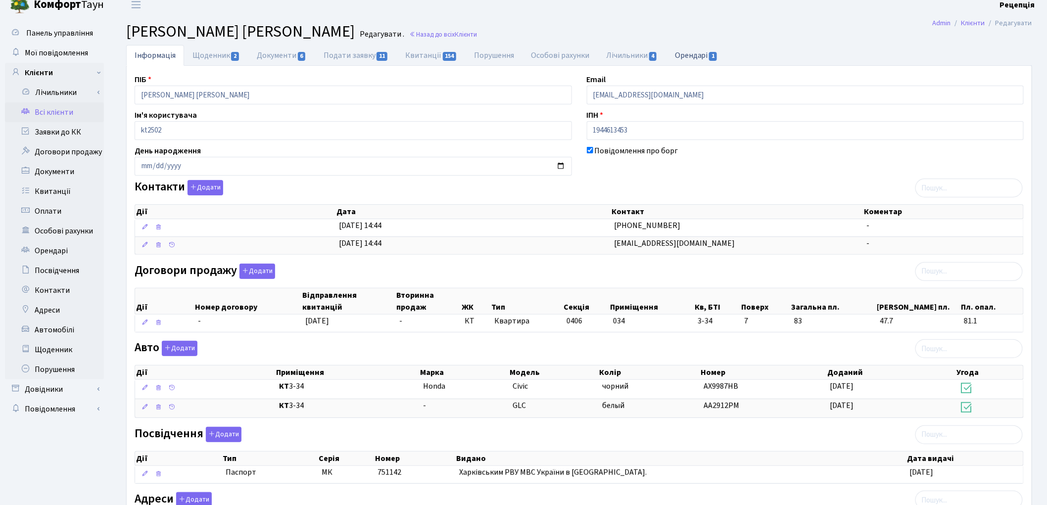
click at [687, 52] on link "Орендарі 1" at bounding box center [696, 55] width 60 height 20
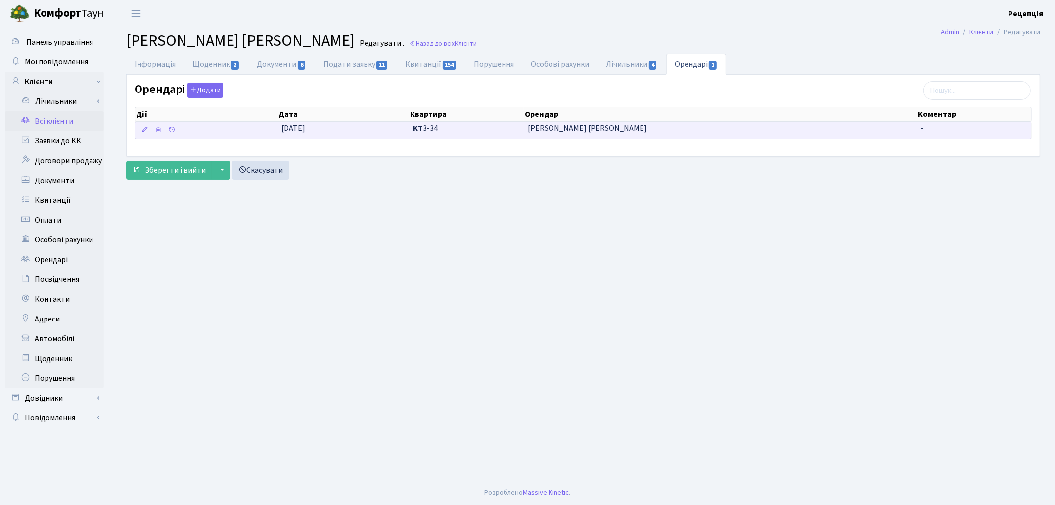
click at [604, 133] on span "Стріченко Варвара Володимирівна" at bounding box center [720, 128] width 385 height 11
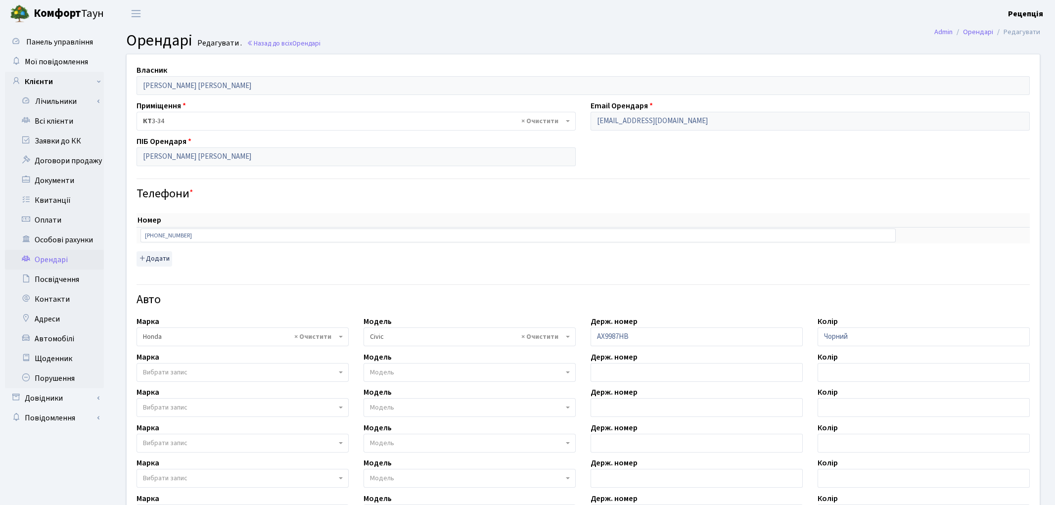
select select "900"
drag, startPoint x: 674, startPoint y: 119, endPoint x: 576, endPoint y: 130, distance: 98.5
click at [559, 130] on div "Власник Букоязов Олександр Олексійович Приміщення - <b>КТ</b>&nbsp;&nbsp;&nbsp;…" at bounding box center [579, 347] width 920 height 587
click at [51, 127] on link "Всі клієнти" at bounding box center [54, 121] width 99 height 20
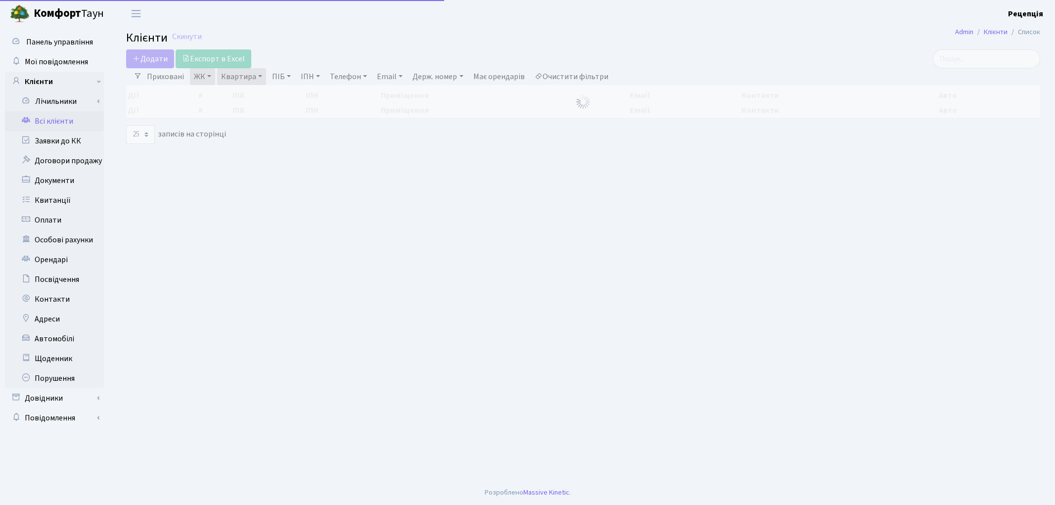
select select "25"
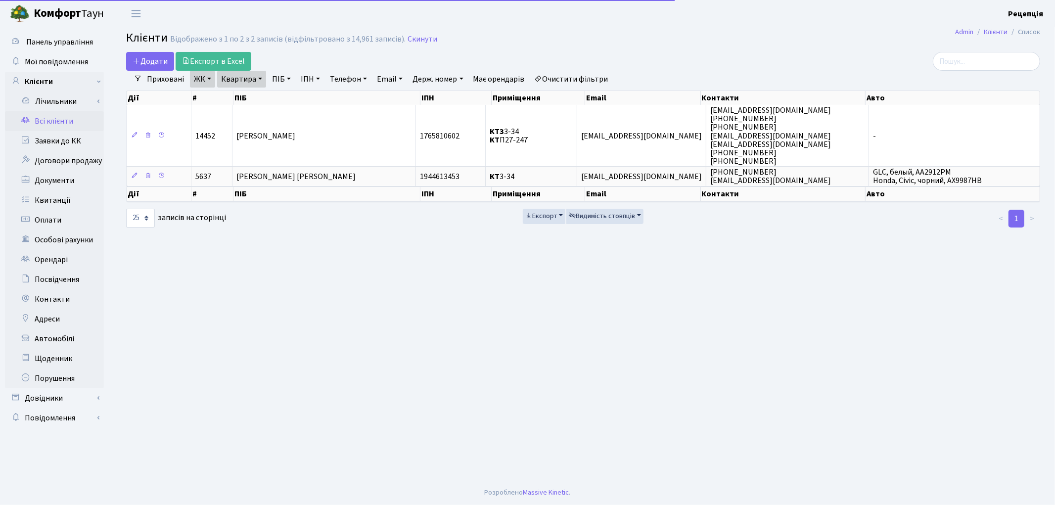
click at [565, 80] on link "Очистити фільтри" at bounding box center [572, 79] width 82 height 17
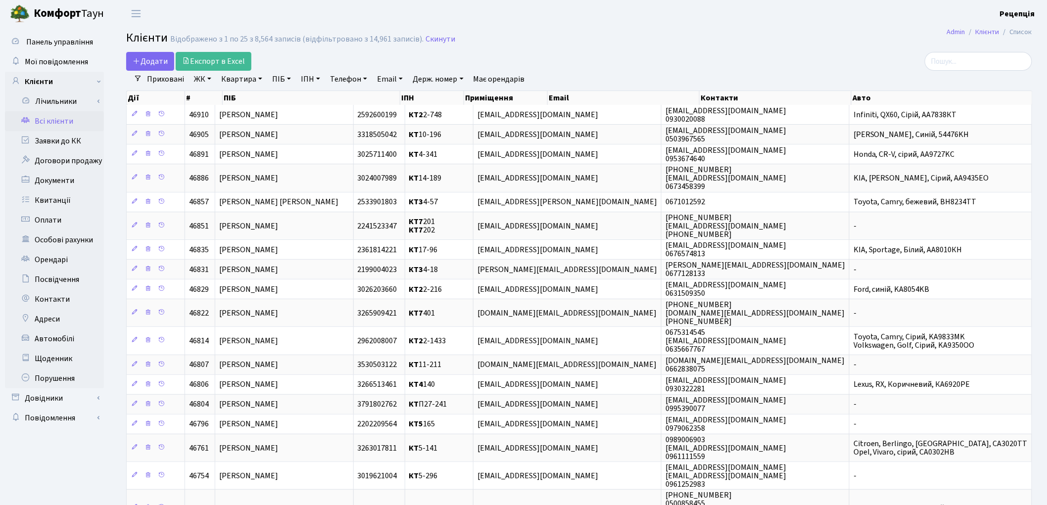
click at [203, 84] on link "ЖК" at bounding box center [202, 79] width 25 height 17
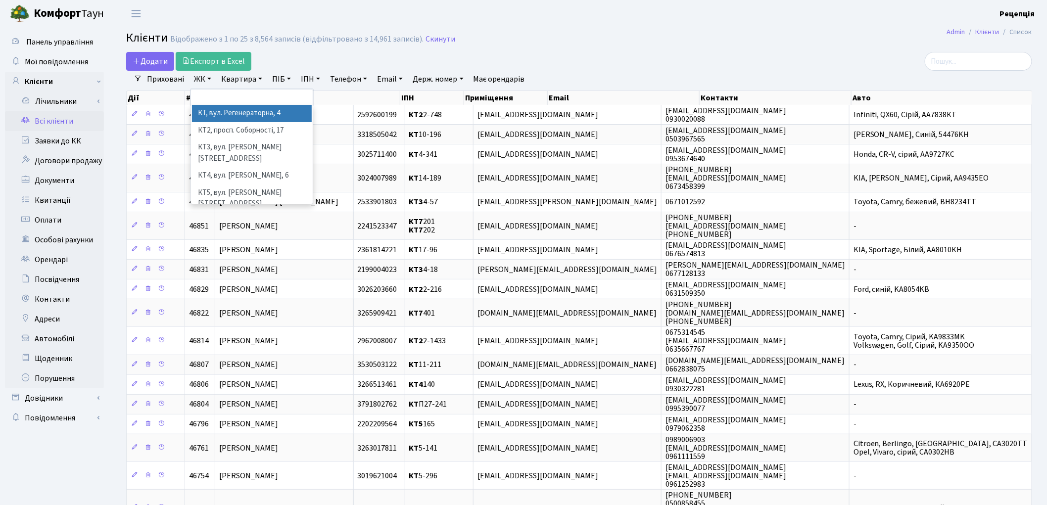
click at [217, 111] on li "КТ, вул. Регенераторна, 4" at bounding box center [252, 113] width 120 height 17
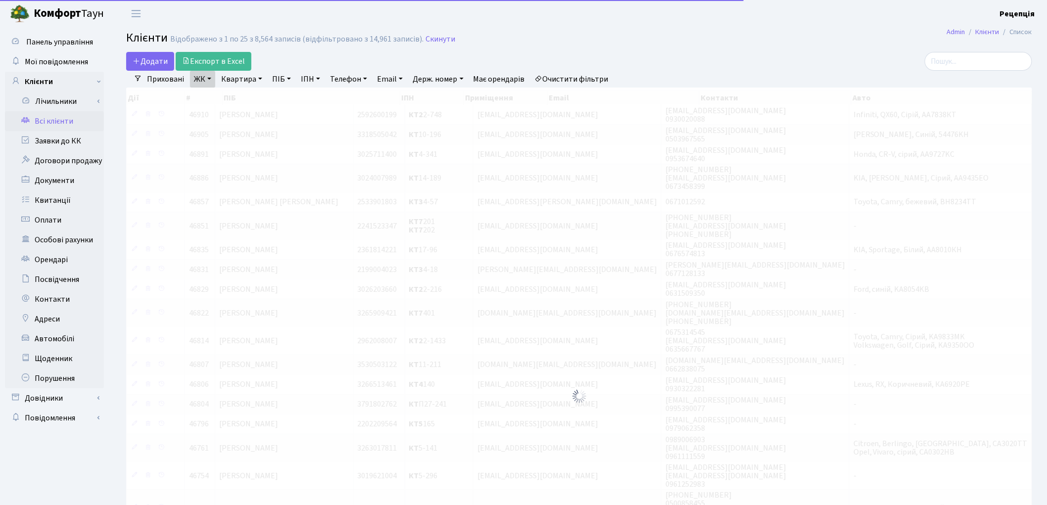
click at [239, 77] on link "Квартира" at bounding box center [241, 79] width 49 height 17
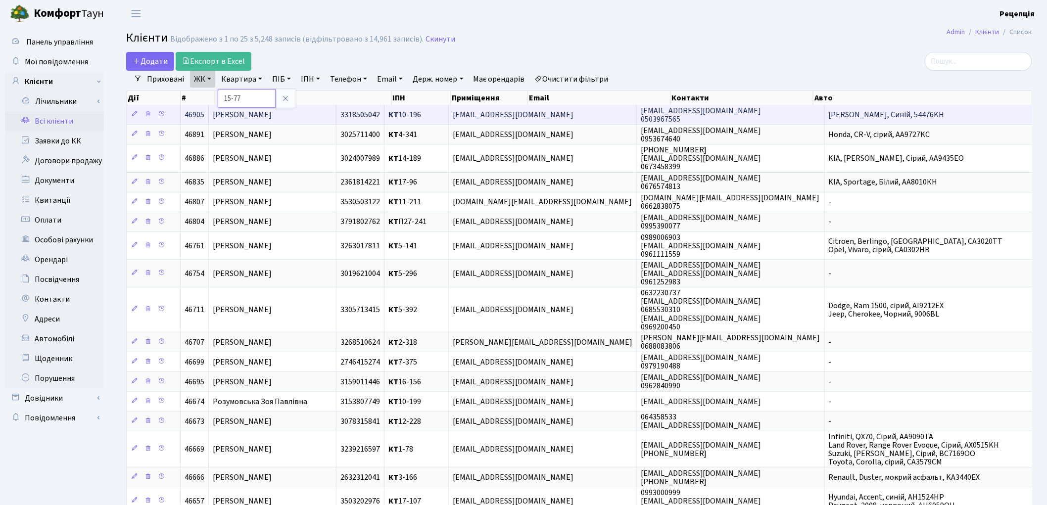
type input "15-77"
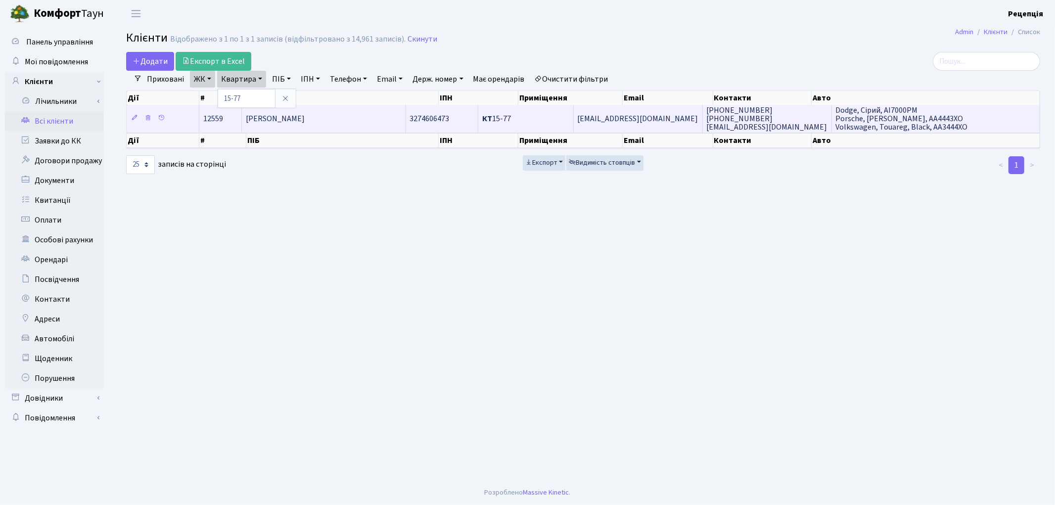
click at [305, 113] on span "[PERSON_NAME]" at bounding box center [275, 118] width 59 height 11
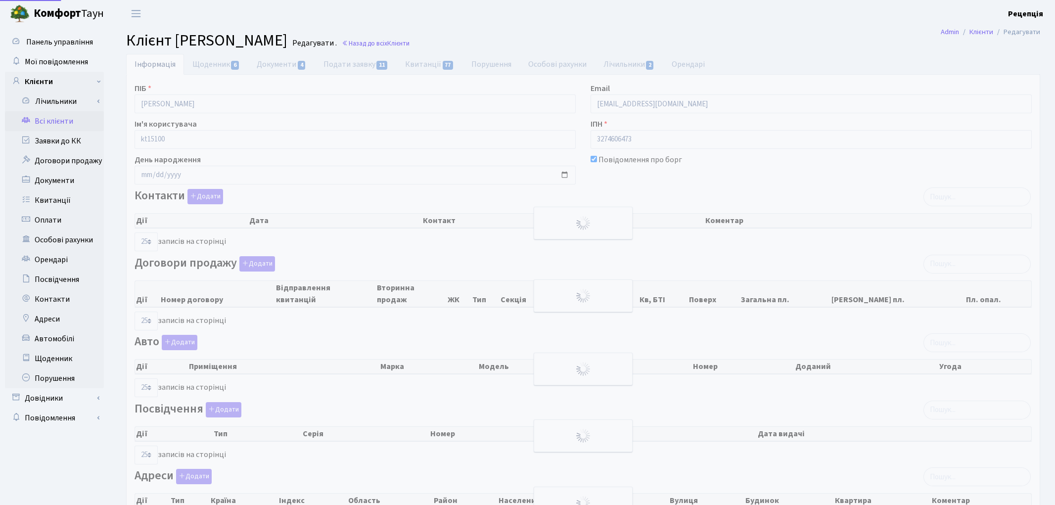
select select "25"
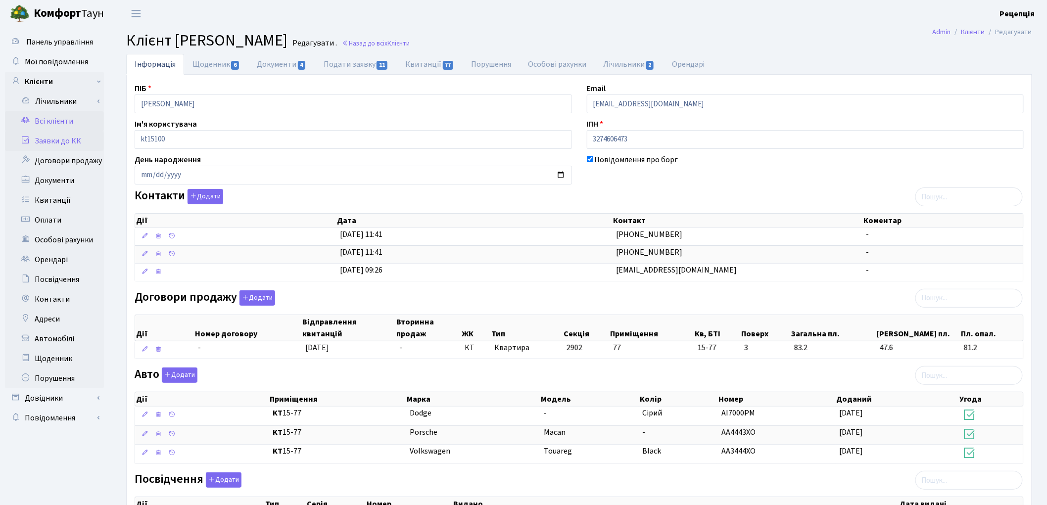
click at [63, 142] on link "Заявки до КК" at bounding box center [54, 141] width 99 height 20
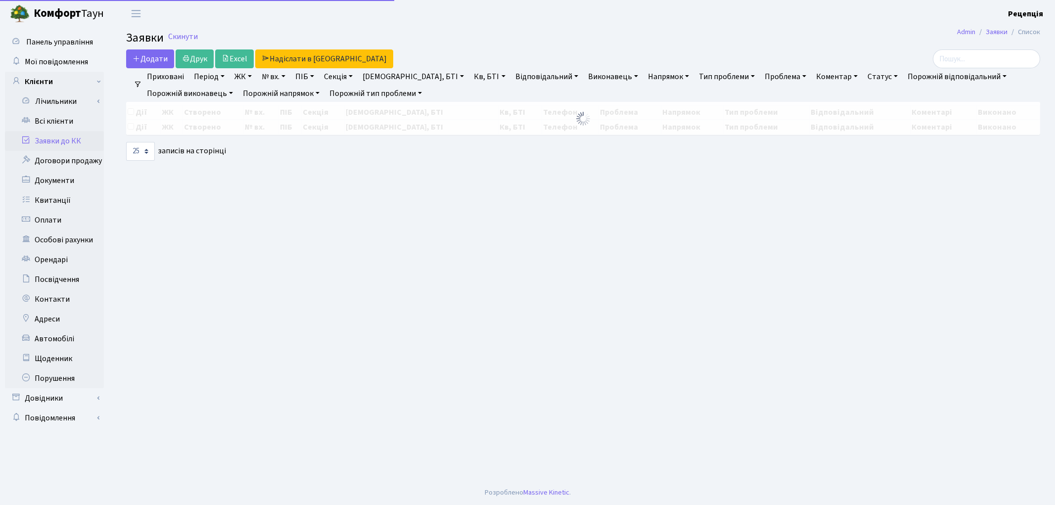
select select "25"
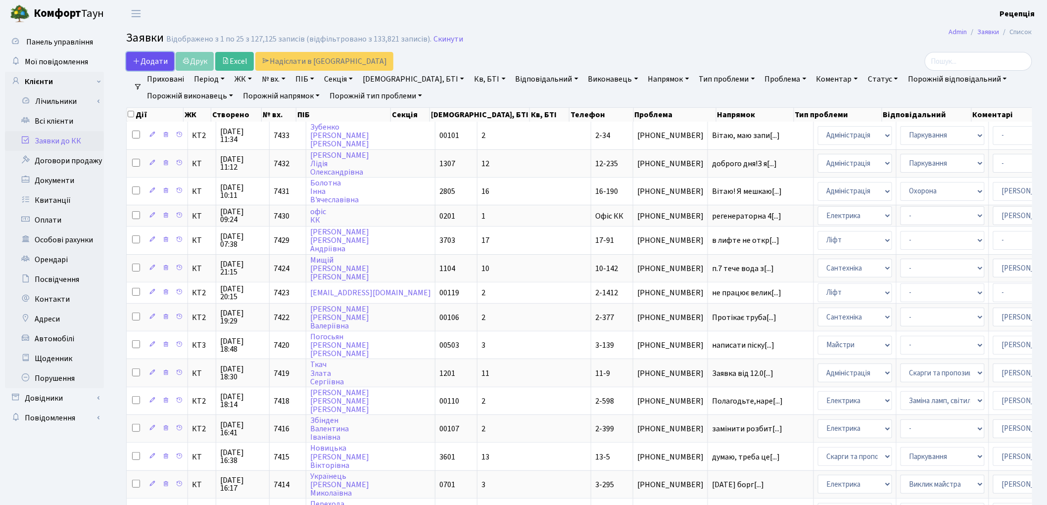
click at [144, 61] on span "Додати" at bounding box center [150, 61] width 35 height 11
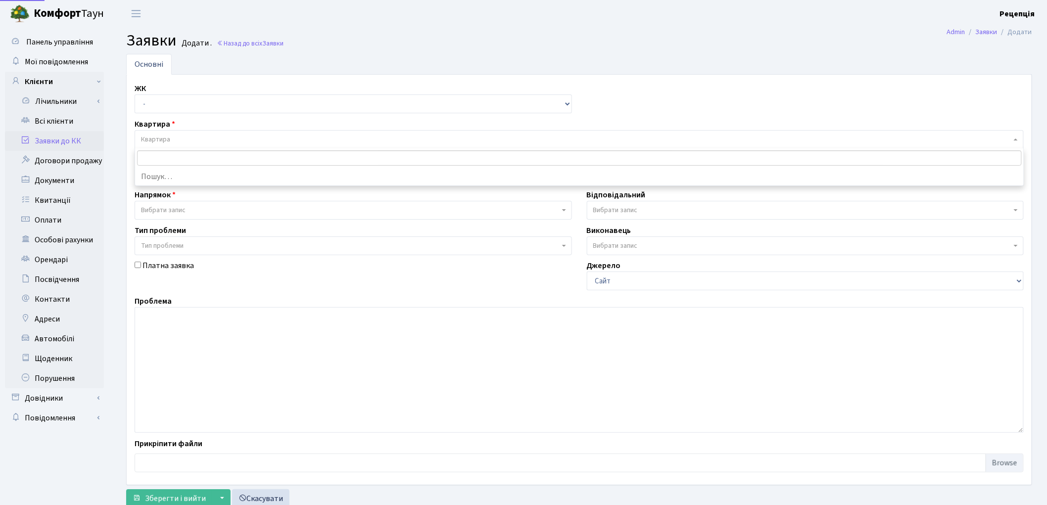
click at [169, 139] on span "Квартира" at bounding box center [155, 140] width 29 height 10
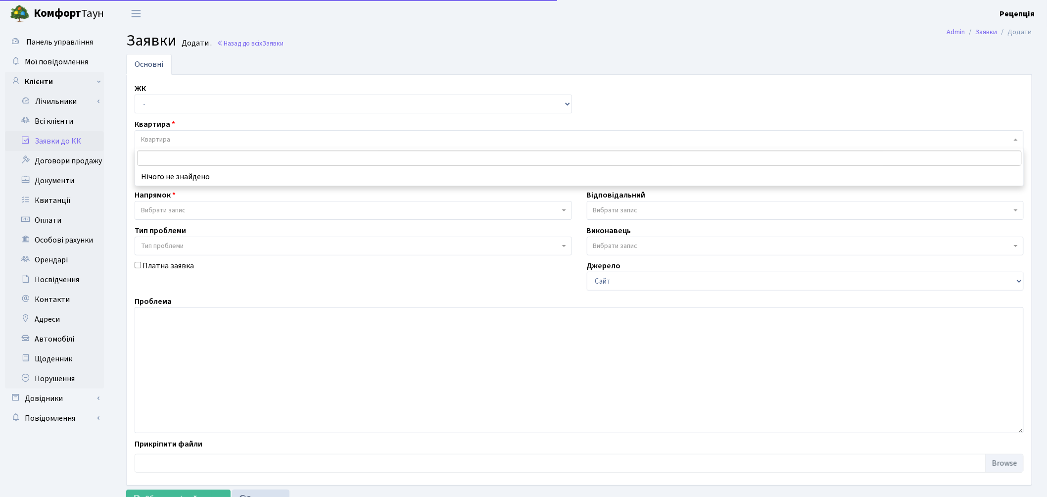
click at [169, 139] on span "Квартира" at bounding box center [155, 140] width 29 height 10
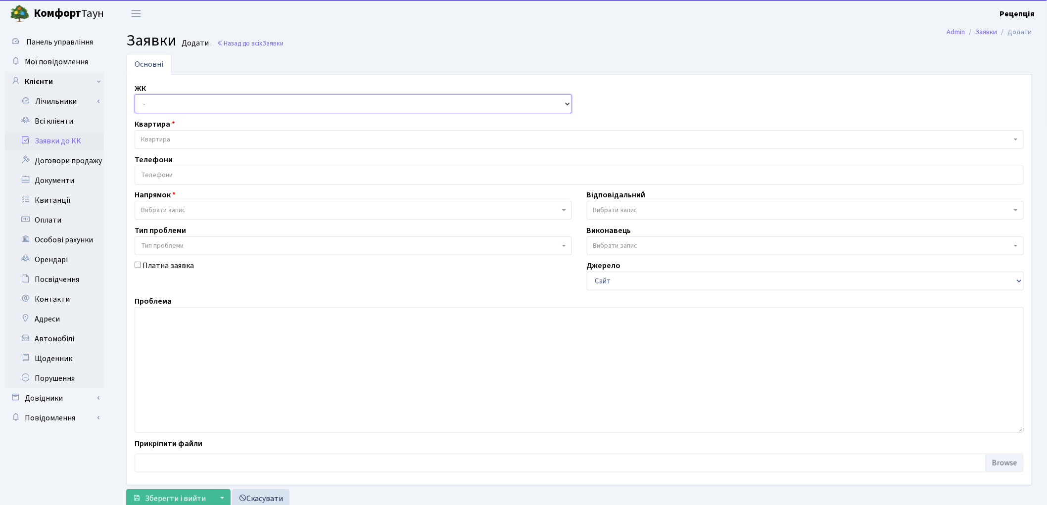
click at [161, 102] on select "- КТ, вул. Регенераторна, 4 КТ2, просп. Соборності, 17 КТ3, вул. Березнева, 16 …" at bounding box center [353, 103] width 437 height 19
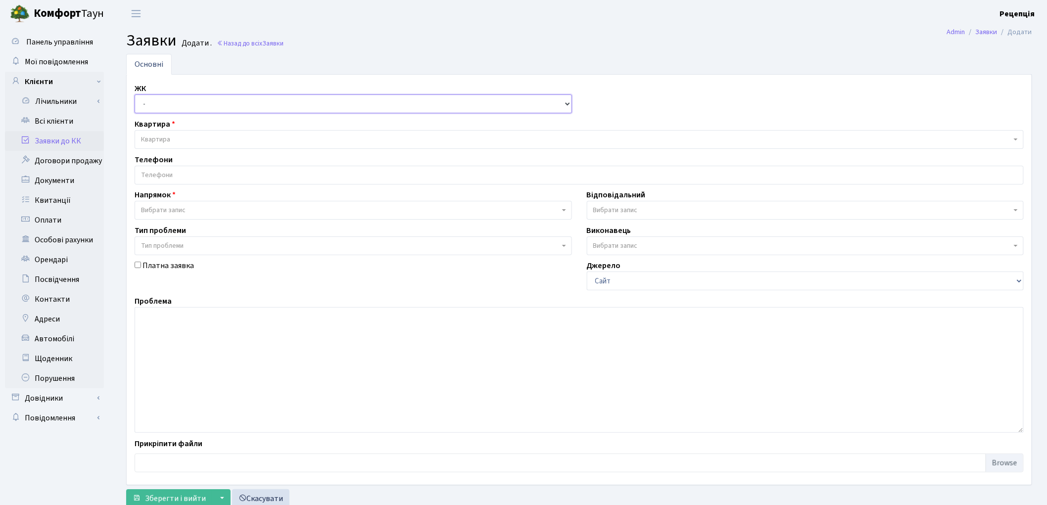
click at [161, 102] on select "- КТ, вул. Регенераторна, 4 КТ2, просп. Соборності, 17 КТ3, вул. Березнева, 16 …" at bounding box center [353, 103] width 437 height 19
click at [167, 209] on span "Вибрати запис" at bounding box center [163, 210] width 45 height 10
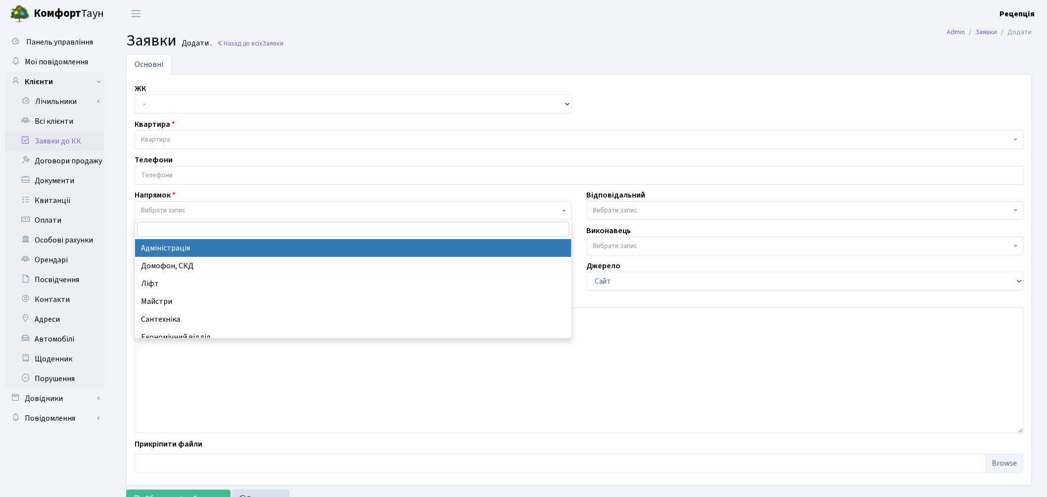
select select "5"
select select
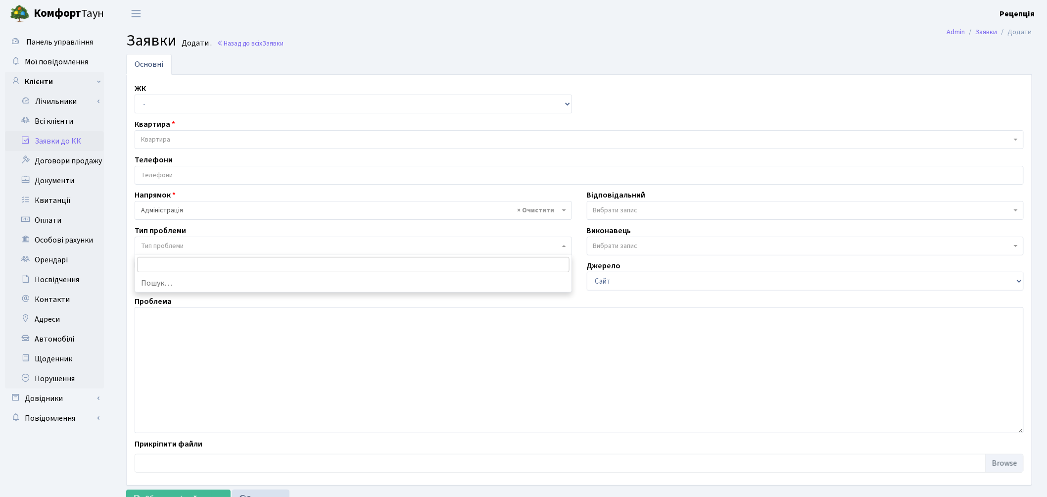
click at [186, 239] on span "Тип проблеми" at bounding box center [353, 245] width 437 height 19
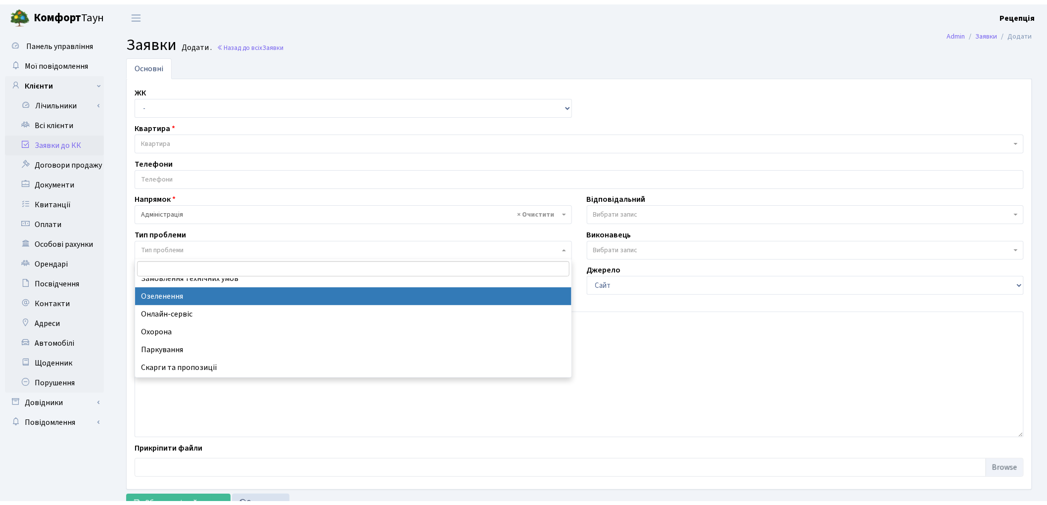
scroll to position [96, 0]
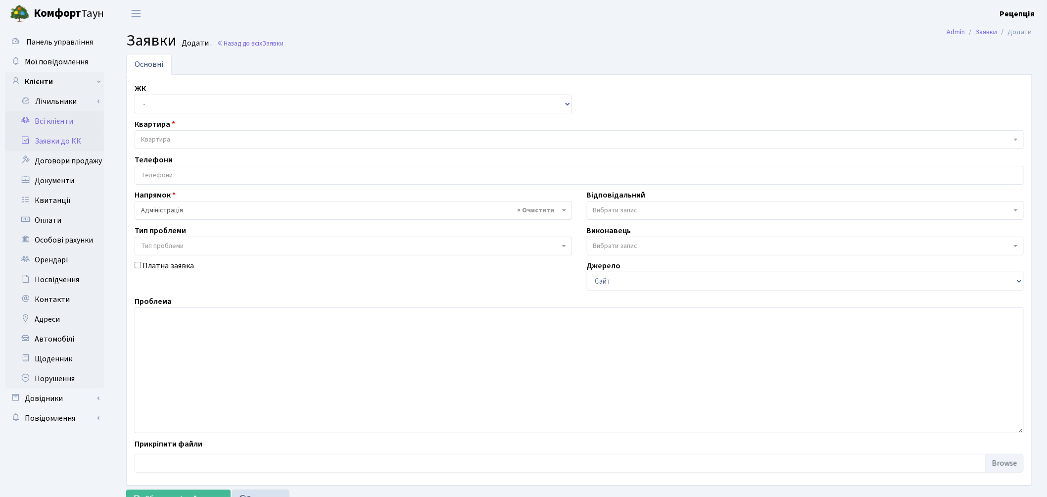
click at [57, 122] on link "Всі клієнти" at bounding box center [54, 121] width 99 height 20
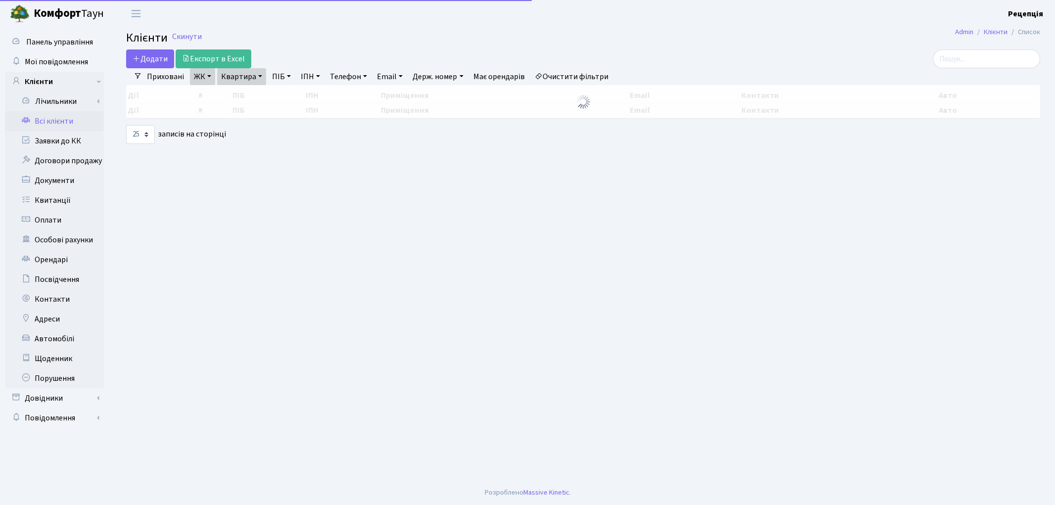
select select "25"
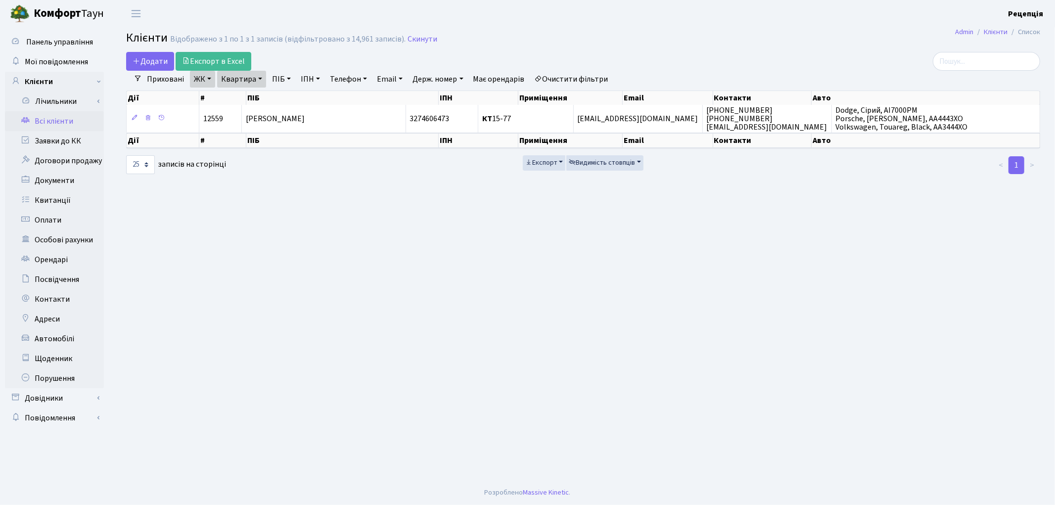
click at [573, 79] on link "Очистити фільтри" at bounding box center [572, 79] width 82 height 17
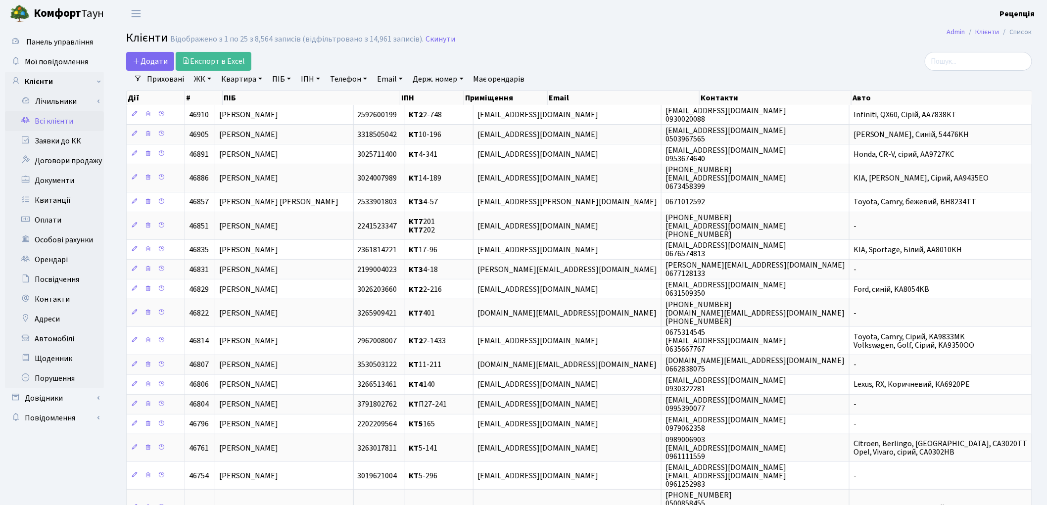
click at [208, 81] on link "ЖК" at bounding box center [202, 79] width 25 height 17
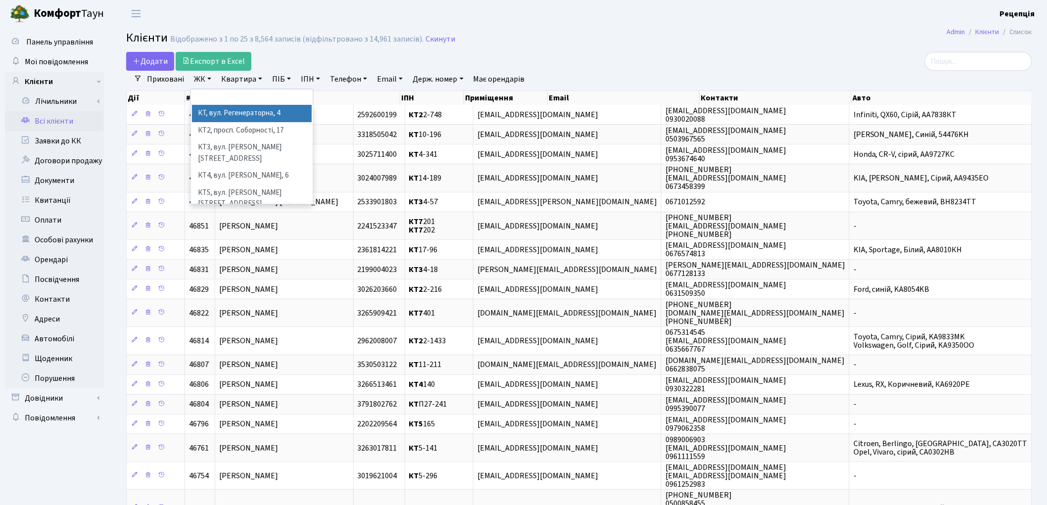
click at [225, 111] on li "КТ, вул. Регенераторна, 4" at bounding box center [252, 113] width 120 height 17
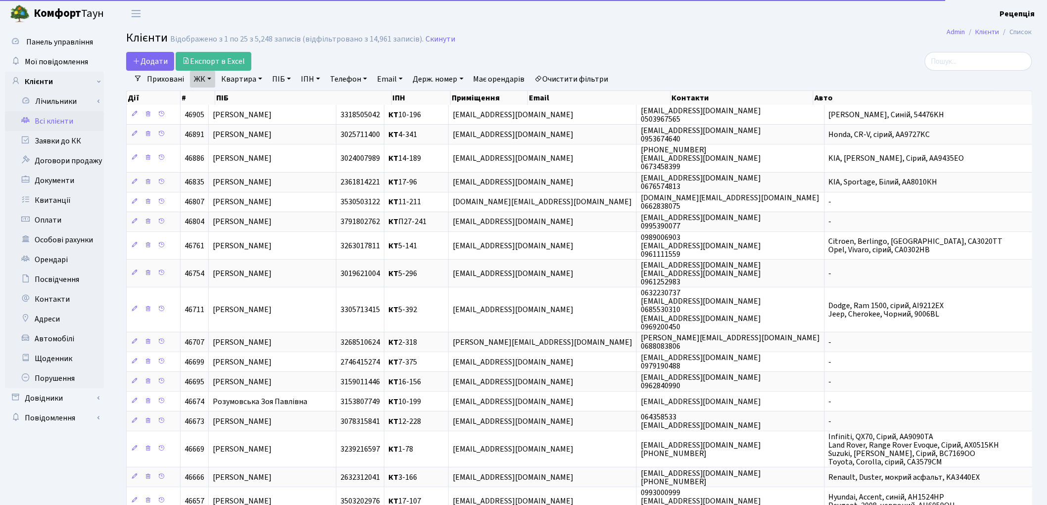
click at [240, 79] on link "Квартира" at bounding box center [241, 79] width 49 height 17
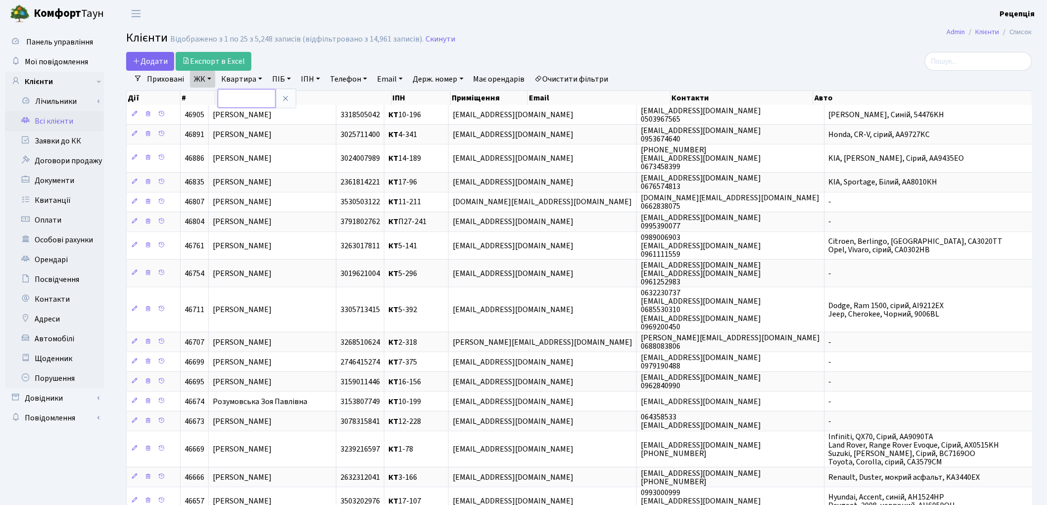
click at [243, 92] on input "text" at bounding box center [247, 98] width 58 height 19
type input "2-185"
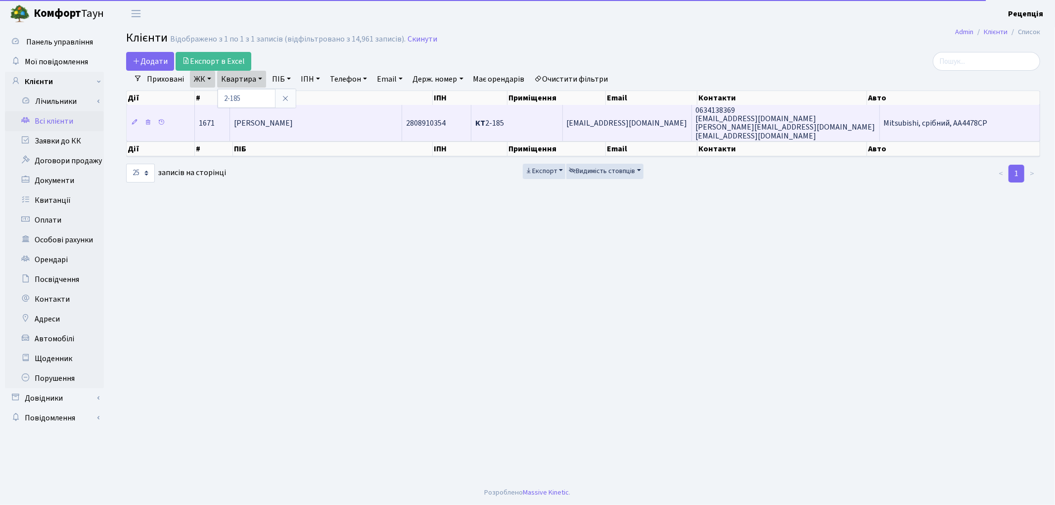
click at [293, 123] on span "[PERSON_NAME]" at bounding box center [263, 123] width 59 height 11
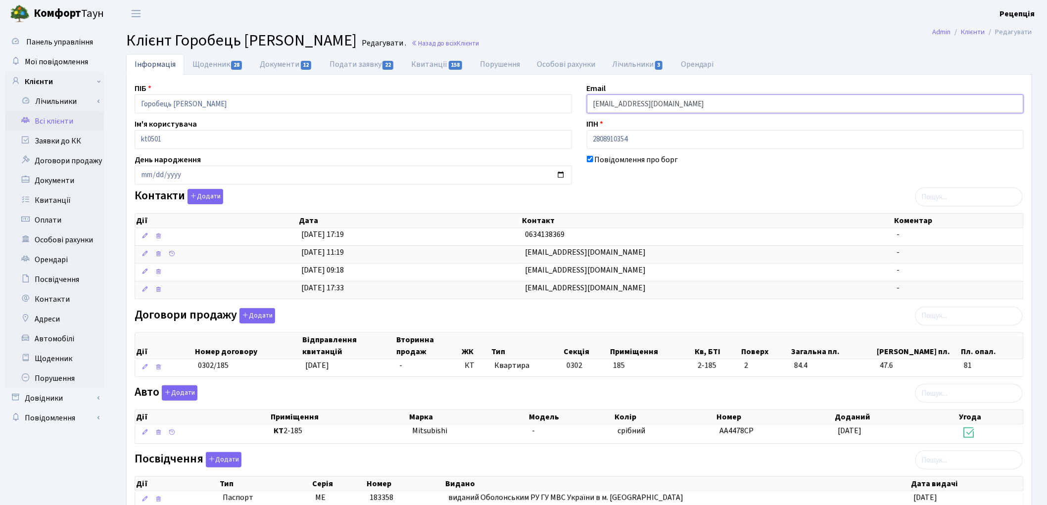
click at [653, 106] on input "[EMAIL_ADDRESS][DOMAIN_NAME]" at bounding box center [805, 103] width 437 height 19
type input "m"
click at [602, 106] on input "gobob." at bounding box center [805, 103] width 437 height 19
click at [604, 106] on input "gobob." at bounding box center [805, 103] width 437 height 19
click at [638, 107] on input "gorob." at bounding box center [805, 103] width 437 height 19
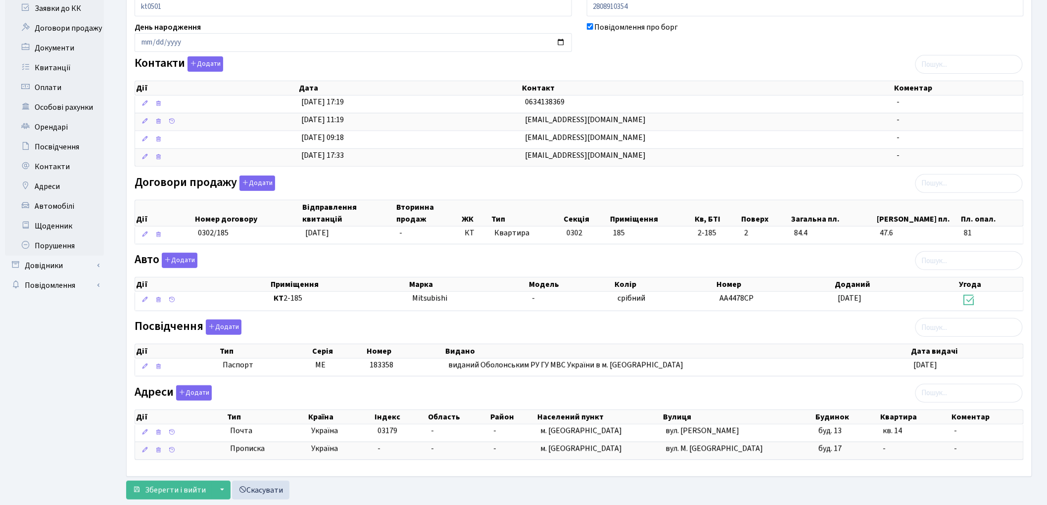
scroll to position [159, 0]
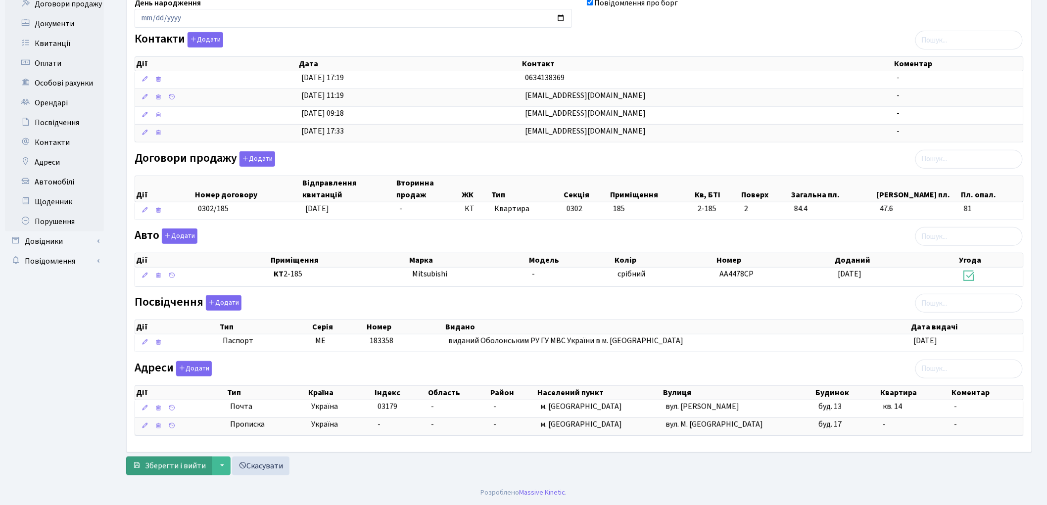
type input "[EMAIL_ADDRESS][PERSON_NAME][DOMAIN_NAME]"
click at [182, 465] on span "Зберегти і вийти" at bounding box center [175, 466] width 61 height 11
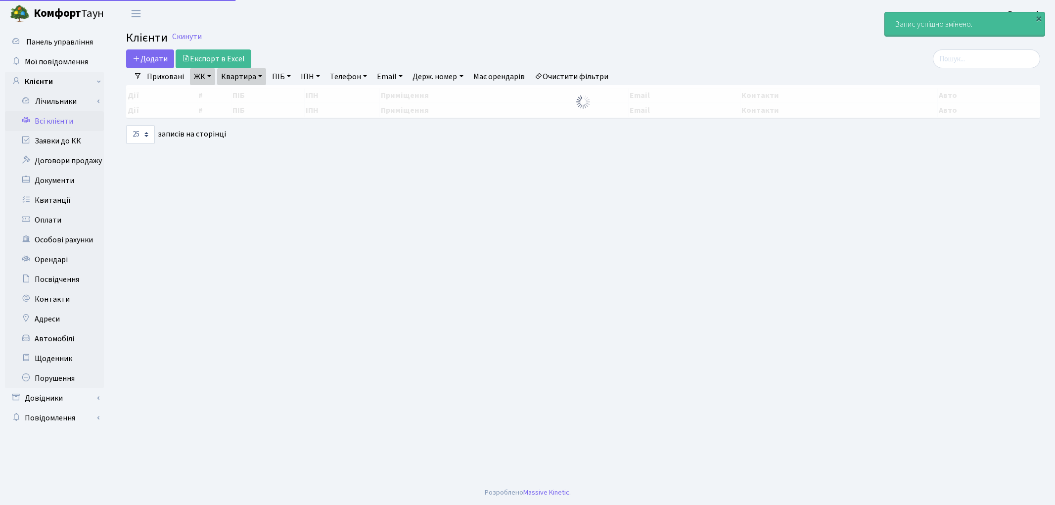
select select "25"
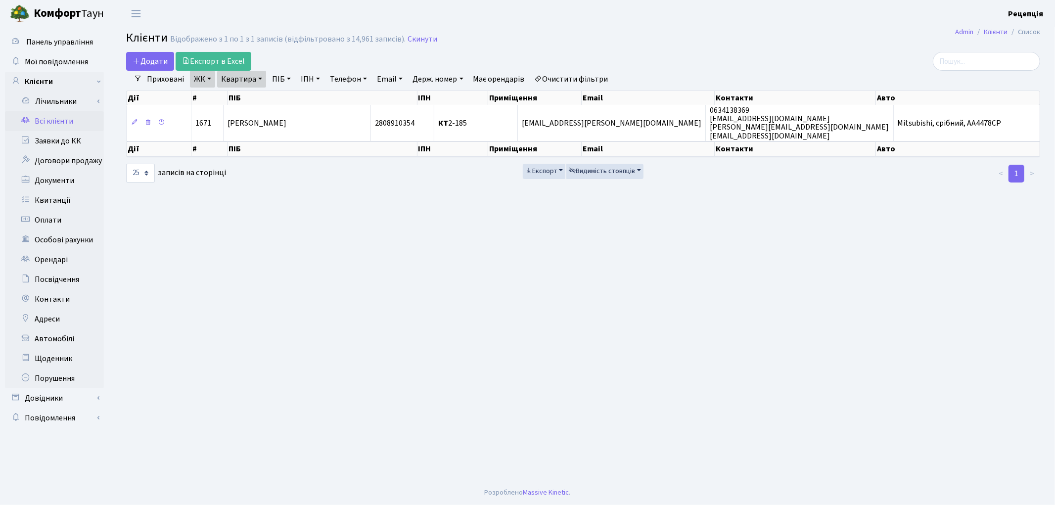
click at [570, 82] on link "Очистити фільтри" at bounding box center [572, 79] width 82 height 17
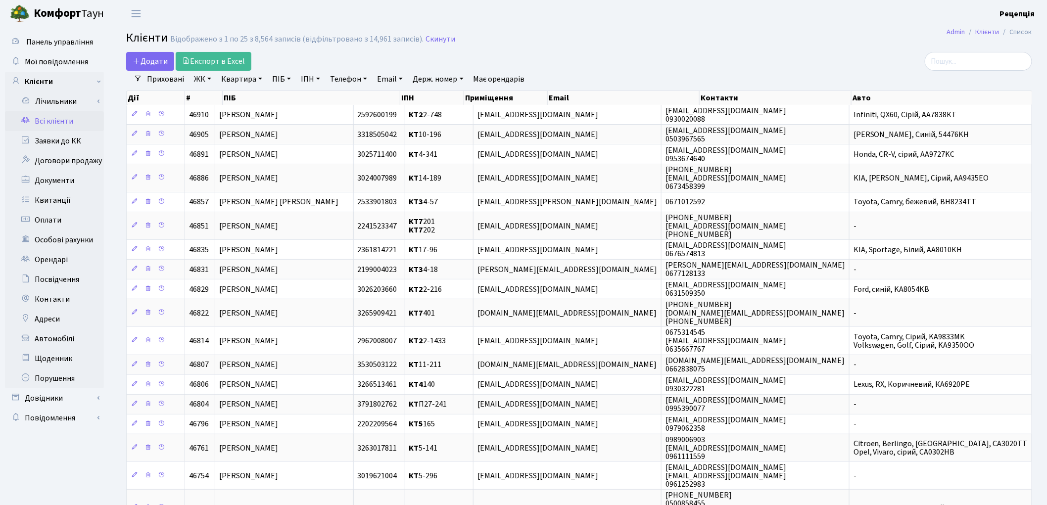
click at [276, 80] on link "ПІБ" at bounding box center [281, 79] width 27 height 17
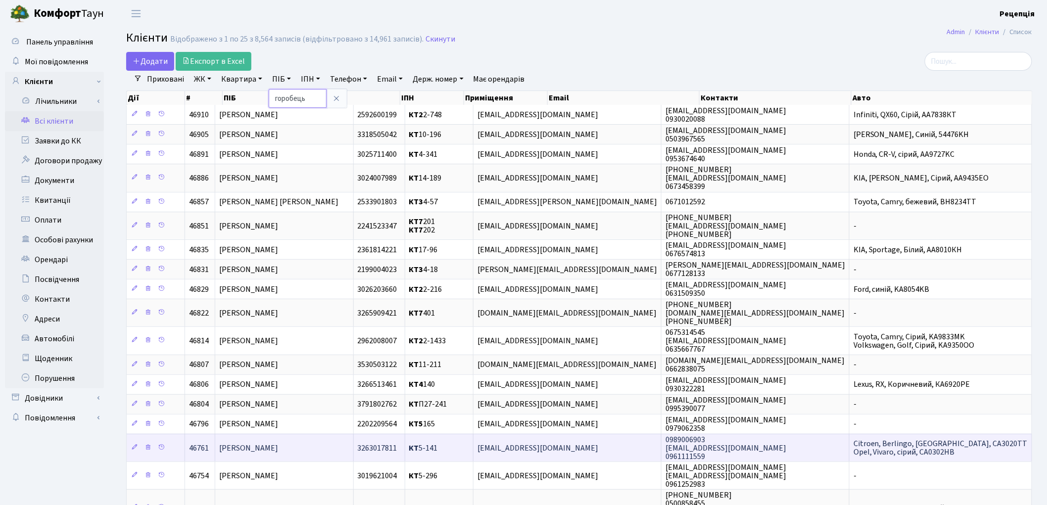
type input "горобець"
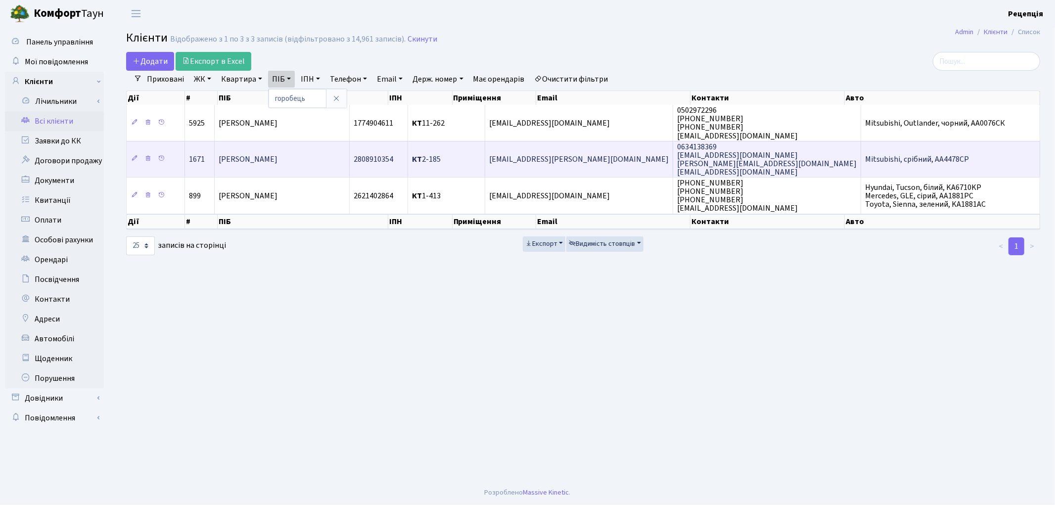
click at [610, 166] on td "[EMAIL_ADDRESS][PERSON_NAME][DOMAIN_NAME]" at bounding box center [579, 159] width 188 height 36
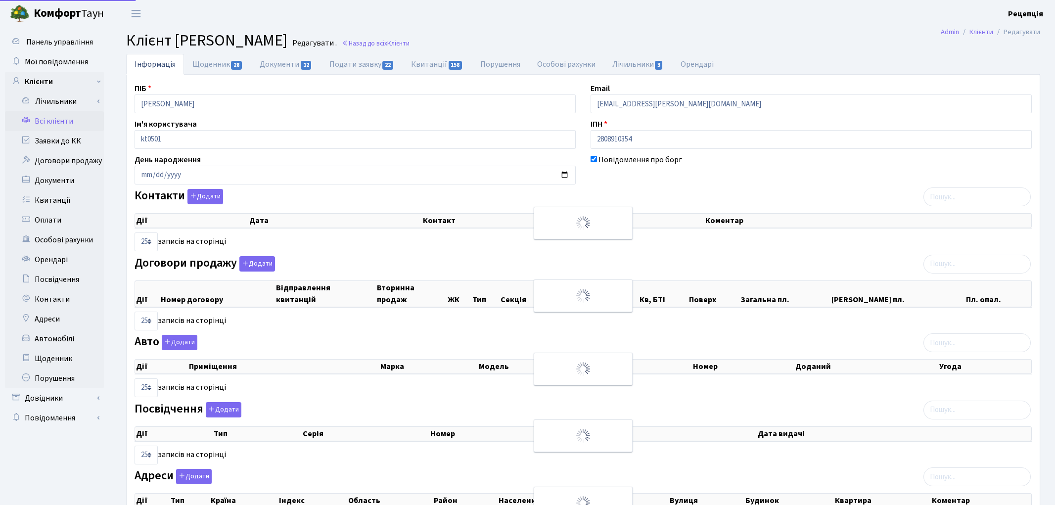
select select "25"
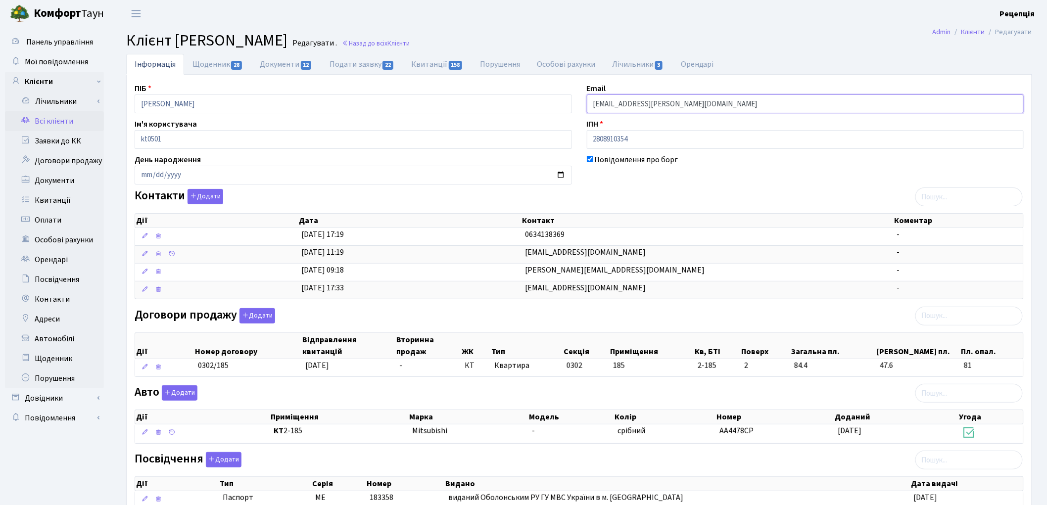
drag, startPoint x: 680, startPoint y: 107, endPoint x: 586, endPoint y: 112, distance: 94.6
click at [586, 112] on div "Email gorob.genia@gmail.com" at bounding box center [805, 98] width 452 height 31
click at [213, 194] on button "Додати" at bounding box center [205, 196] width 36 height 15
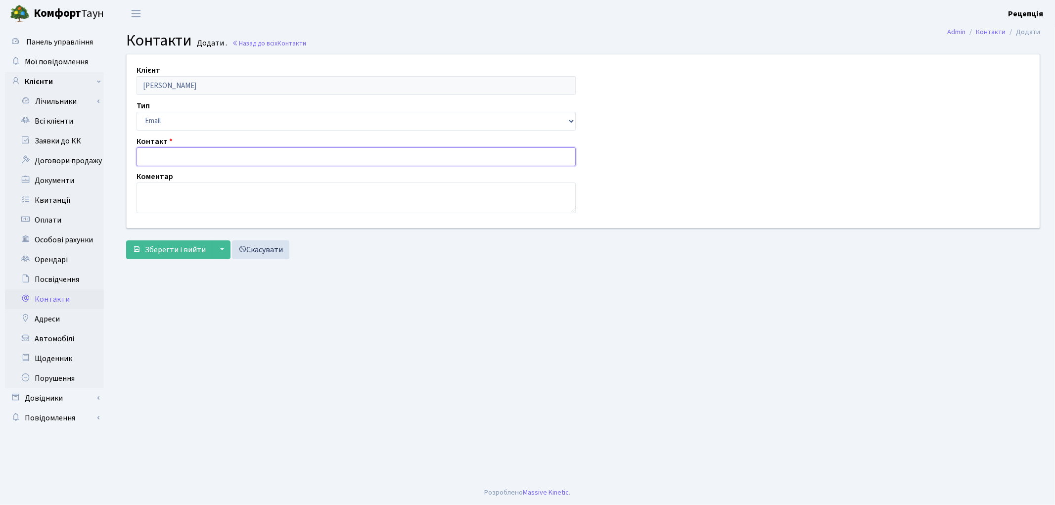
click at [218, 158] on input "text" at bounding box center [356, 156] width 439 height 19
paste input "[EMAIL_ADDRESS][PERSON_NAME][DOMAIN_NAME]"
type input "[EMAIL_ADDRESS][PERSON_NAME][DOMAIN_NAME]"
click at [179, 248] on span "Зберегти і вийти" at bounding box center [175, 249] width 61 height 11
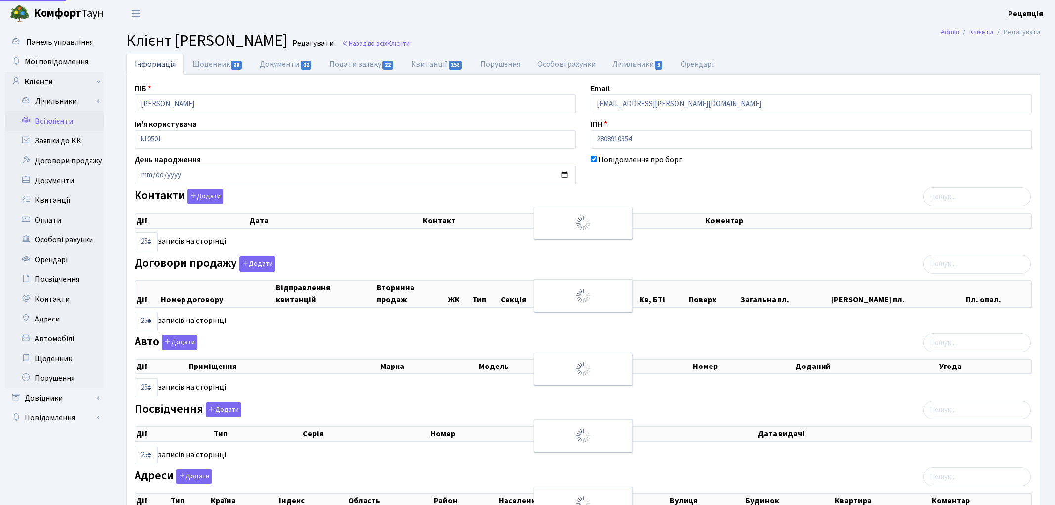
select select "25"
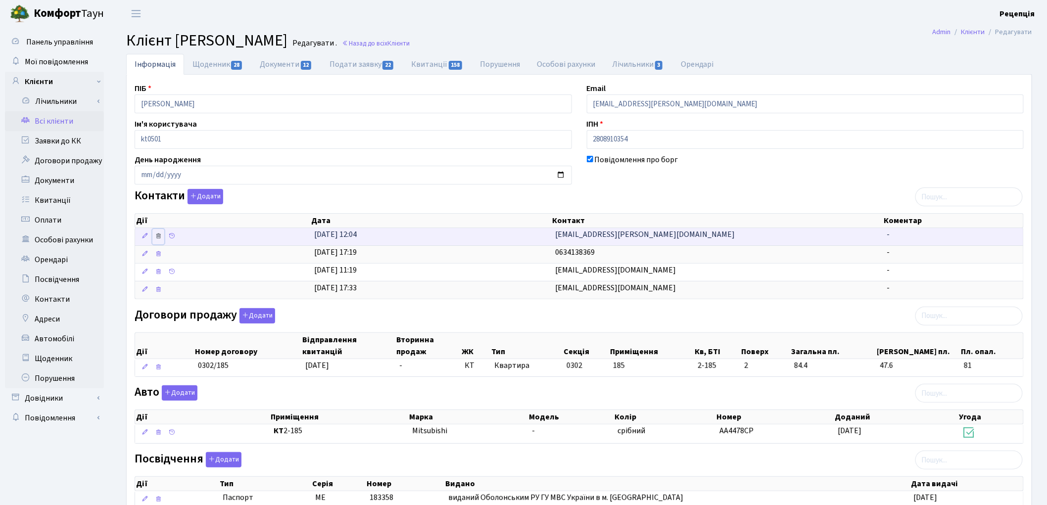
click at [161, 237] on icon at bounding box center [158, 235] width 7 height 7
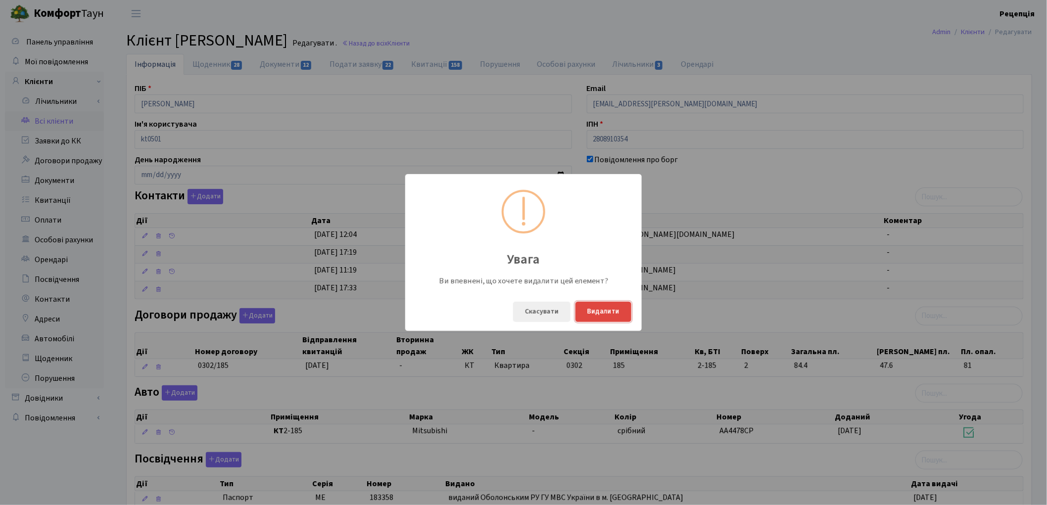
click at [600, 312] on button "Видалити" at bounding box center [603, 312] width 56 height 20
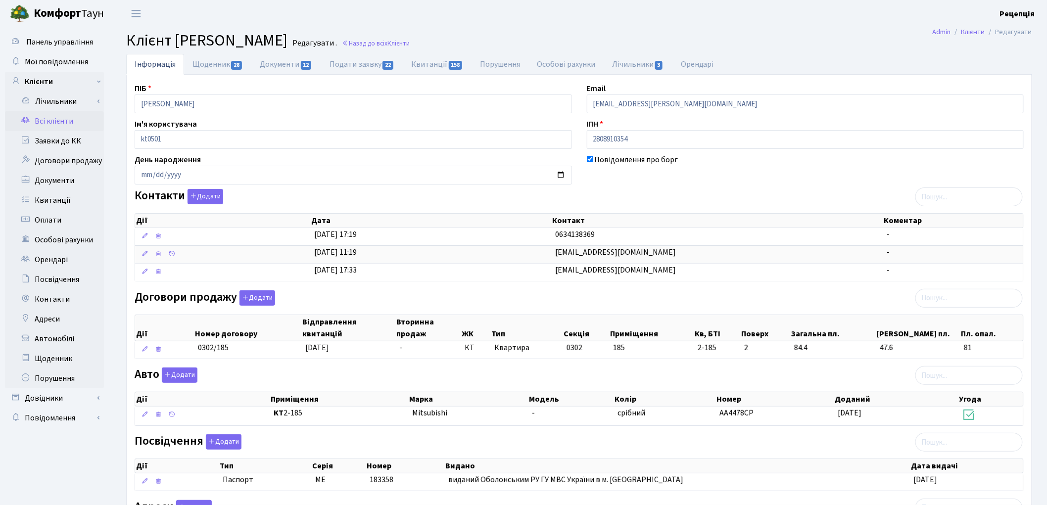
click at [63, 117] on link "Всі клієнти" at bounding box center [54, 121] width 99 height 20
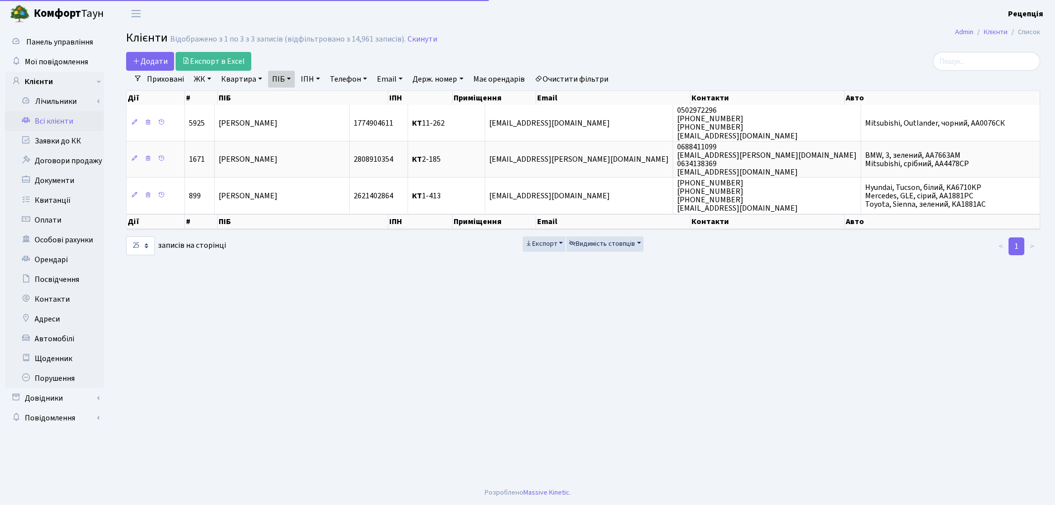
select select "25"
click at [565, 83] on link "Очистити фільтри" at bounding box center [572, 79] width 82 height 17
select select
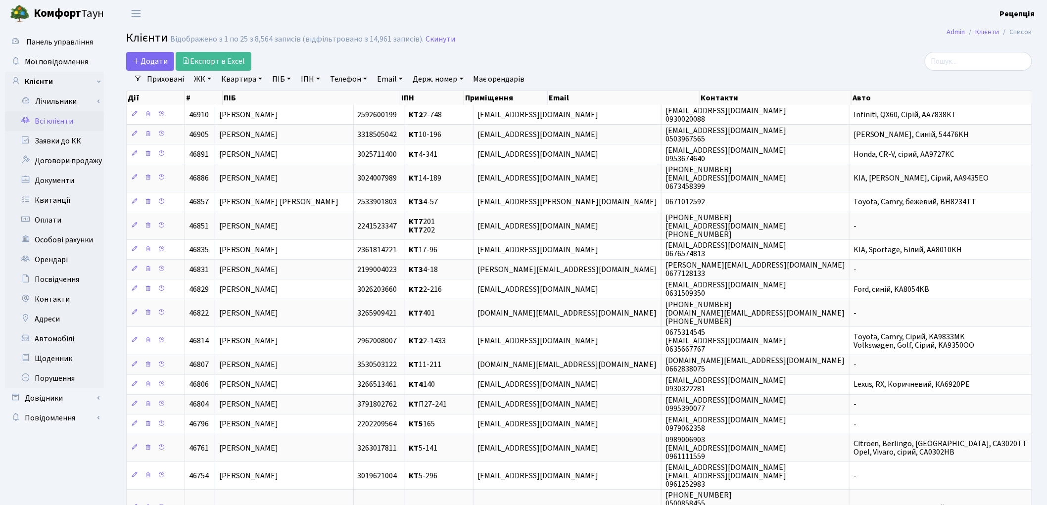
click at [200, 83] on link "ЖК" at bounding box center [202, 79] width 25 height 17
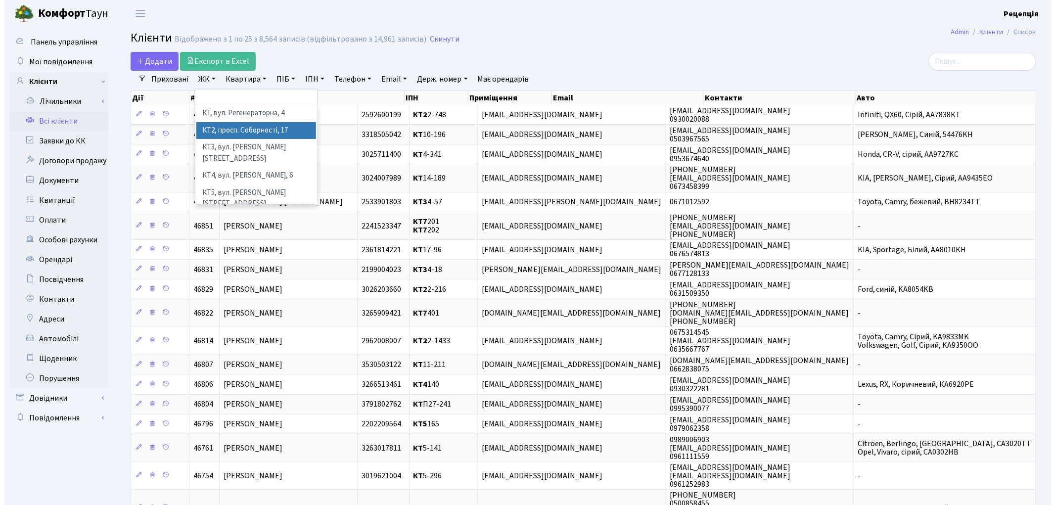
scroll to position [20, 0]
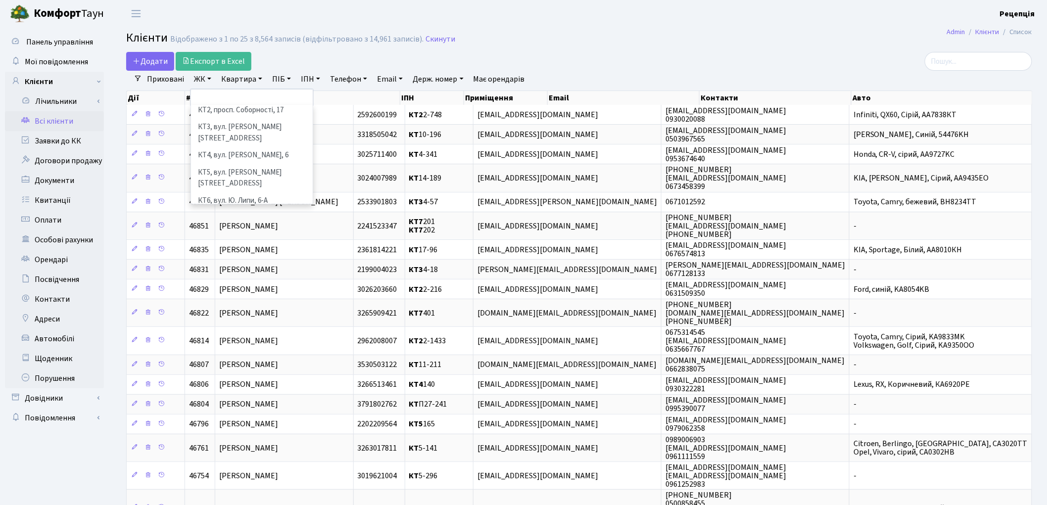
click at [268, 209] on li "КТ7, вул. Березнева, 12" at bounding box center [252, 223] width 120 height 28
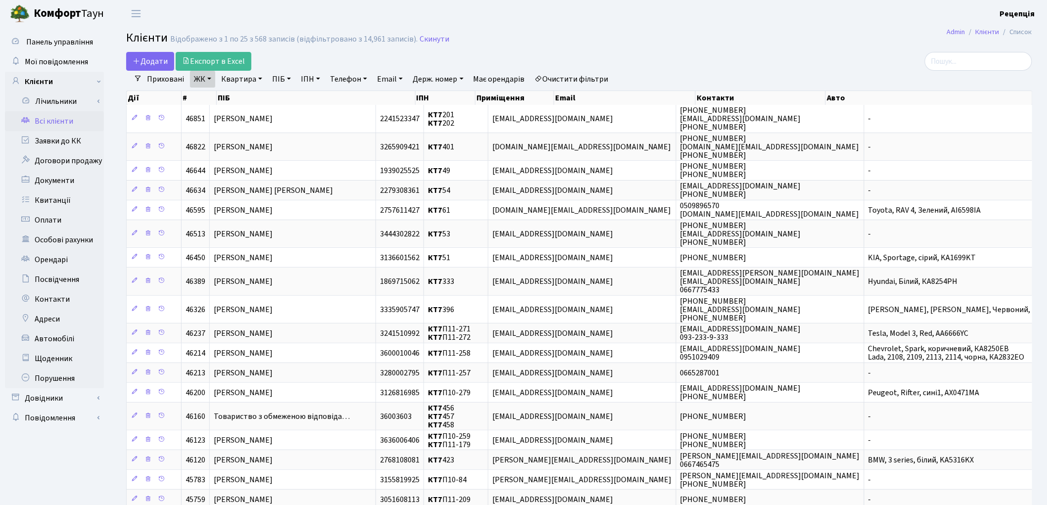
click at [245, 79] on link "Квартира" at bounding box center [241, 79] width 49 height 17
type input "146"
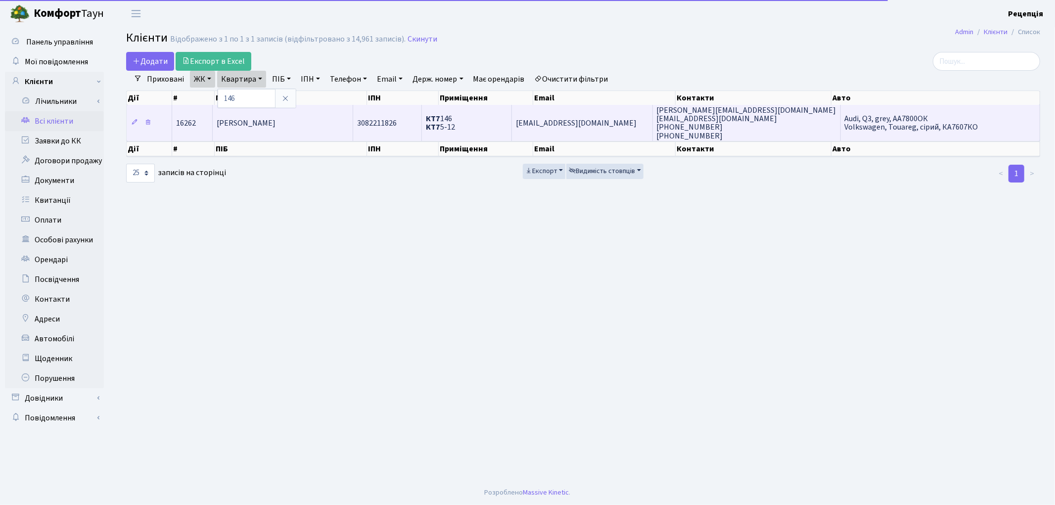
click at [296, 136] on td "Ладигіна Анна Миколаївна" at bounding box center [283, 123] width 140 height 36
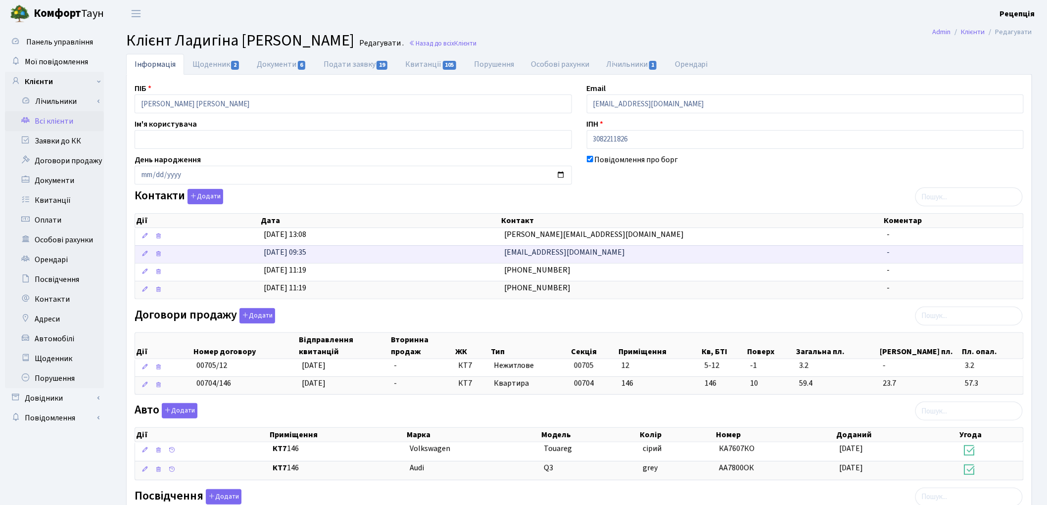
drag, startPoint x: 625, startPoint y: 235, endPoint x: 461, endPoint y: 246, distance: 164.6
click at [466, 244] on \<\/span\>\a "[DATE] 13:08 [PERSON_NAME][EMAIL_ADDRESS][DOMAIN_NAME] -" at bounding box center [579, 236] width 888 height 17
copy \<\/span\>\a "[PERSON_NAME][EMAIL_ADDRESS][DOMAIN_NAME]"
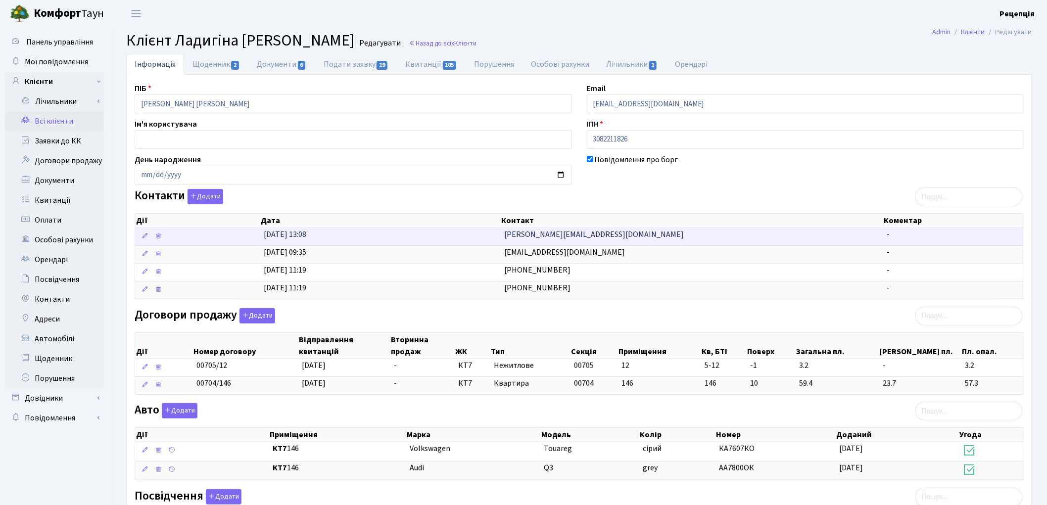
copy \<\/span\>\a "[PERSON_NAME][EMAIL_ADDRESS][DOMAIN_NAME]"
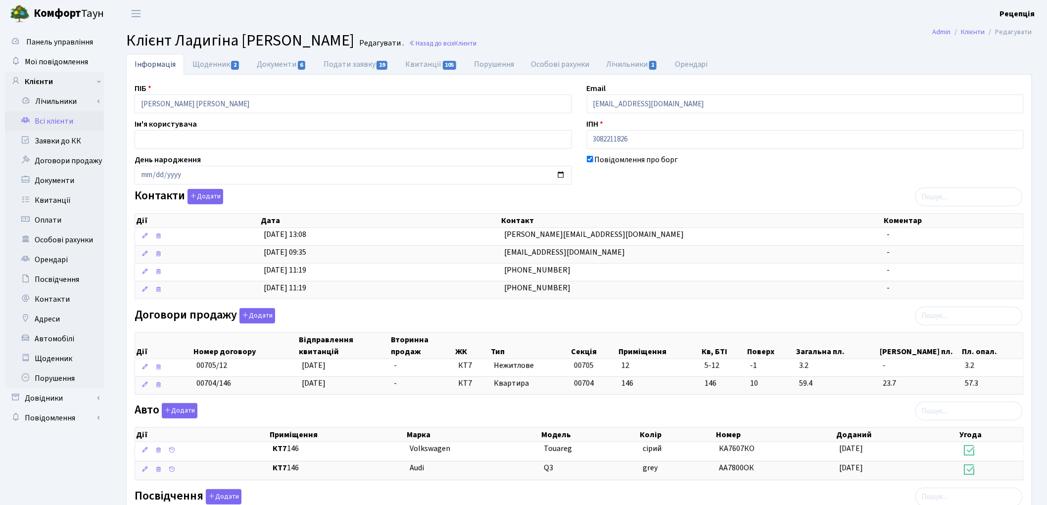
click at [65, 124] on link "Всі клієнти" at bounding box center [54, 121] width 99 height 20
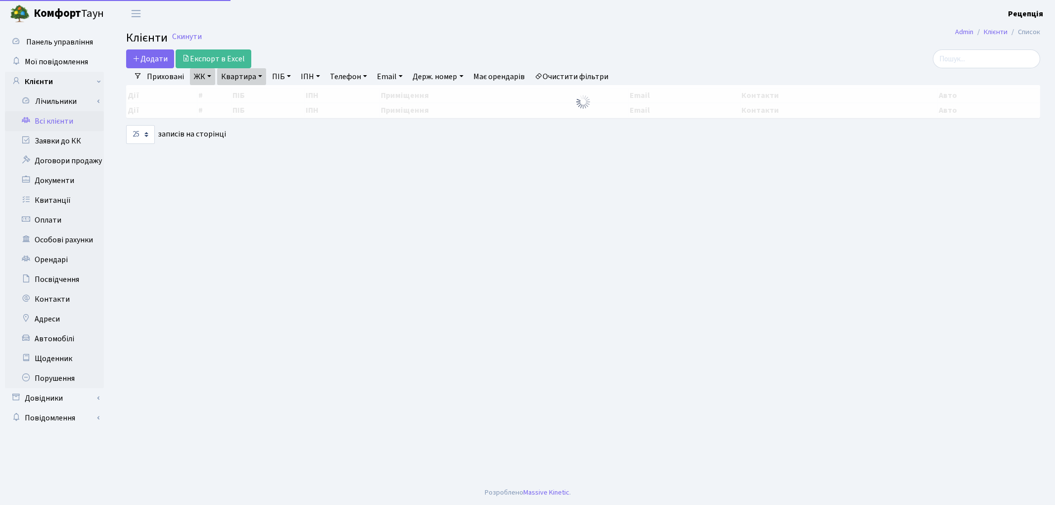
select select "25"
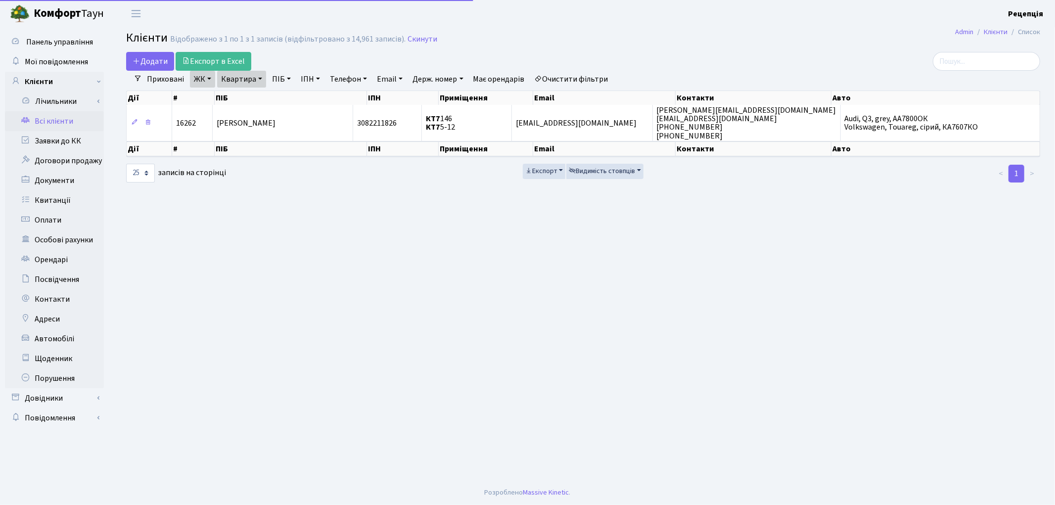
click at [562, 77] on link "Очистити фільтри" at bounding box center [572, 79] width 82 height 17
select select
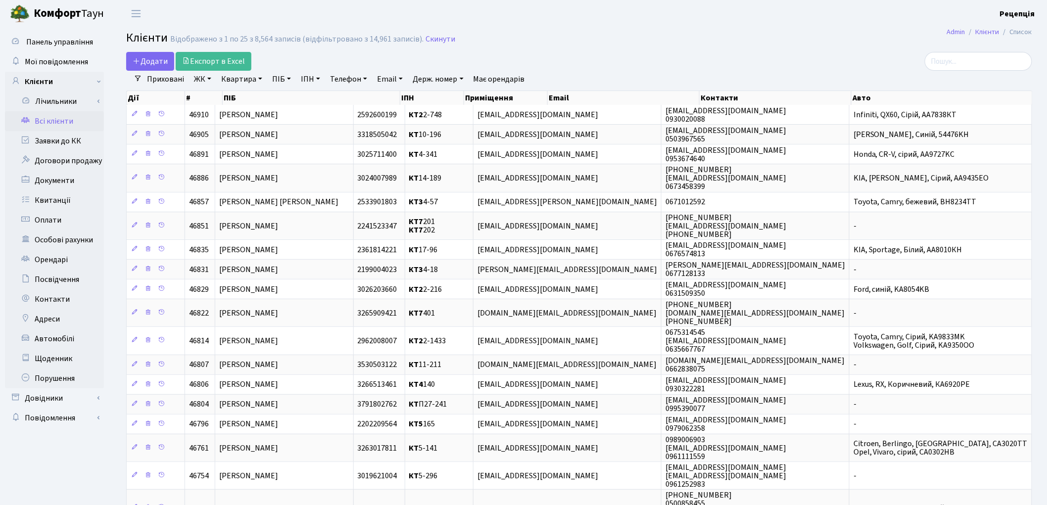
click at [206, 77] on link "ЖК" at bounding box center [202, 79] width 25 height 17
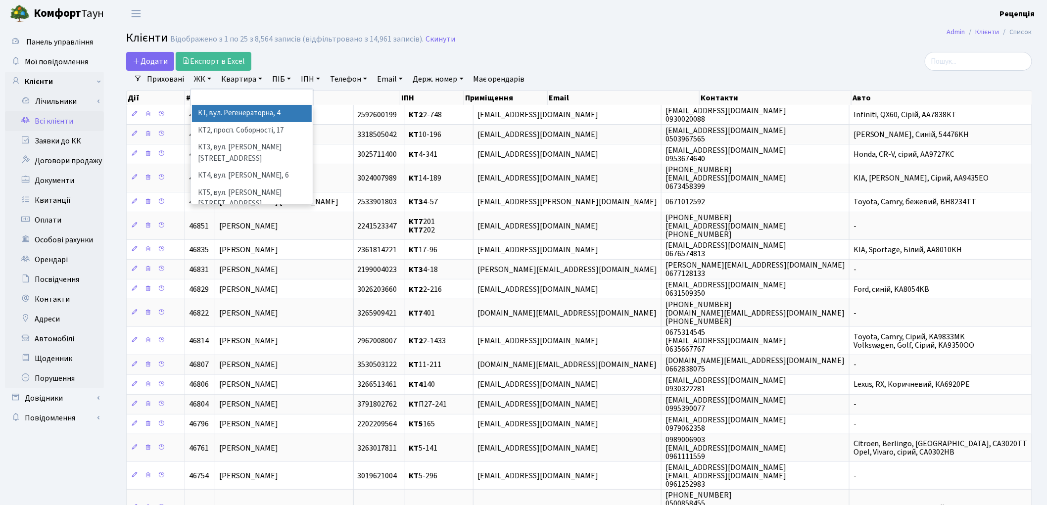
click at [225, 112] on li "КТ, вул. Регенераторна, 4" at bounding box center [252, 113] width 120 height 17
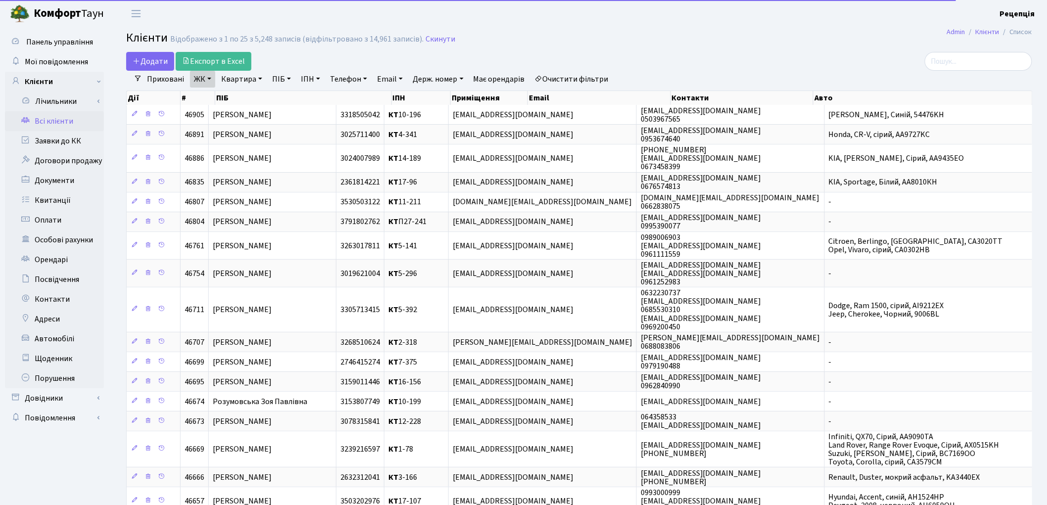
click at [228, 78] on link "Квартира" at bounding box center [241, 79] width 49 height 17
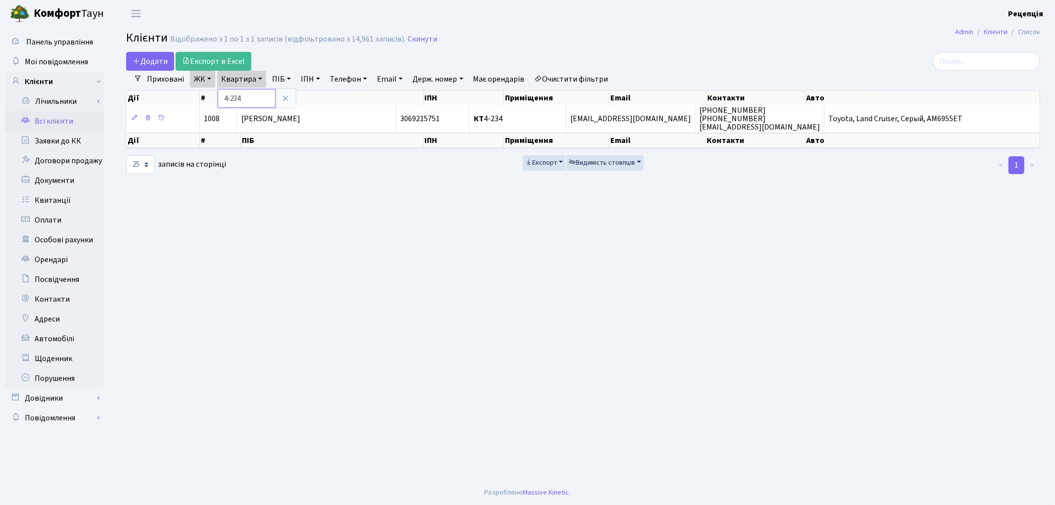
click at [228, 100] on input "4-234" at bounding box center [247, 98] width 58 height 19
type input "3-234"
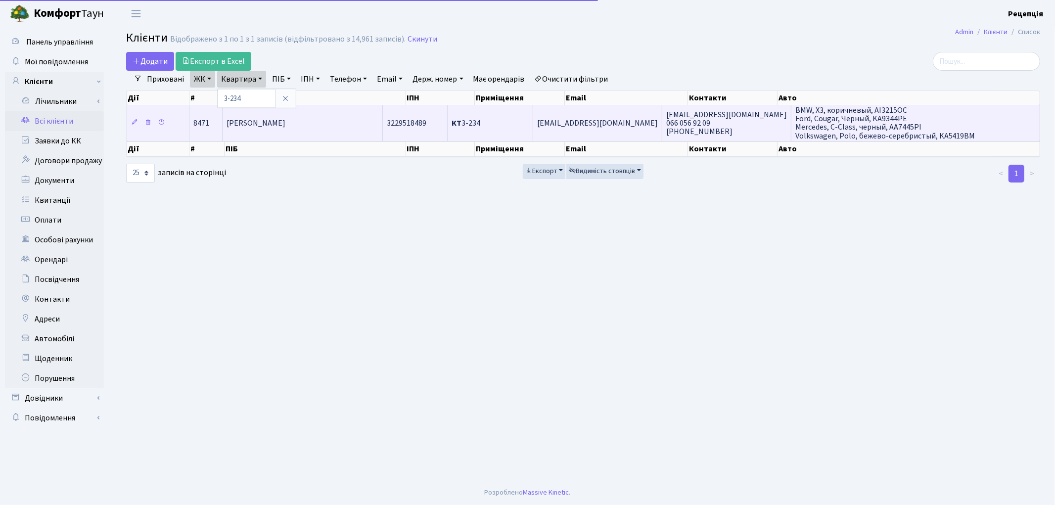
click at [271, 120] on span "[PERSON_NAME]" at bounding box center [256, 123] width 59 height 11
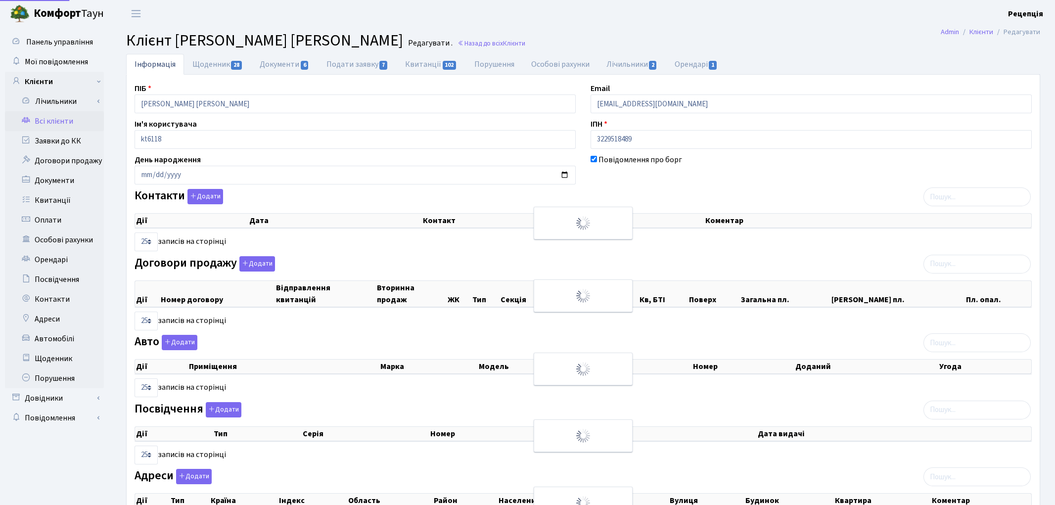
select select "25"
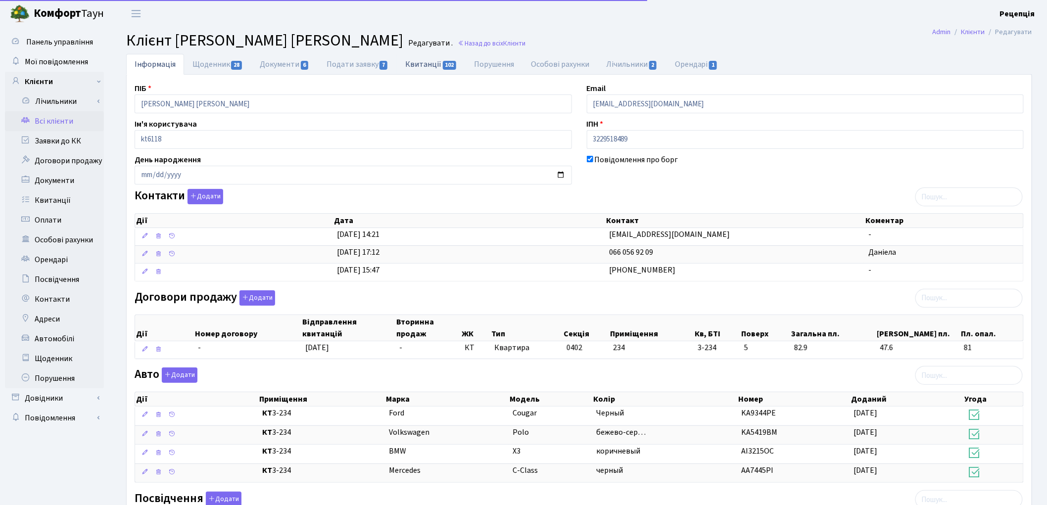
click at [439, 70] on link "Квитанції 102" at bounding box center [431, 64] width 69 height 20
select select "25"
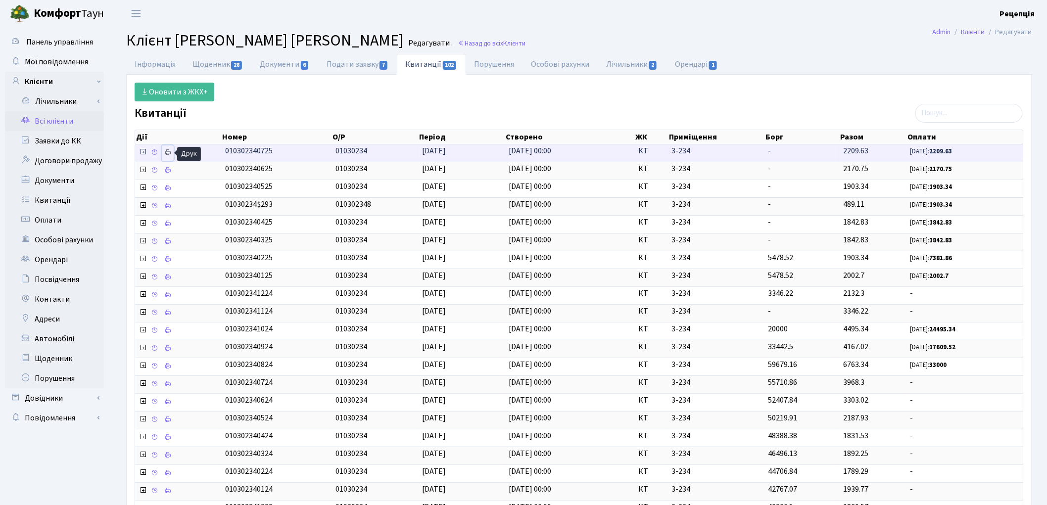
click at [170, 154] on icon at bounding box center [167, 152] width 7 height 7
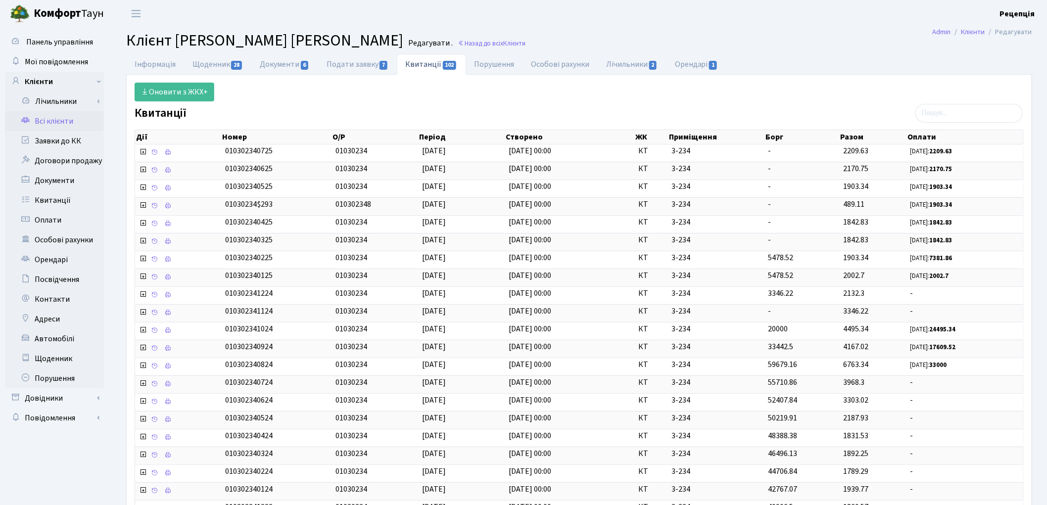
click at [57, 122] on link "Всі клієнти" at bounding box center [54, 121] width 99 height 20
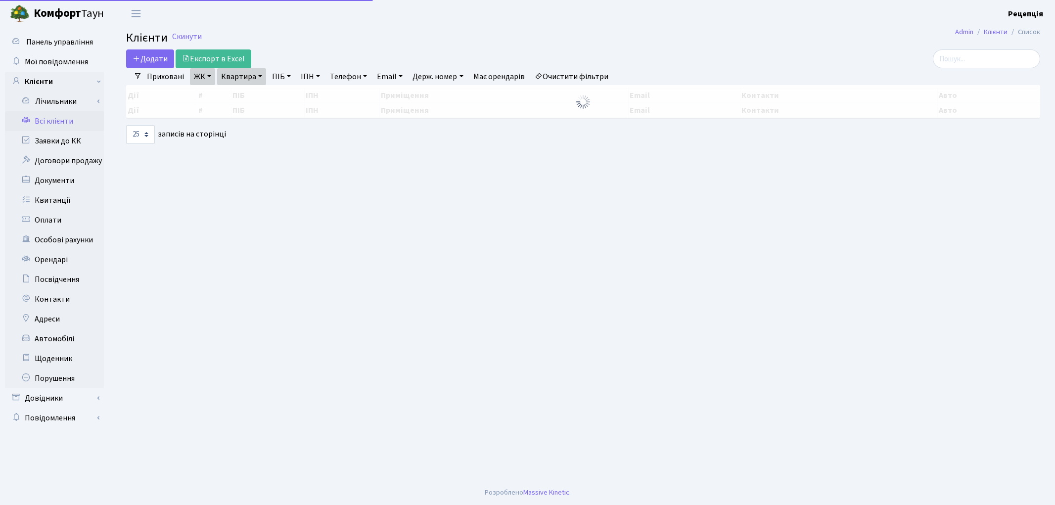
select select "25"
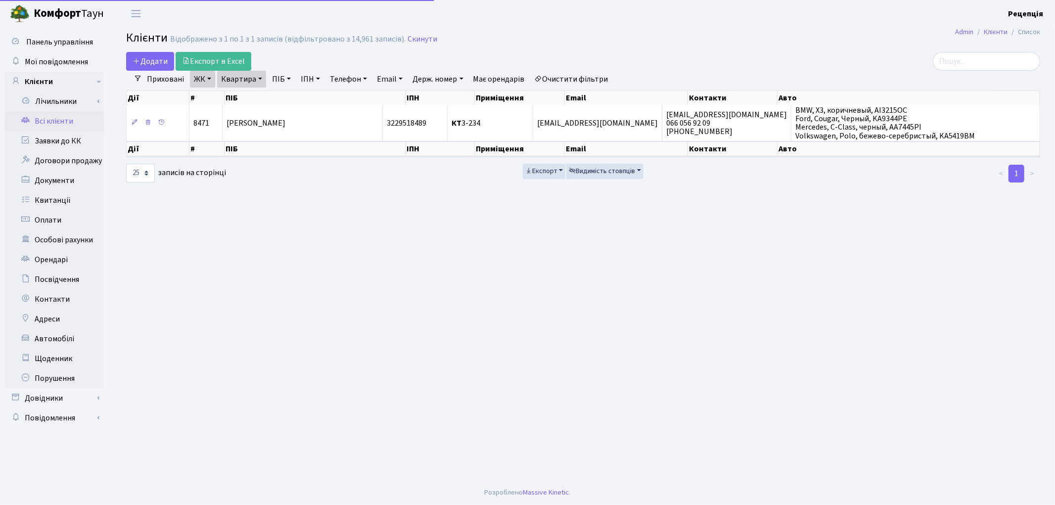
click at [594, 80] on link "Очистити фільтри" at bounding box center [572, 79] width 82 height 17
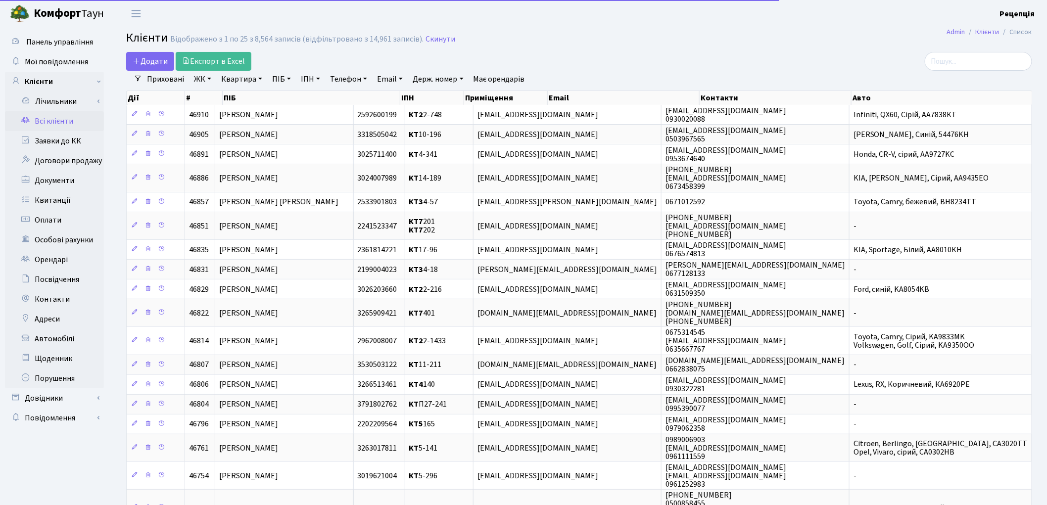
click at [209, 84] on link "ЖК" at bounding box center [202, 79] width 25 height 17
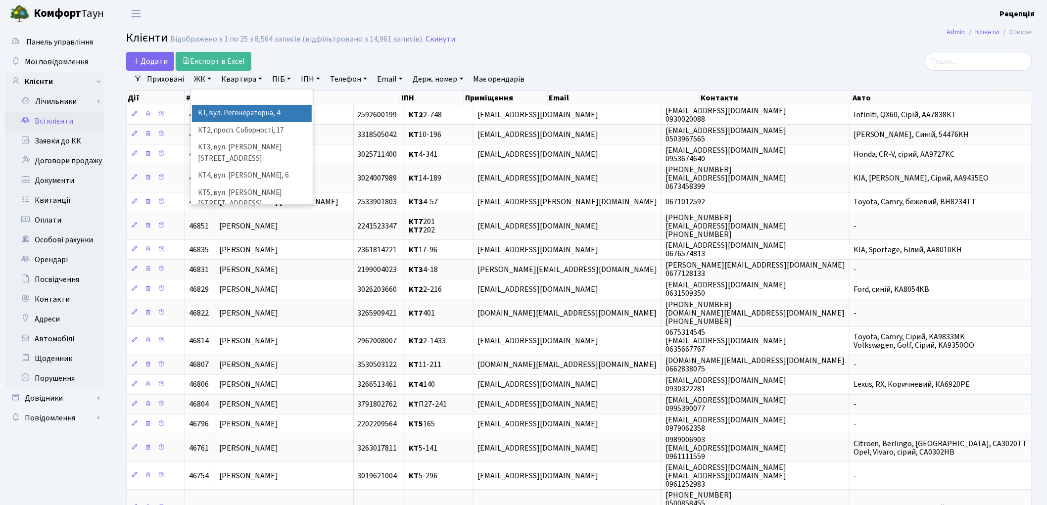
click at [218, 112] on li "КТ, вул. Регенераторна, 4" at bounding box center [252, 113] width 120 height 17
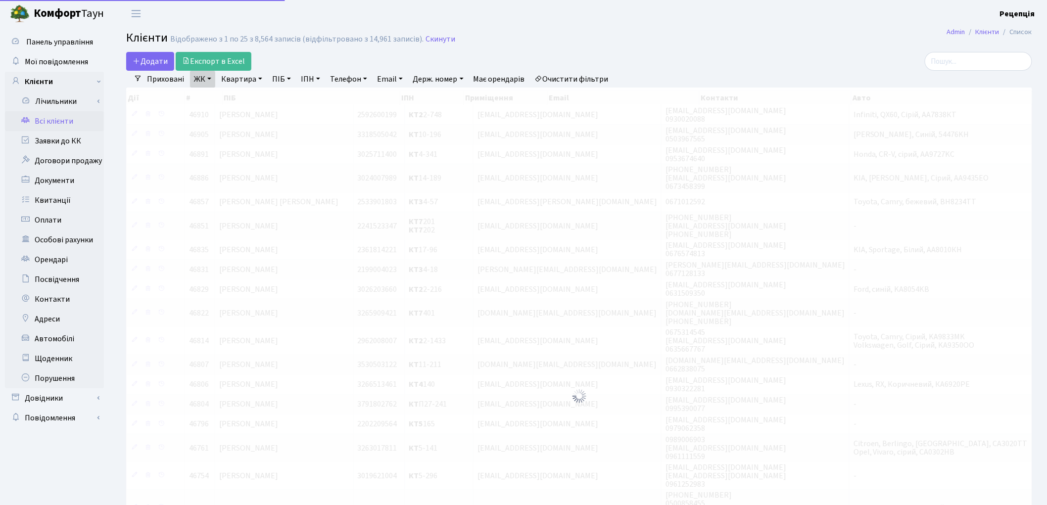
click at [243, 81] on link "Квартира" at bounding box center [241, 79] width 49 height 17
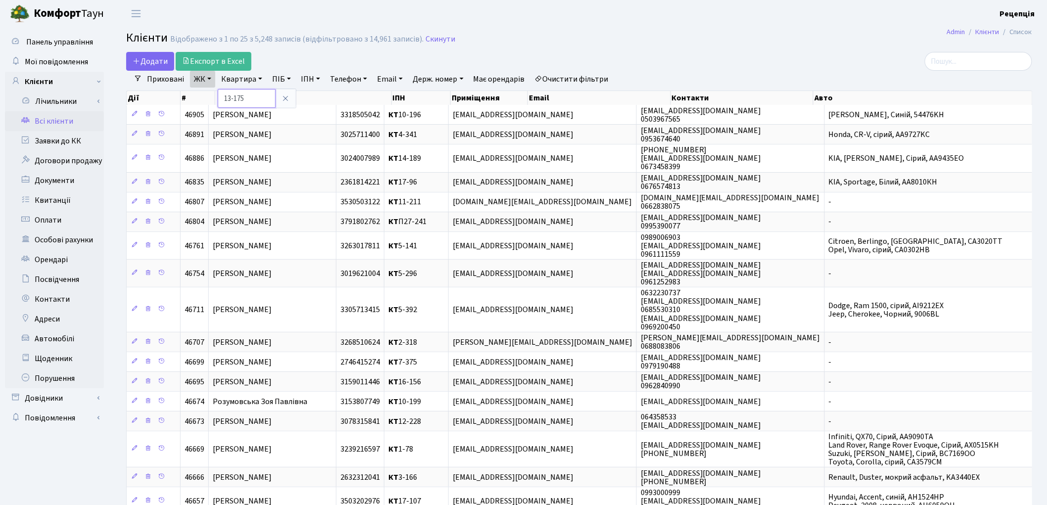
type input "13-175"
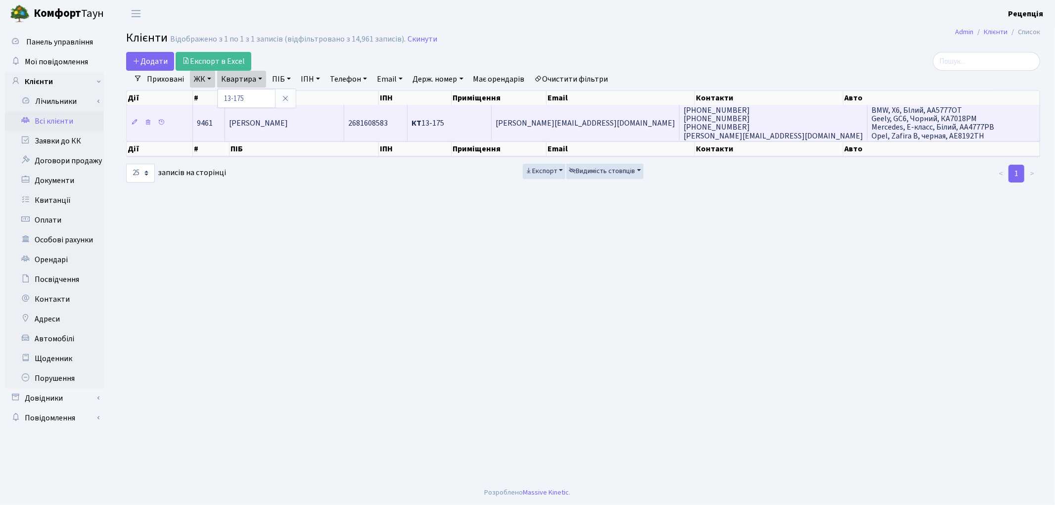
click at [344, 123] on td "[PERSON_NAME]" at bounding box center [284, 123] width 119 height 36
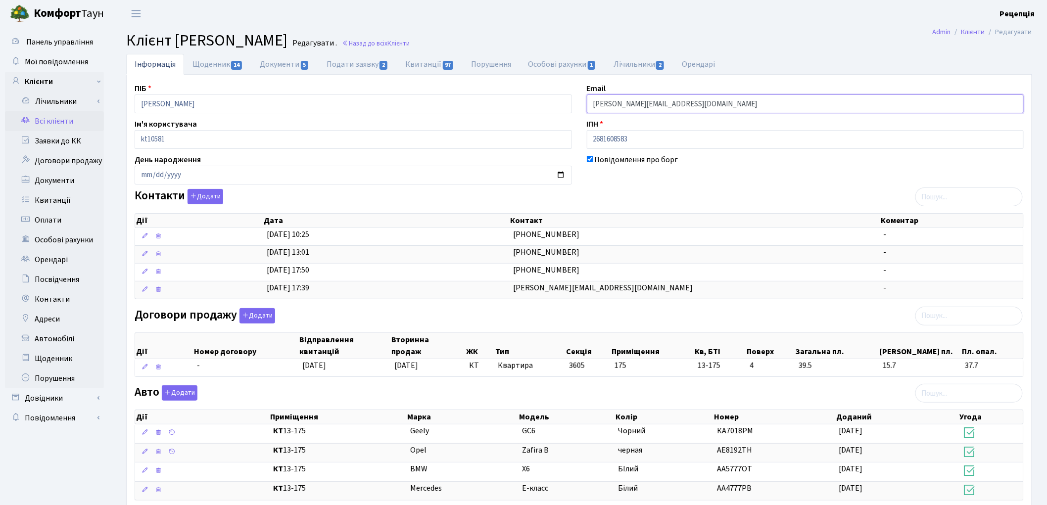
drag, startPoint x: 695, startPoint y: 99, endPoint x: 584, endPoint y: 96, distance: 110.9
click at [584, 96] on div "Email beley.maksym@gmail.com" at bounding box center [805, 98] width 452 height 31
click at [85, 119] on link "Всі клієнти" at bounding box center [54, 121] width 99 height 20
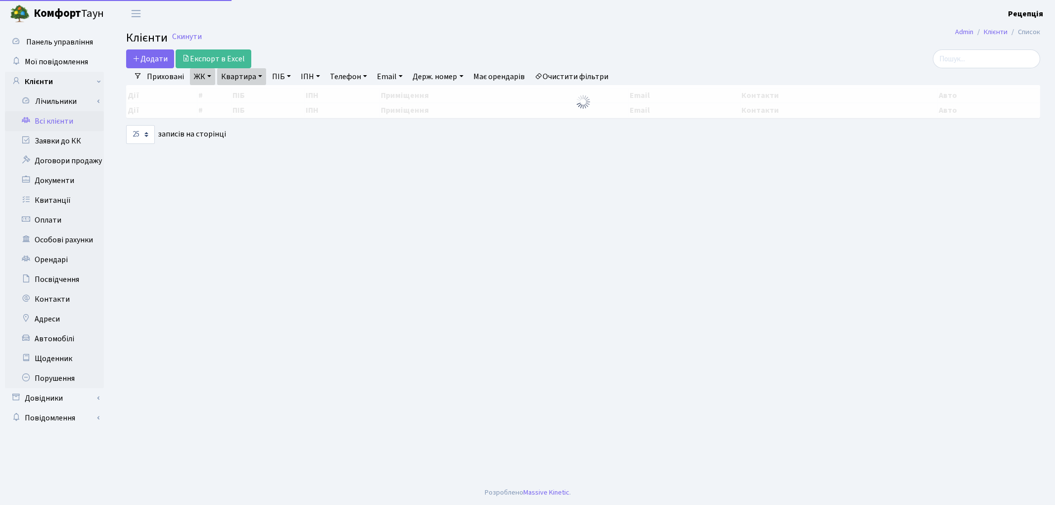
select select "25"
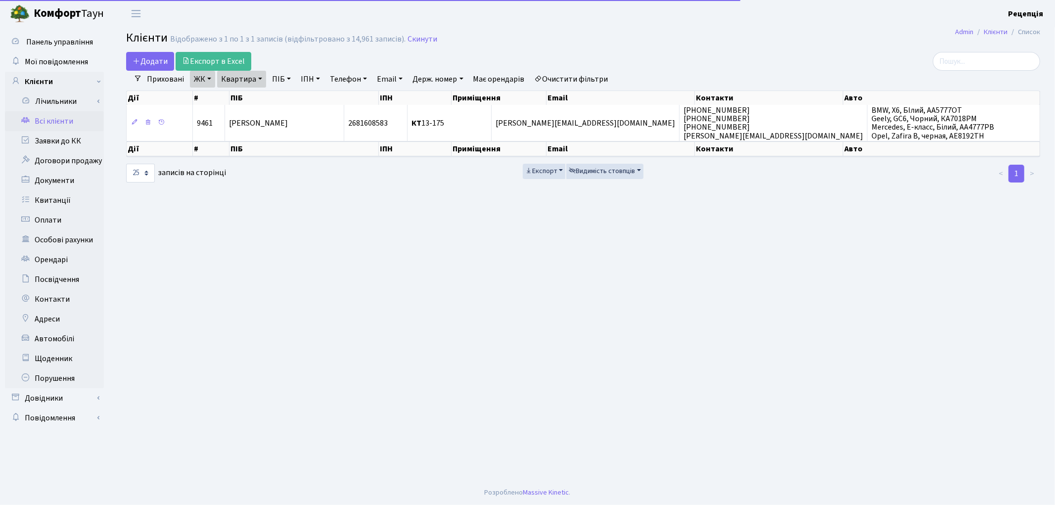
click at [582, 78] on link "Очистити фільтри" at bounding box center [572, 79] width 82 height 17
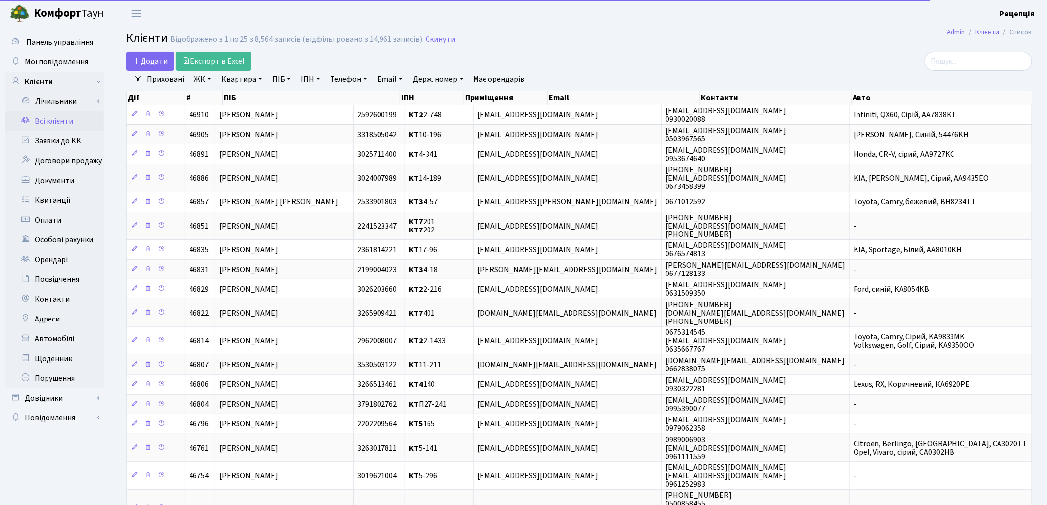
click at [196, 80] on link "ЖК" at bounding box center [202, 79] width 25 height 17
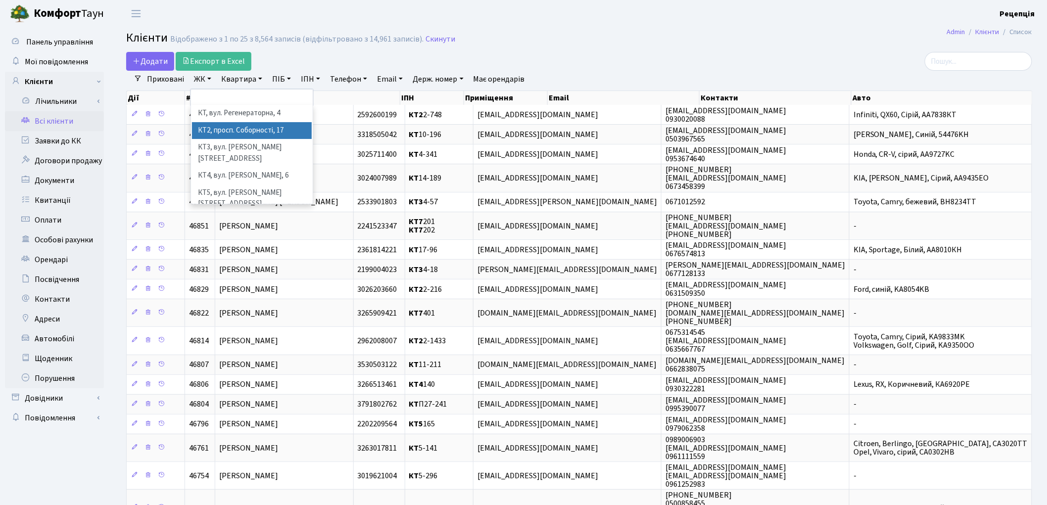
click at [253, 134] on li "КТ2, просп. Соборності, 17" at bounding box center [252, 130] width 120 height 17
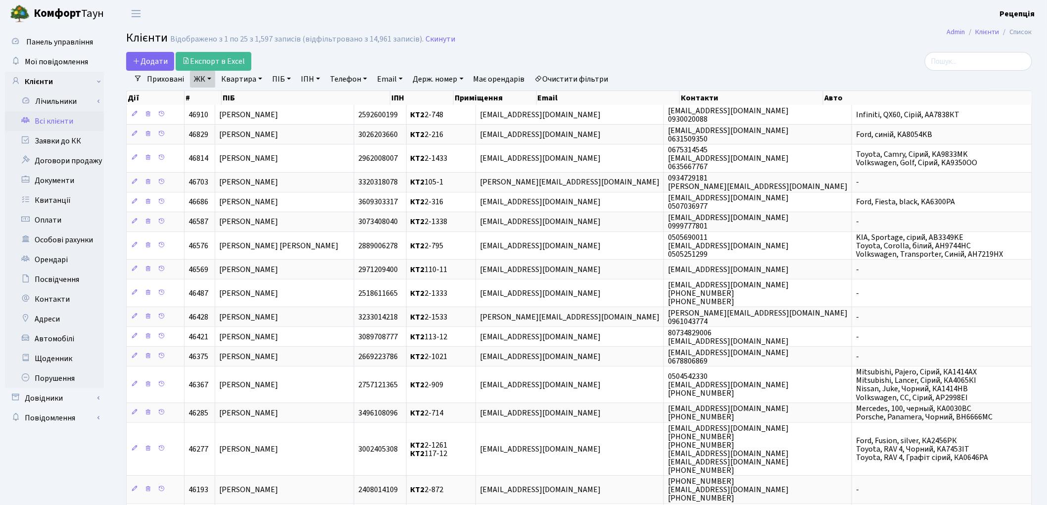
click at [244, 81] on link "Квартира" at bounding box center [241, 79] width 49 height 17
type input "2-63"
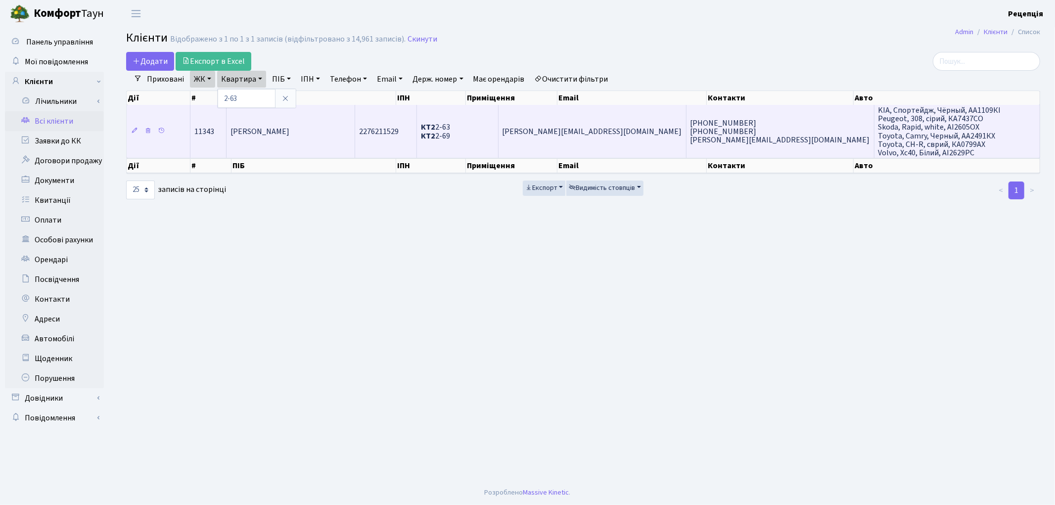
click at [256, 126] on span "[PERSON_NAME]" at bounding box center [260, 131] width 59 height 11
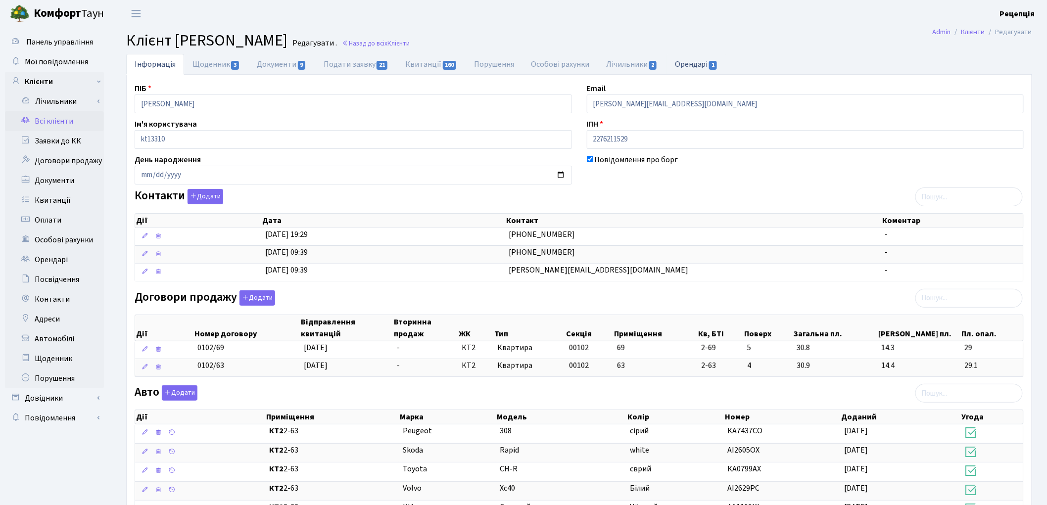
click at [703, 63] on link "Орендарі 1" at bounding box center [696, 64] width 60 height 20
select select "25"
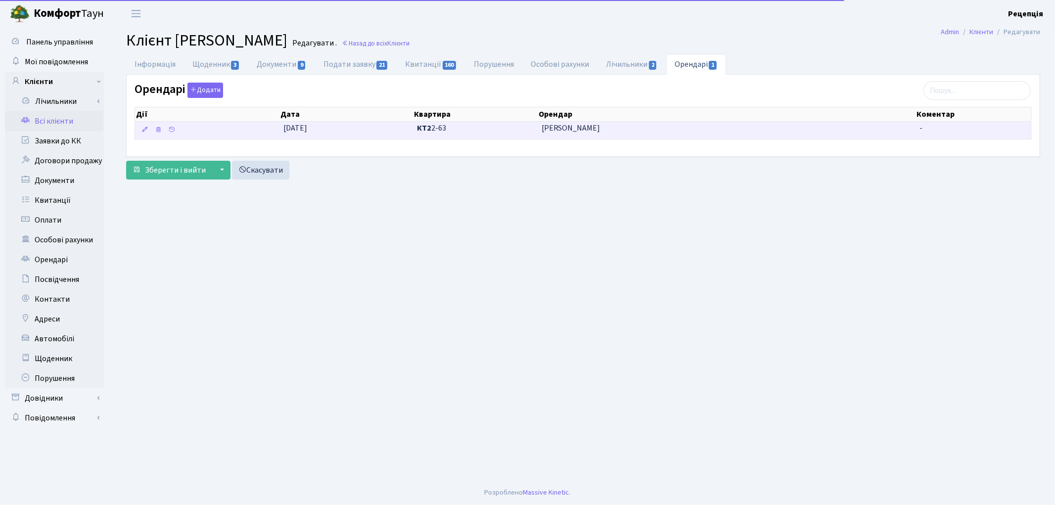
click at [670, 129] on span "Міняйленко Анастасія Федорівна" at bounding box center [727, 128] width 370 height 11
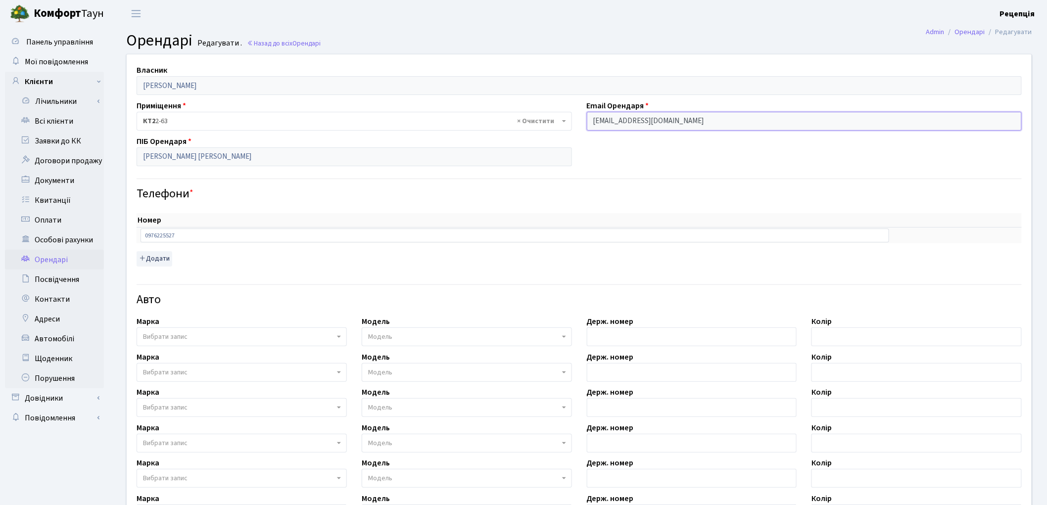
drag, startPoint x: 695, startPoint y: 122, endPoint x: 585, endPoint y: 122, distance: 109.8
click at [585, 122] on div "Email Орендаря fedorovnaa1485@gmail.com" at bounding box center [804, 115] width 450 height 31
click at [61, 116] on link "Всі клієнти" at bounding box center [54, 121] width 99 height 20
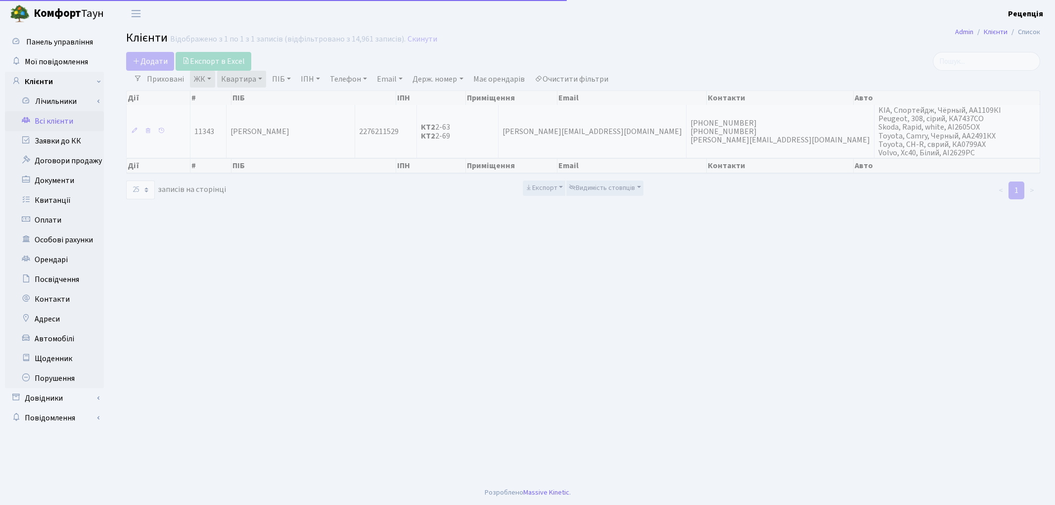
select select "25"
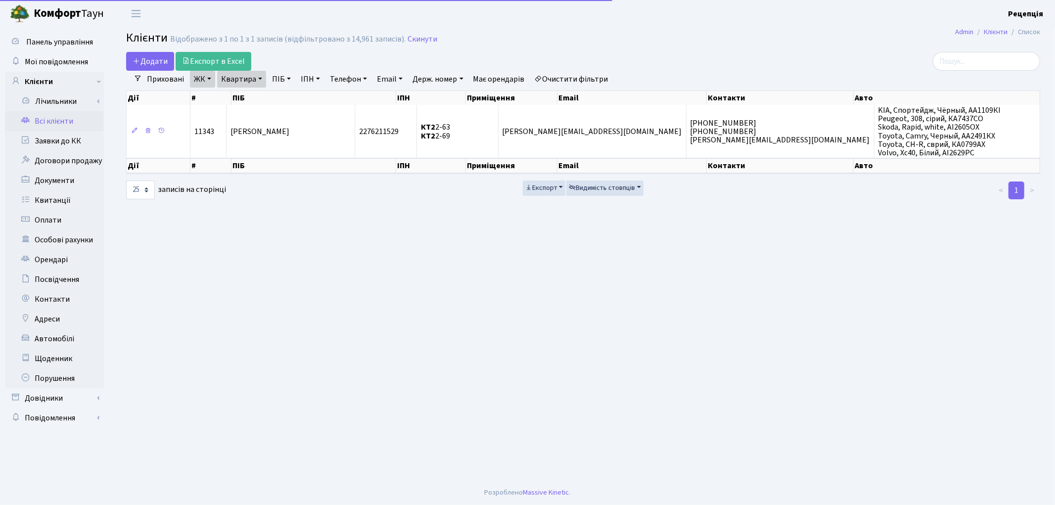
click at [595, 77] on link "Очистити фільтри" at bounding box center [572, 79] width 82 height 17
select select
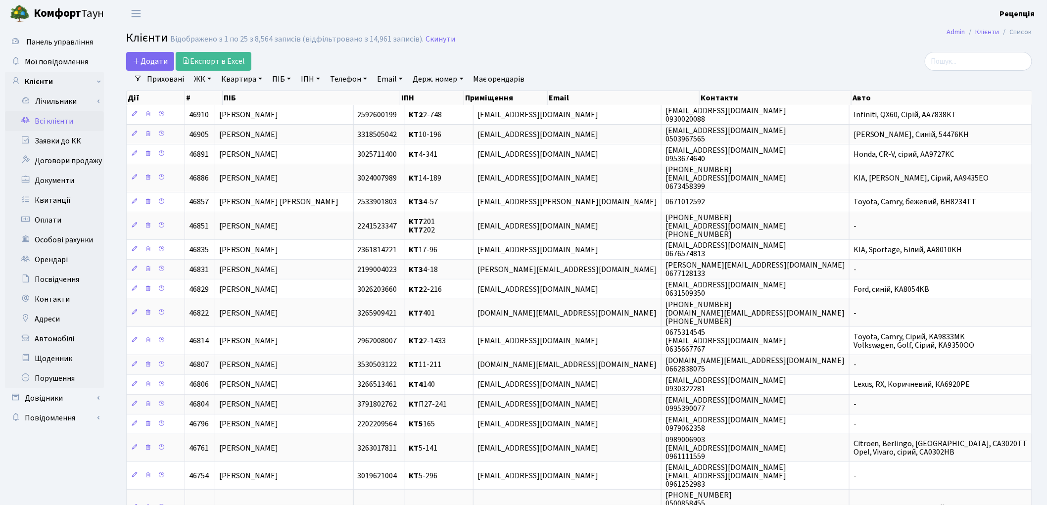
click at [211, 77] on link "ЖК" at bounding box center [202, 79] width 25 height 17
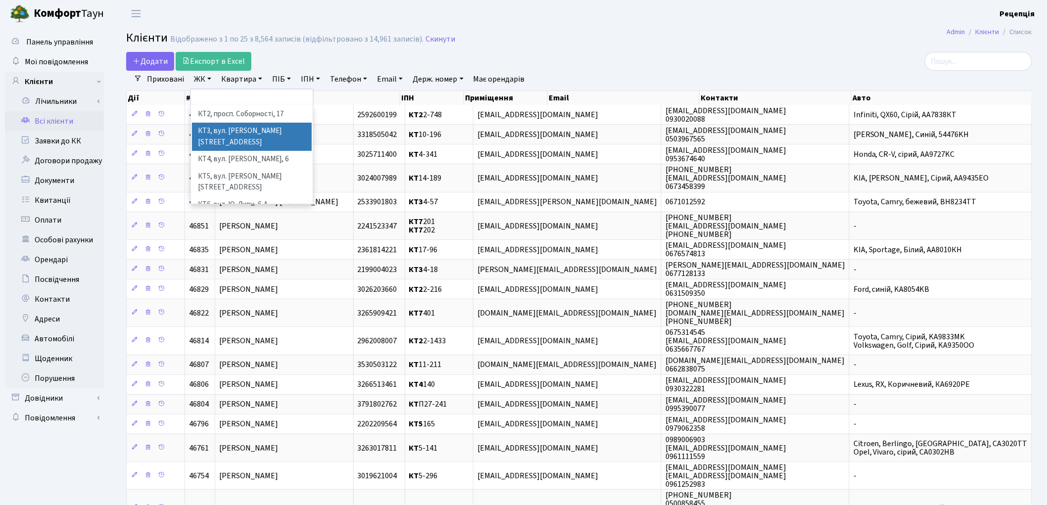
scroll to position [20, 0]
click at [279, 209] on li "КТ7, вул. [PERSON_NAME][STREET_ADDRESS]" at bounding box center [252, 223] width 120 height 28
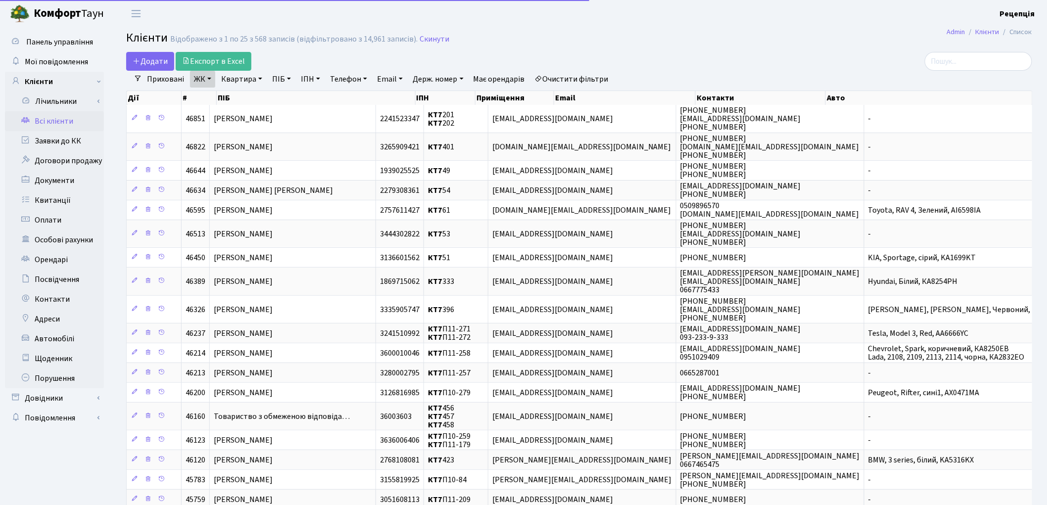
click at [256, 80] on link "Квартира" at bounding box center [241, 79] width 49 height 17
type input "107"
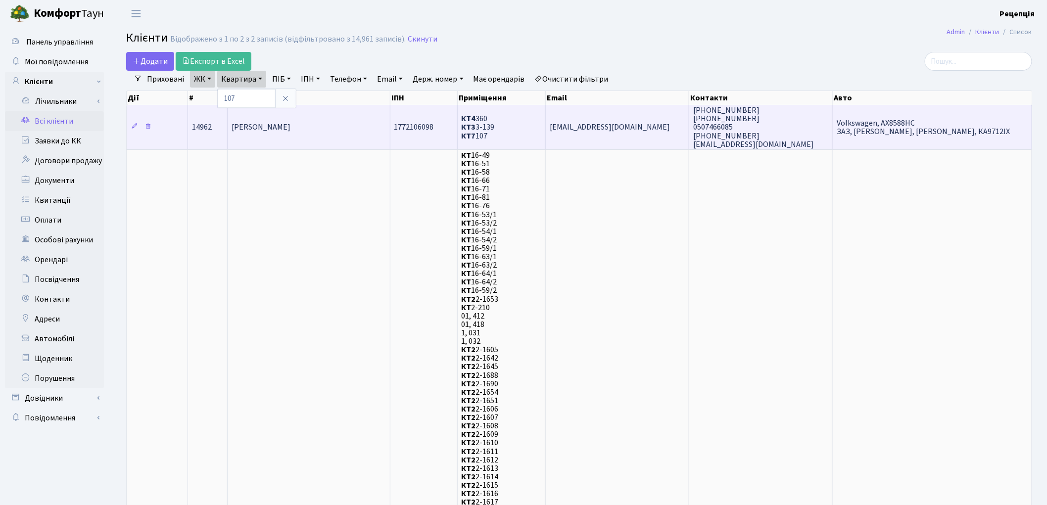
click at [334, 135] on td "Погосьян Вячеслав Гарнікович" at bounding box center [309, 127] width 162 height 45
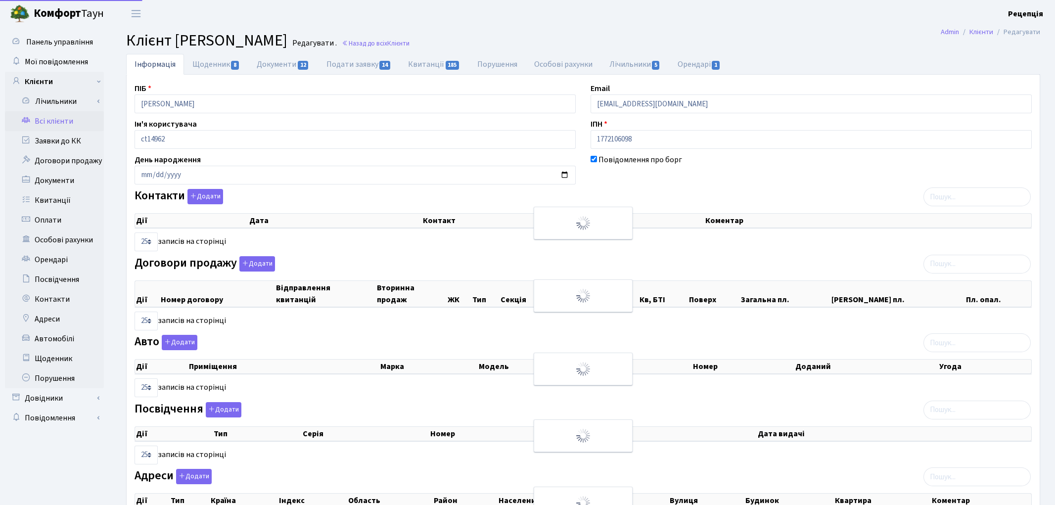
select select "25"
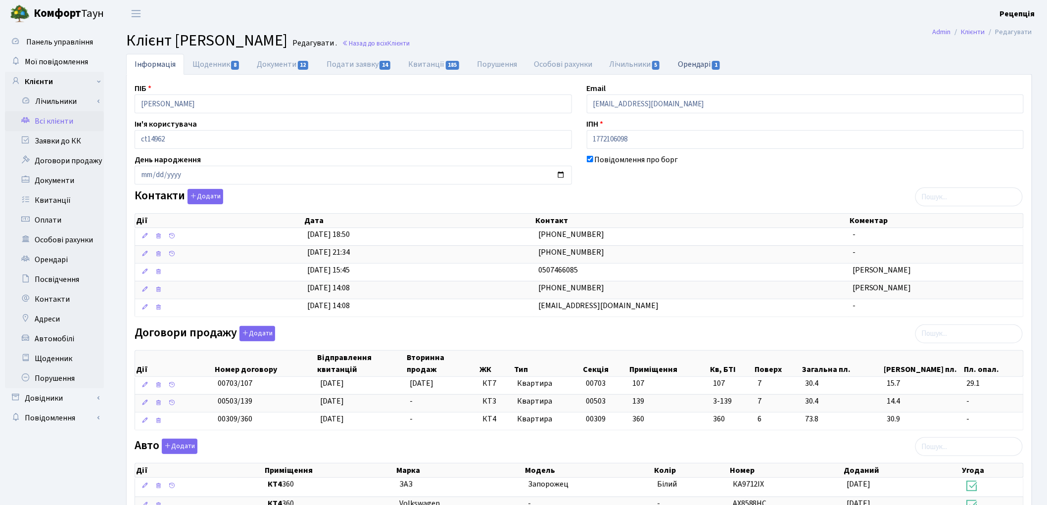
click at [703, 63] on link "Орендарі 1" at bounding box center [699, 64] width 60 height 20
select select "25"
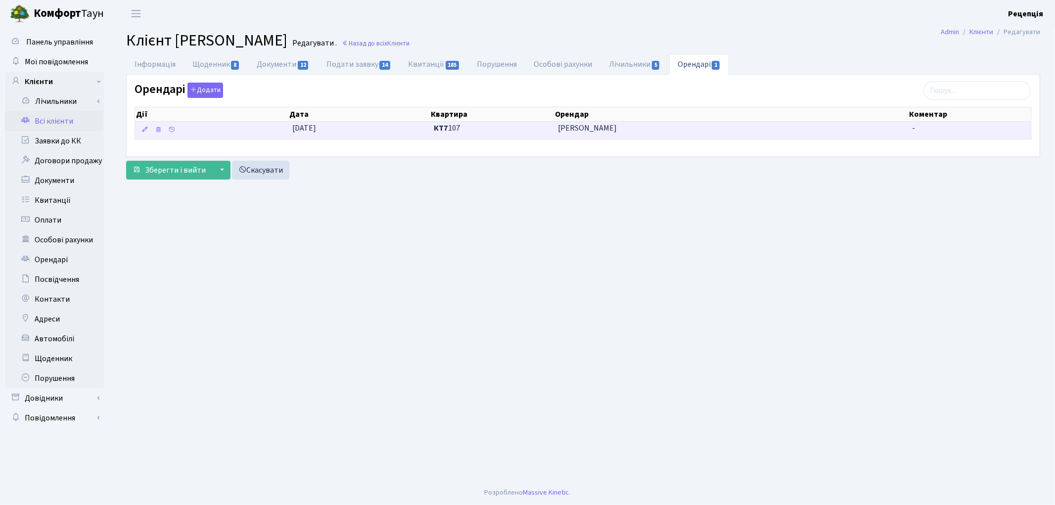
click at [619, 133] on span "Ратушная Мария Витальевна" at bounding box center [731, 128] width 347 height 11
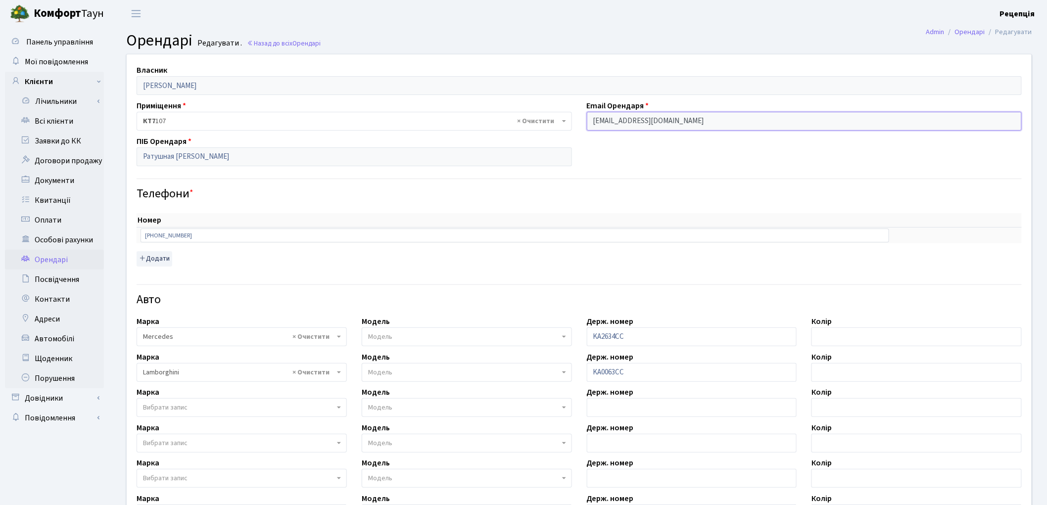
drag, startPoint x: 683, startPoint y: 121, endPoint x: 567, endPoint y: 122, distance: 116.3
click at [566, 122] on div "Власник Погосьян Вячеслав Гарнікович Приміщення - <b>КТ7</b>&nbsp;&nbsp;&nbsp;1…" at bounding box center [579, 347] width 920 height 587
click at [57, 122] on link "Всі клієнти" at bounding box center [54, 121] width 99 height 20
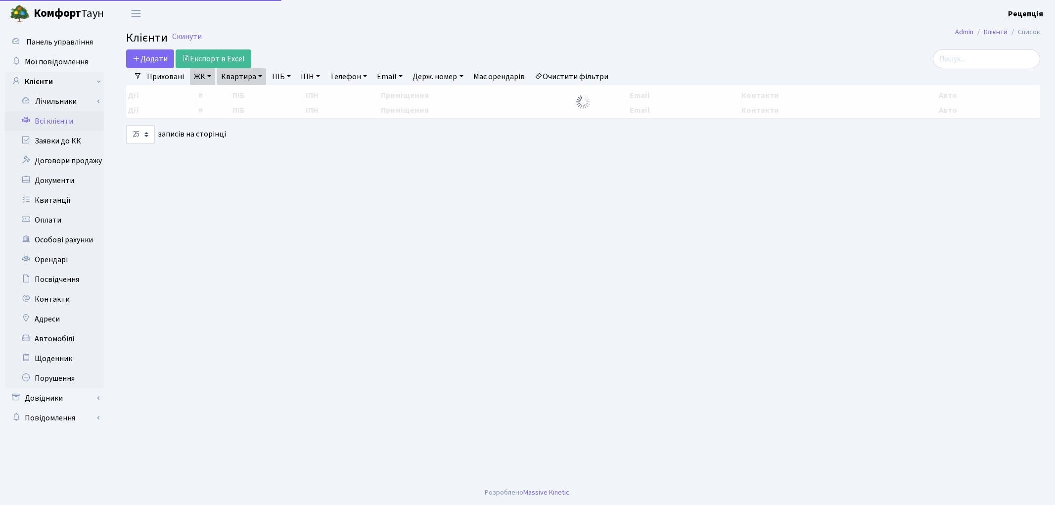
select select "25"
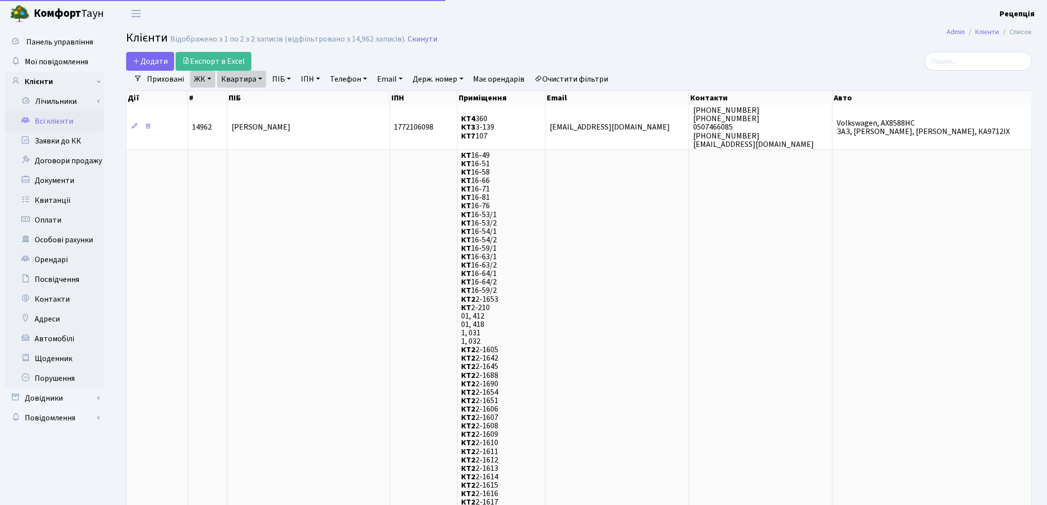
click at [572, 76] on link "Очистити фільтри" at bounding box center [572, 79] width 82 height 17
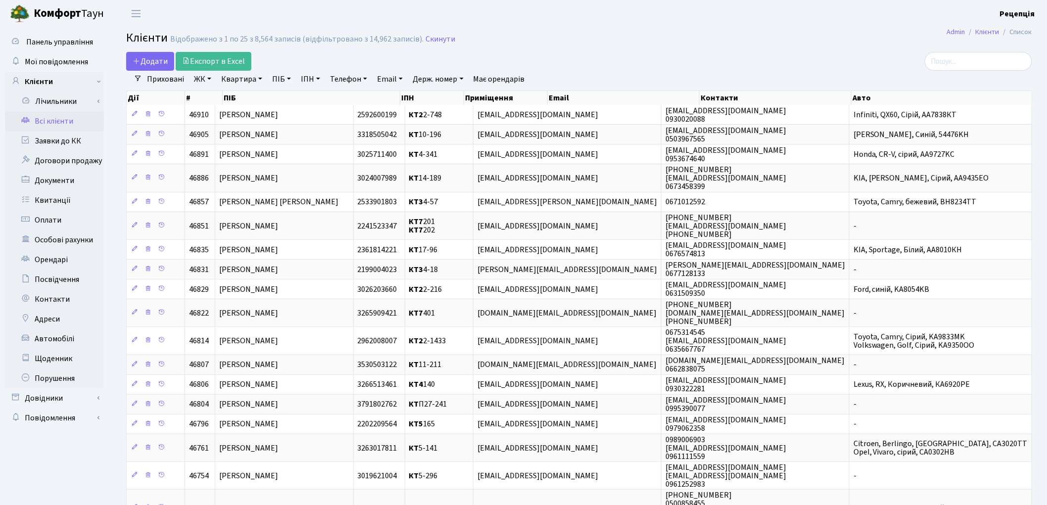
click at [206, 76] on link "ЖК" at bounding box center [202, 79] width 25 height 17
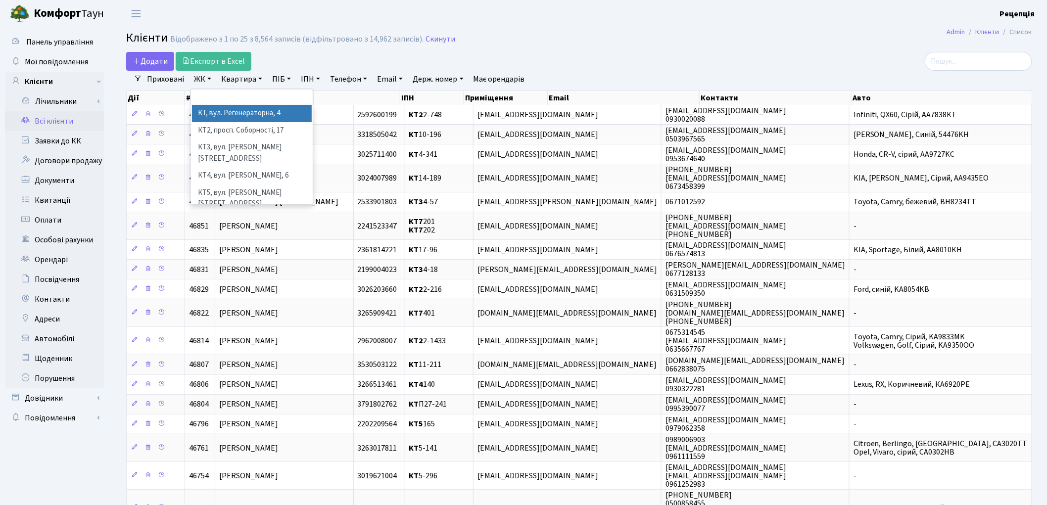
click at [225, 112] on li "КТ, вул. Регенераторна, 4" at bounding box center [252, 113] width 120 height 17
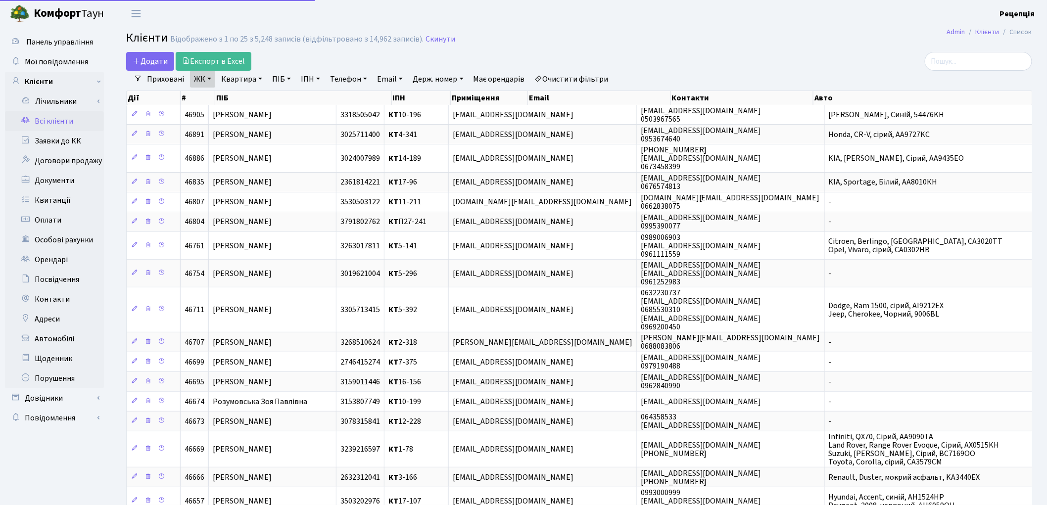
click at [244, 82] on link "Квартира" at bounding box center [241, 79] width 49 height 17
type input "1-44"
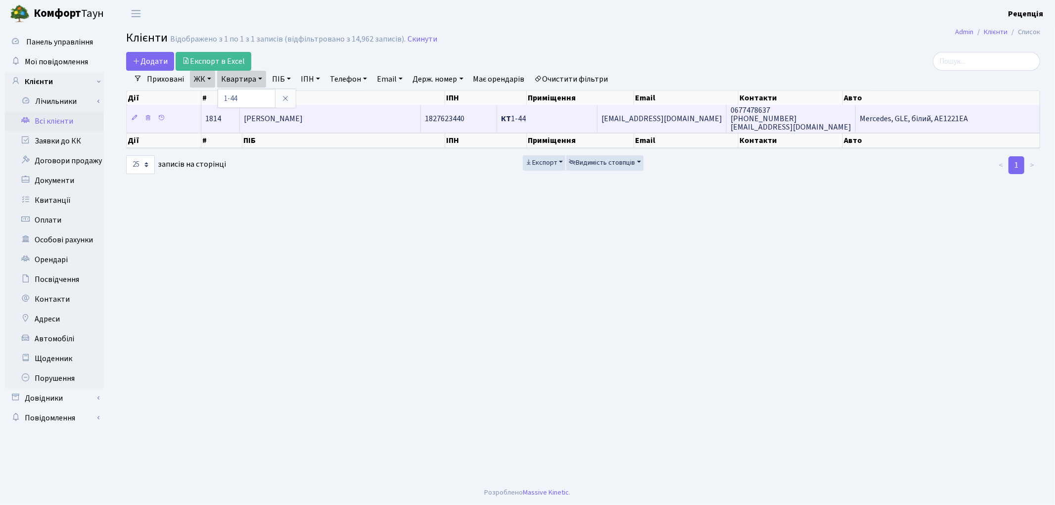
click at [303, 119] on span "[PERSON_NAME]" at bounding box center [273, 118] width 59 height 11
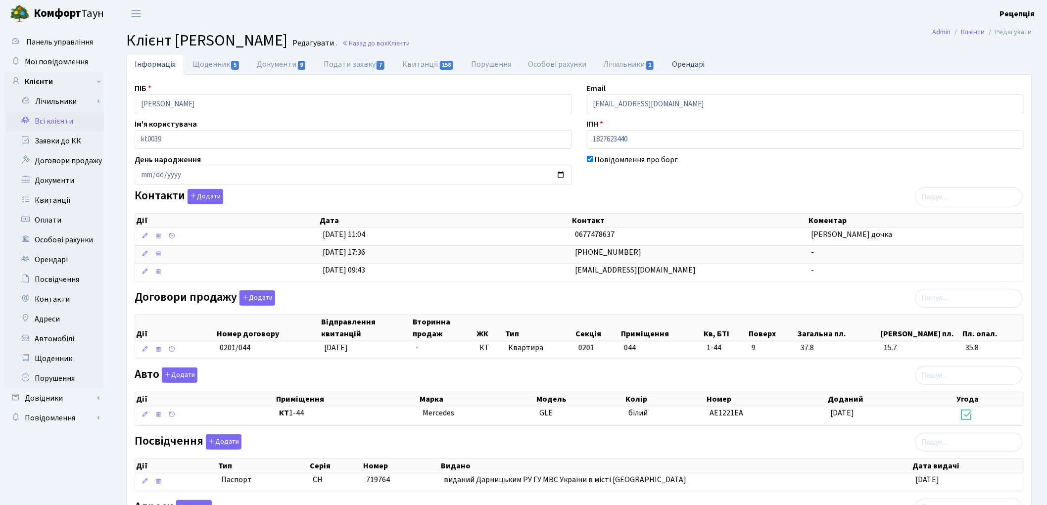
click at [699, 61] on link "Орендарі" at bounding box center [688, 64] width 50 height 20
select select "25"
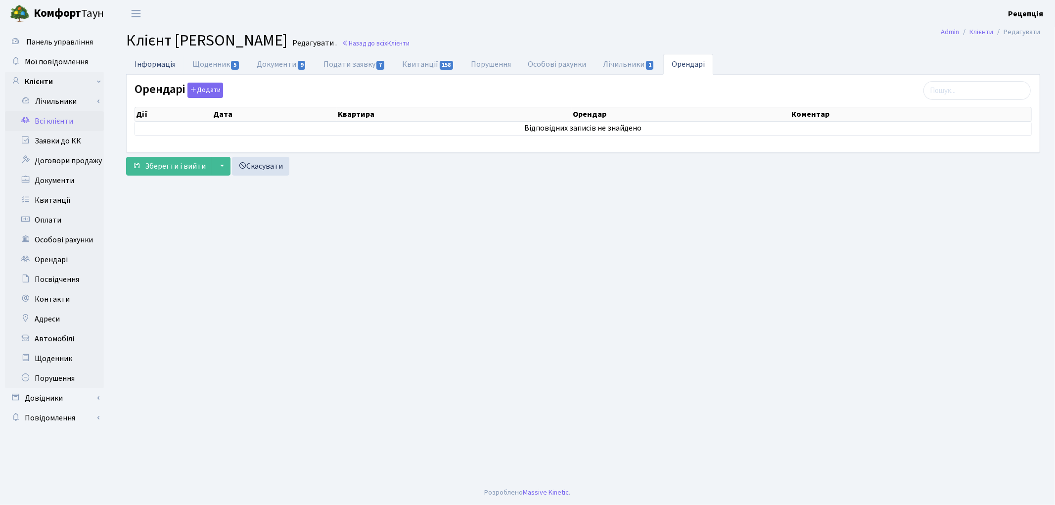
click at [161, 62] on link "Інформація" at bounding box center [155, 64] width 58 height 20
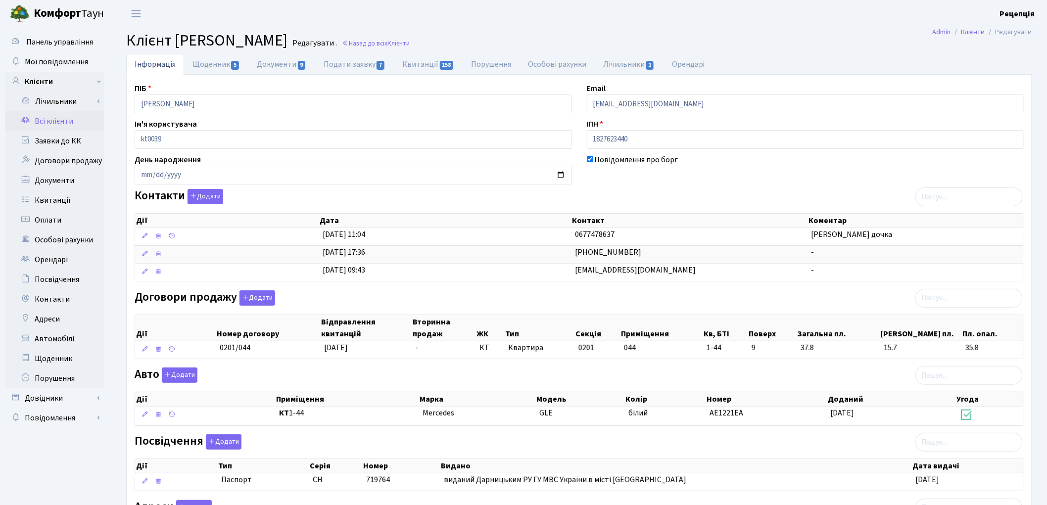
click at [59, 120] on link "Всі клієнти" at bounding box center [54, 121] width 99 height 20
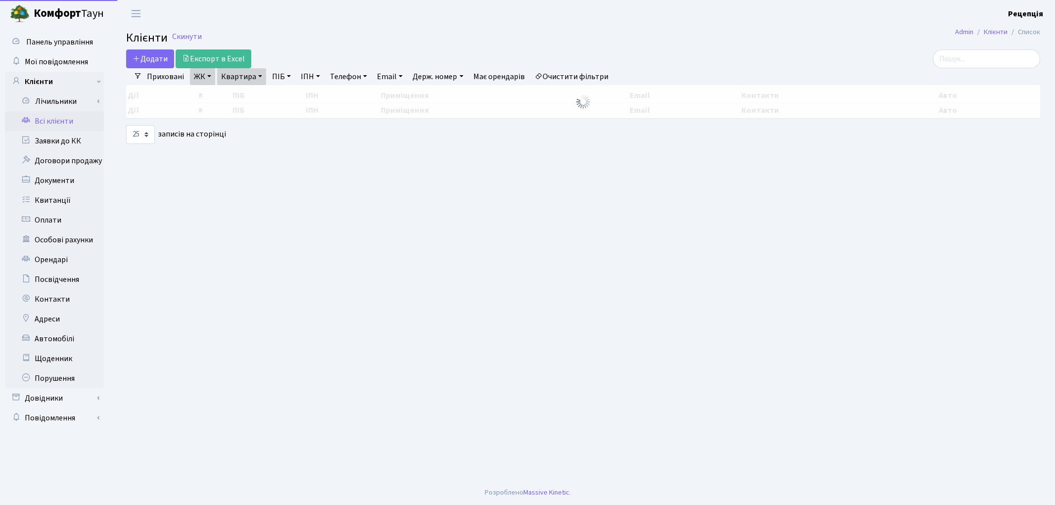
select select "25"
